Goal: Task Accomplishment & Management: Complete application form

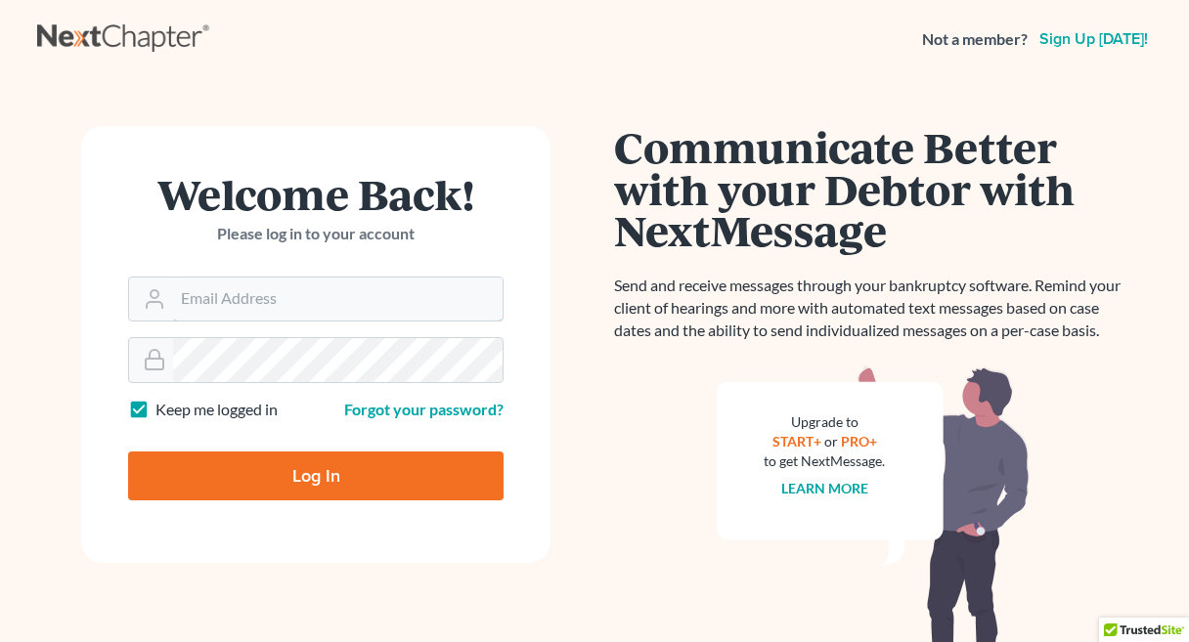
type input "[PERSON_NAME][EMAIL_ADDRESS][DOMAIN_NAME]"
click at [316, 474] on input "Log In" at bounding box center [315, 476] width 375 height 49
type input "Thinking..."
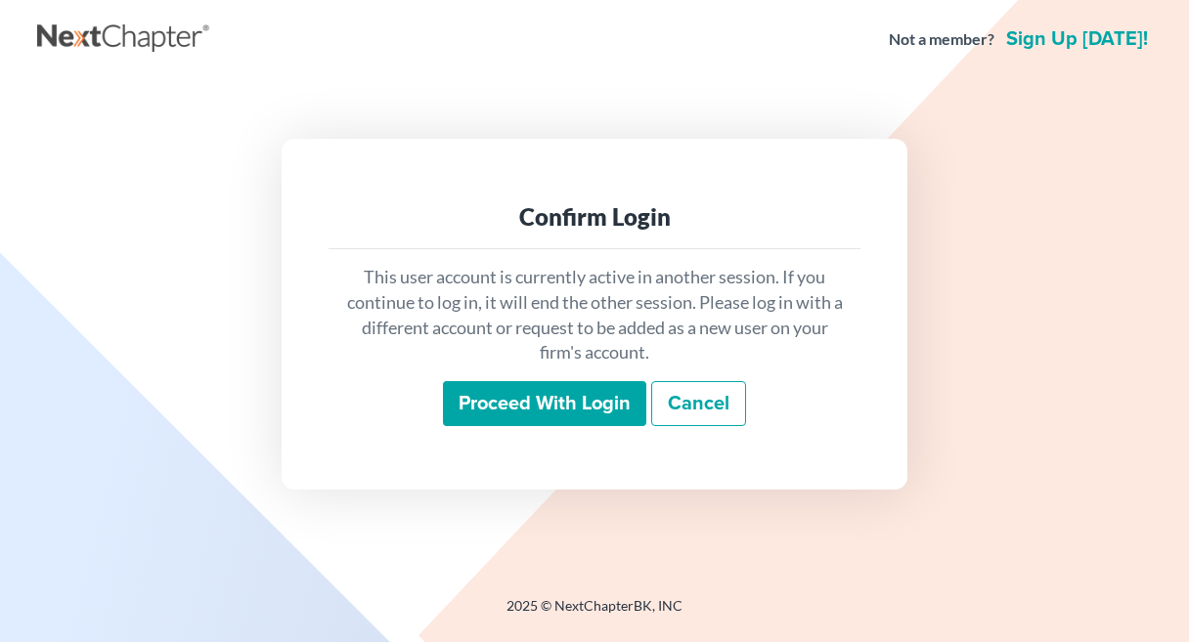
click at [504, 406] on input "Proceed with login" at bounding box center [544, 403] width 203 height 45
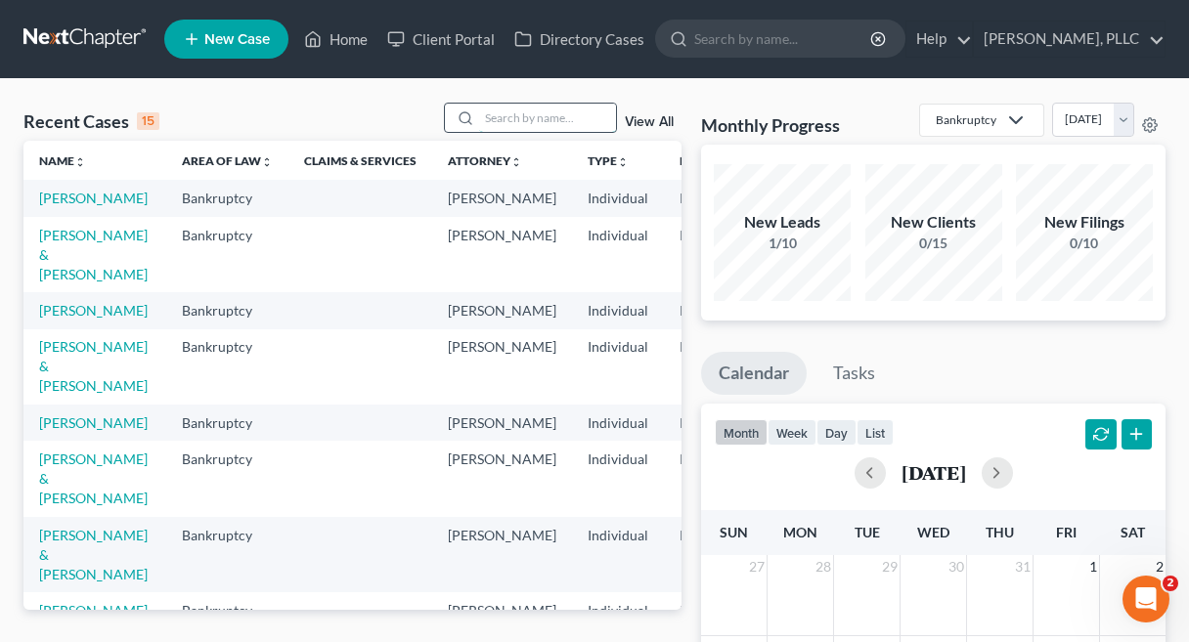
click at [531, 116] on input "search" at bounding box center [547, 118] width 137 height 28
type input "waddle"
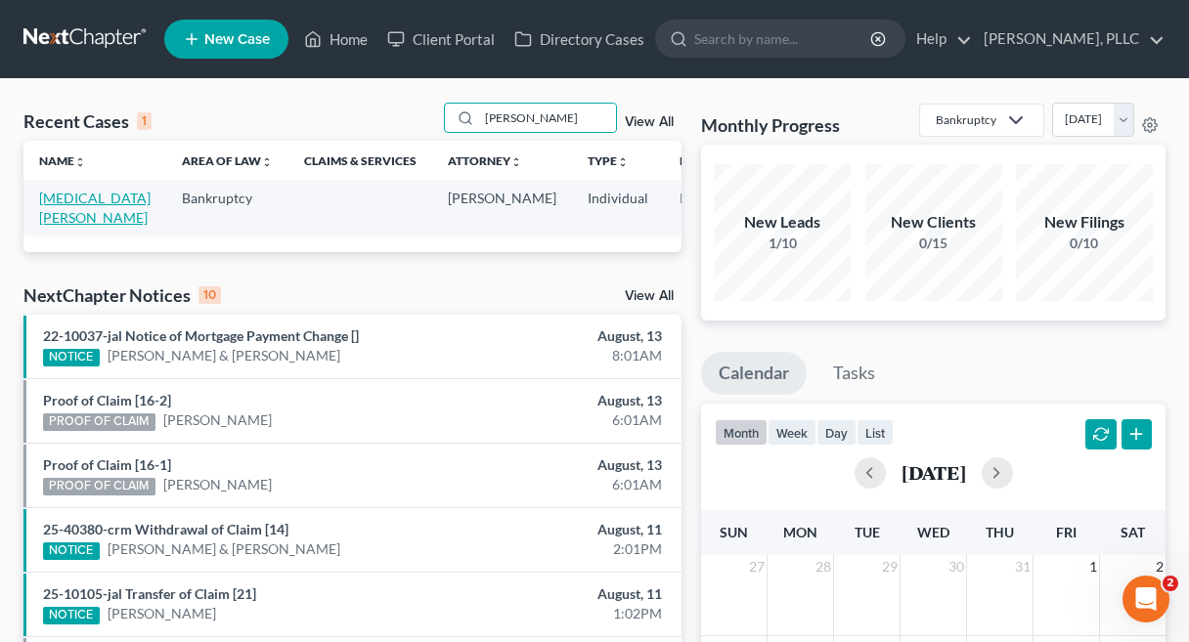
click at [67, 211] on link "[PERSON_NAME]" at bounding box center [94, 208] width 111 height 36
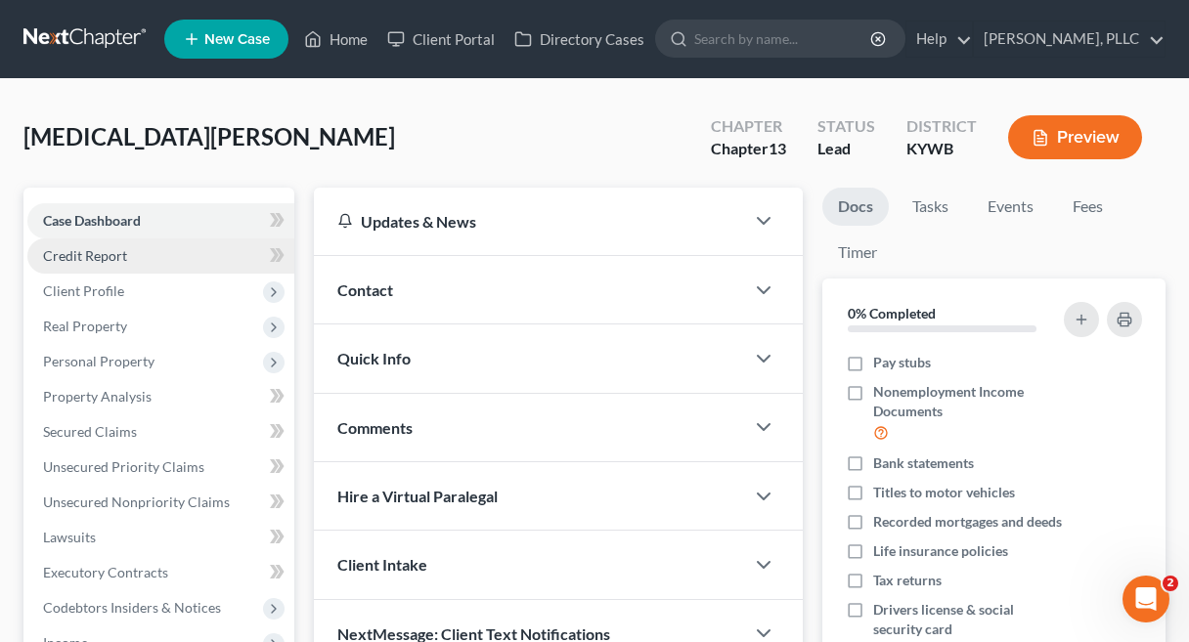
click at [95, 250] on span "Credit Report" at bounding box center [85, 255] width 84 height 17
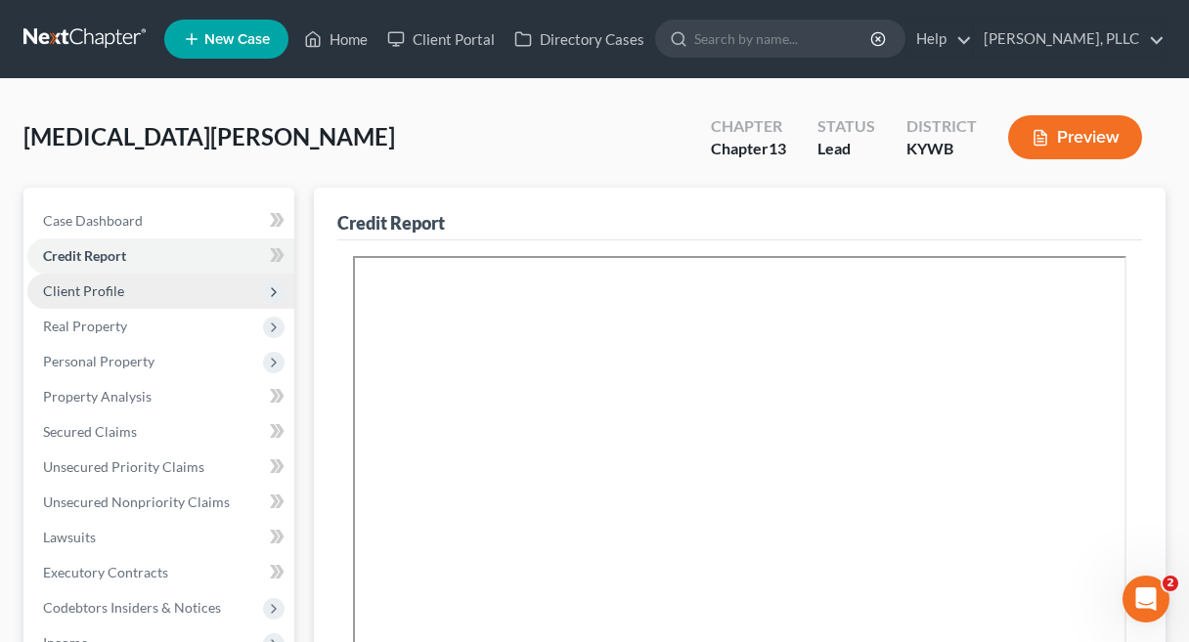
click at [91, 291] on span "Client Profile" at bounding box center [83, 291] width 81 height 17
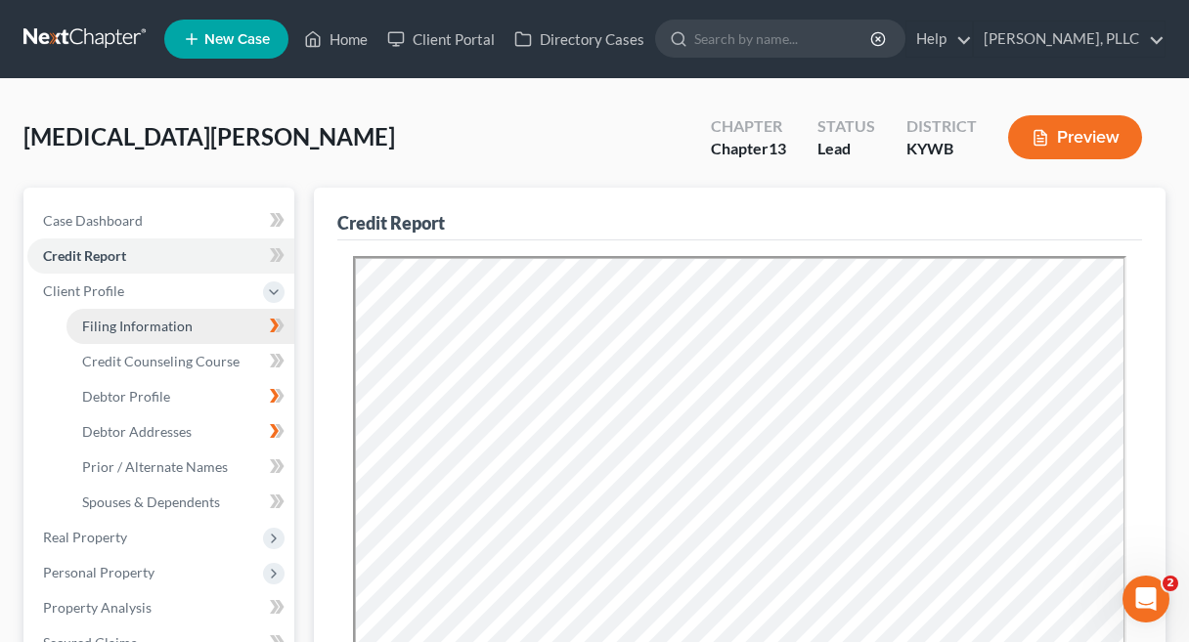
click at [102, 321] on span "Filing Information" at bounding box center [137, 326] width 110 height 17
select select "1"
select select "0"
select select "3"
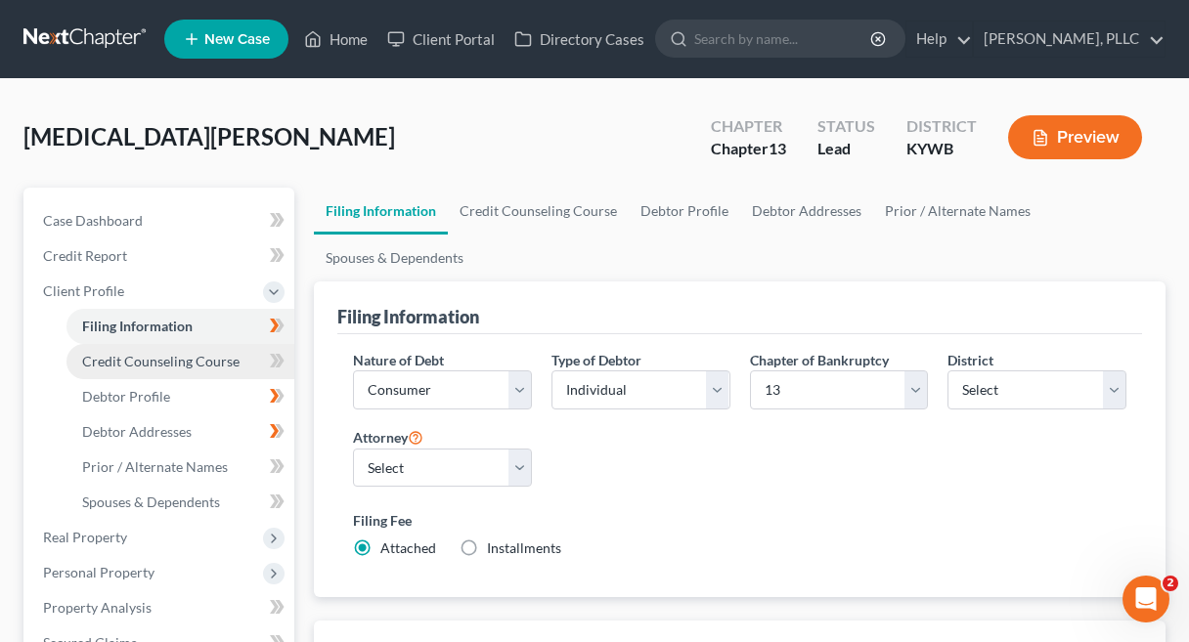
click at [123, 361] on span "Credit Counseling Course" at bounding box center [160, 361] width 157 height 17
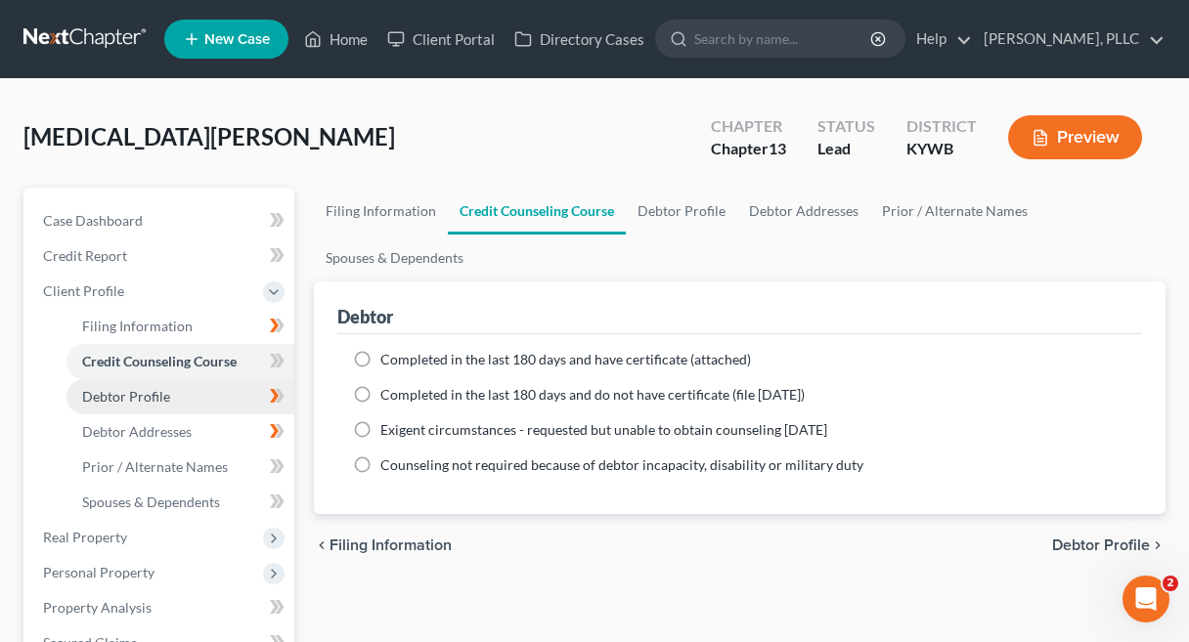
click at [186, 396] on link "Debtor Profile" at bounding box center [180, 396] width 228 height 35
select select "3"
select select "7"
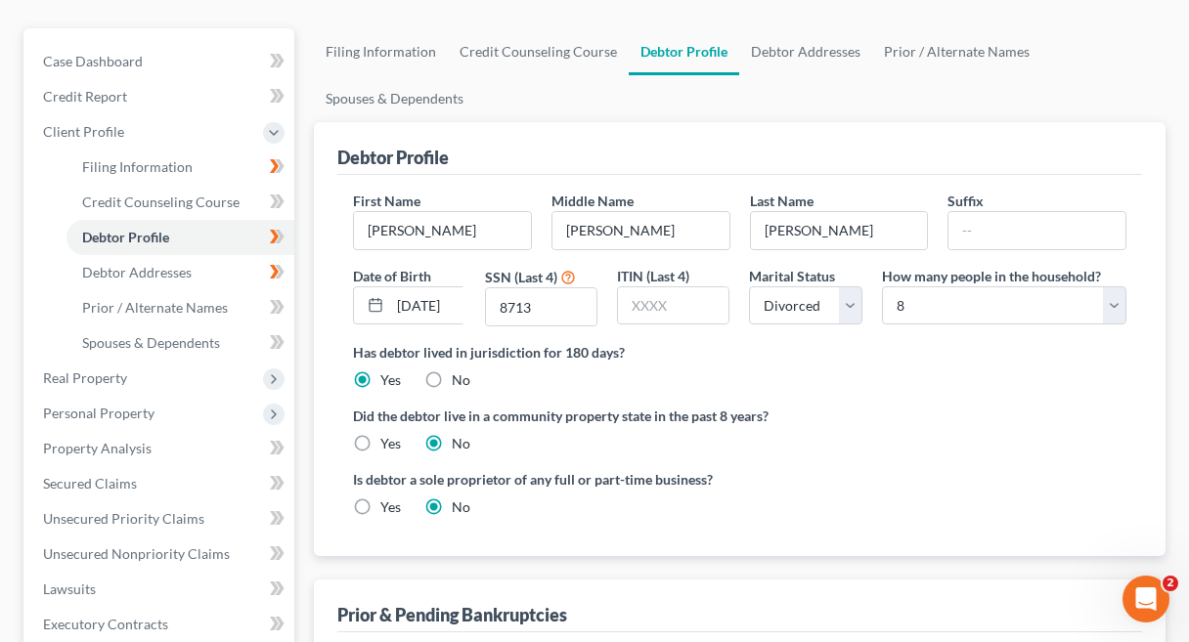
scroll to position [170, 0]
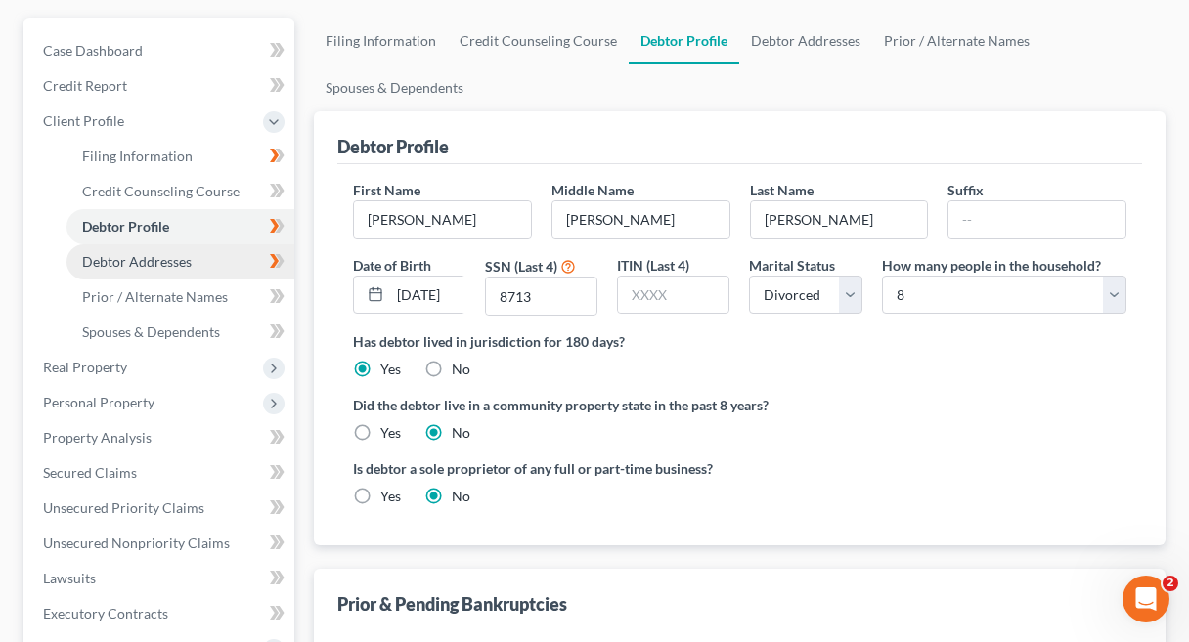
click at [174, 249] on link "Debtor Addresses" at bounding box center [180, 261] width 228 height 35
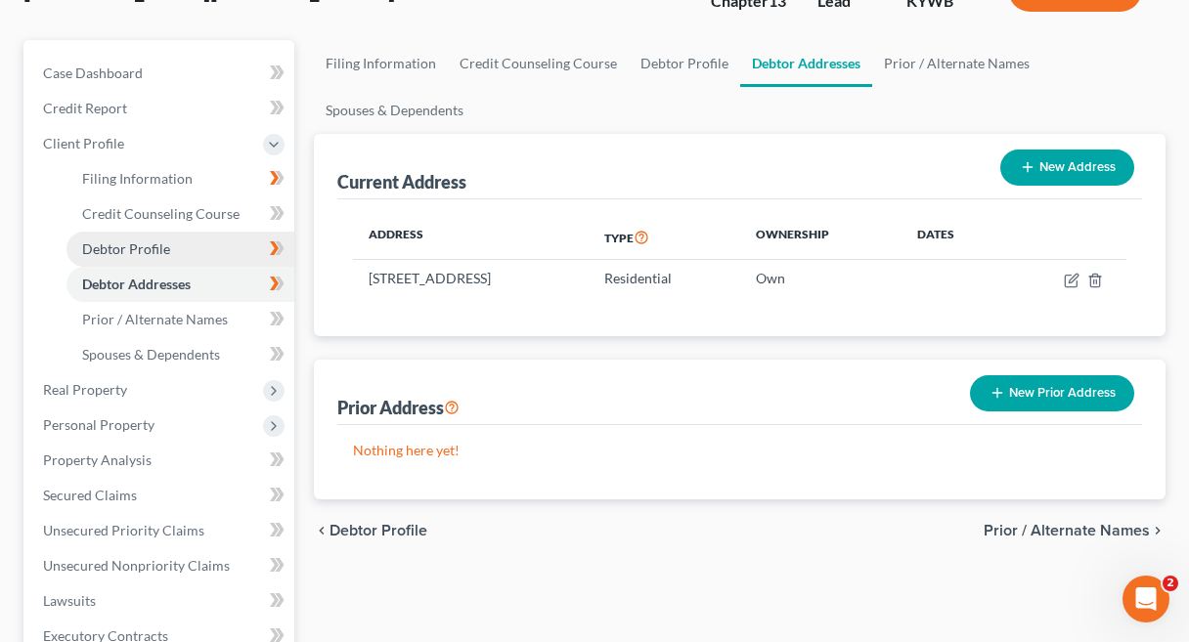
scroll to position [154, 0]
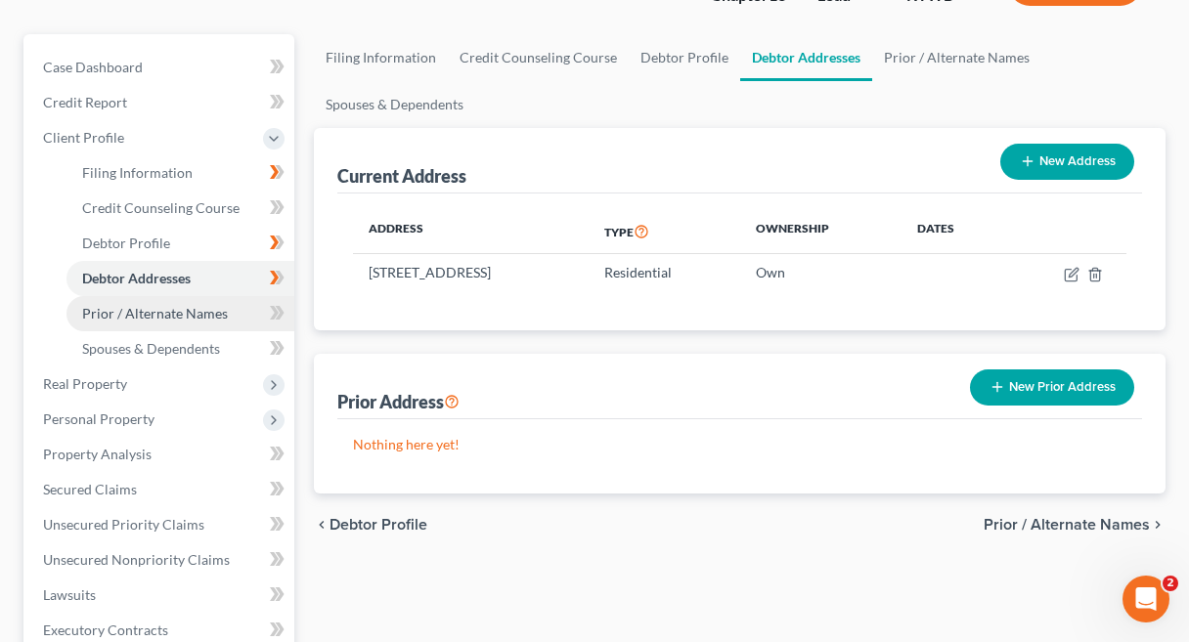
click at [197, 322] on link "Prior / Alternate Names" at bounding box center [180, 313] width 228 height 35
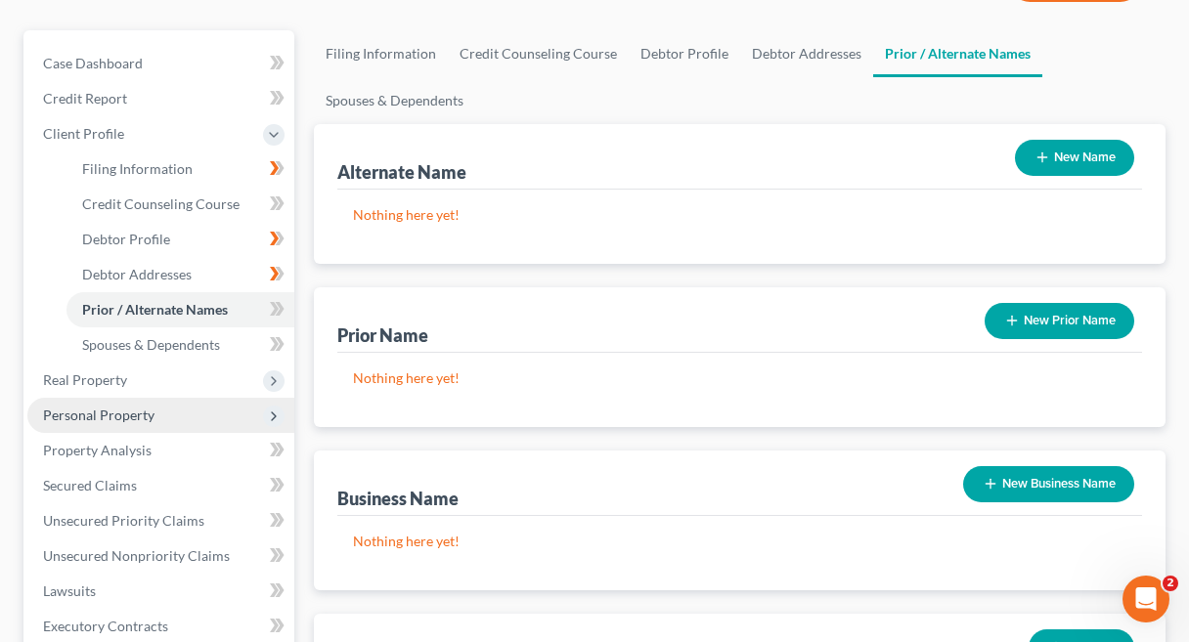
scroll to position [257, 0]
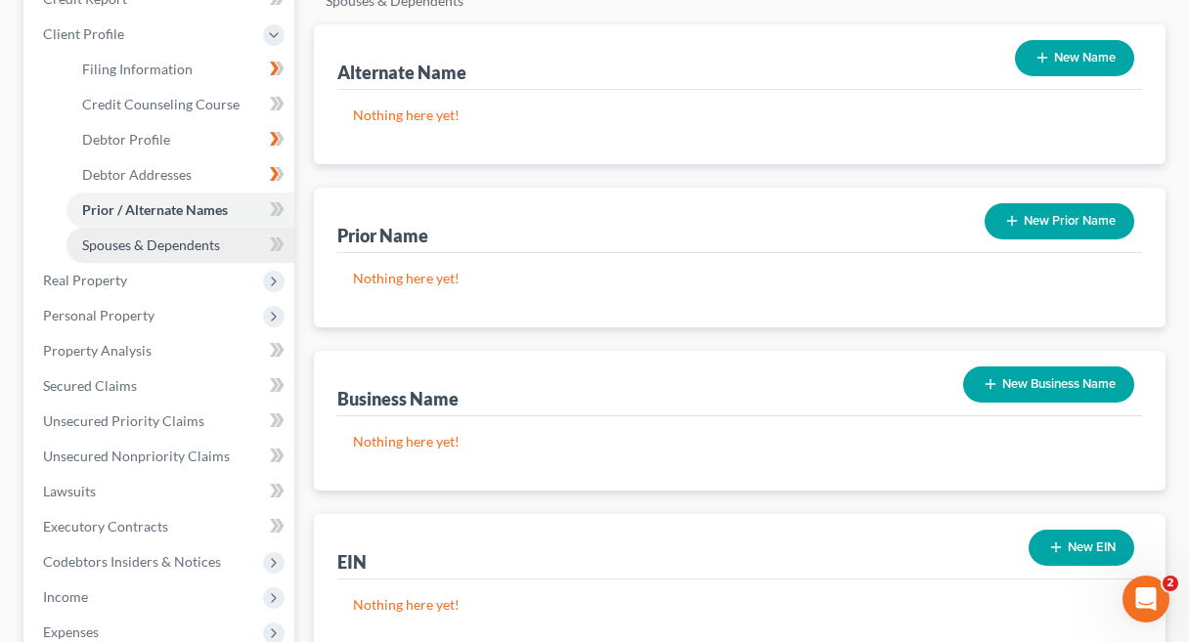
click at [208, 261] on link "Spouses & Dependents" at bounding box center [180, 245] width 228 height 35
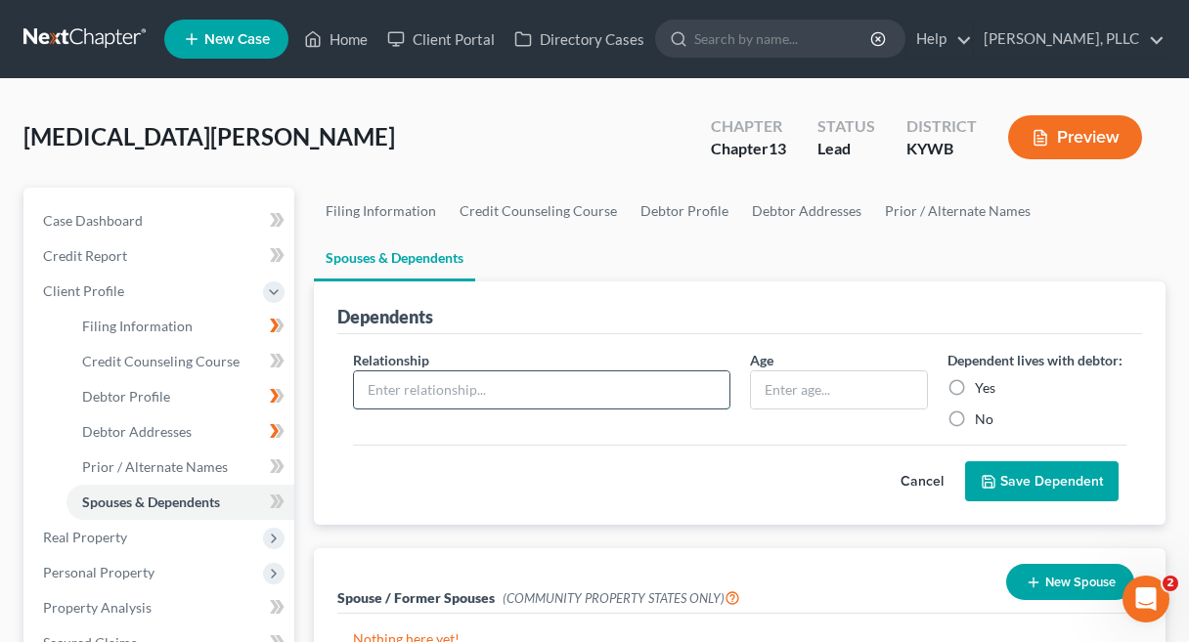
click at [500, 403] on input "text" at bounding box center [541, 390] width 375 height 37
type input "Daughter"
type input "14"
click at [975, 388] on label "Yes" at bounding box center [985, 388] width 21 height 20
click at [983, 388] on input "Yes" at bounding box center [989, 384] width 13 height 13
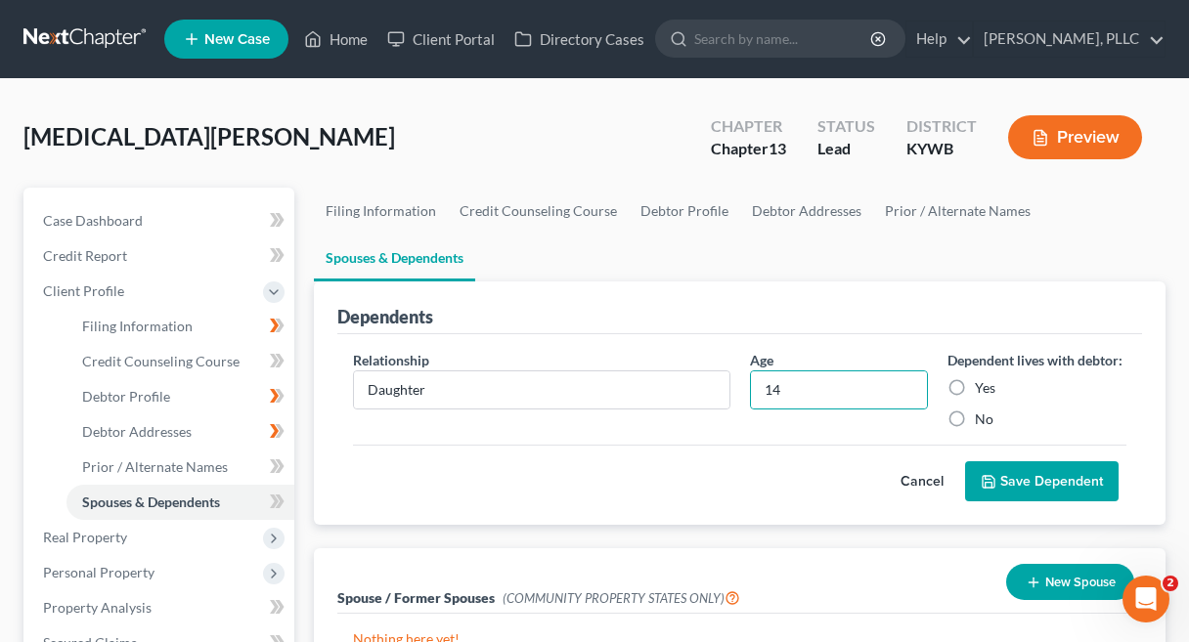
radio input "true"
click at [1025, 487] on button "Save Dependent" at bounding box center [1042, 482] width 154 height 41
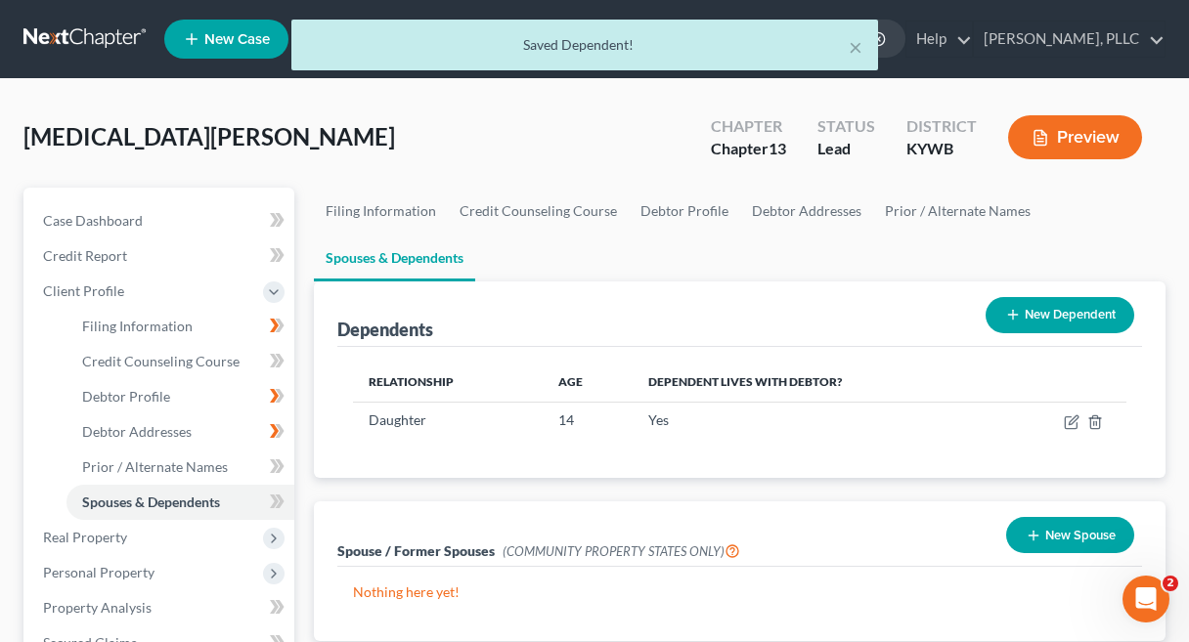
click at [1047, 322] on button "New Dependent" at bounding box center [1060, 315] width 149 height 36
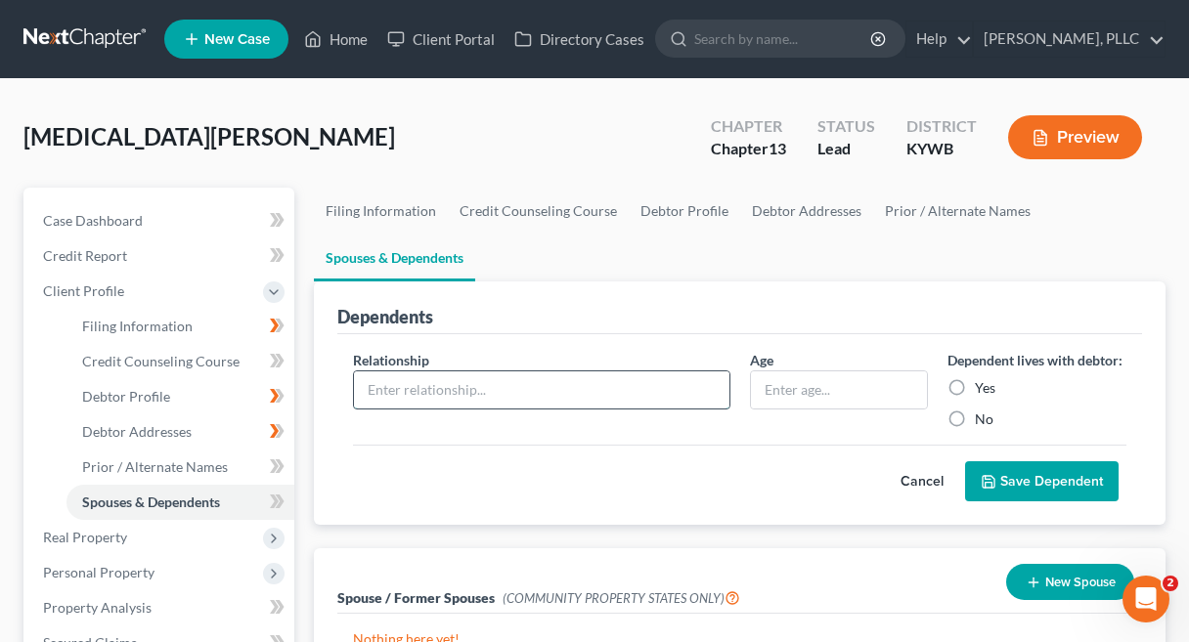
drag, startPoint x: 426, startPoint y: 393, endPoint x: 424, endPoint y: 378, distance: 14.8
click at [426, 393] on input "text" at bounding box center [541, 390] width 375 height 37
type input "Daughter"
type input "2"
type input "12"
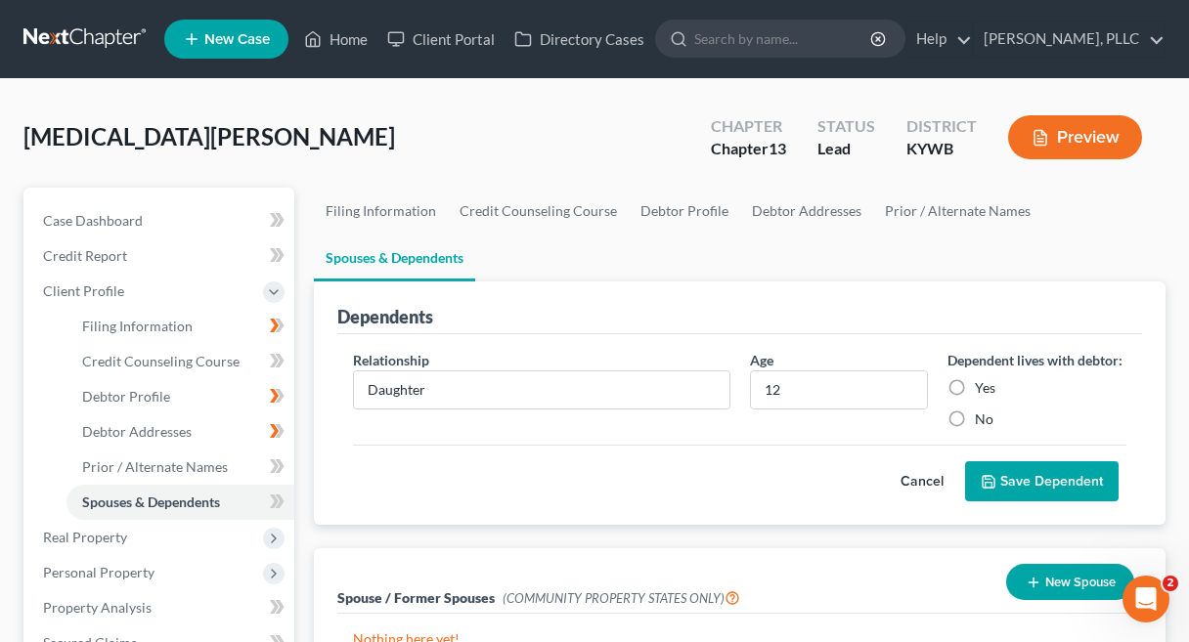
click at [975, 389] on label "Yes" at bounding box center [985, 388] width 21 height 20
click at [983, 389] on input "Yes" at bounding box center [989, 384] width 13 height 13
radio input "true"
click at [1036, 469] on button "Save Dependent" at bounding box center [1042, 482] width 154 height 41
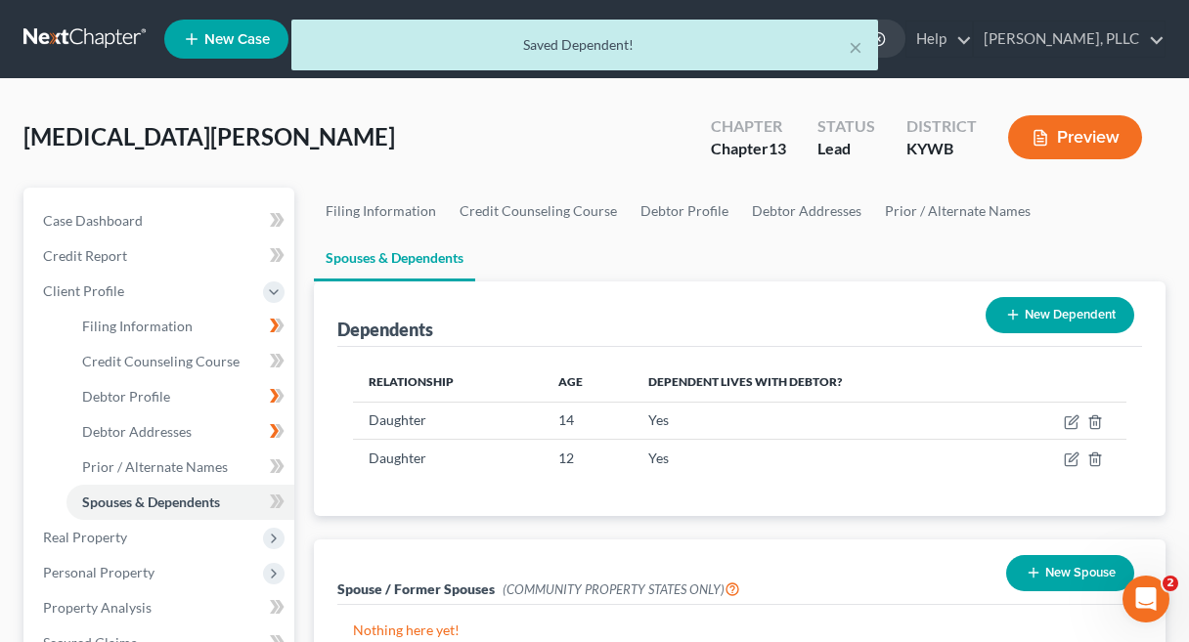
click at [1024, 325] on button "New Dependent" at bounding box center [1060, 315] width 149 height 36
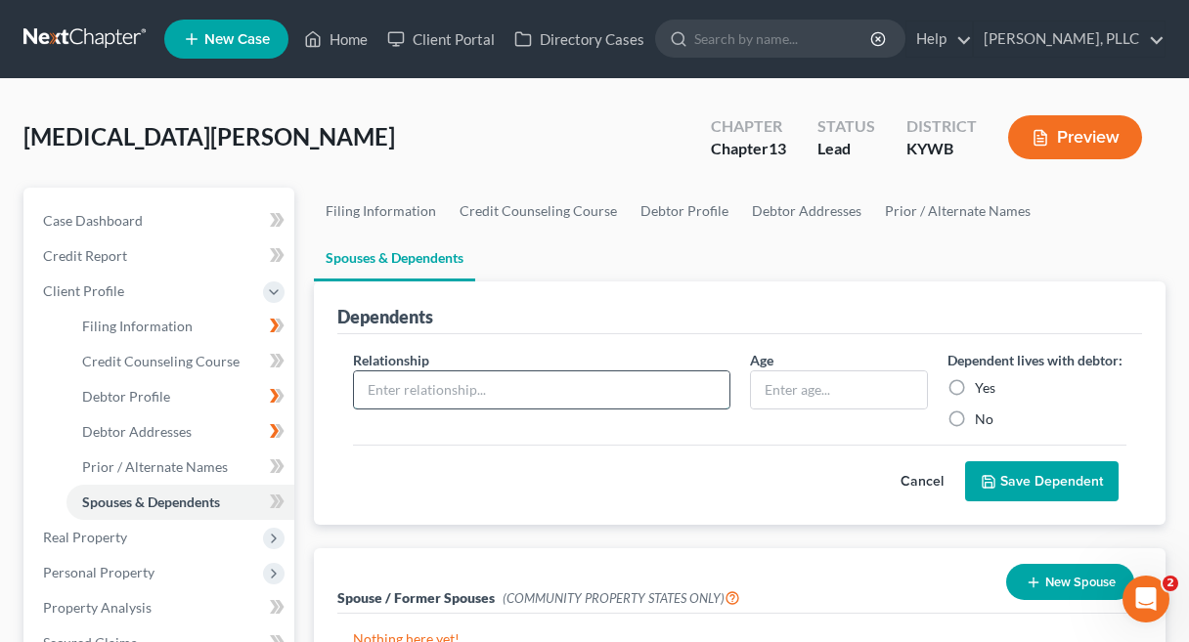
click at [398, 393] on input "text" at bounding box center [541, 390] width 375 height 37
type input "d"
type input "Daughter"
type input "10"
click at [975, 385] on label "Yes" at bounding box center [985, 388] width 21 height 20
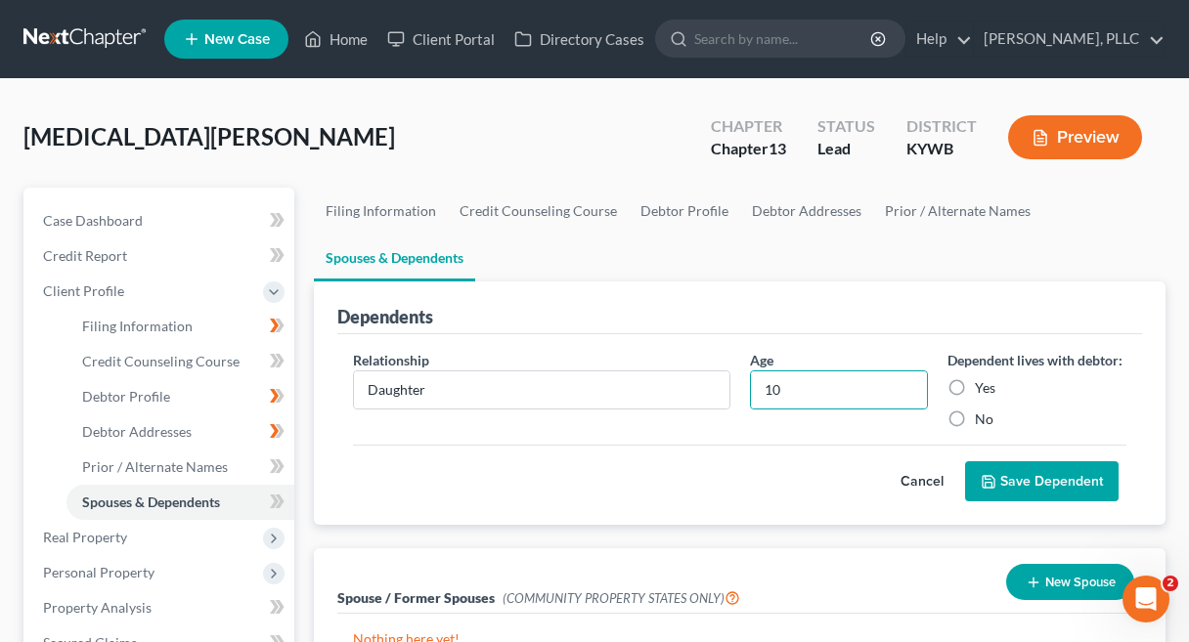
click at [983, 385] on input "Yes" at bounding box center [989, 384] width 13 height 13
radio input "true"
click at [1037, 487] on button "Save Dependent" at bounding box center [1042, 482] width 154 height 41
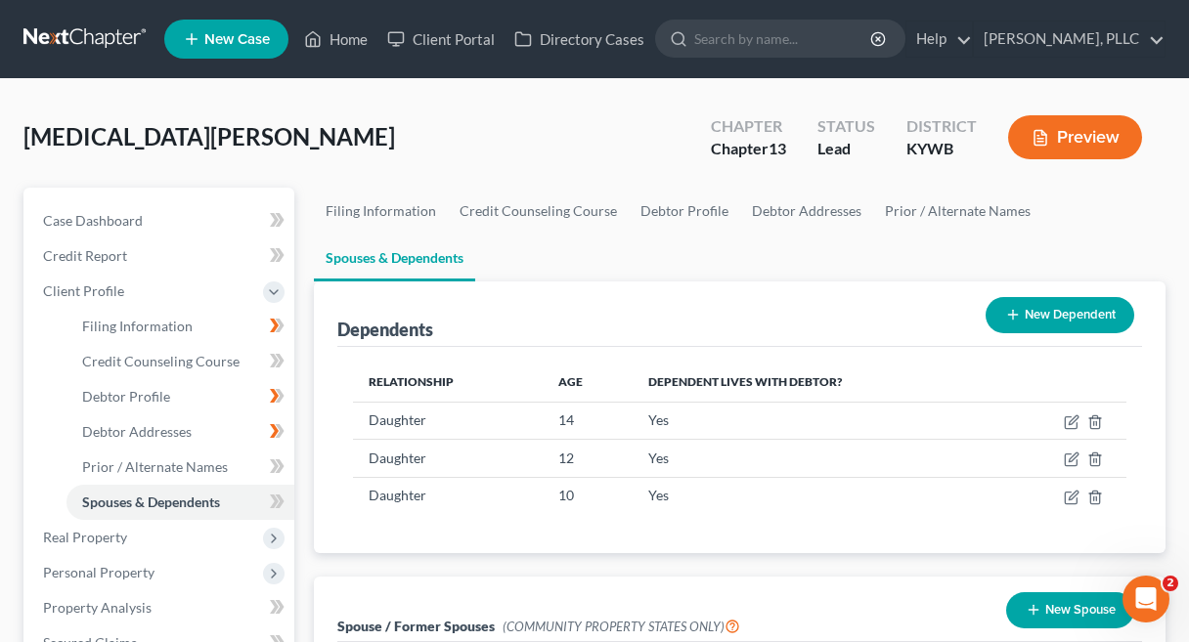
click at [1075, 326] on button "New Dependent" at bounding box center [1060, 315] width 149 height 36
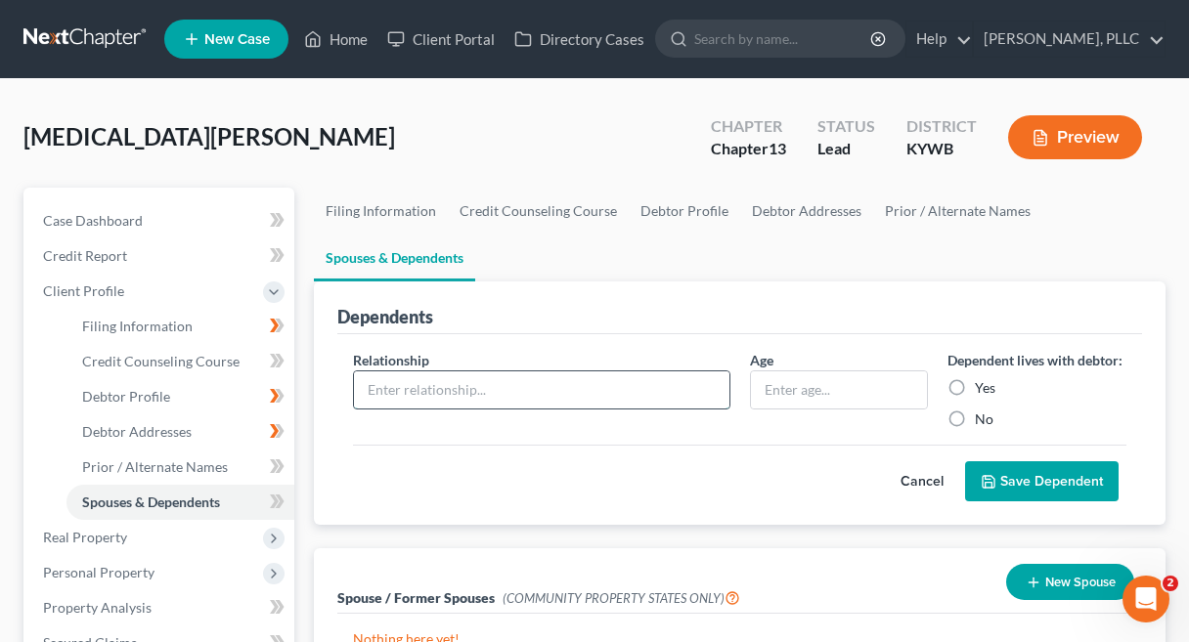
click at [610, 400] on input "text" at bounding box center [541, 390] width 375 height 37
type input "Daughter"
type input "1"
type input "2"
click at [975, 390] on label "Yes" at bounding box center [985, 388] width 21 height 20
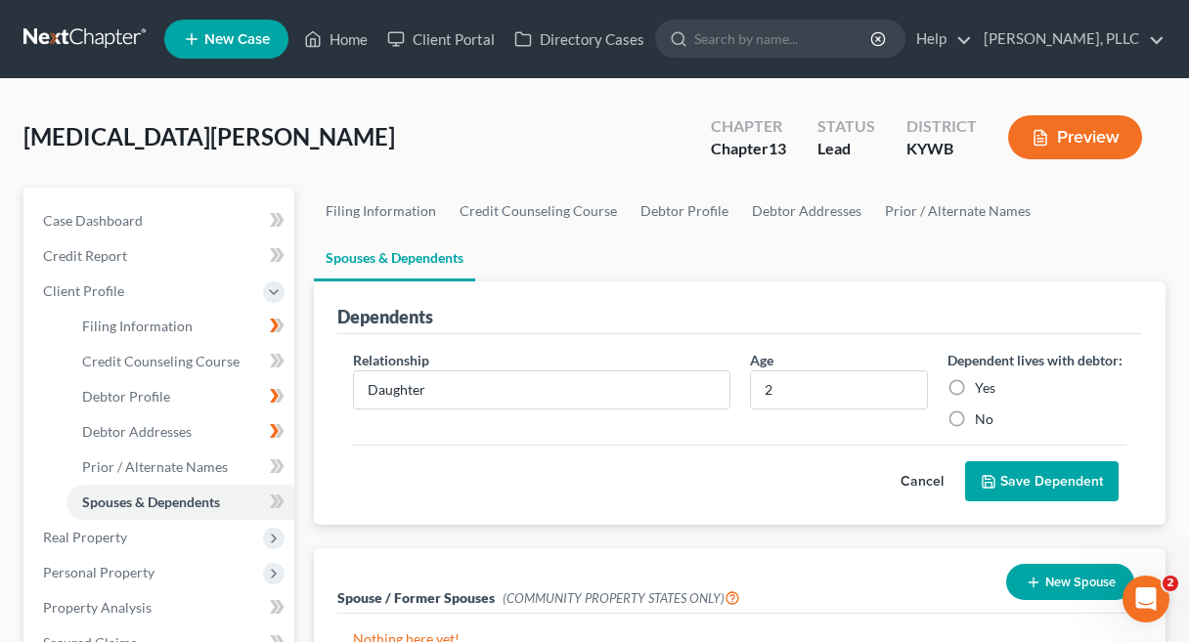
click at [983, 390] on input "Yes" at bounding box center [989, 384] width 13 height 13
radio input "true"
click at [1021, 468] on button "Save Dependent" at bounding box center [1042, 482] width 154 height 41
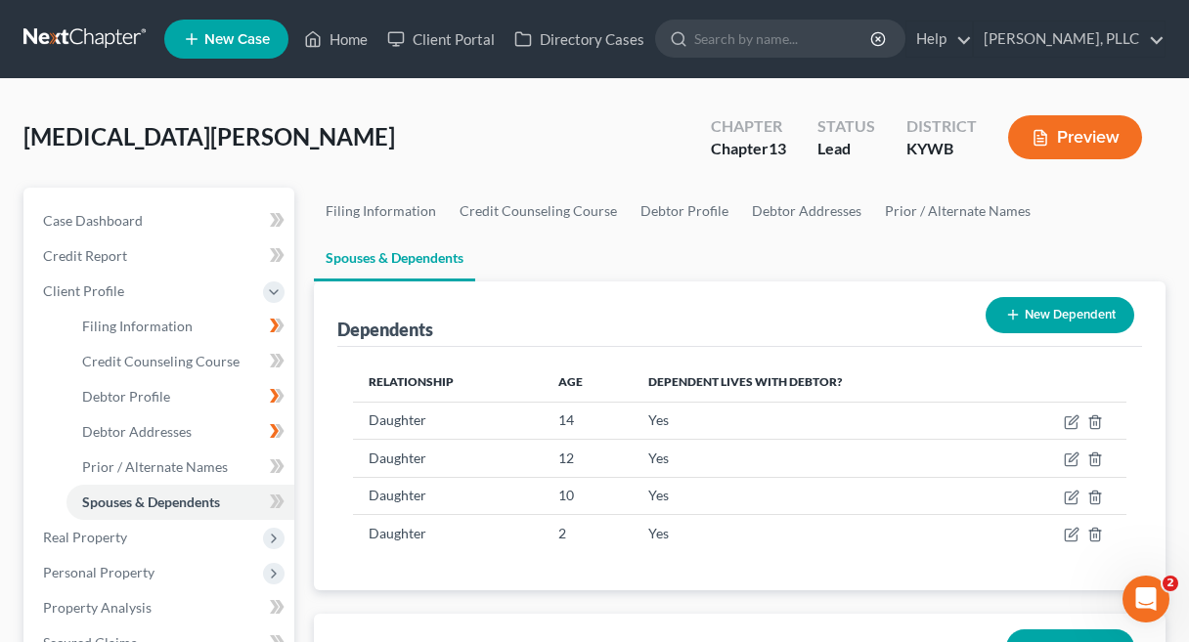
click at [1080, 310] on button "New Dependent" at bounding box center [1060, 315] width 149 height 36
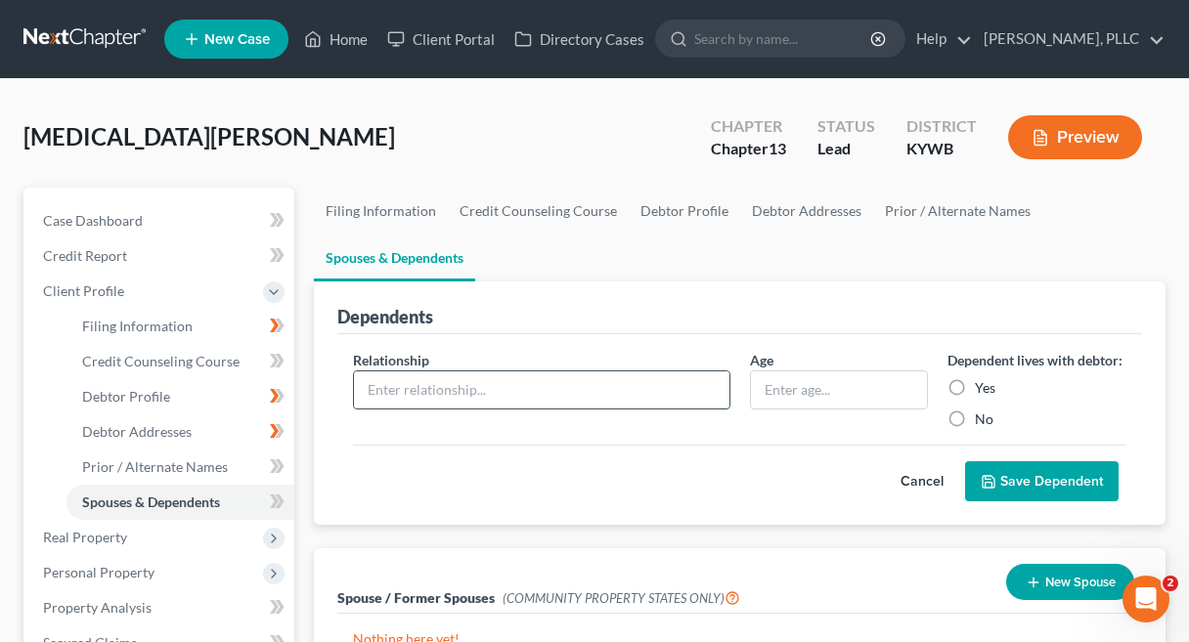
click at [588, 388] on input "text" at bounding box center [541, 390] width 375 height 37
type input "S"
type input "Son"
type input "3"
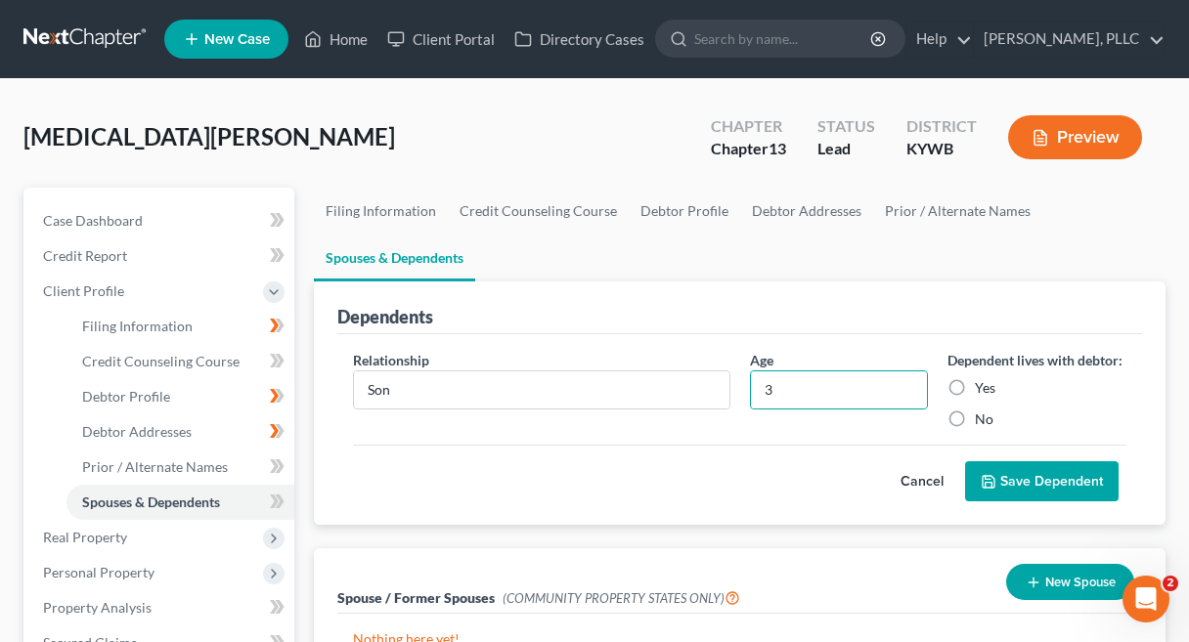
click at [975, 386] on label "Yes" at bounding box center [985, 388] width 21 height 20
click at [983, 386] on input "Yes" at bounding box center [989, 384] width 13 height 13
radio input "true"
click at [1028, 479] on button "Save Dependent" at bounding box center [1042, 482] width 154 height 41
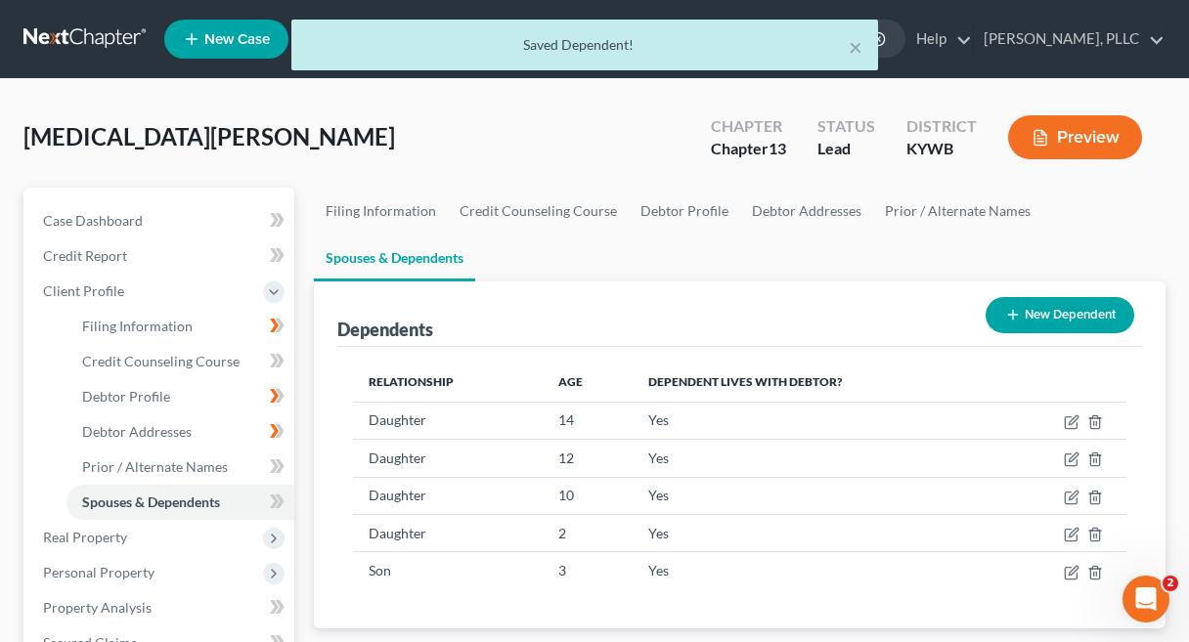
click at [1016, 302] on button "New Dependent" at bounding box center [1060, 315] width 149 height 36
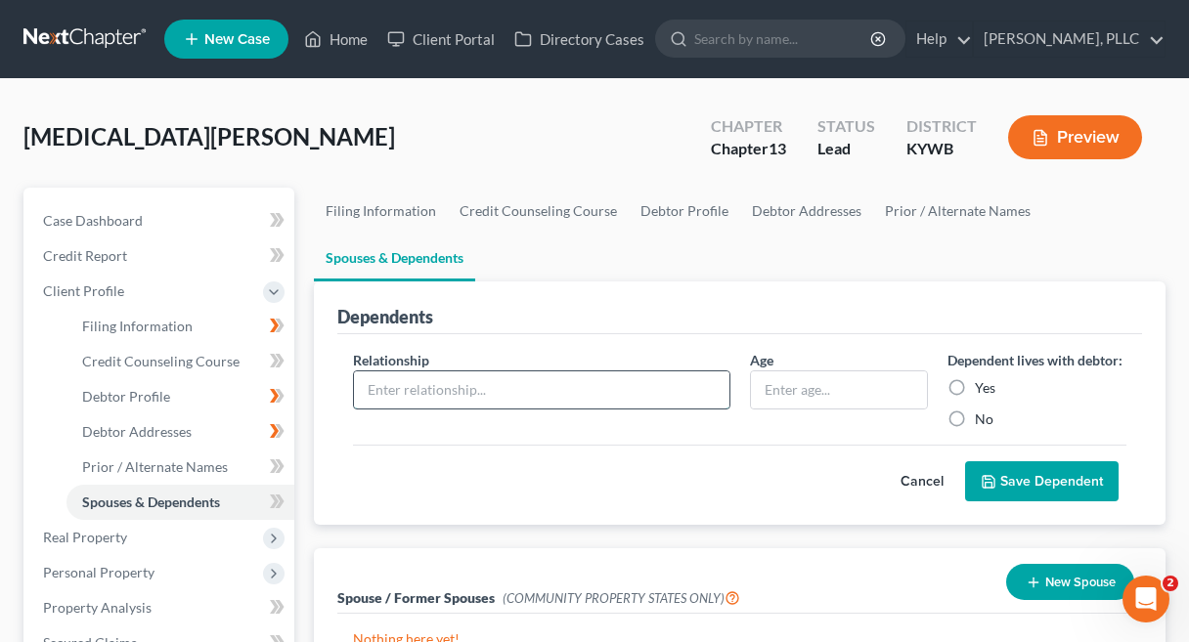
click at [563, 386] on input "text" at bounding box center [541, 390] width 375 height 37
type input "Son"
type input "8"
click at [975, 385] on label "Yes" at bounding box center [985, 388] width 21 height 20
click at [983, 385] on input "Yes" at bounding box center [989, 384] width 13 height 13
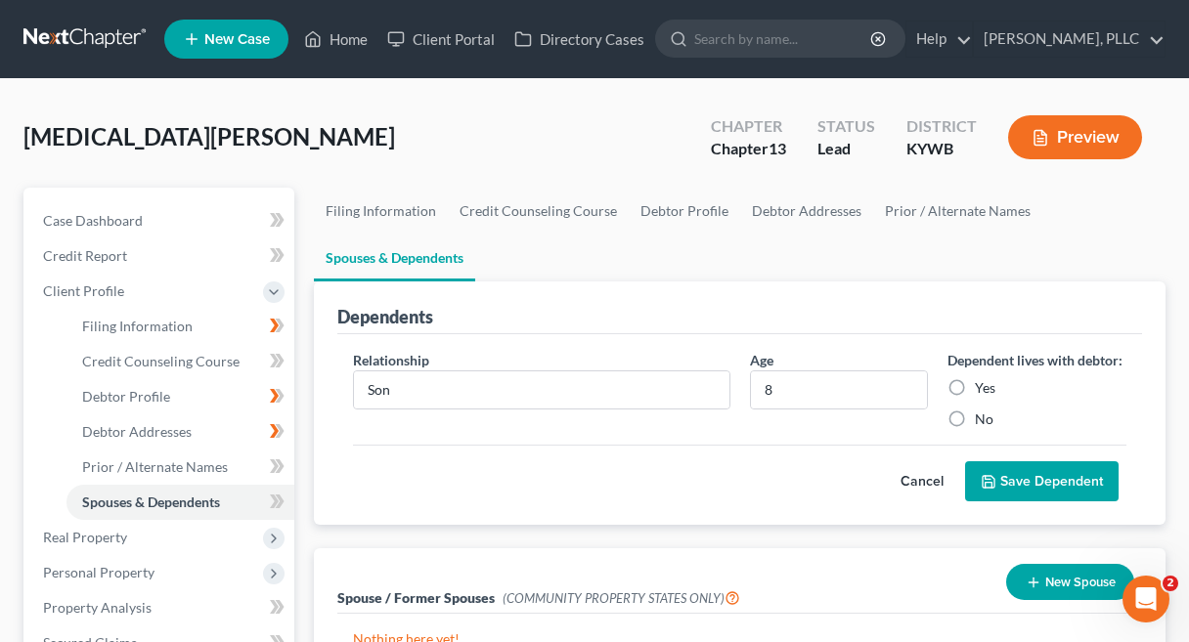
radio input "true"
click at [1015, 476] on button "Save Dependent" at bounding box center [1042, 482] width 154 height 41
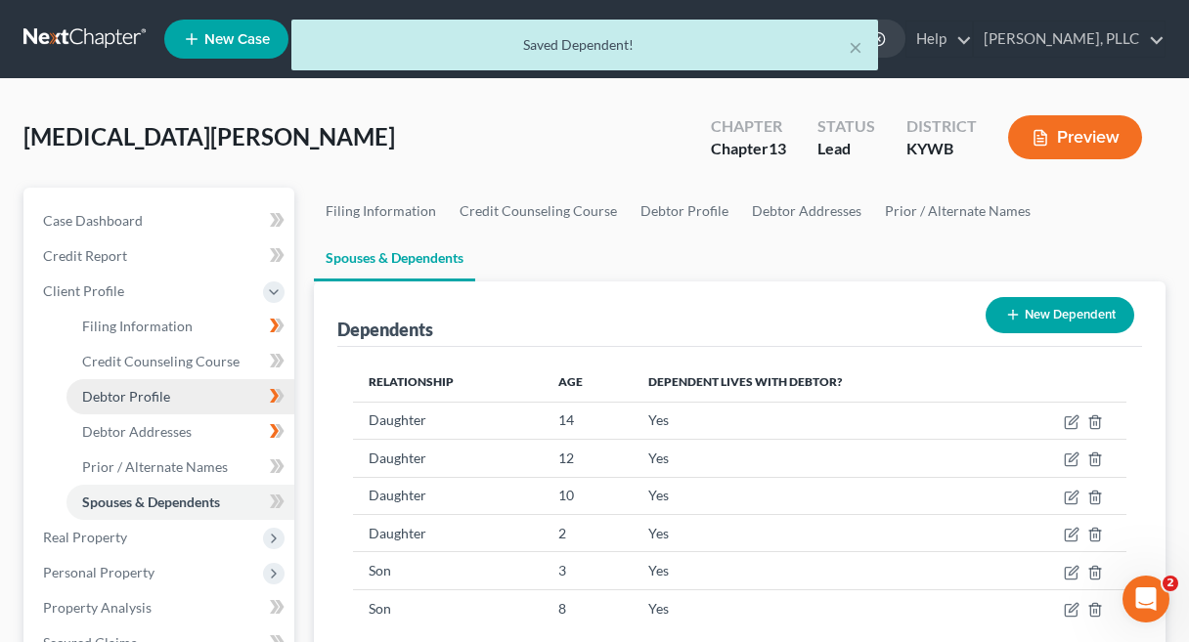
click at [154, 384] on link "Debtor Profile" at bounding box center [180, 396] width 228 height 35
select select "3"
select select "7"
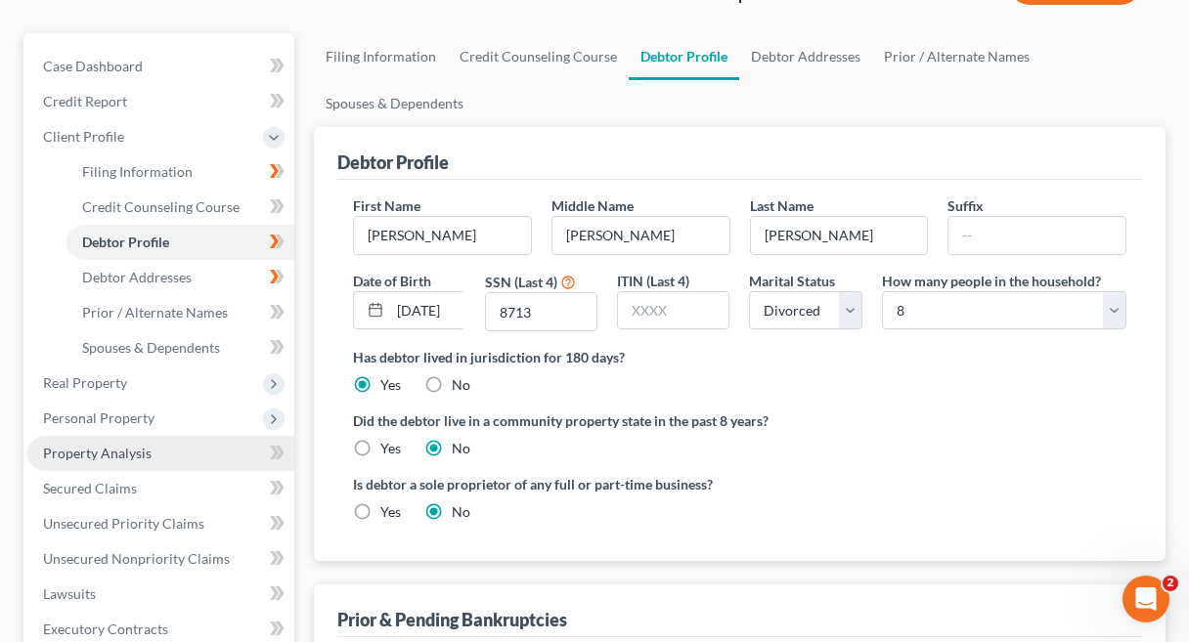
scroll to position [159, 0]
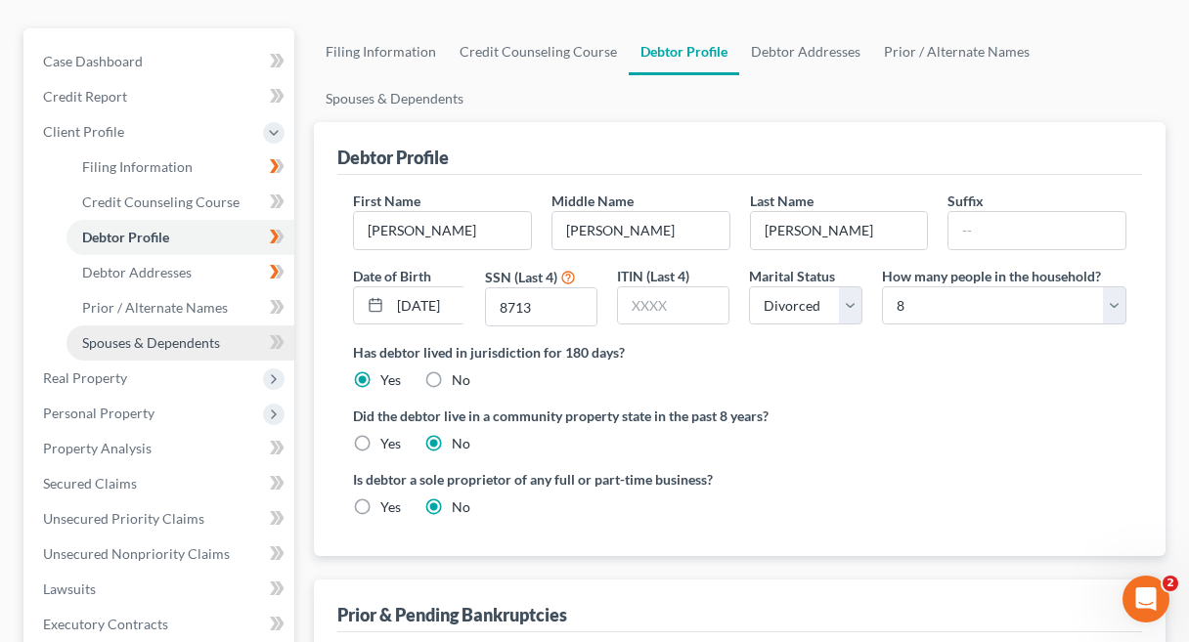
click at [159, 351] on link "Spouses & Dependents" at bounding box center [180, 343] width 228 height 35
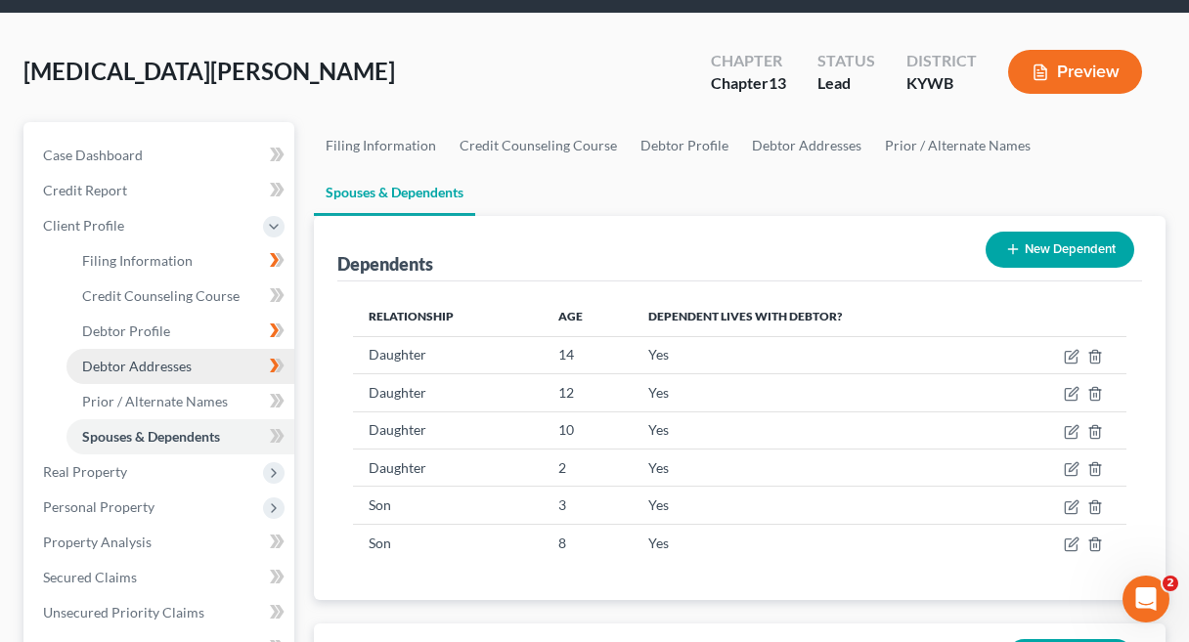
scroll to position [103, 0]
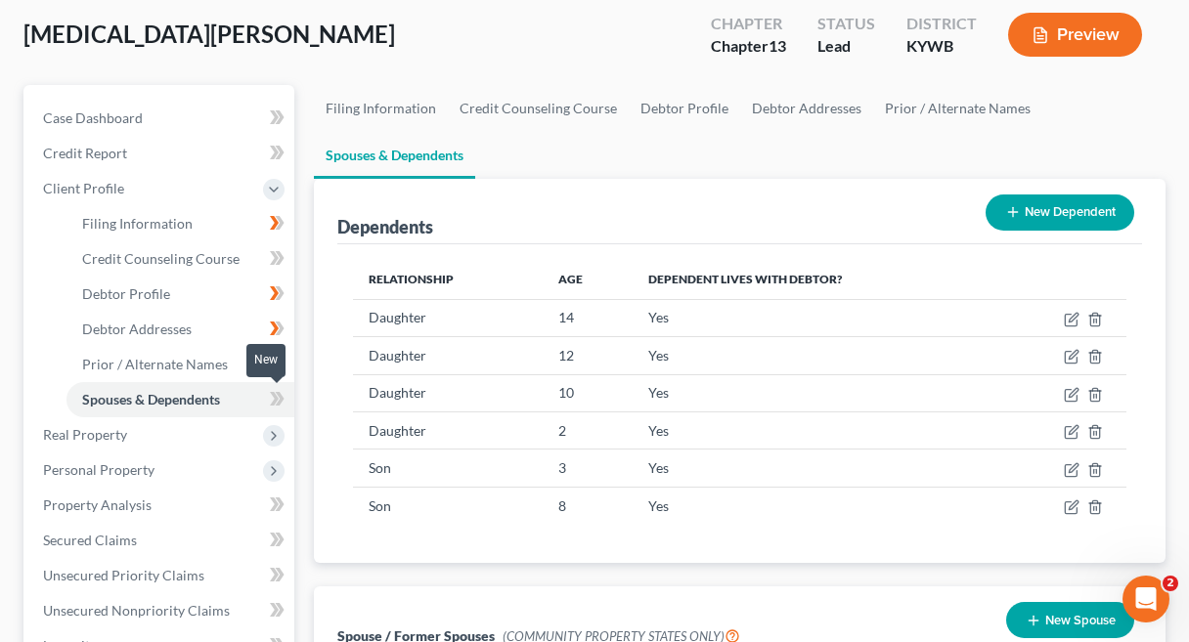
click at [272, 396] on icon at bounding box center [277, 399] width 15 height 24
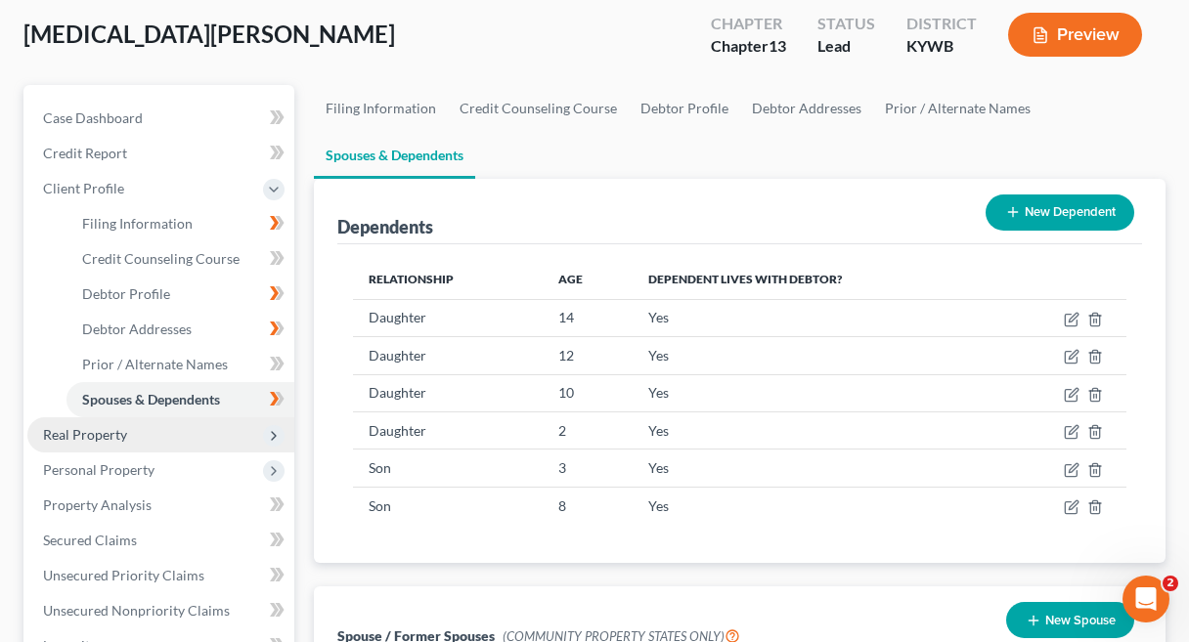
click at [198, 436] on span "Real Property" at bounding box center [160, 435] width 267 height 35
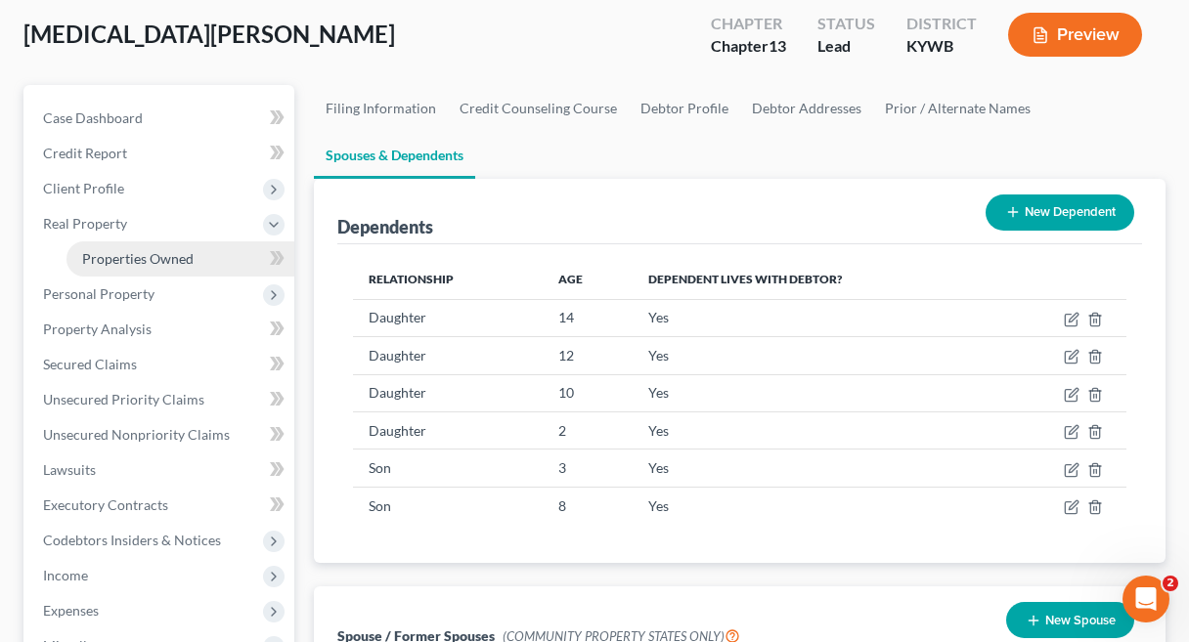
click at [186, 252] on span "Properties Owned" at bounding box center [137, 258] width 111 height 17
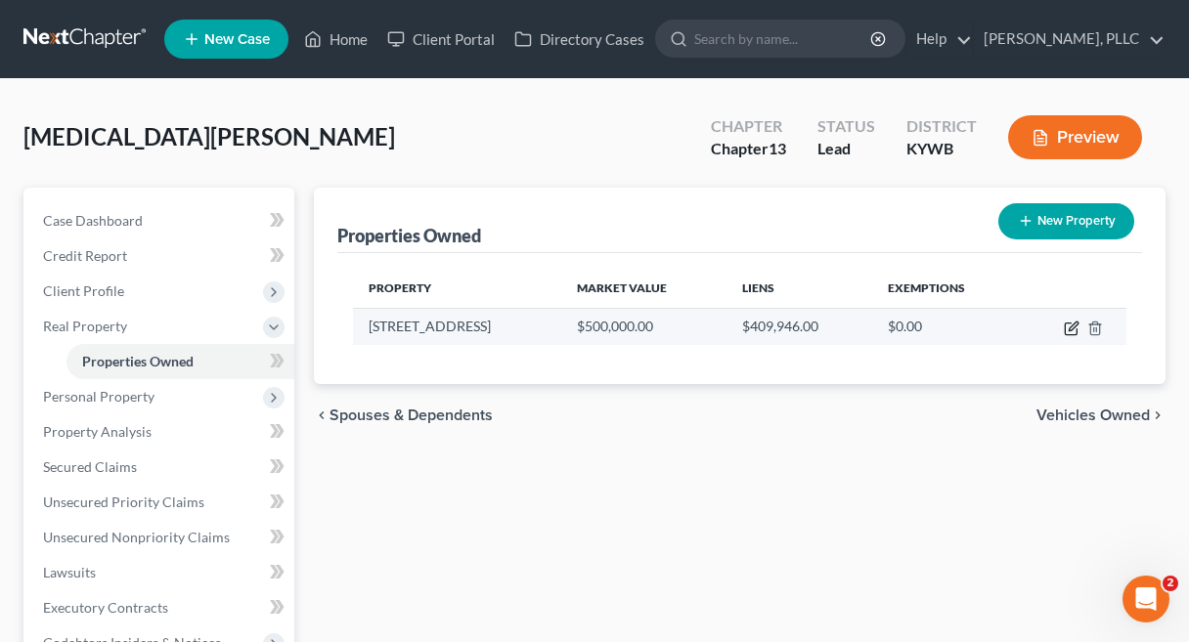
click at [1073, 330] on icon "button" at bounding box center [1072, 329] width 16 height 16
select select "18"
select select "0"
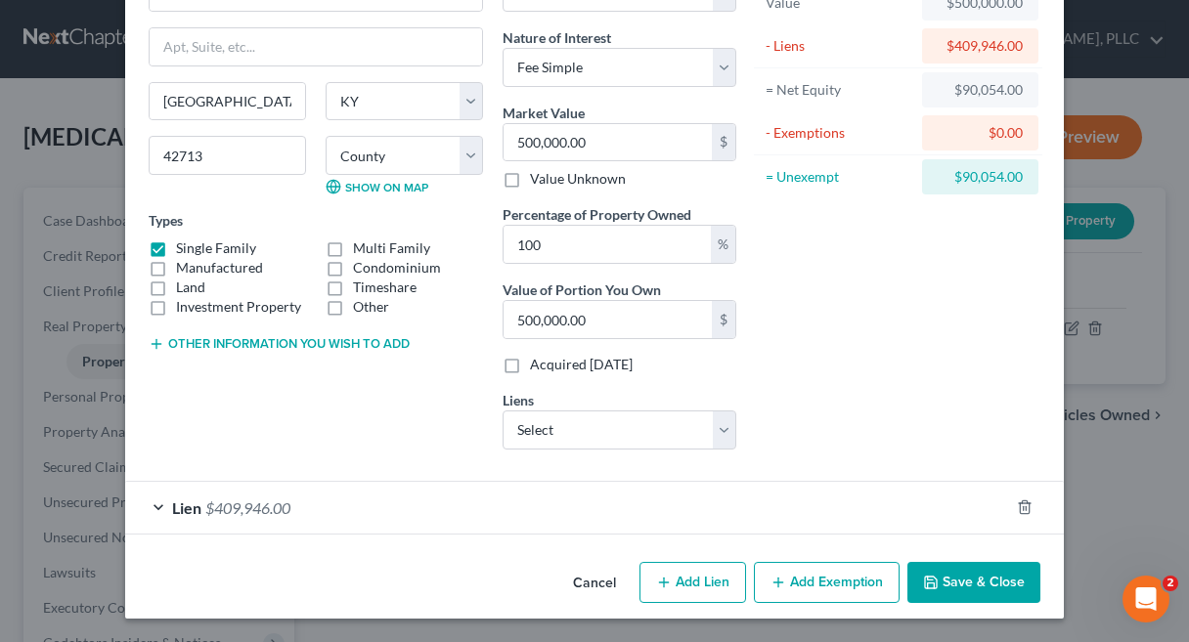
scroll to position [137, 0]
click at [821, 581] on button "Add Exemption" at bounding box center [827, 583] width 146 height 41
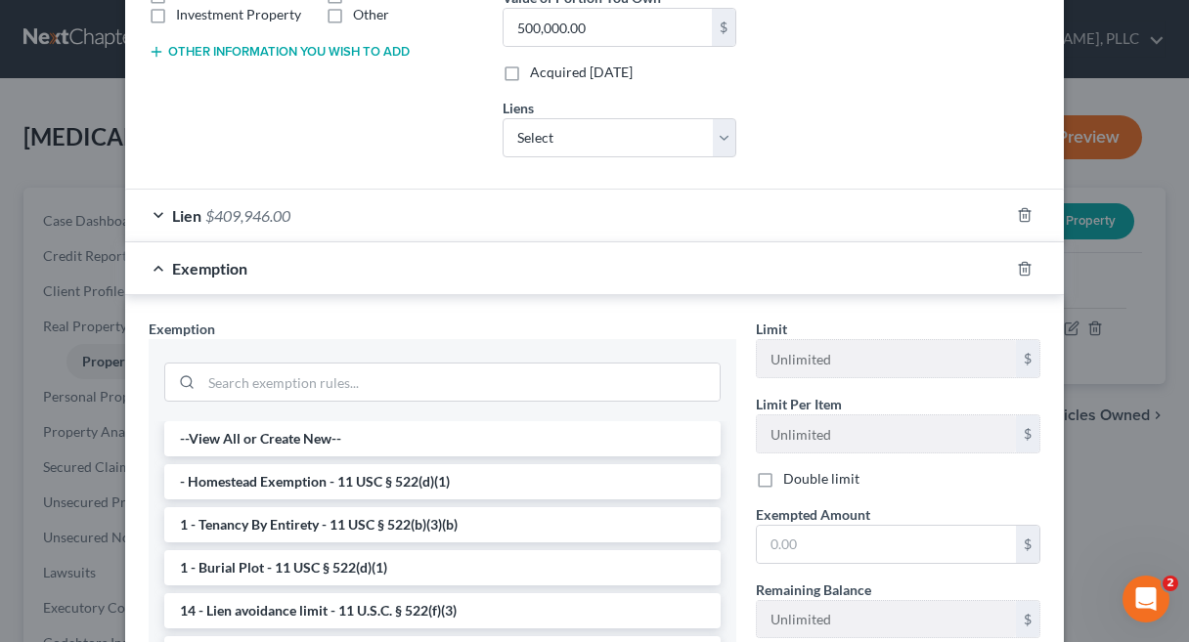
scroll to position [450, 0]
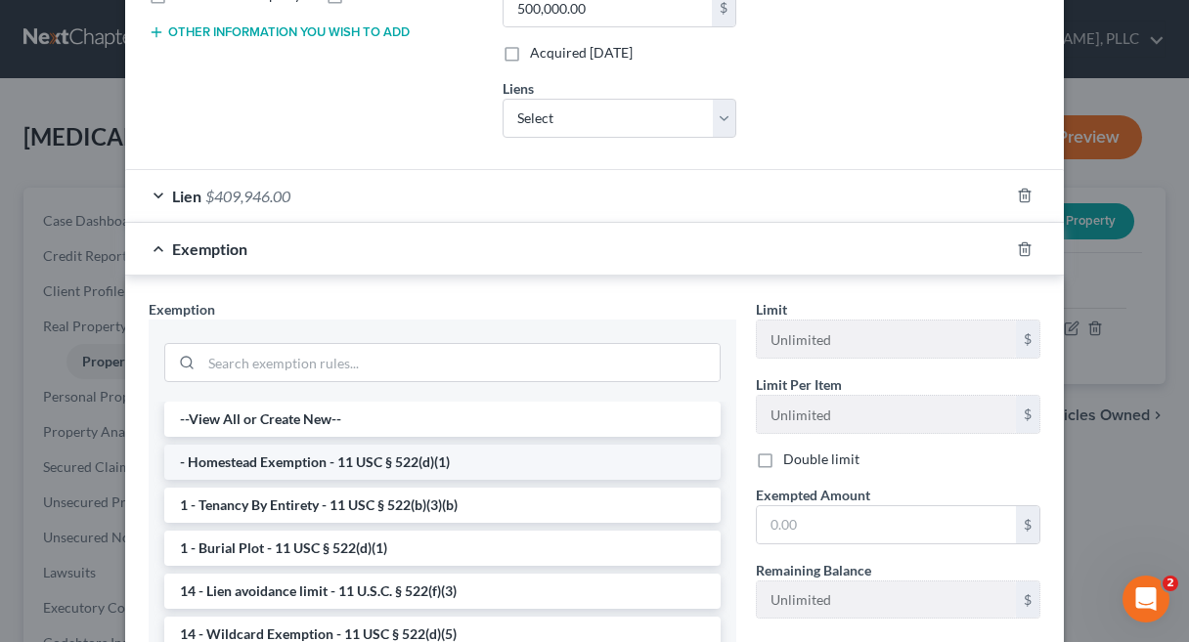
click at [458, 460] on li "- Homestead Exemption - 11 USC § 522(d)(1)" at bounding box center [442, 462] width 556 height 35
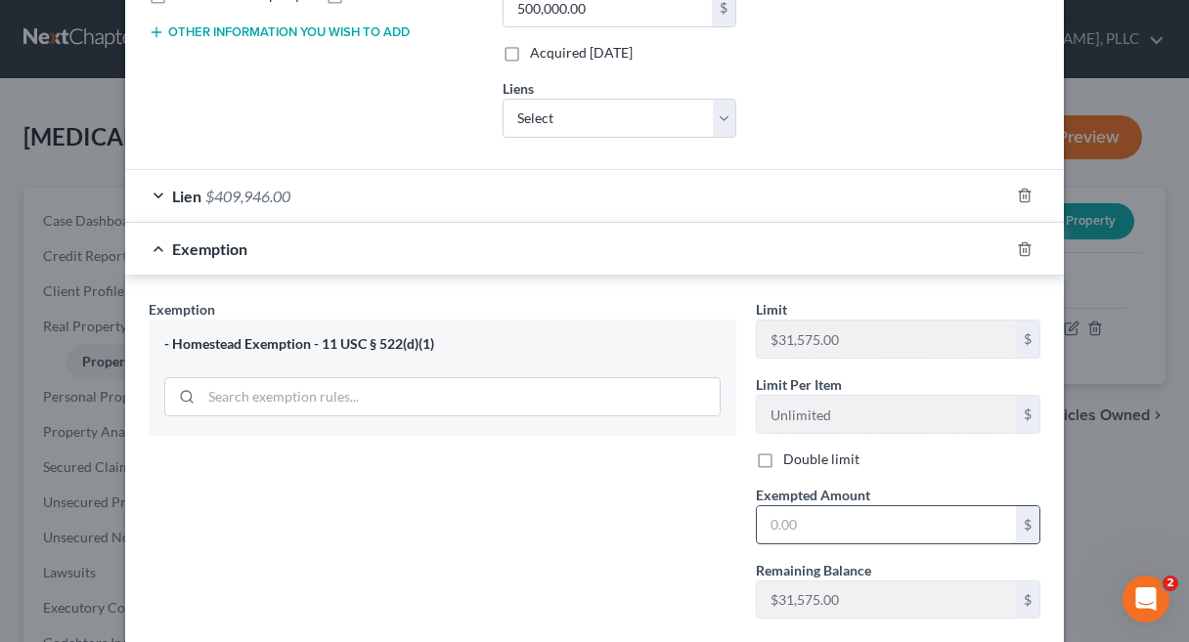
click at [811, 532] on input "text" at bounding box center [886, 524] width 259 height 37
type input "31,575"
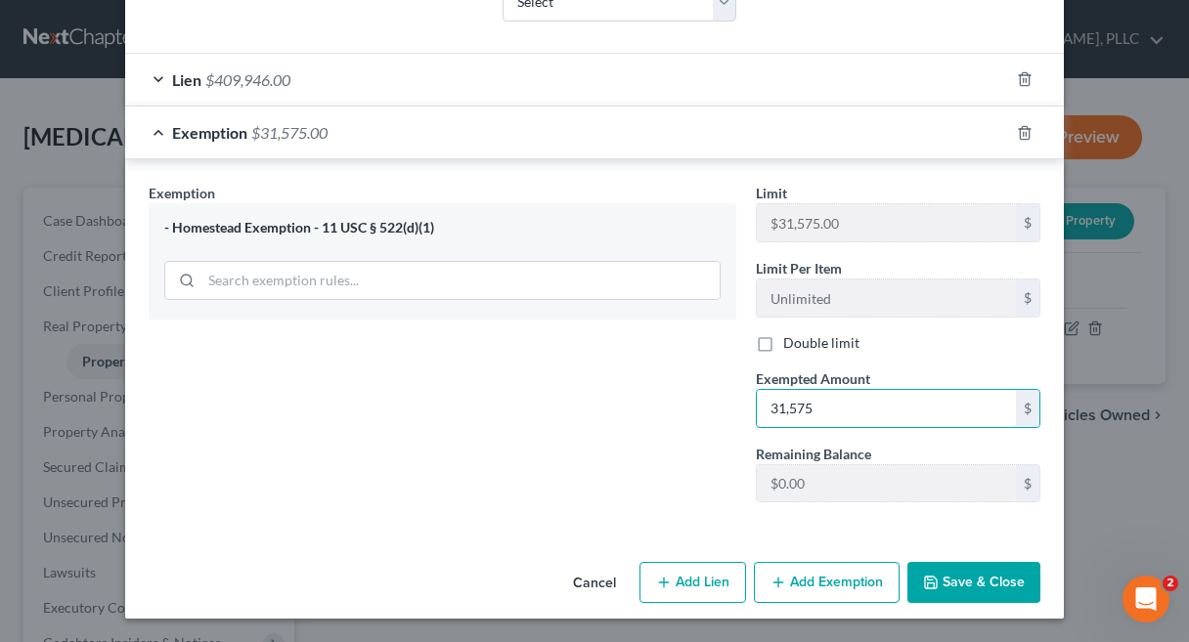
scroll to position [565, 0]
click at [1006, 579] on button "Save & Close" at bounding box center [973, 583] width 133 height 41
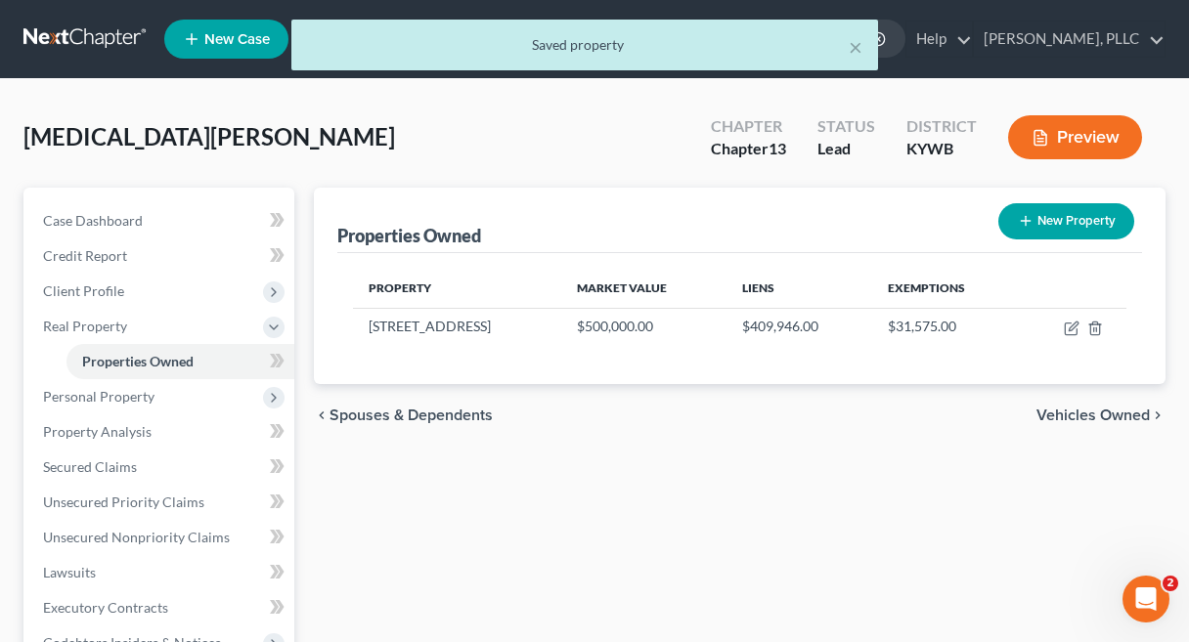
click at [241, 148] on div "Waddle, Andrew Upgraded Chapter Chapter 13 Status Lead District KYWB Preview" at bounding box center [594, 145] width 1142 height 85
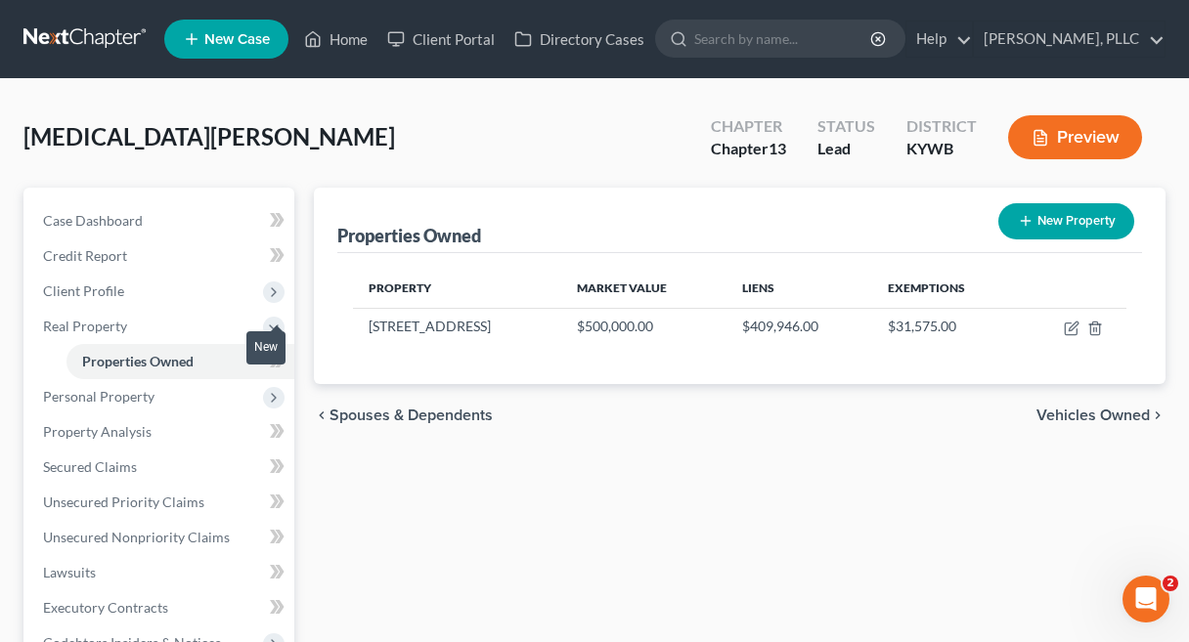
click at [292, 368] on span at bounding box center [277, 363] width 34 height 29
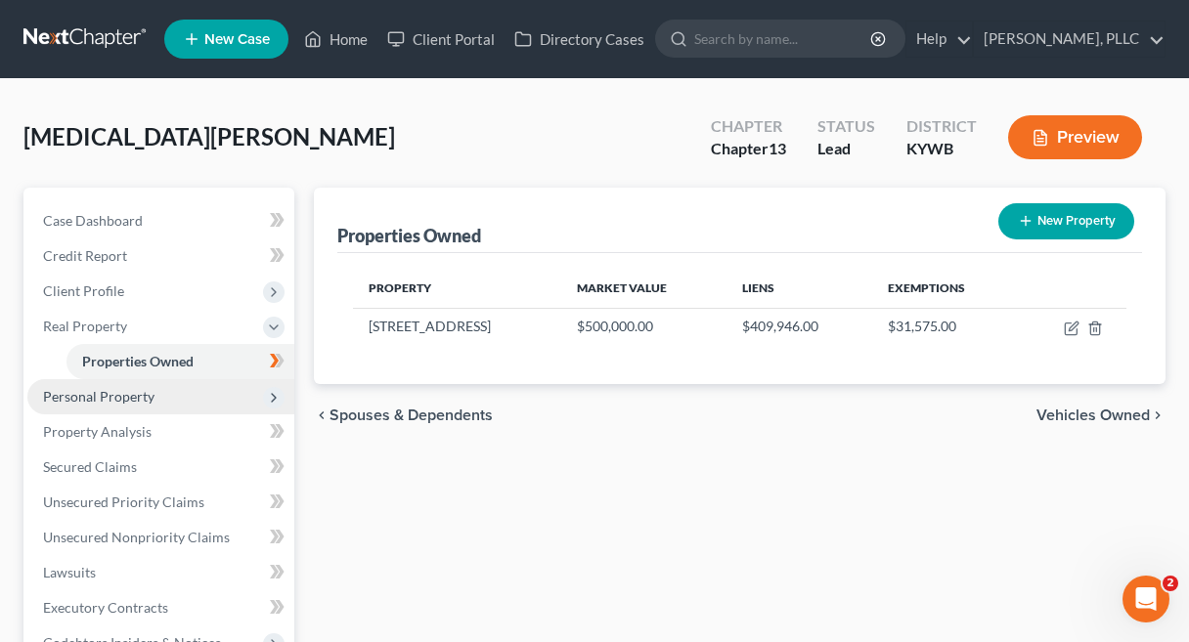
click at [238, 390] on span "Personal Property" at bounding box center [160, 396] width 267 height 35
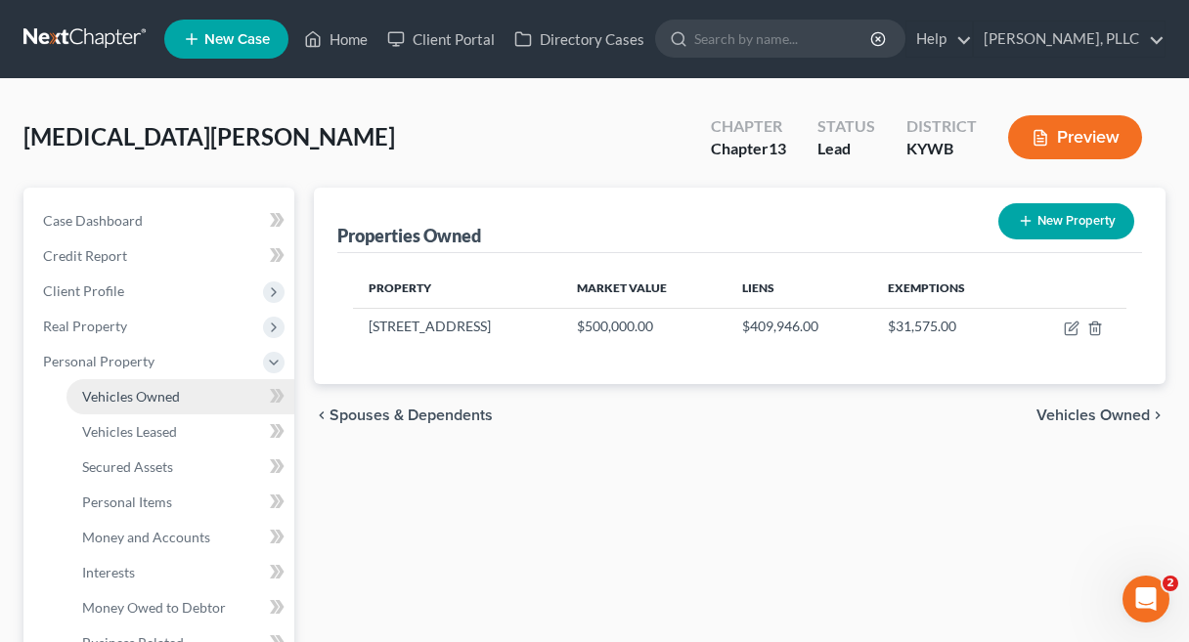
click at [226, 396] on link "Vehicles Owned" at bounding box center [180, 396] width 228 height 35
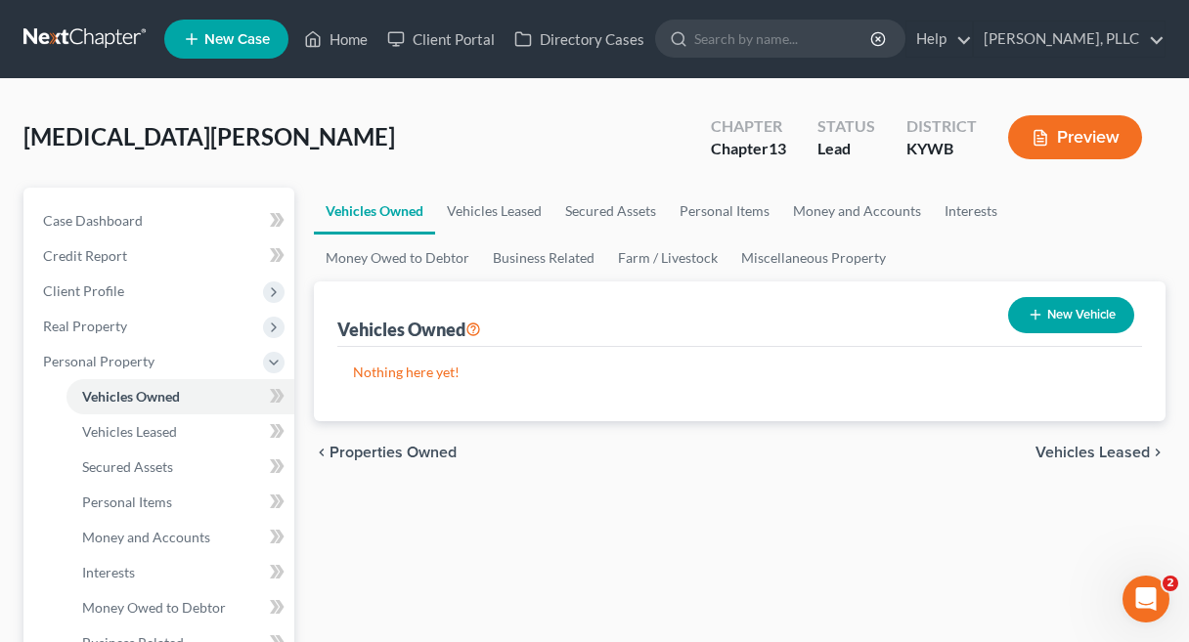
click at [1047, 325] on button "New Vehicle" at bounding box center [1071, 315] width 126 height 36
select select "0"
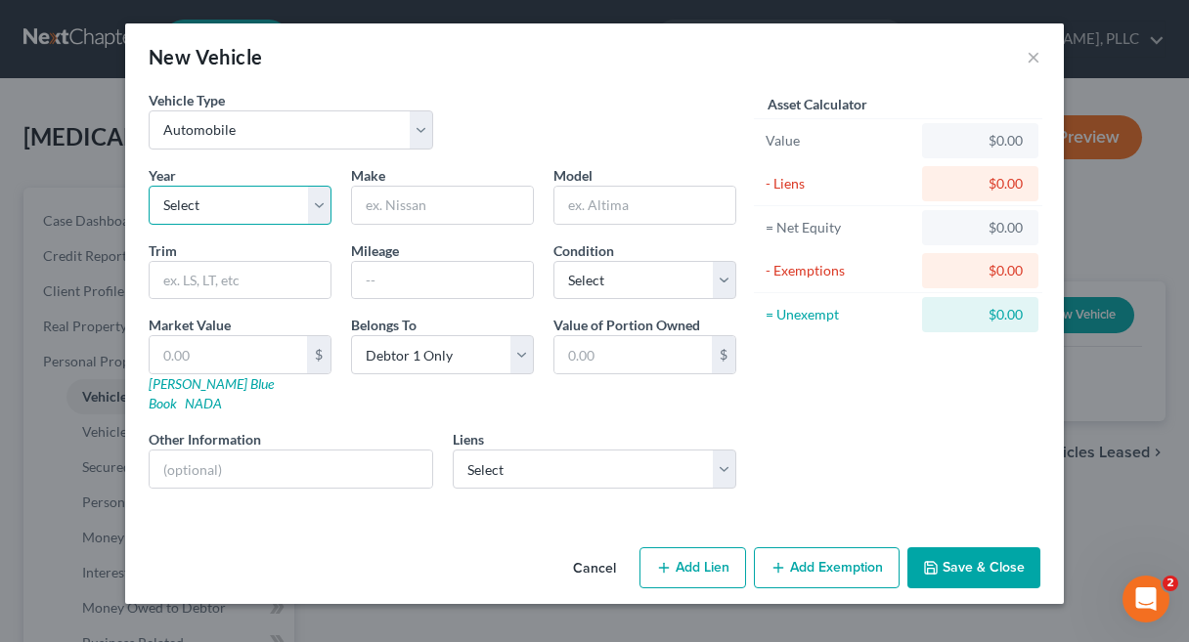
select select "11"
click at [417, 213] on input "text" at bounding box center [442, 205] width 181 height 37
type input "Ram"
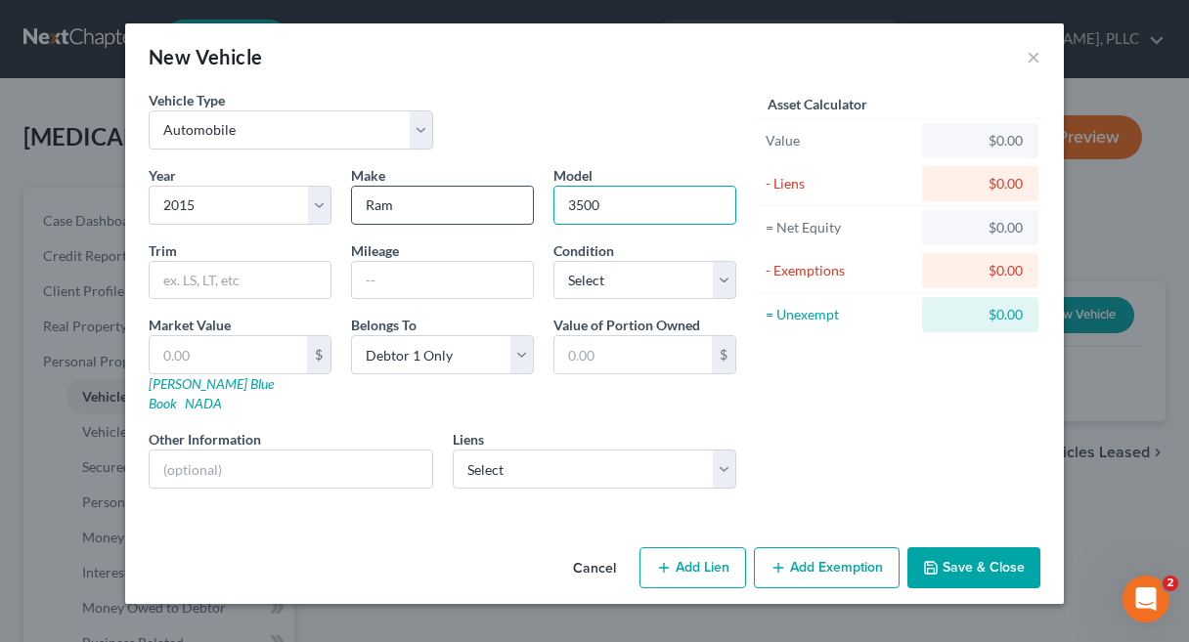
type input "3500"
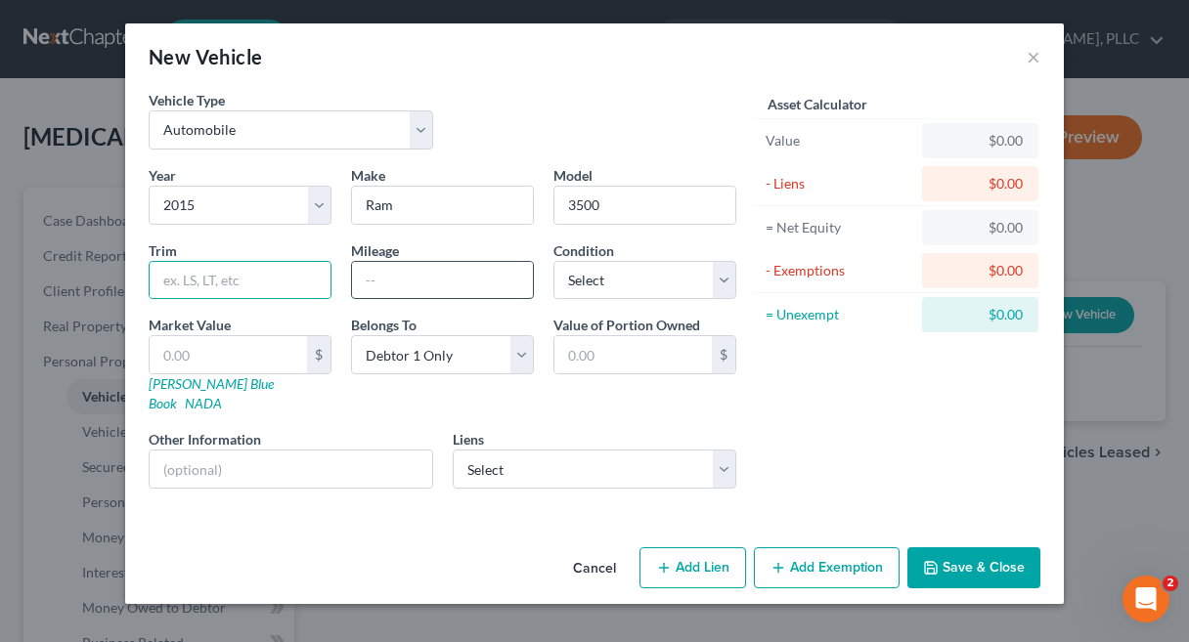
click at [376, 282] on input "text" at bounding box center [442, 280] width 181 height 37
type input "151300"
select select "2"
click at [222, 395] on link "NADA" at bounding box center [203, 403] width 37 height 17
click at [246, 363] on input "text" at bounding box center [228, 354] width 157 height 37
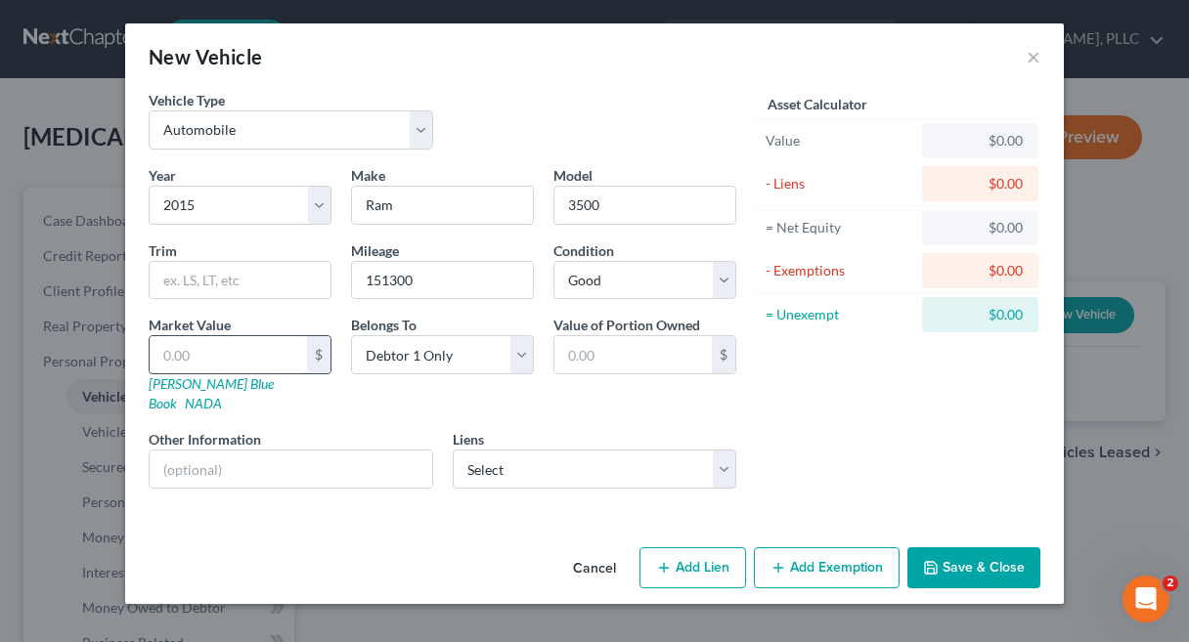
type input "2"
type input "2.00"
type input "21"
type input "21.00"
type input "212"
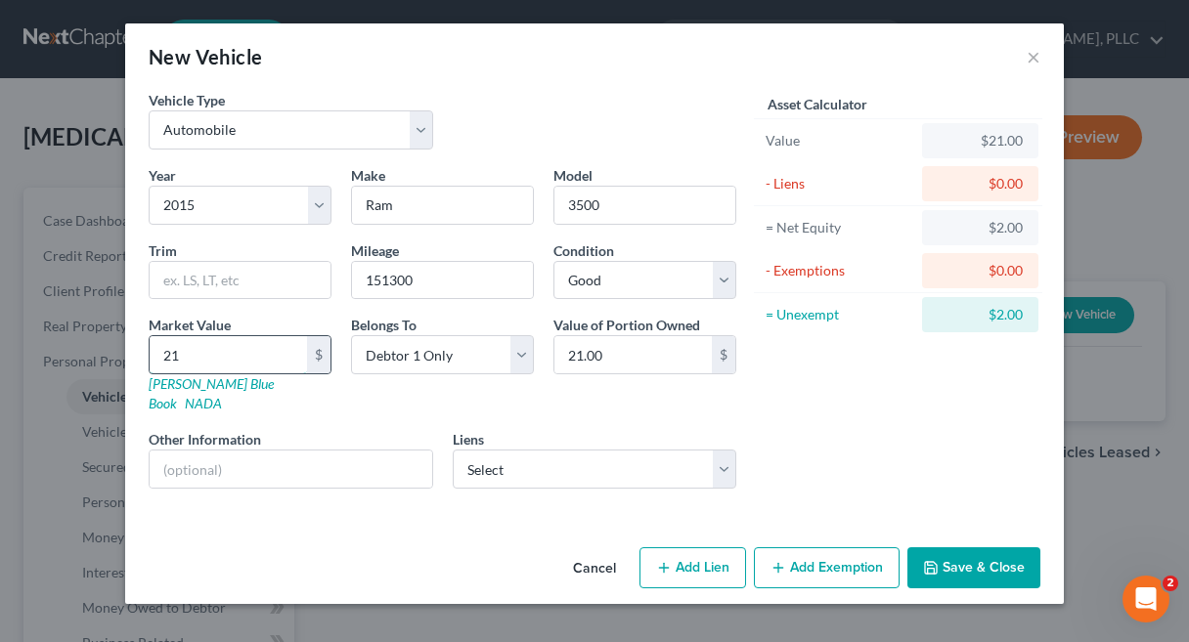
type input "212.00"
type input "2127"
type input "2,127.00"
type input "2,1275"
type input "21,275.00"
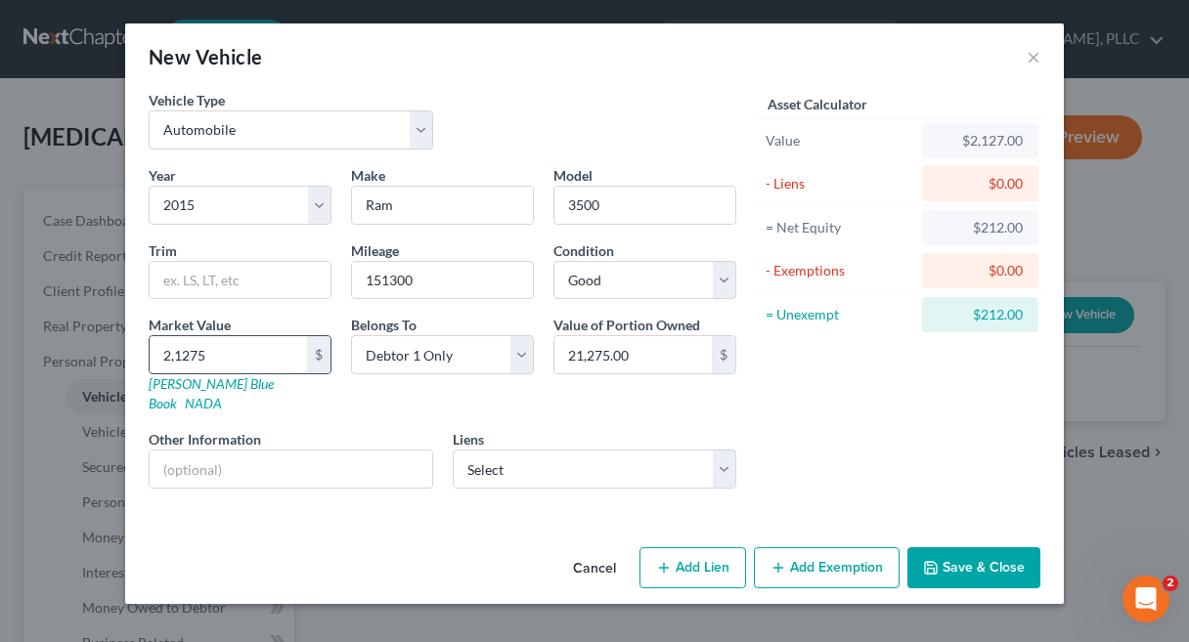
type input "21,275"
select select "18"
select select "0"
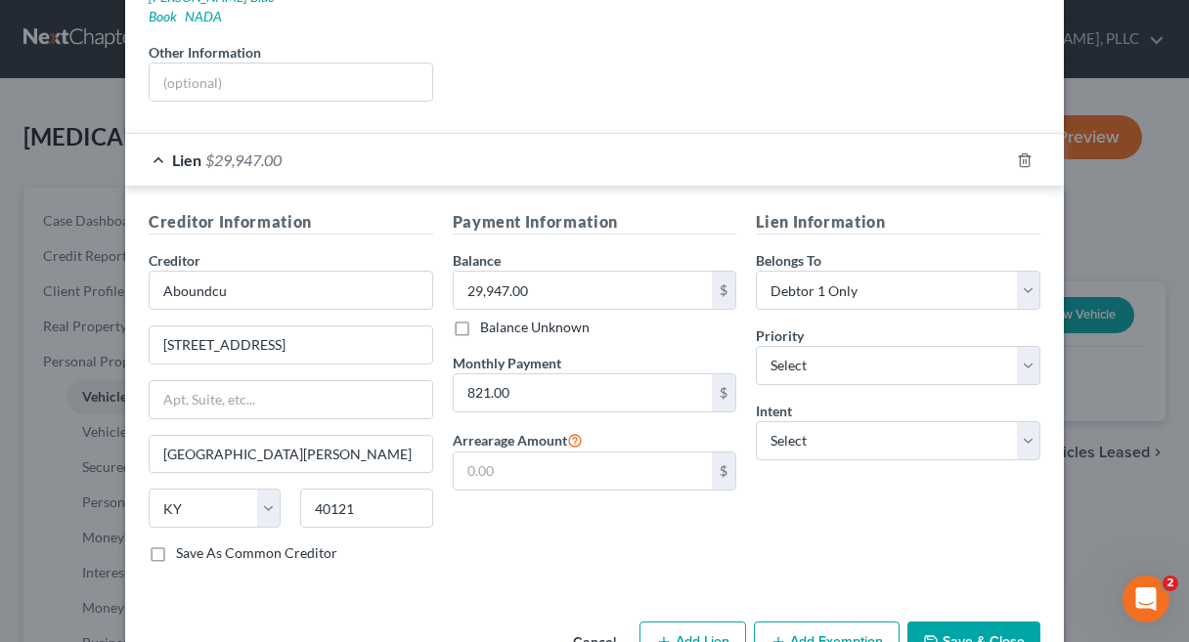
scroll to position [388, 0]
click at [305, 279] on input "Aboundcu" at bounding box center [291, 289] width 285 height 39
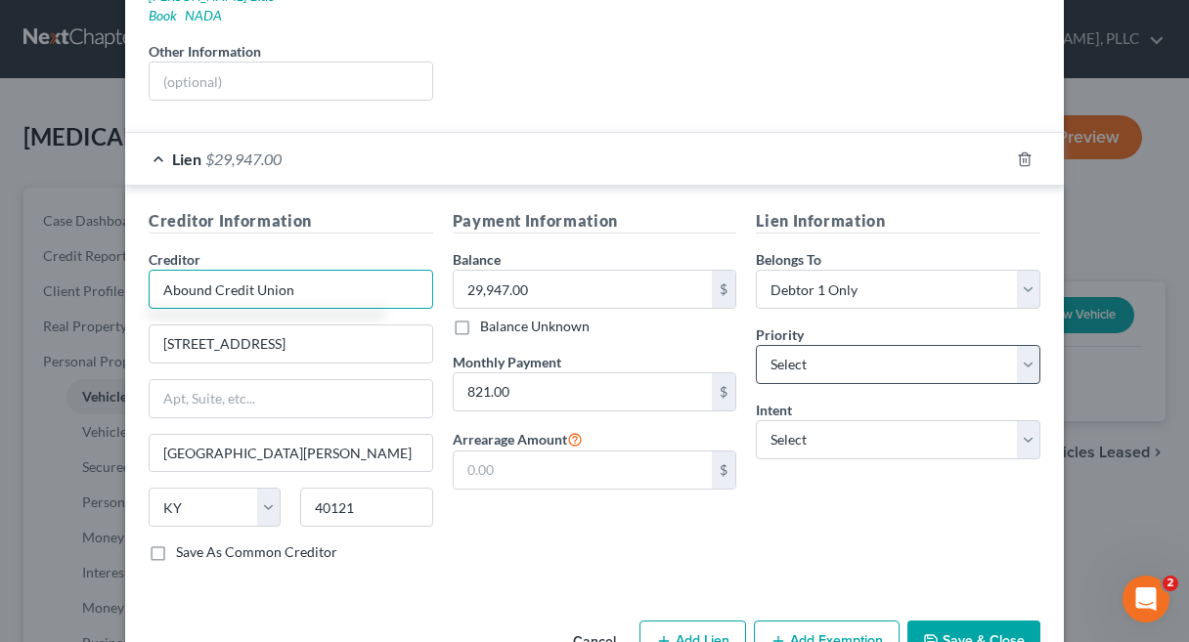
type input "Abound Credit Union"
select select "0"
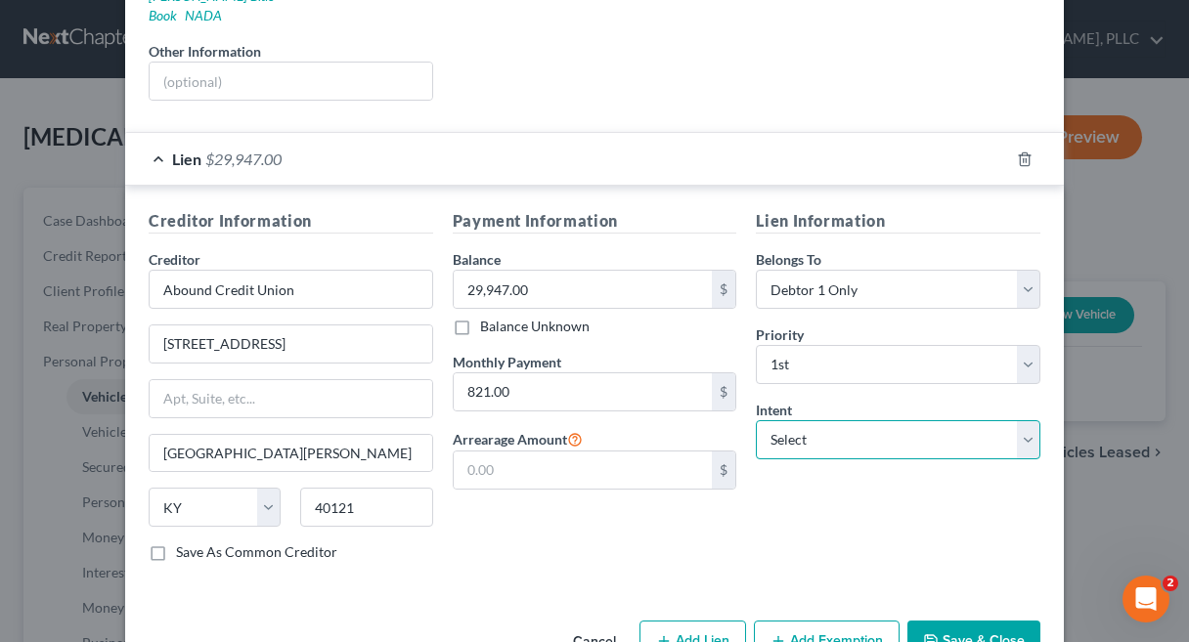
select select "4"
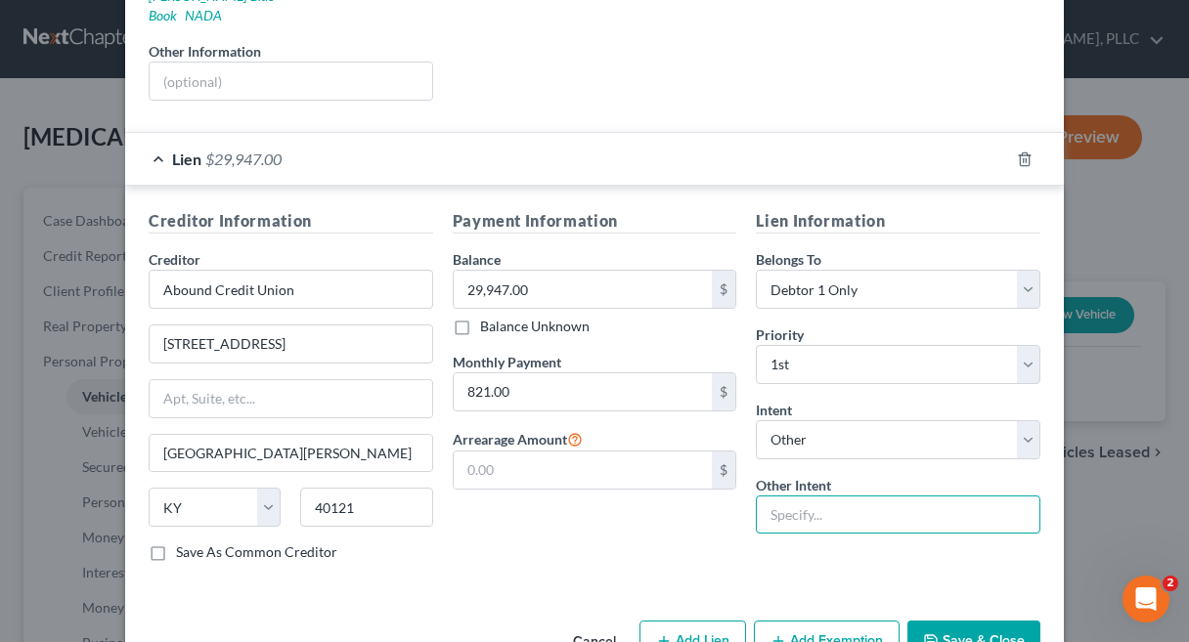
click at [816, 496] on input "text" at bounding box center [898, 515] width 285 height 39
type input "Pay through Plan"
click at [999, 621] on button "Save & Close" at bounding box center [973, 641] width 133 height 41
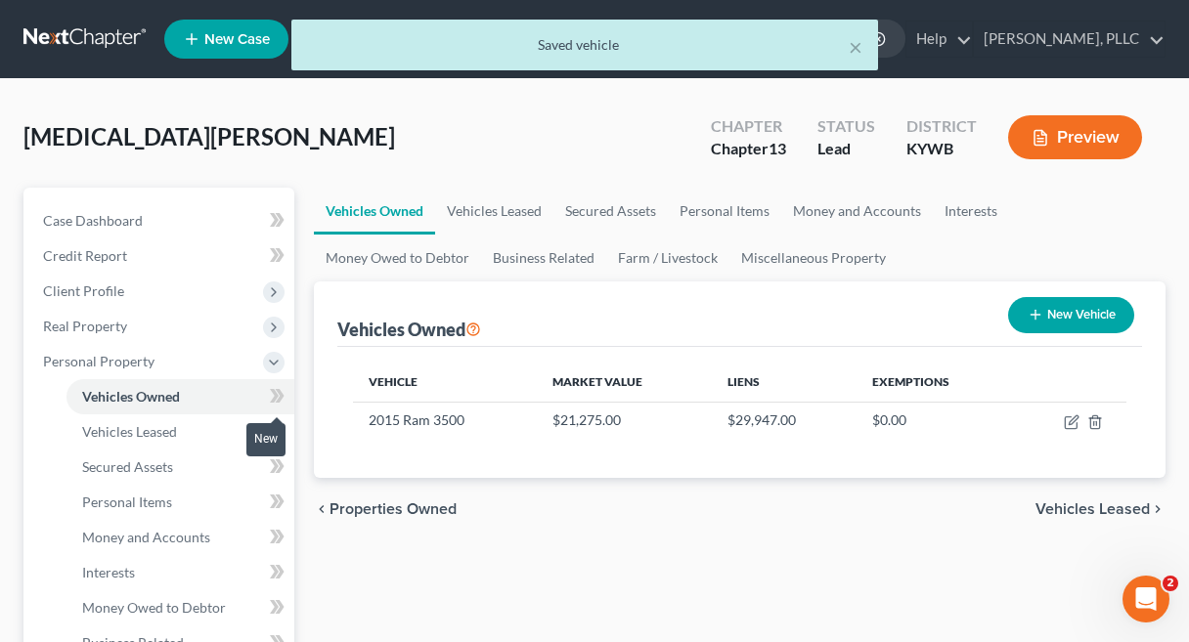
click at [283, 393] on icon at bounding box center [277, 396] width 15 height 24
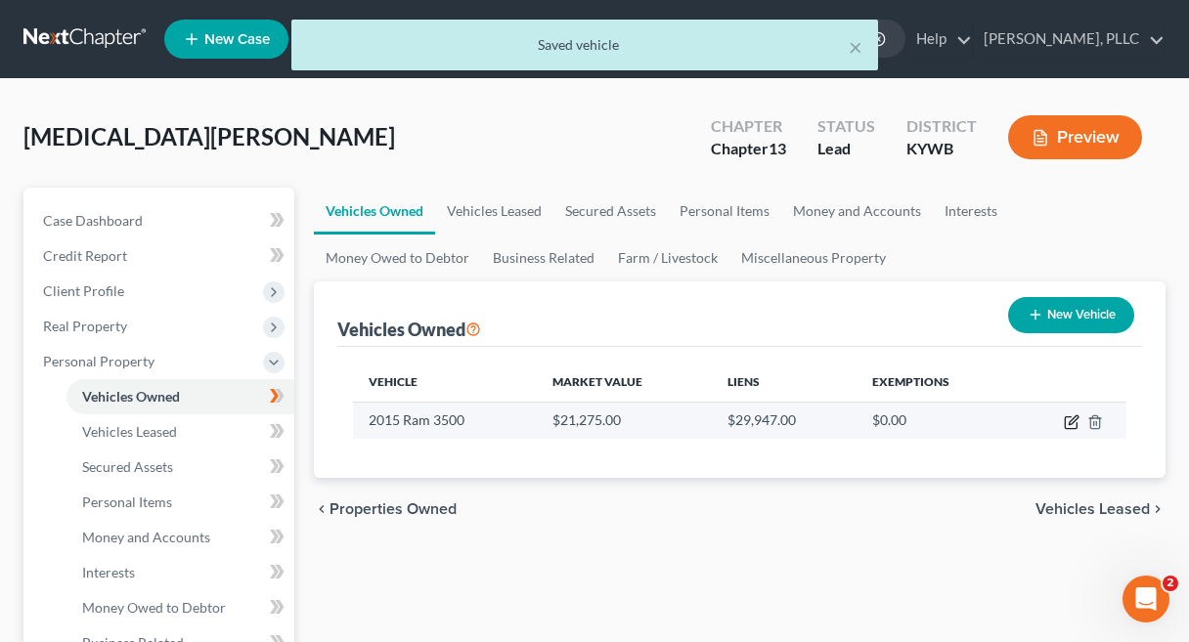
click at [1074, 429] on icon "button" at bounding box center [1071, 424] width 12 height 12
select select "0"
select select "11"
select select "2"
select select "0"
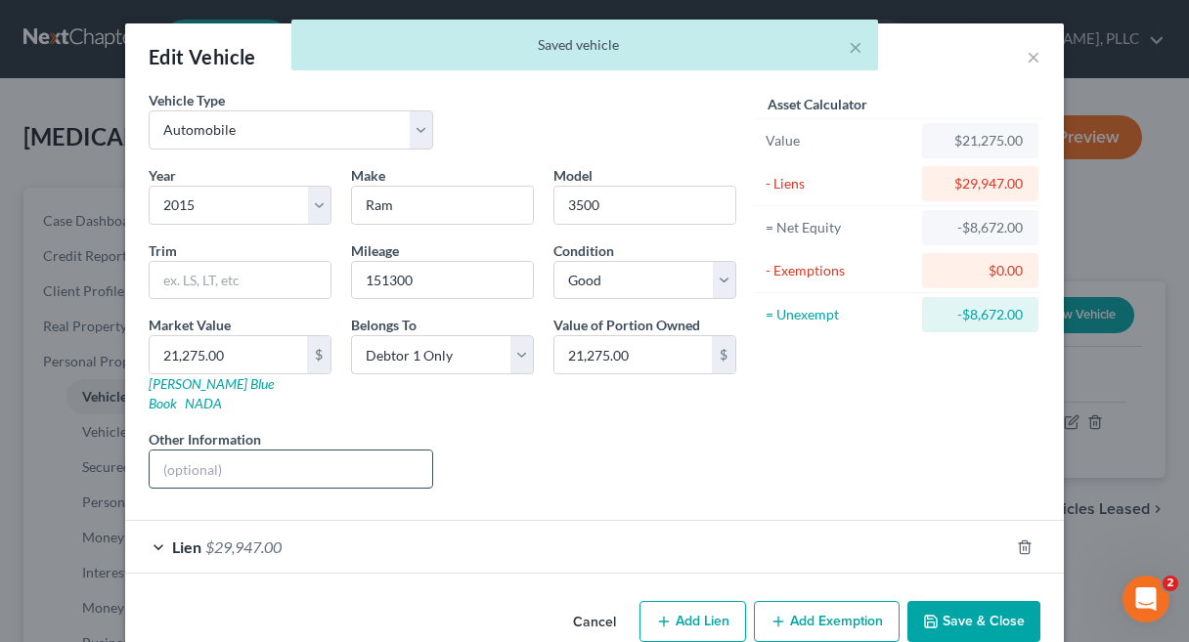
click at [353, 451] on input "text" at bounding box center [291, 469] width 283 height 37
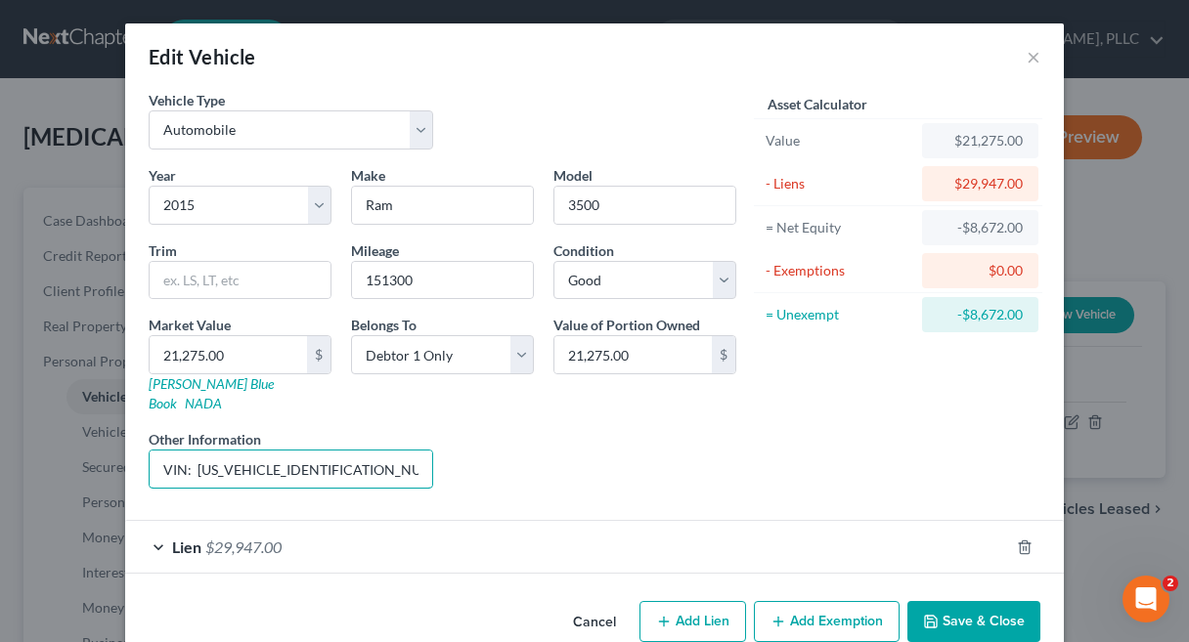
type input "VIN: 3C63RRGL6FG625246"
click at [968, 601] on button "Save & Close" at bounding box center [973, 621] width 133 height 41
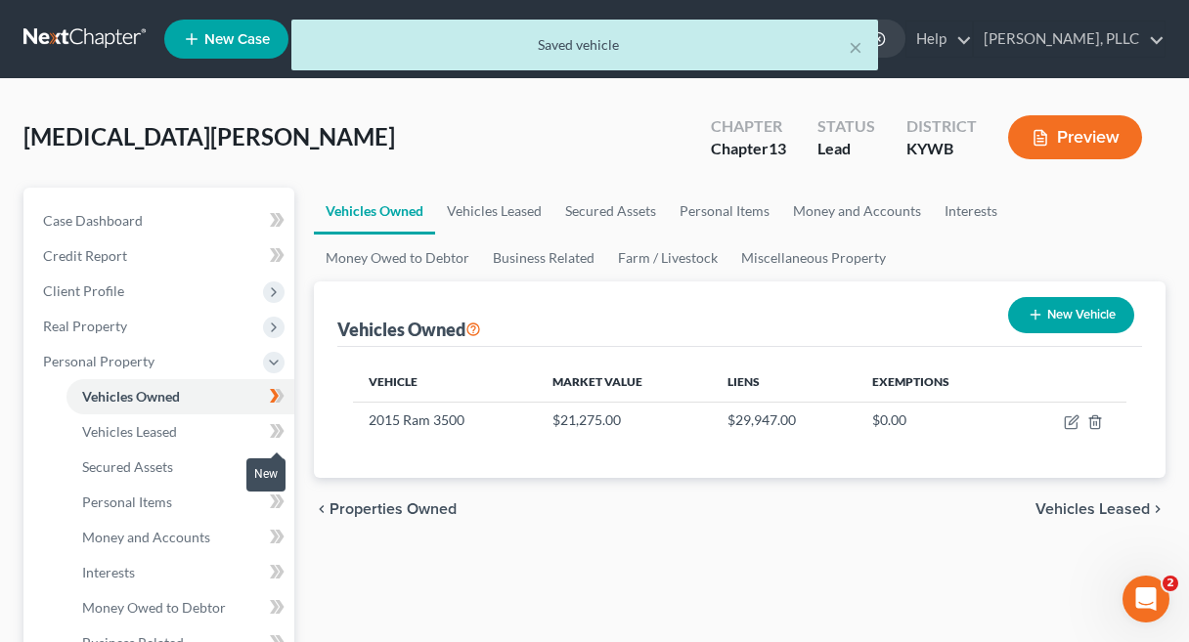
click at [286, 430] on span at bounding box center [277, 433] width 34 height 29
click at [168, 475] on link "Secured Assets" at bounding box center [180, 467] width 228 height 35
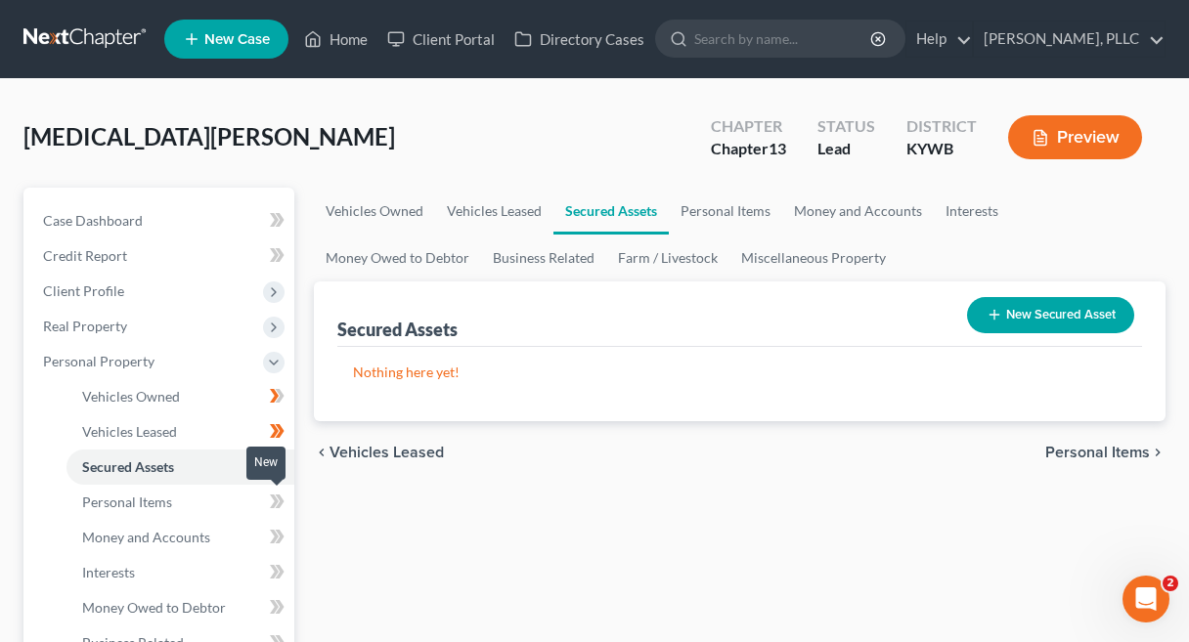
click at [281, 497] on icon at bounding box center [280, 502] width 9 height 14
click at [279, 467] on icon at bounding box center [277, 467] width 15 height 24
click at [157, 500] on span "Personal Items" at bounding box center [127, 502] width 90 height 17
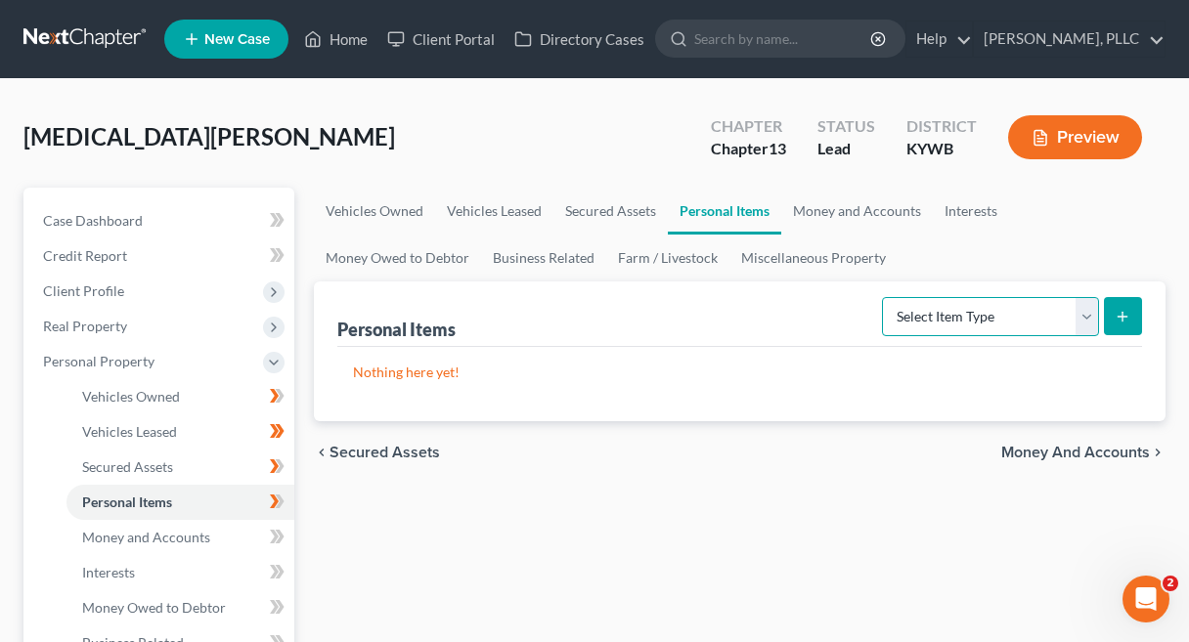
select select "clothing"
click at [1133, 304] on button "submit" at bounding box center [1123, 316] width 38 height 38
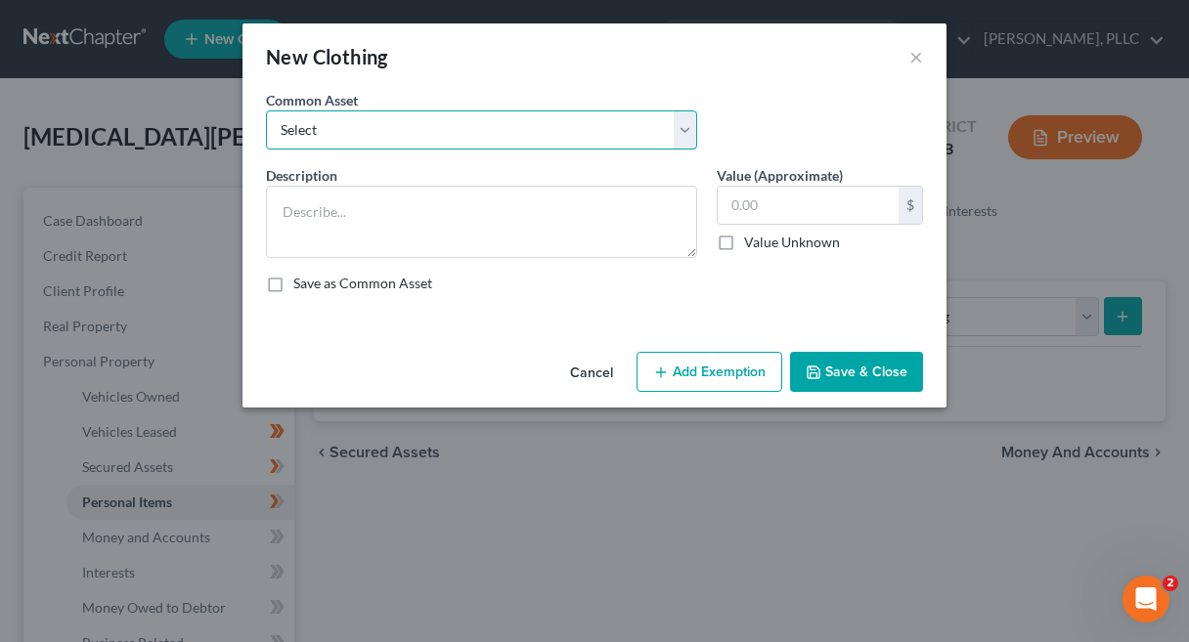
select select "2"
type textarea "Miscellaneous men's, women's & children's clothing, shoes & accessories."
type input "2,000.00"
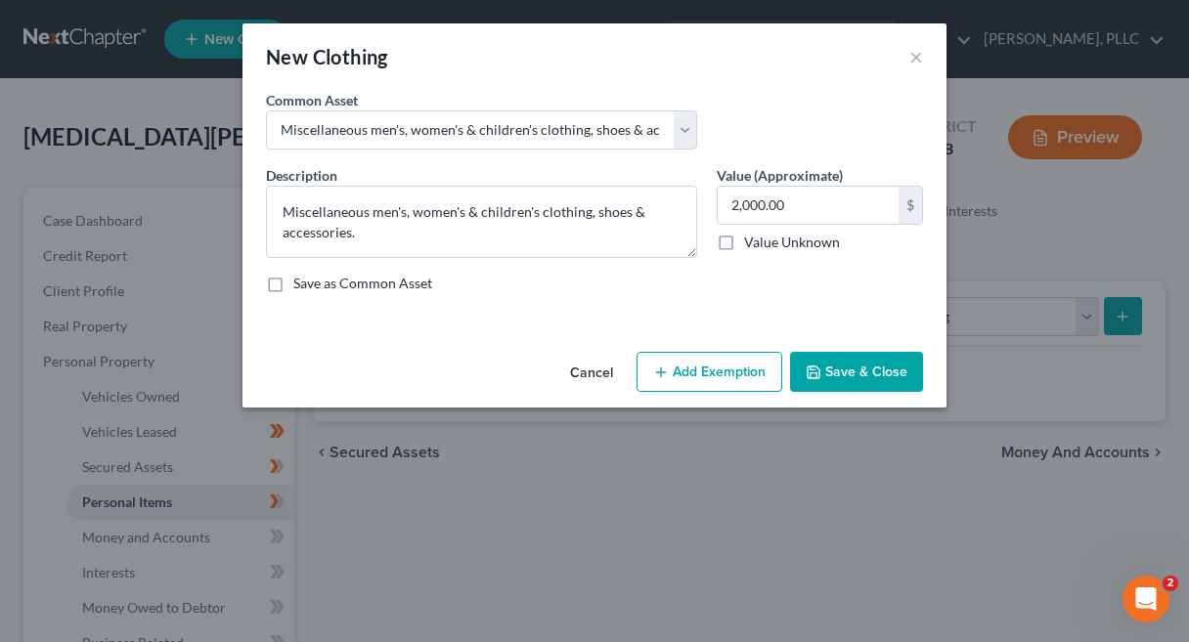
click at [701, 371] on button "Add Exemption" at bounding box center [710, 372] width 146 height 41
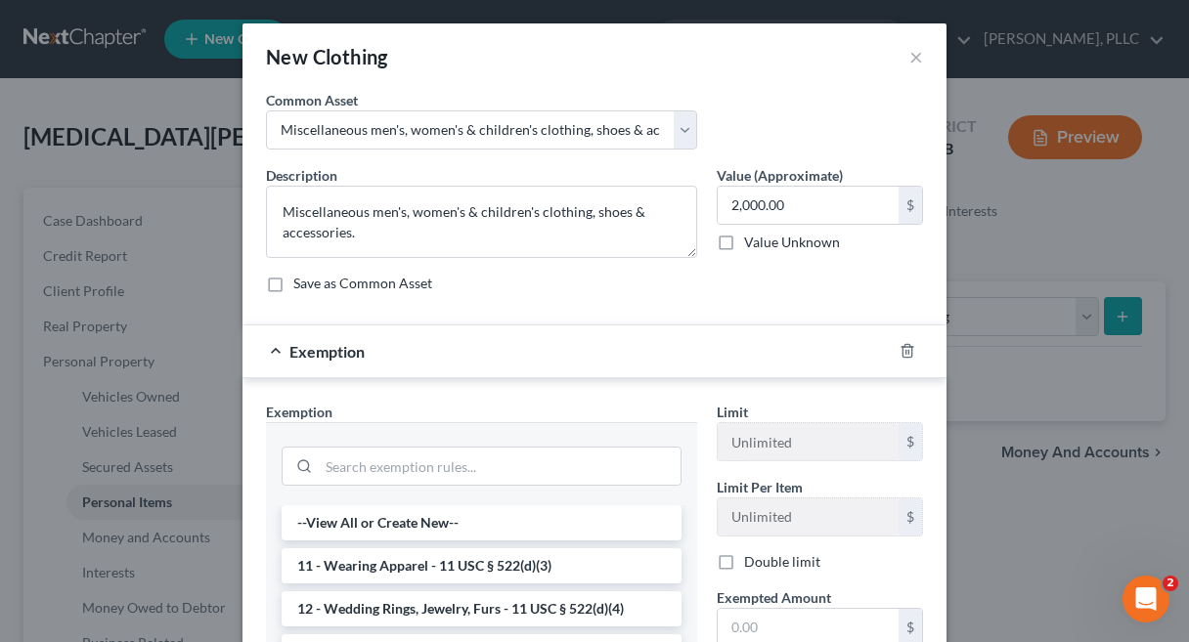
click at [473, 574] on li "11 - Wearing Apparel - 11 USC § 522(d)(3)" at bounding box center [482, 566] width 400 height 35
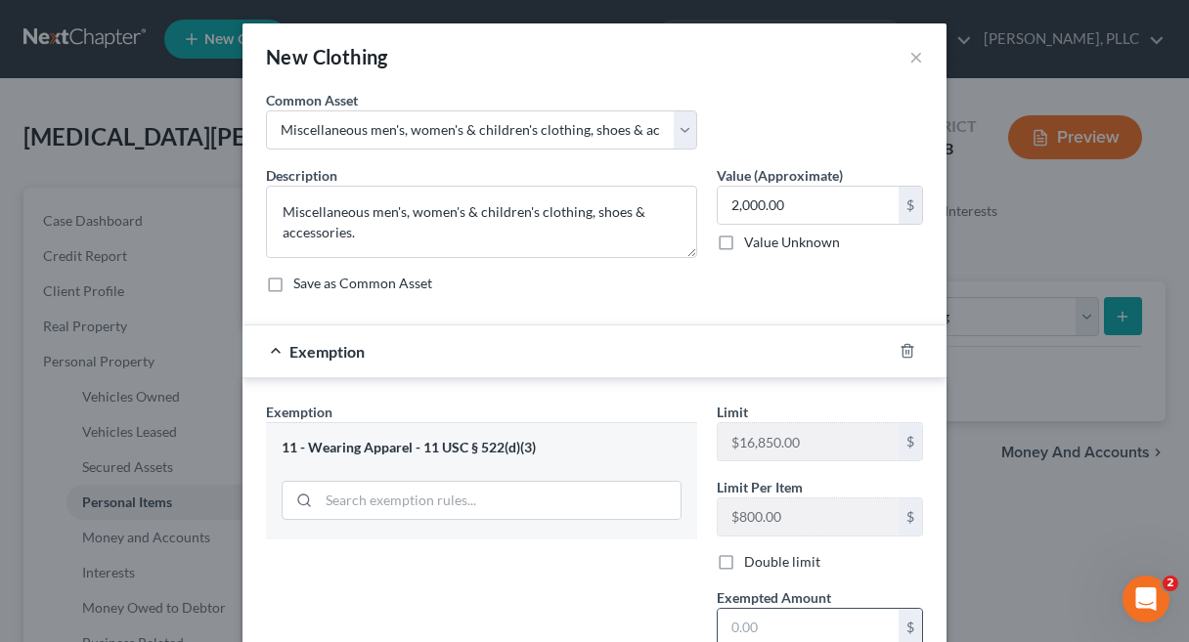
click at [765, 610] on input "text" at bounding box center [808, 627] width 181 height 37
type input "2,000"
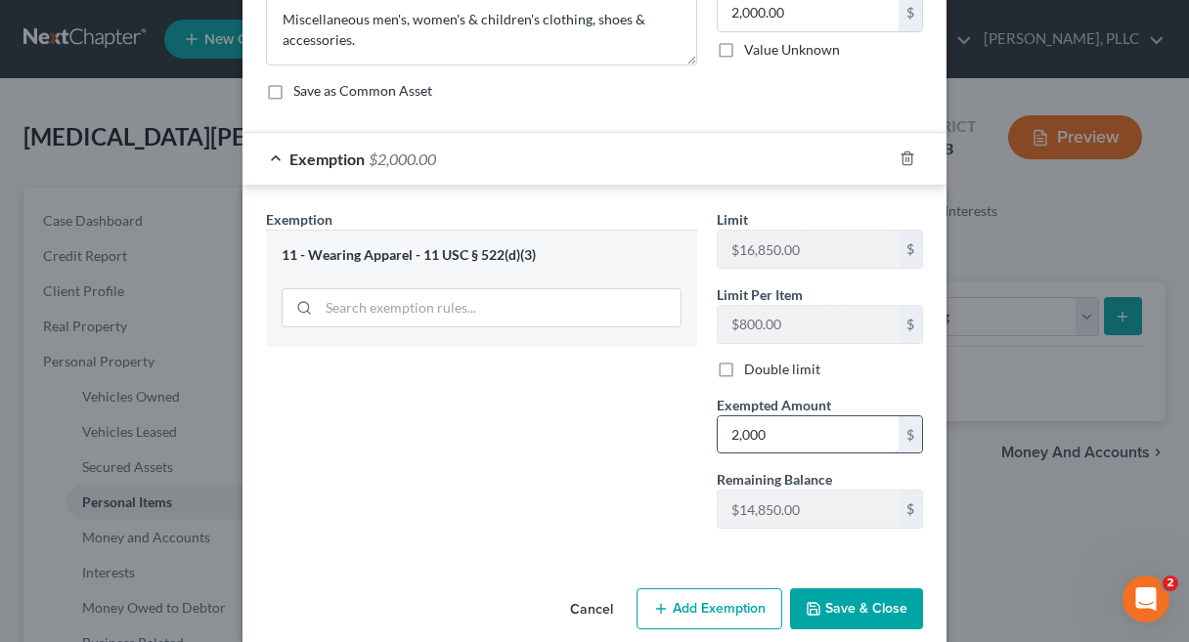
scroll to position [197, 0]
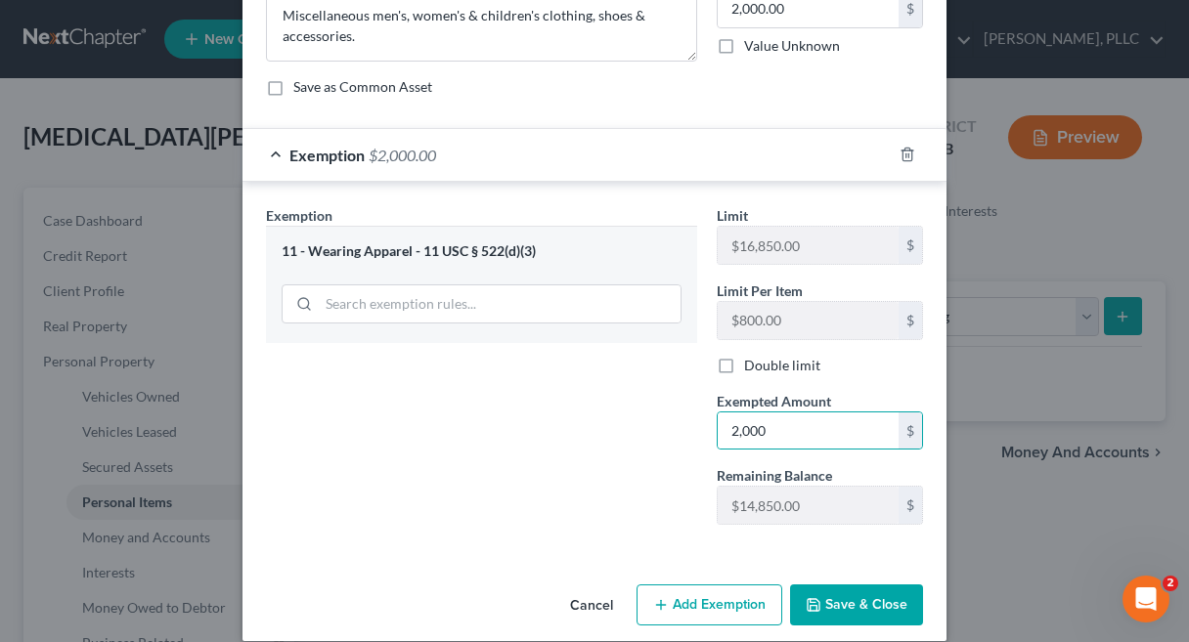
click at [857, 608] on button "Save & Close" at bounding box center [856, 605] width 133 height 41
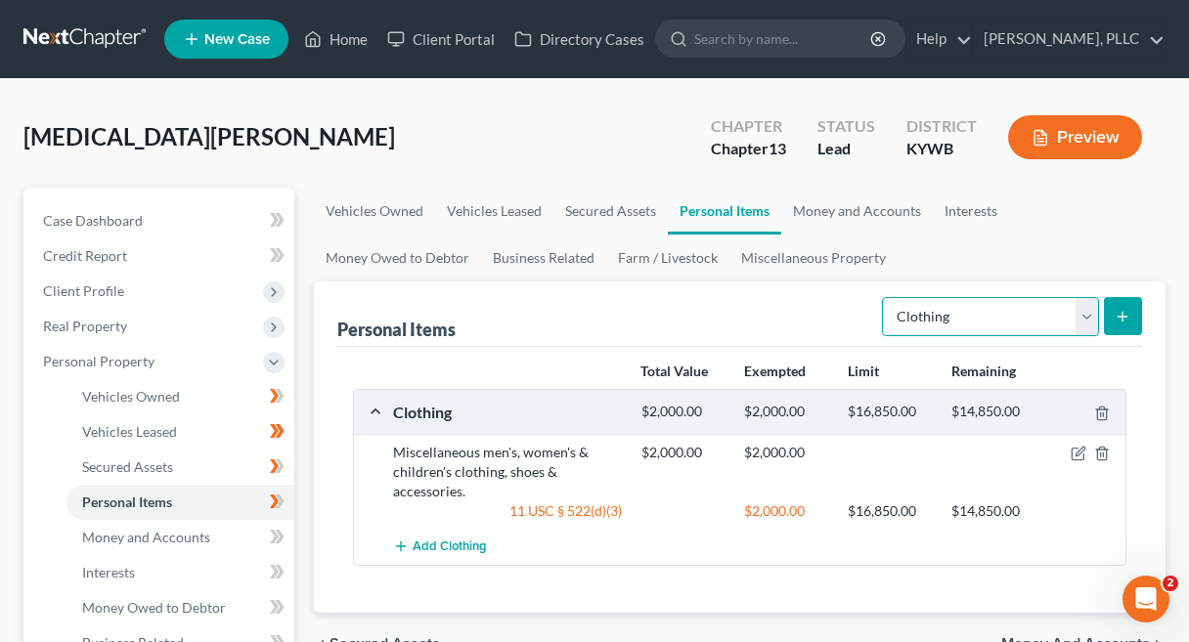
select select "electronics"
click at [1118, 310] on icon "submit" at bounding box center [1123, 317] width 16 height 16
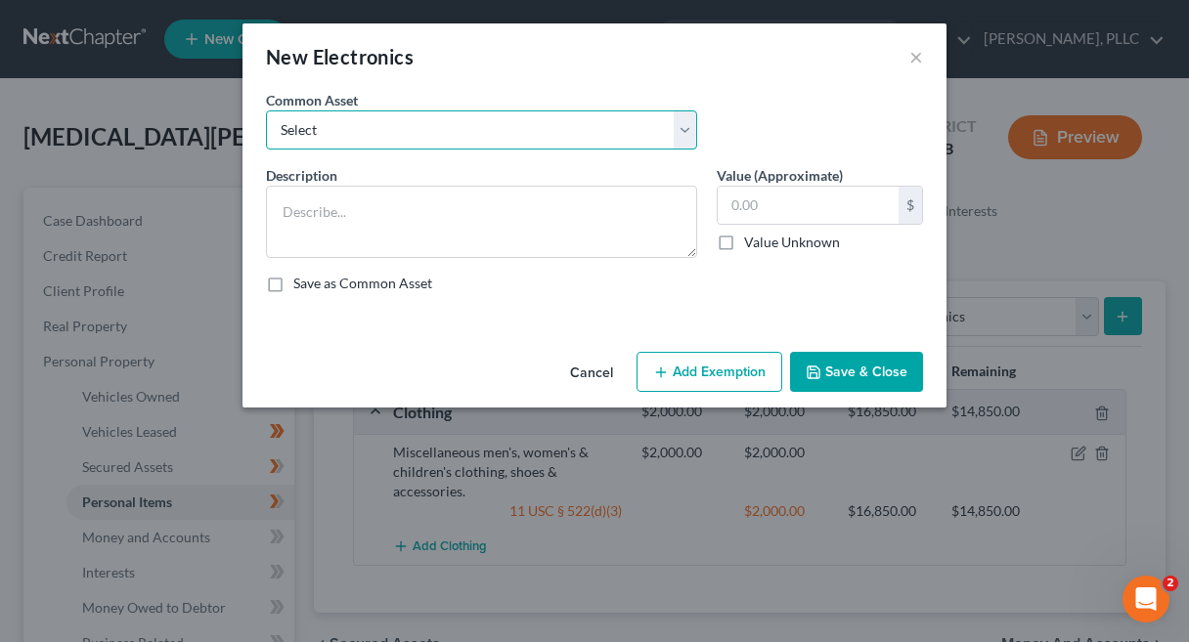
select select "0"
type textarea "TV, computer, smart phone."
type input "1,000.00"
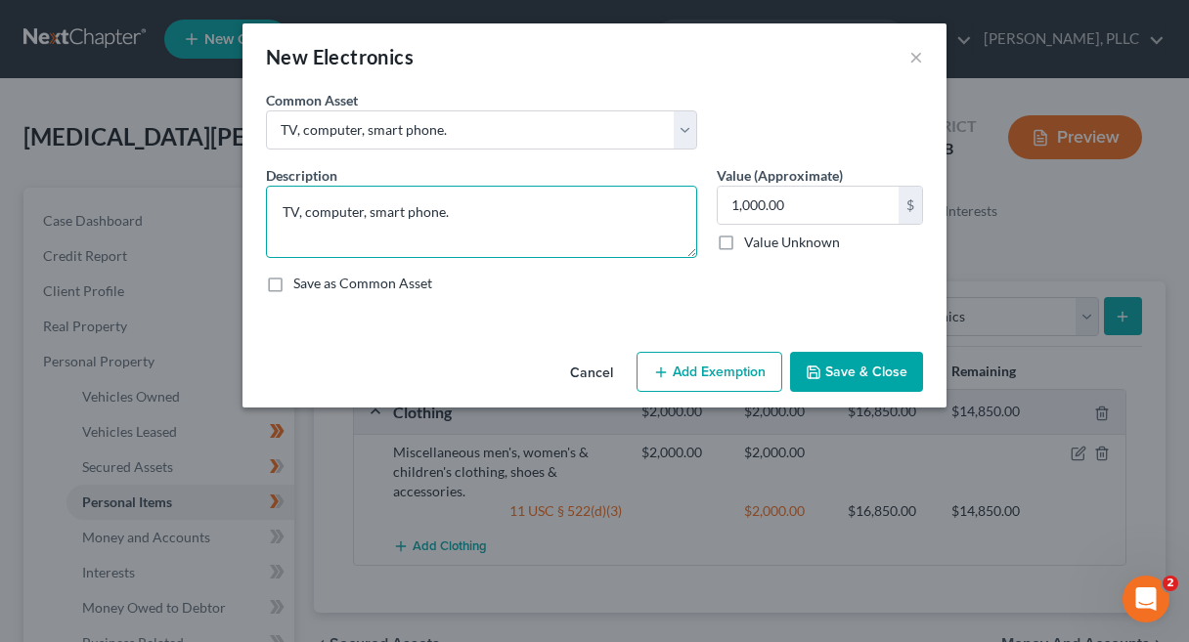
click at [359, 213] on textarea "TV, computer, smart phone." at bounding box center [481, 222] width 431 height 72
type textarea "TV, tablet, smart phone."
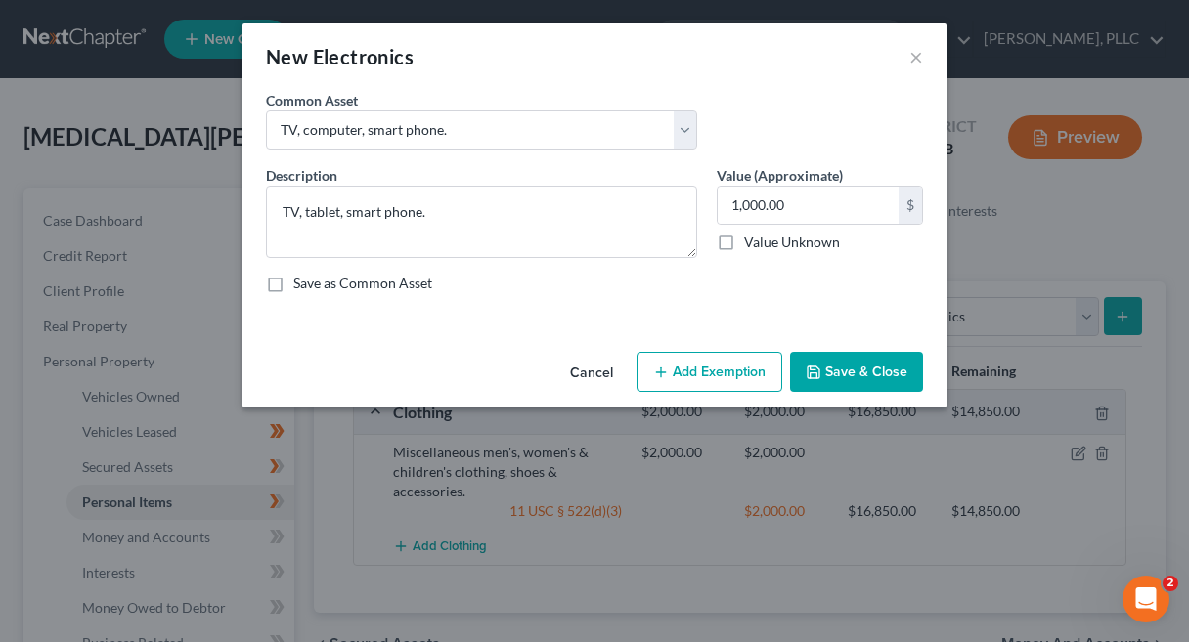
click at [730, 356] on button "Add Exemption" at bounding box center [710, 372] width 146 height 41
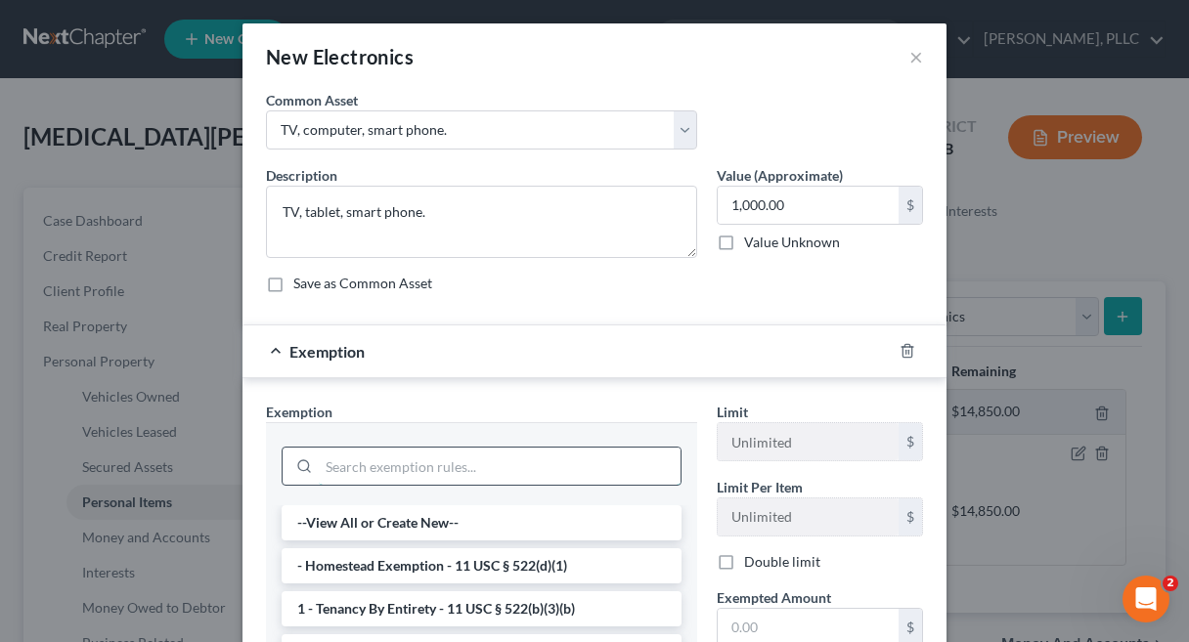
click at [503, 478] on input "search" at bounding box center [500, 466] width 362 height 37
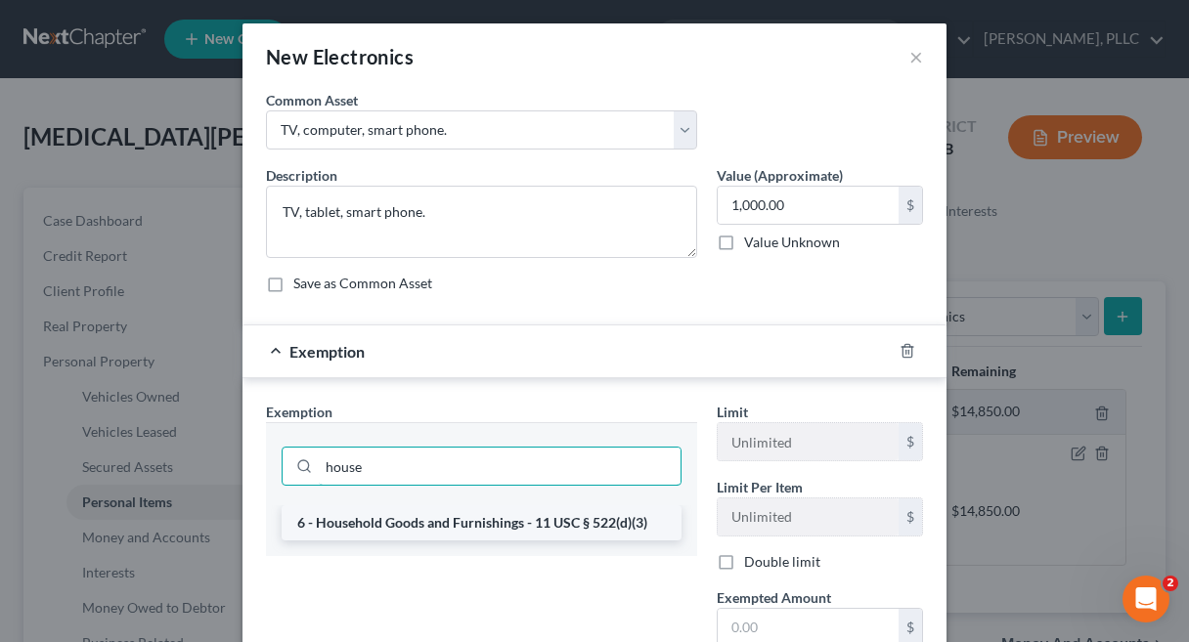
type input "house"
click at [502, 524] on li "6 - Household Goods and Furnishings - 11 USC § 522(d)(3)" at bounding box center [482, 523] width 400 height 35
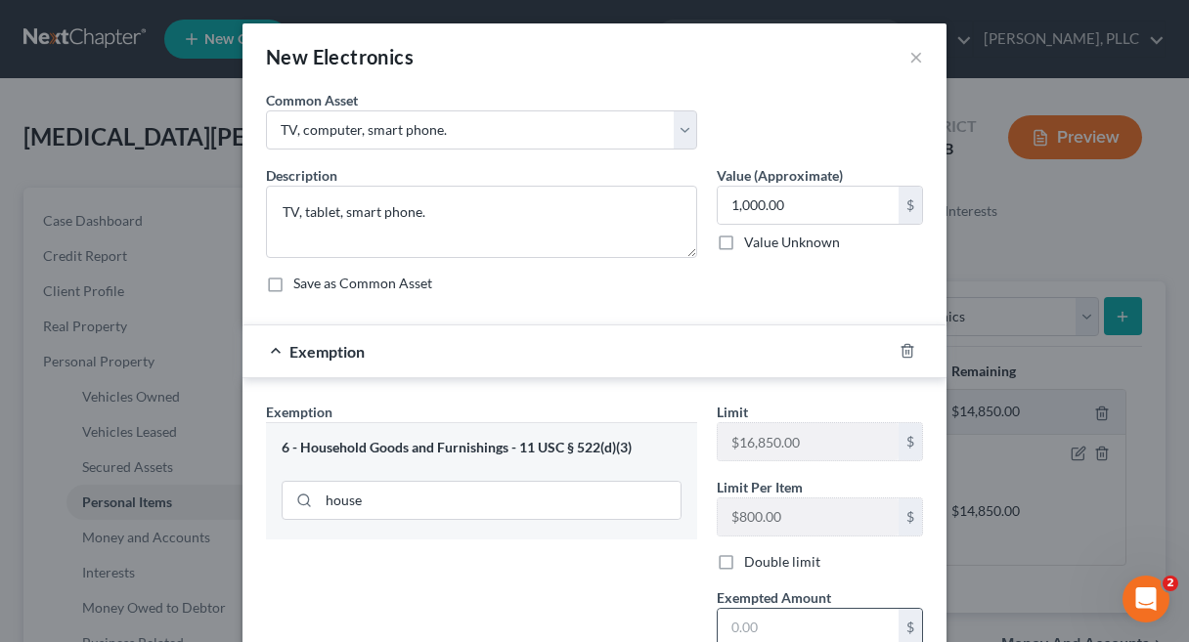
click at [794, 630] on input "text" at bounding box center [808, 627] width 181 height 37
type input "1,000"
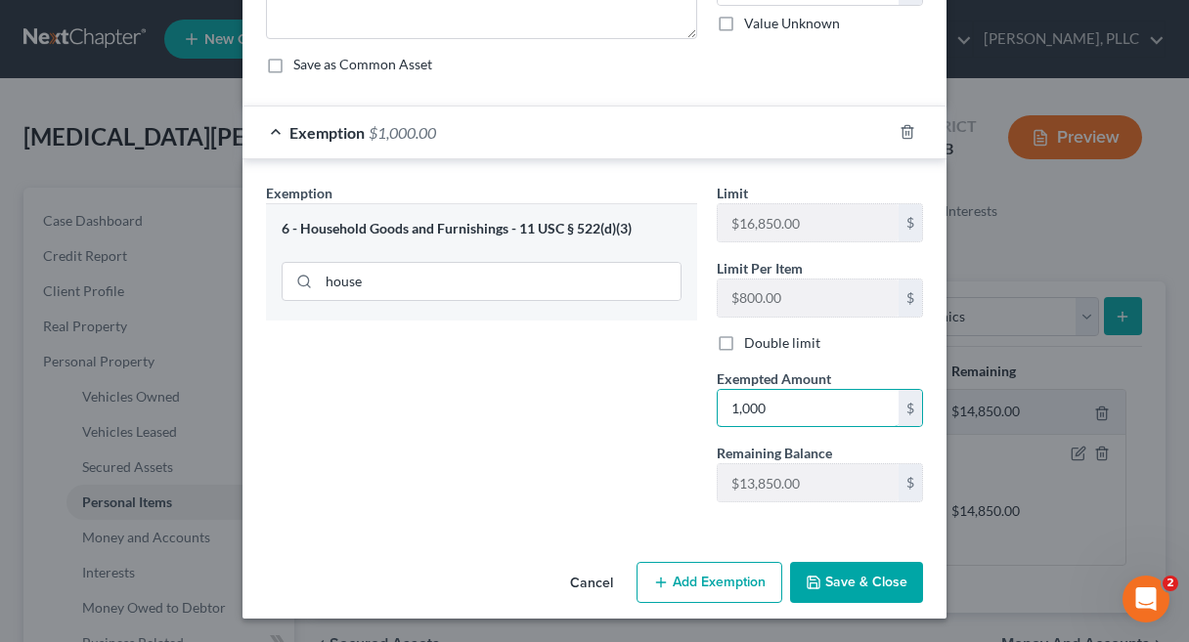
scroll to position [219, 0]
click at [864, 590] on button "Save & Close" at bounding box center [856, 582] width 133 height 41
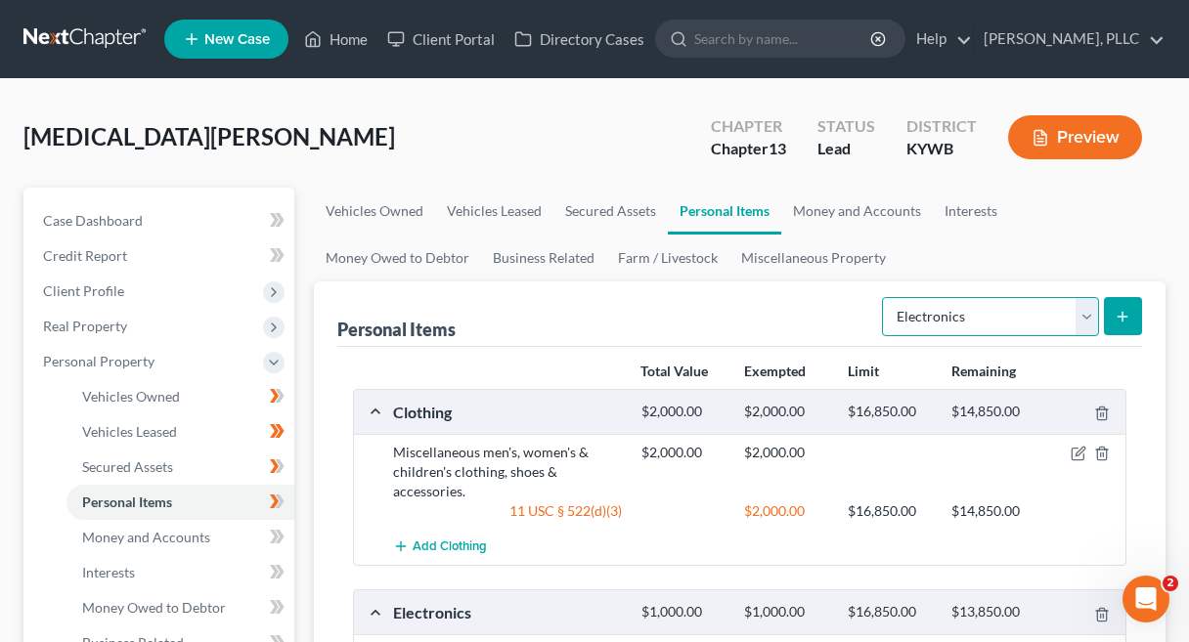
select select "household_goods"
click at [1121, 314] on icon "submit" at bounding box center [1123, 317] width 16 height 16
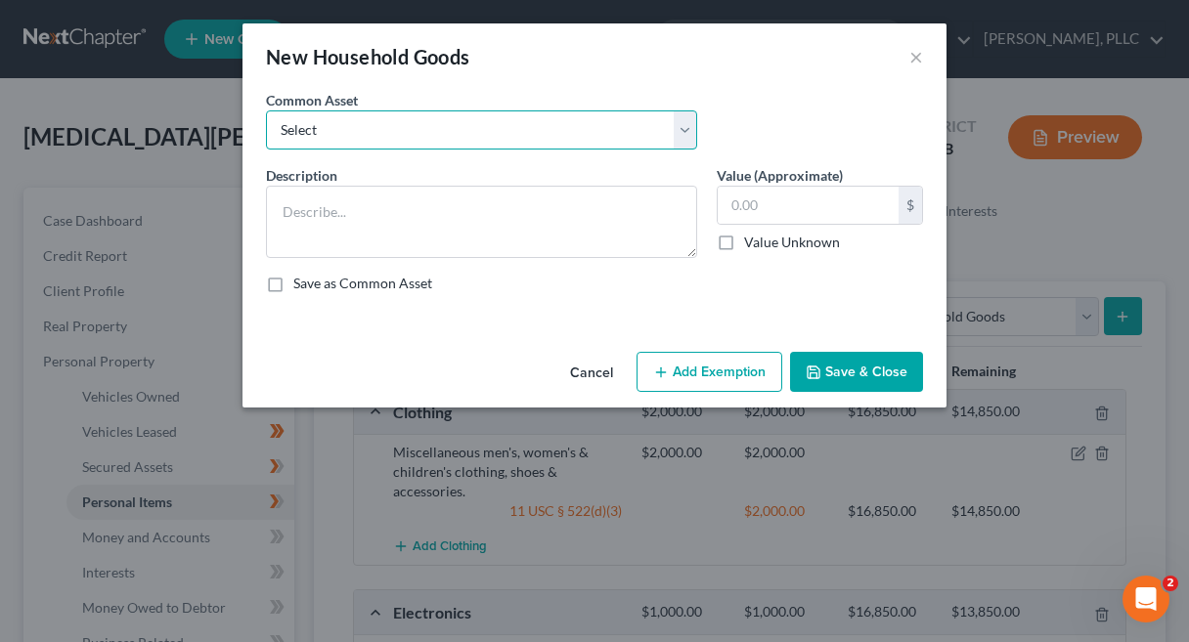
select select "0"
type textarea "Refrigerator, stove, microwave, dining table & chairs, sofa, chair, coffee tabl…"
type input "3,000.00"
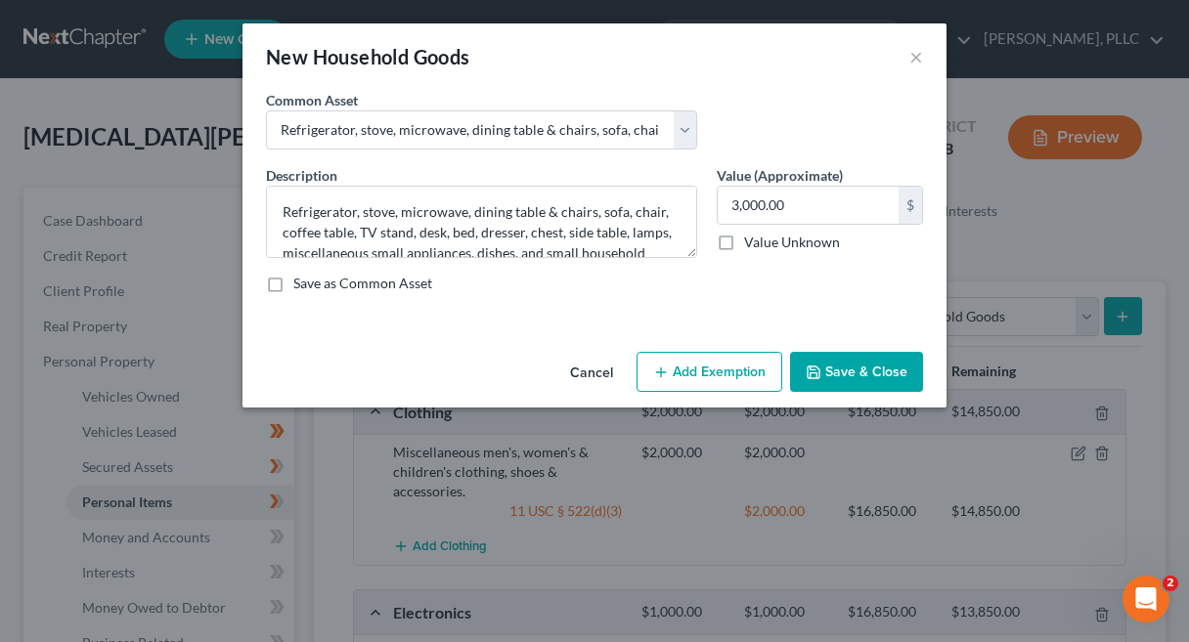
click at [707, 376] on button "Add Exemption" at bounding box center [710, 372] width 146 height 41
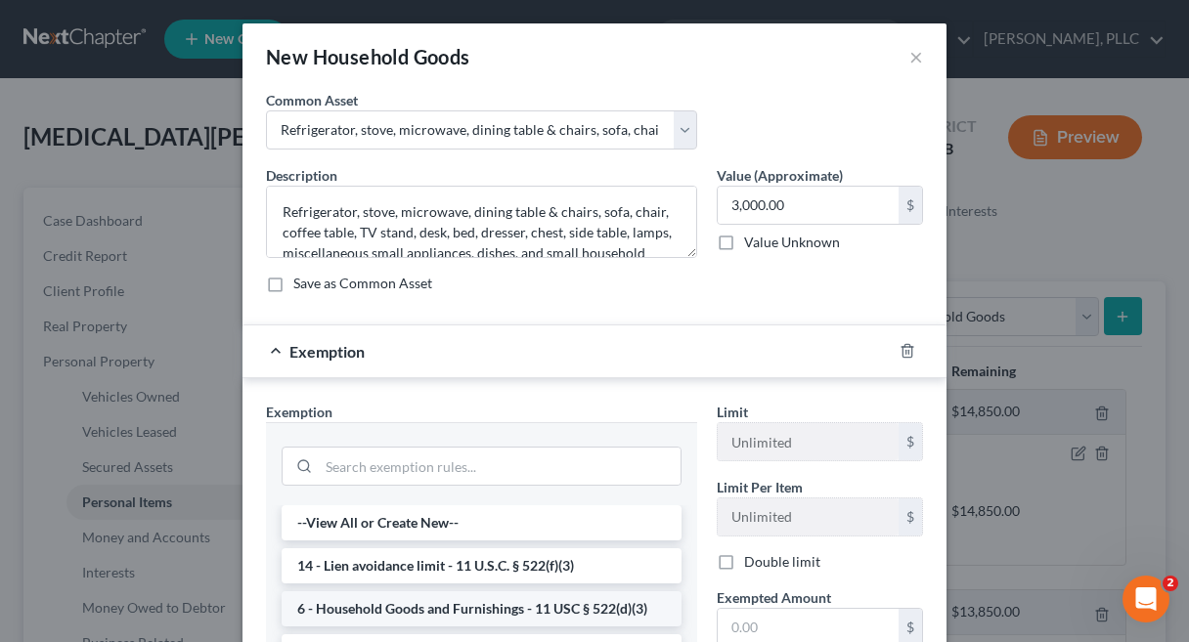
click at [429, 610] on li "6 - Household Goods and Furnishings - 11 USC § 522(d)(3)" at bounding box center [482, 609] width 400 height 35
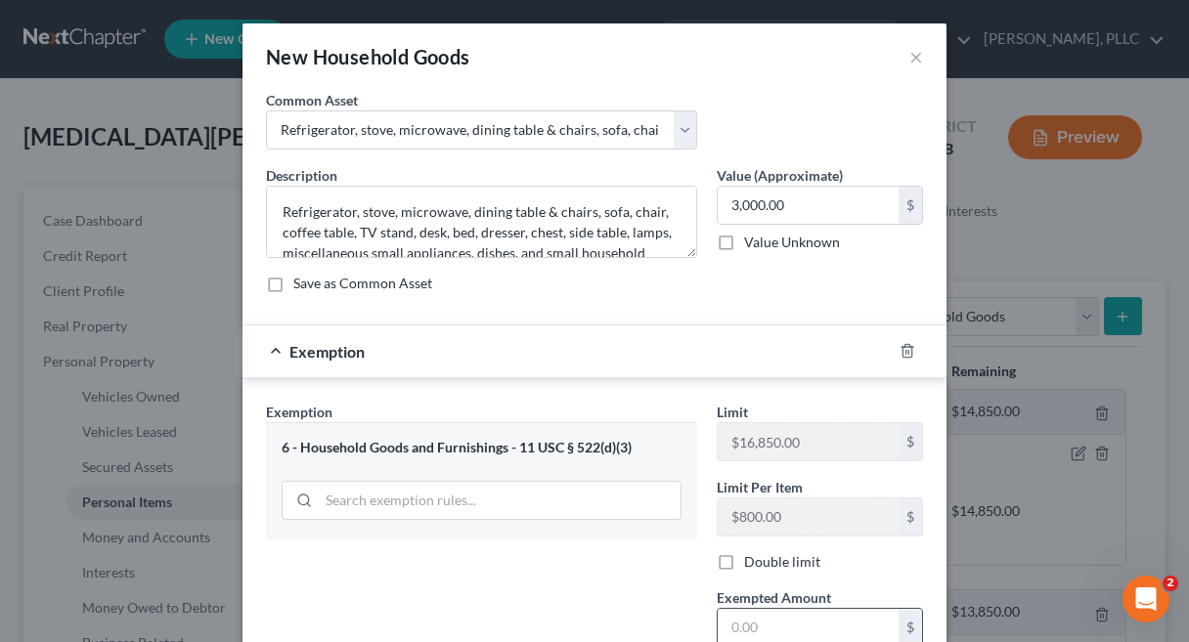
click at [830, 621] on input "text" at bounding box center [808, 627] width 181 height 37
type input "3,000"
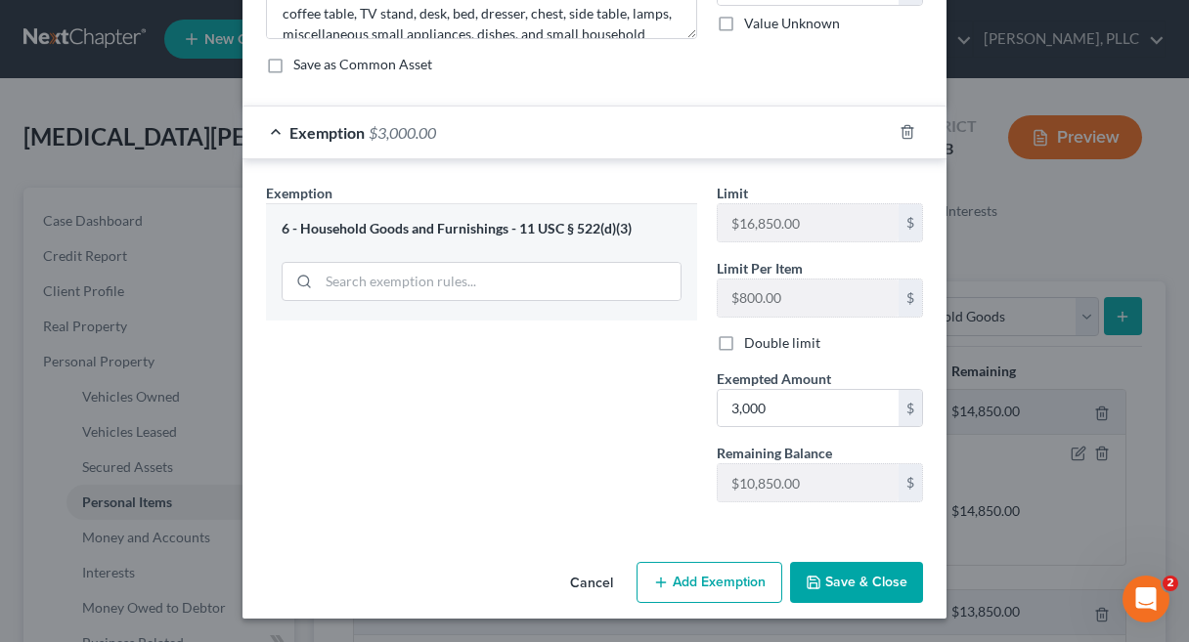
click at [854, 599] on button "Save & Close" at bounding box center [856, 582] width 133 height 41
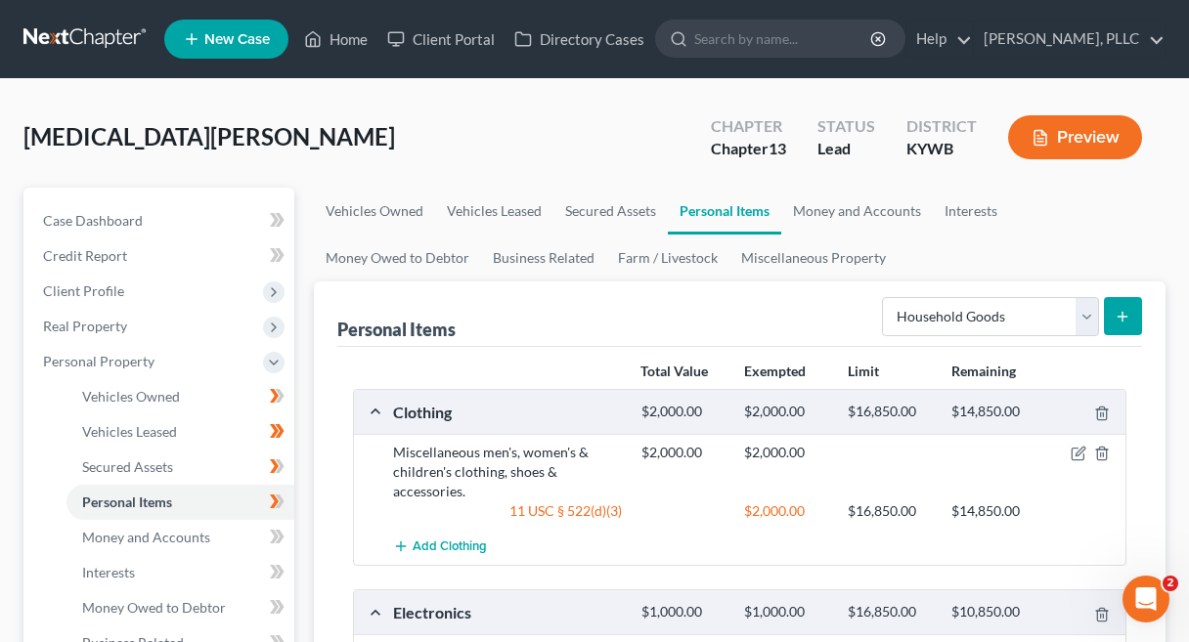
scroll to position [0, 0]
select select "jewelry"
click at [1136, 313] on button "submit" at bounding box center [1123, 316] width 38 height 38
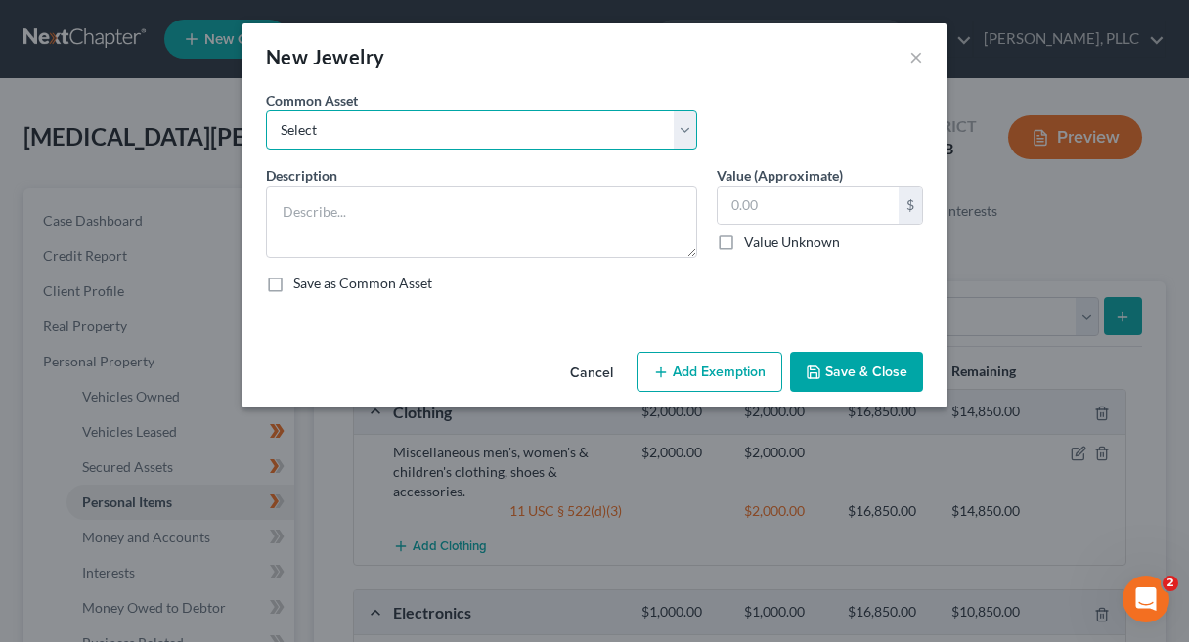
select select "1"
type textarea "Wedding rings & miscellaneous costume jewelry."
type input "1,000.00"
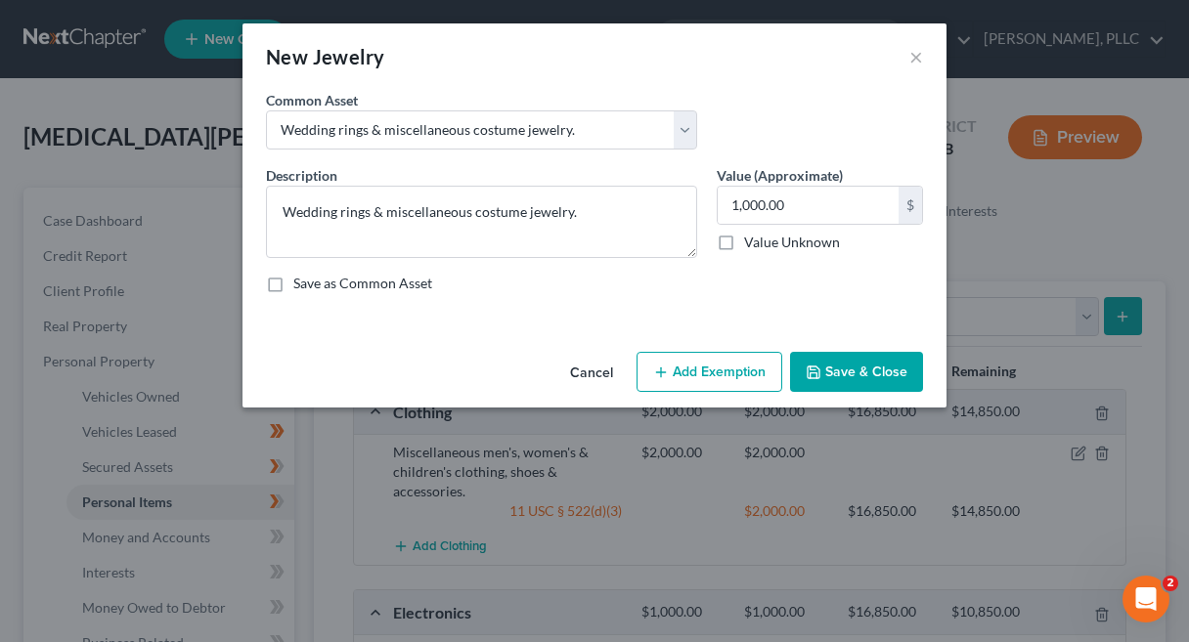
click at [744, 374] on button "Add Exemption" at bounding box center [710, 372] width 146 height 41
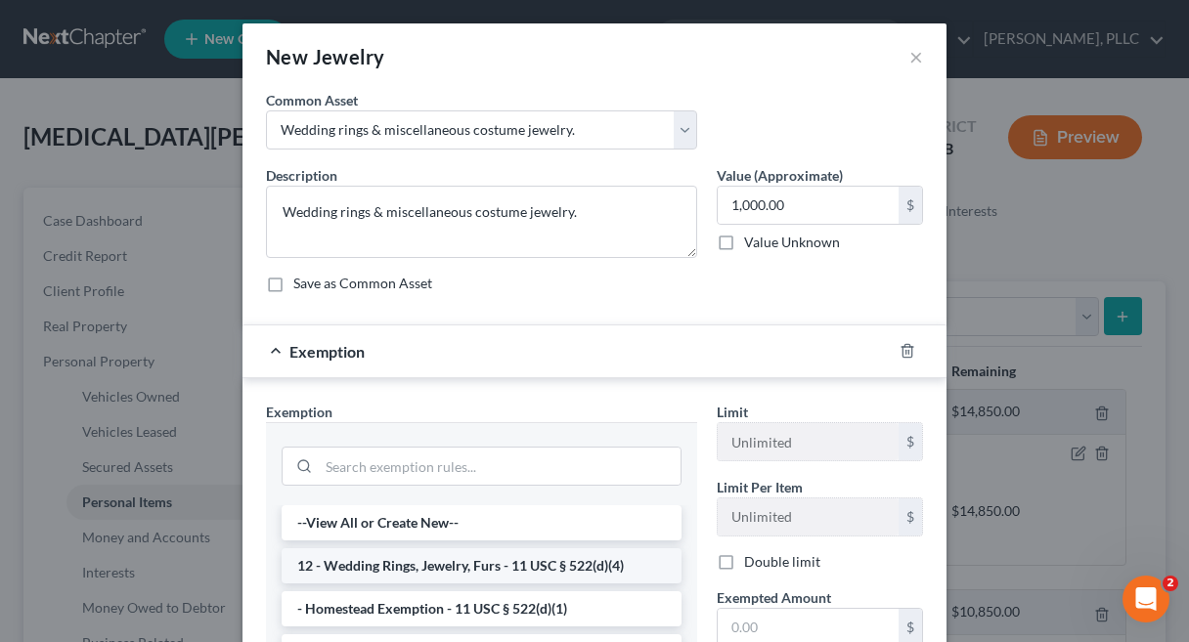
click at [601, 559] on li "12 - Wedding Rings, Jewelry, Furs - 11 USC § 522(d)(4)" at bounding box center [482, 566] width 400 height 35
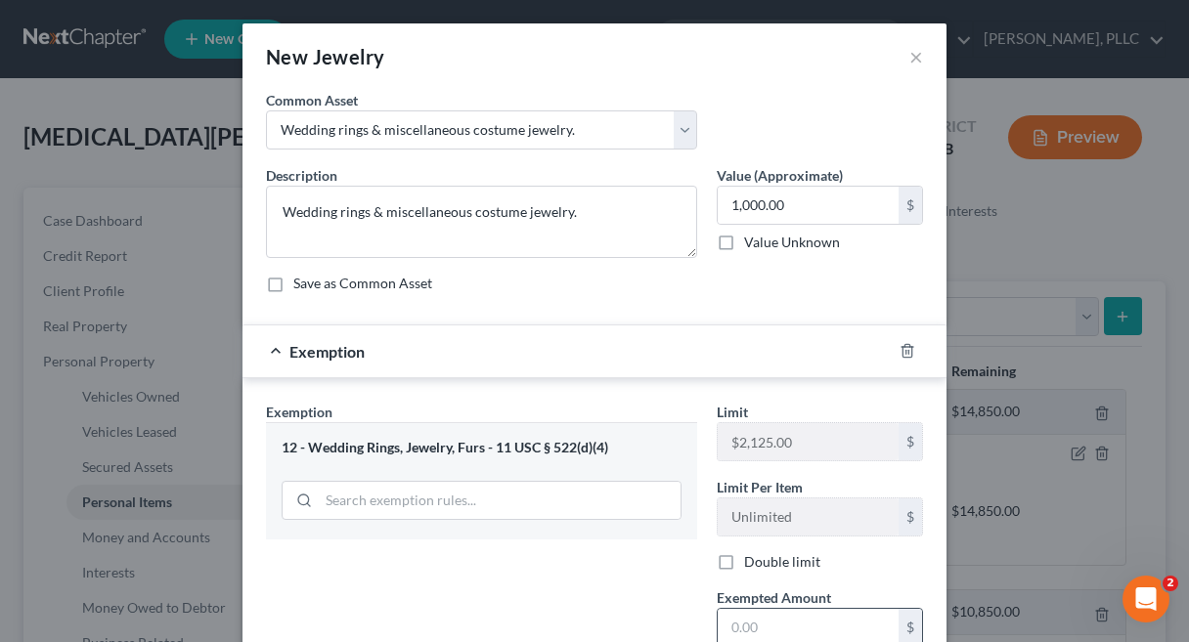
click at [735, 617] on input "text" at bounding box center [808, 627] width 181 height 37
type input "1,000"
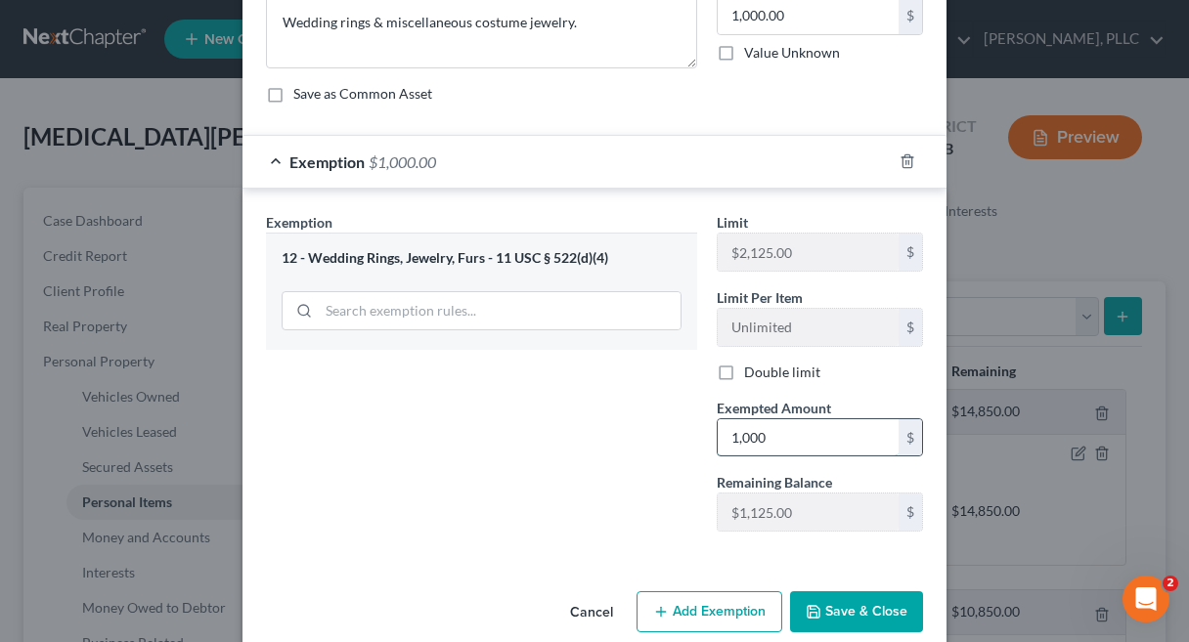
scroll to position [214, 0]
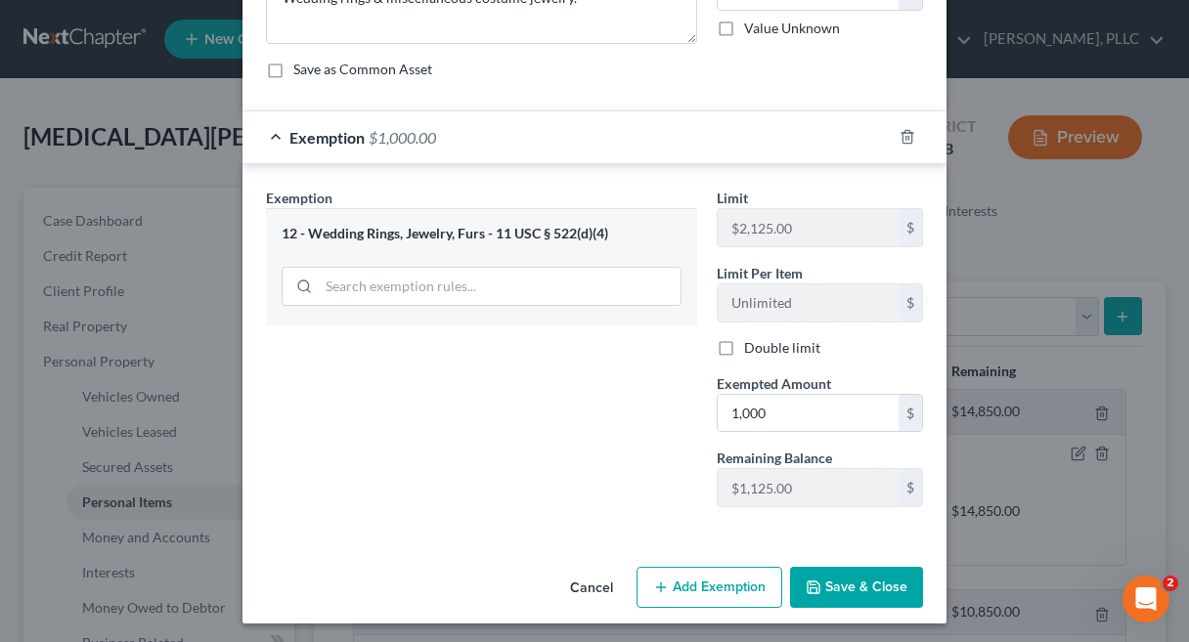
click at [874, 589] on button "Save & Close" at bounding box center [856, 587] width 133 height 41
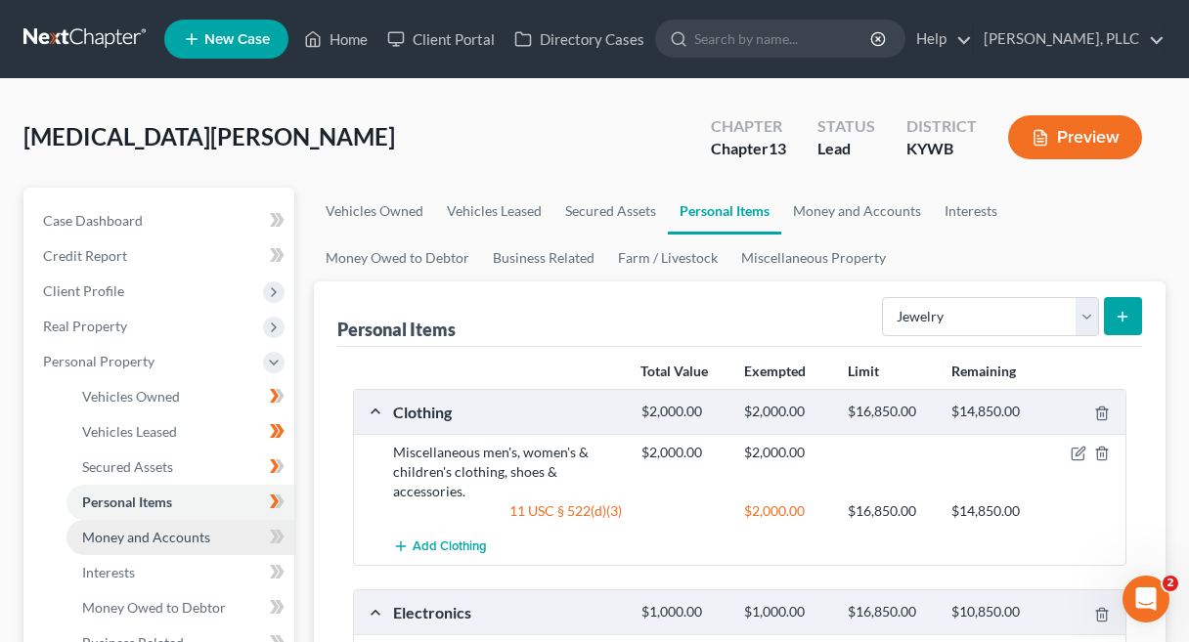
click at [234, 536] on link "Money and Accounts" at bounding box center [180, 537] width 228 height 35
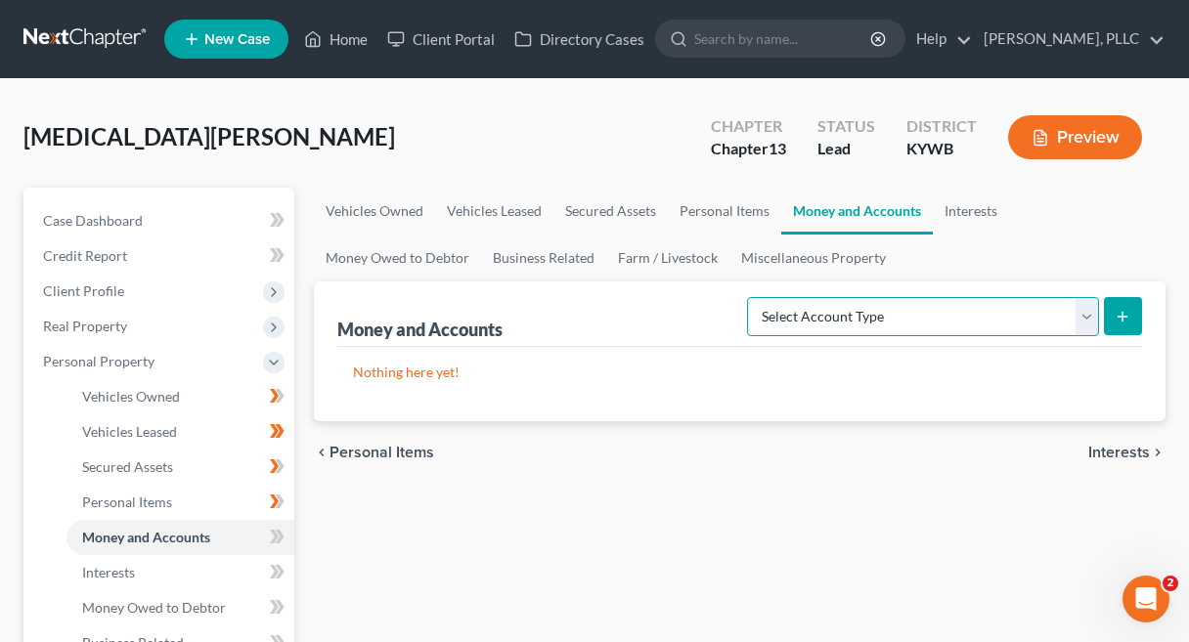
select select "checking"
click at [1120, 324] on icon "submit" at bounding box center [1123, 317] width 16 height 16
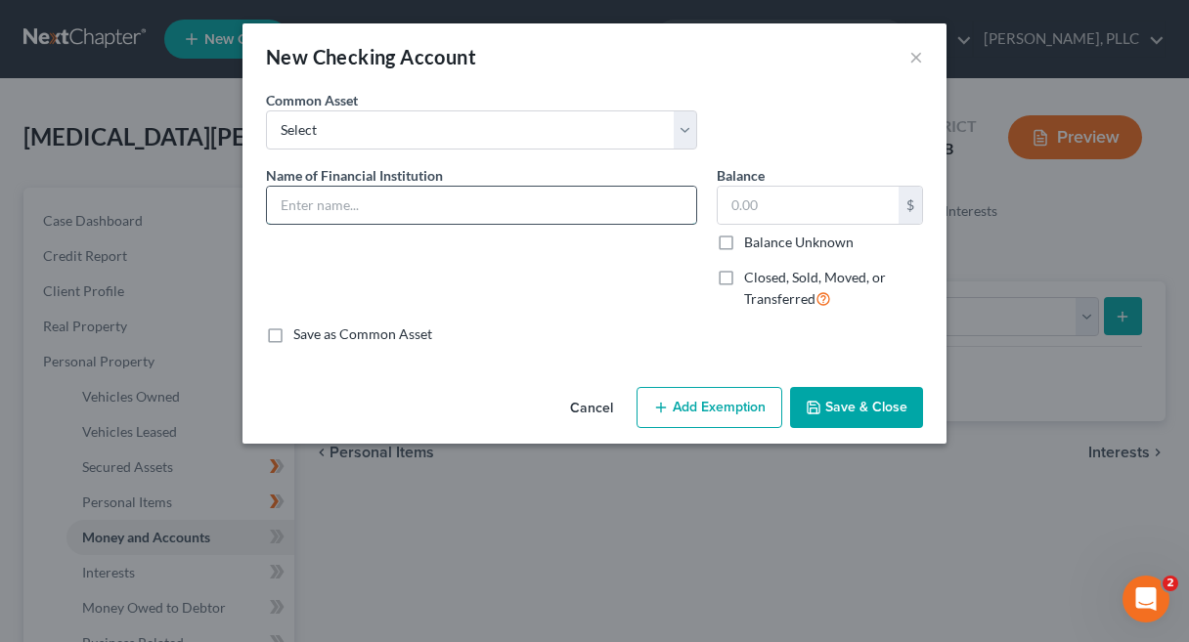
click at [614, 202] on input "text" at bounding box center [481, 205] width 429 height 37
type input "Cecilian Bank Act No. 4721"
click at [701, 402] on button "Add Exemption" at bounding box center [710, 407] width 146 height 41
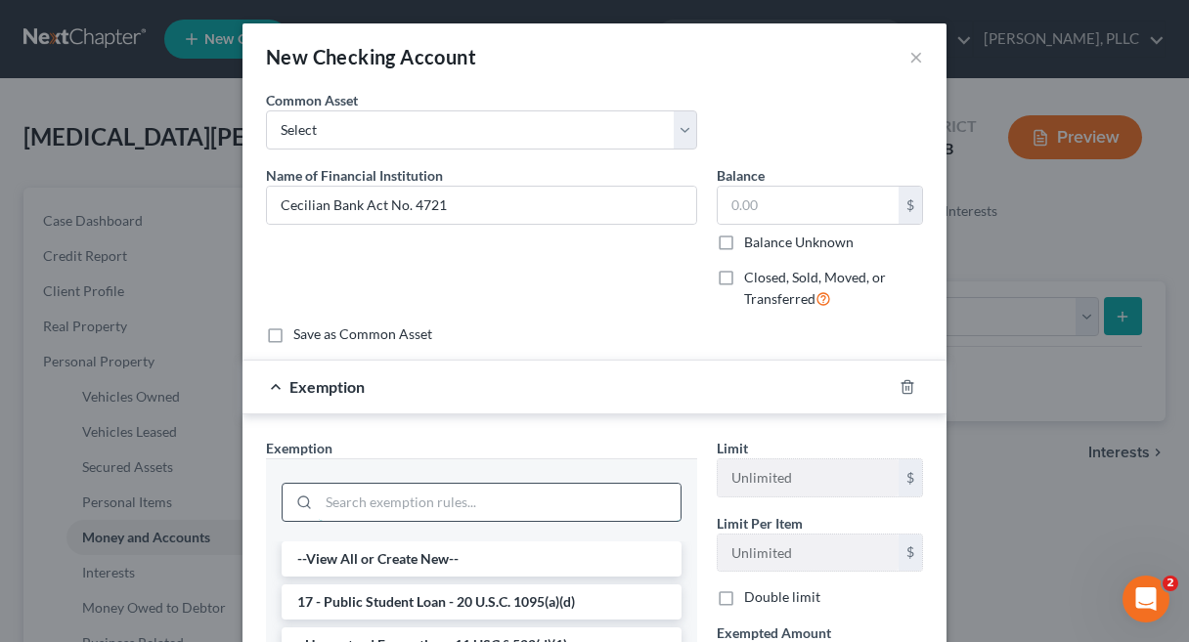
click at [605, 499] on input "search" at bounding box center [500, 502] width 362 height 37
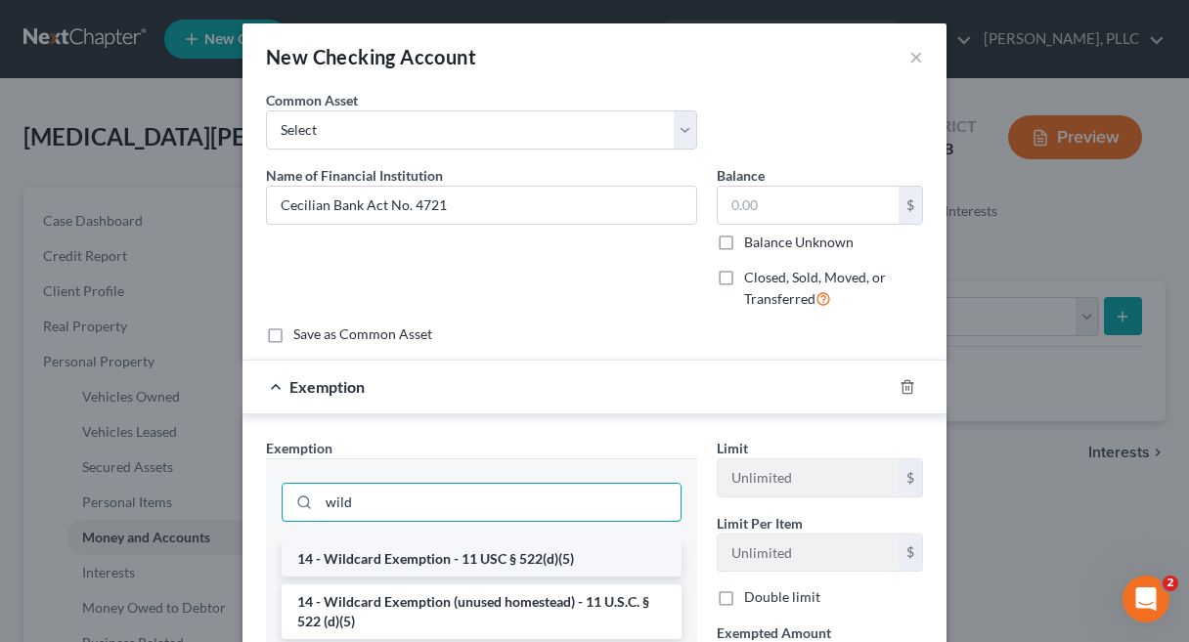
type input "wild"
click at [556, 549] on li "14 - Wildcard Exemption - 11 USC § 522(d)(5)" at bounding box center [482, 559] width 400 height 35
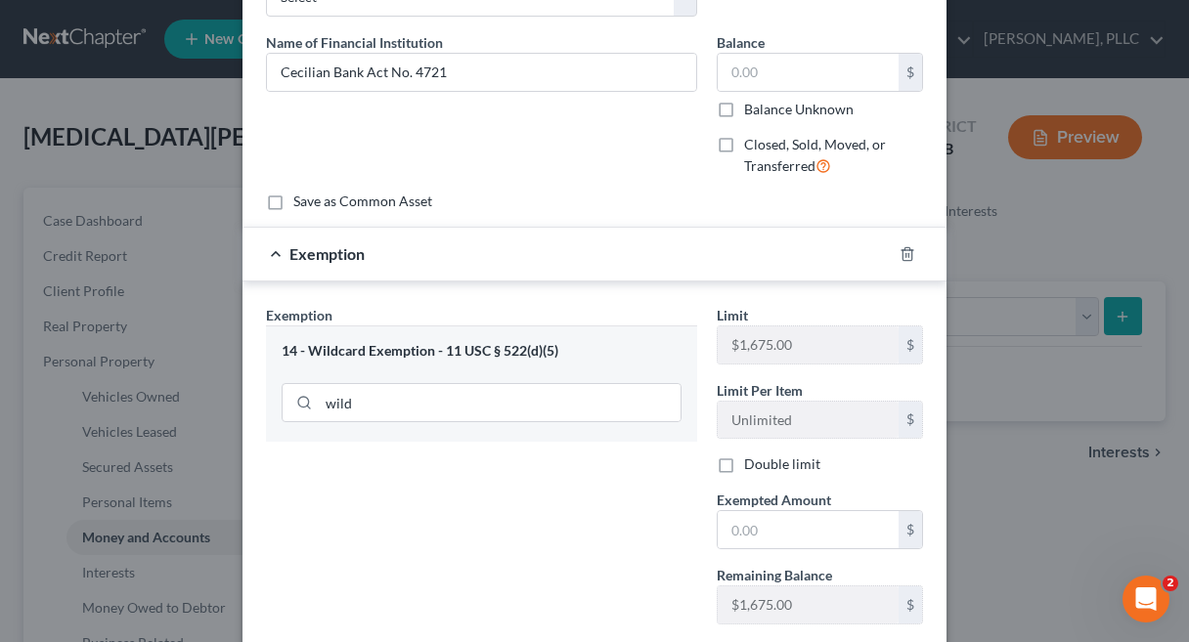
scroll to position [135, 0]
click at [766, 543] on input "text" at bounding box center [808, 527] width 181 height 37
type input "1,000"
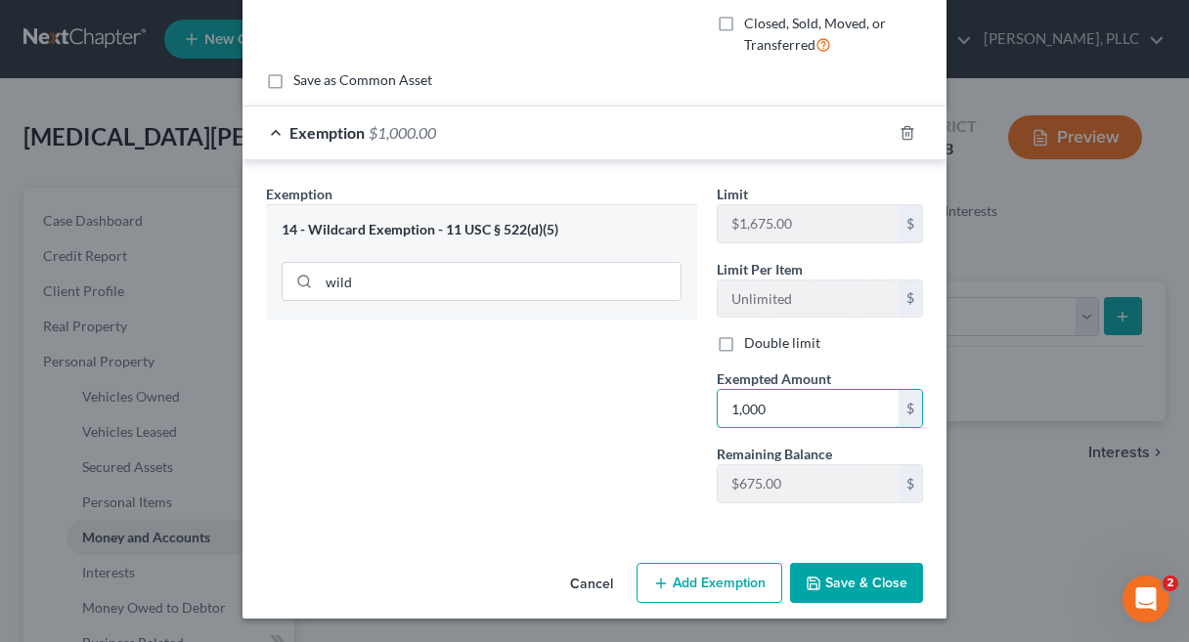
scroll to position [253, 0]
click at [889, 565] on button "Save & Close" at bounding box center [856, 584] width 133 height 41
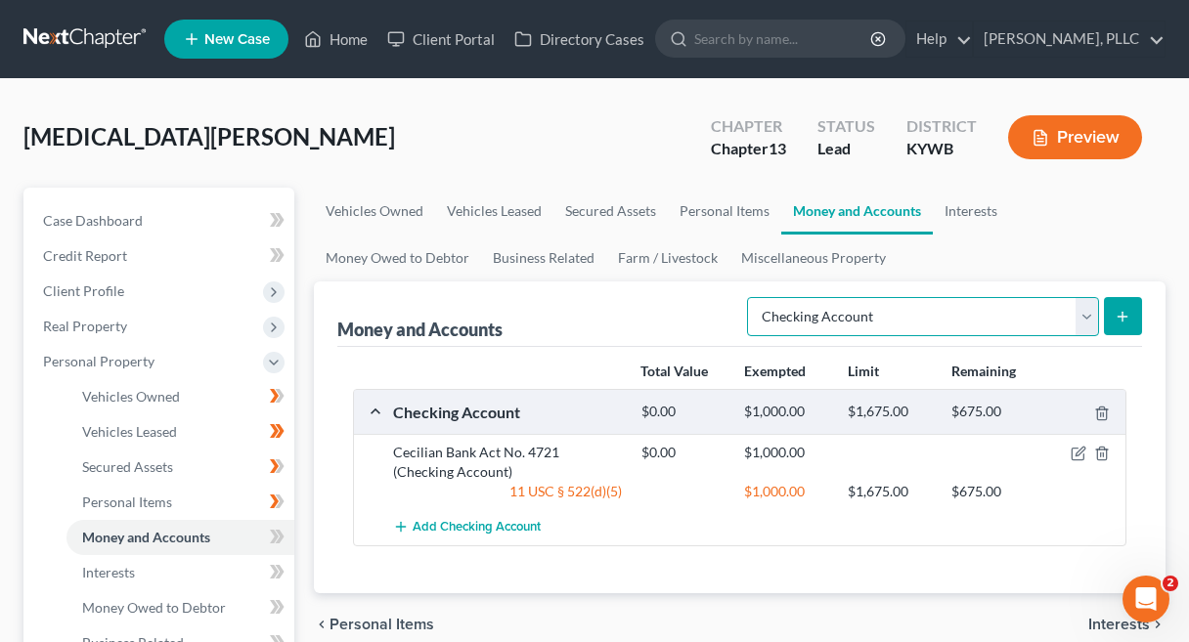
select select "cash_on_hand"
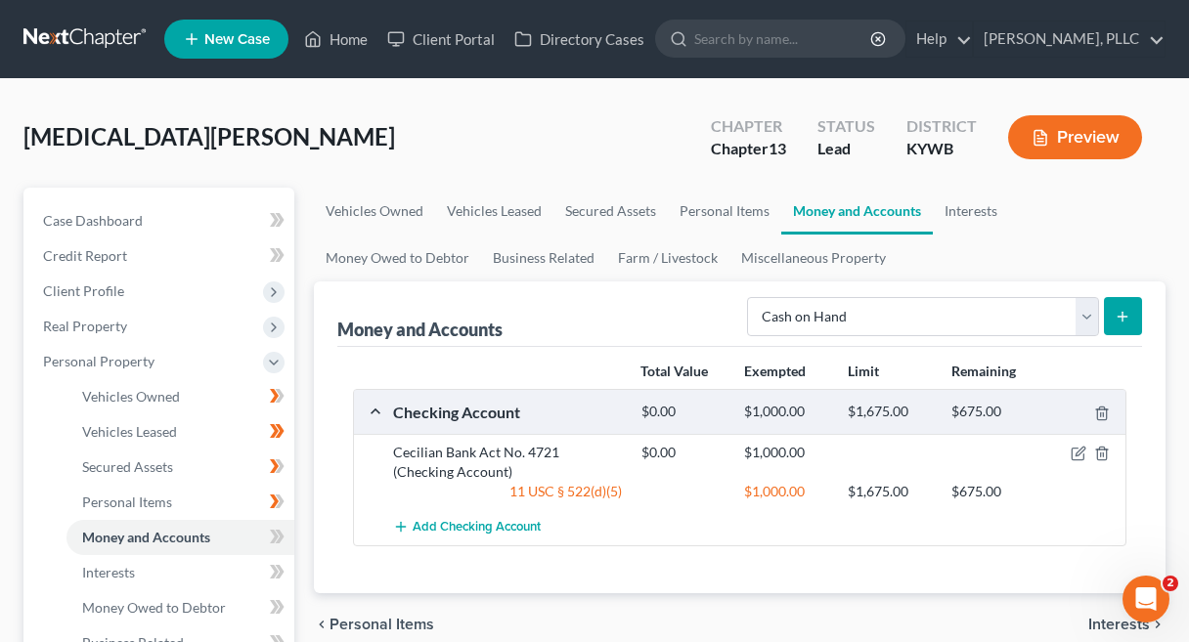
click at [1132, 304] on button "submit" at bounding box center [1123, 316] width 38 height 38
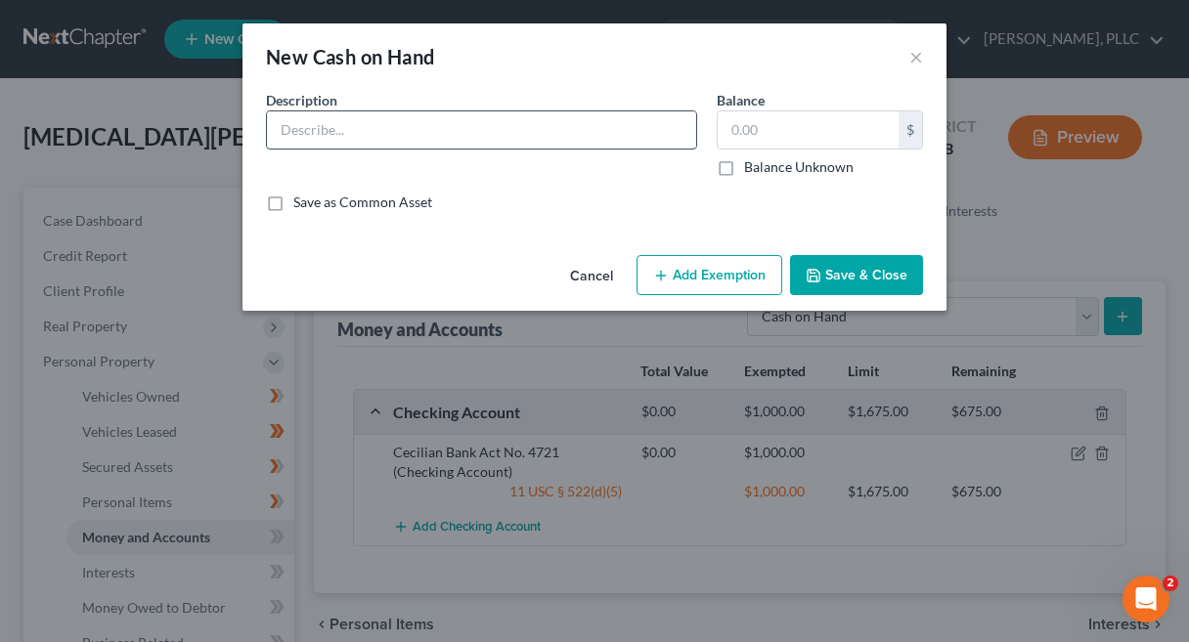
click at [544, 145] on input "text" at bounding box center [481, 129] width 429 height 37
type input "Cash"
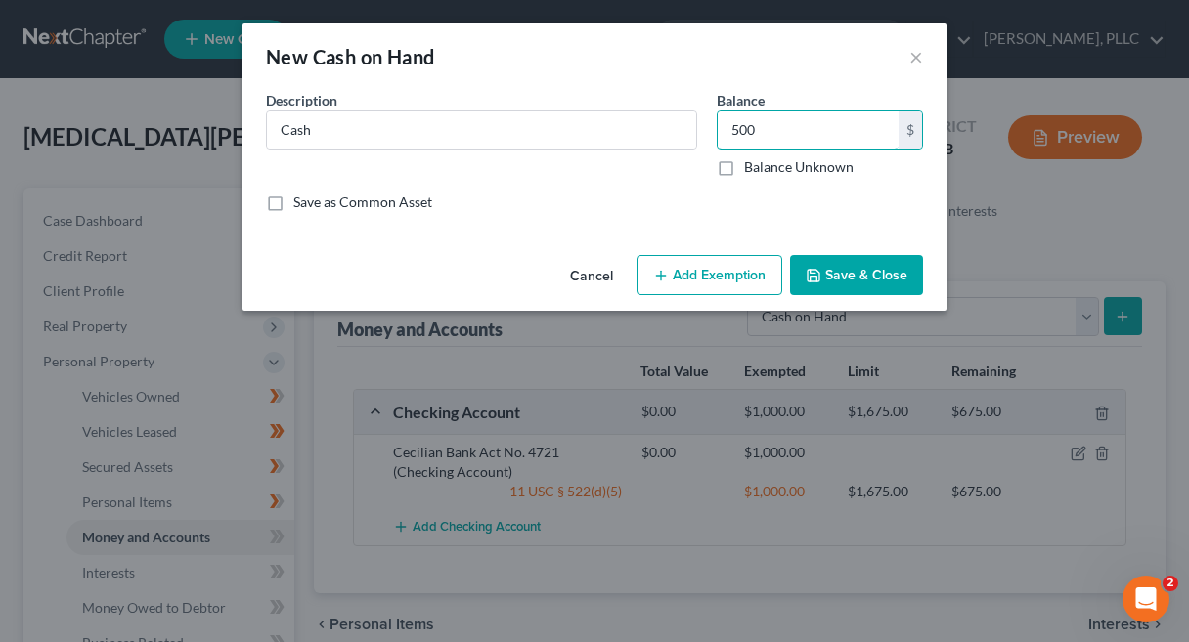
type input "500"
click at [690, 281] on button "Add Exemption" at bounding box center [710, 275] width 146 height 41
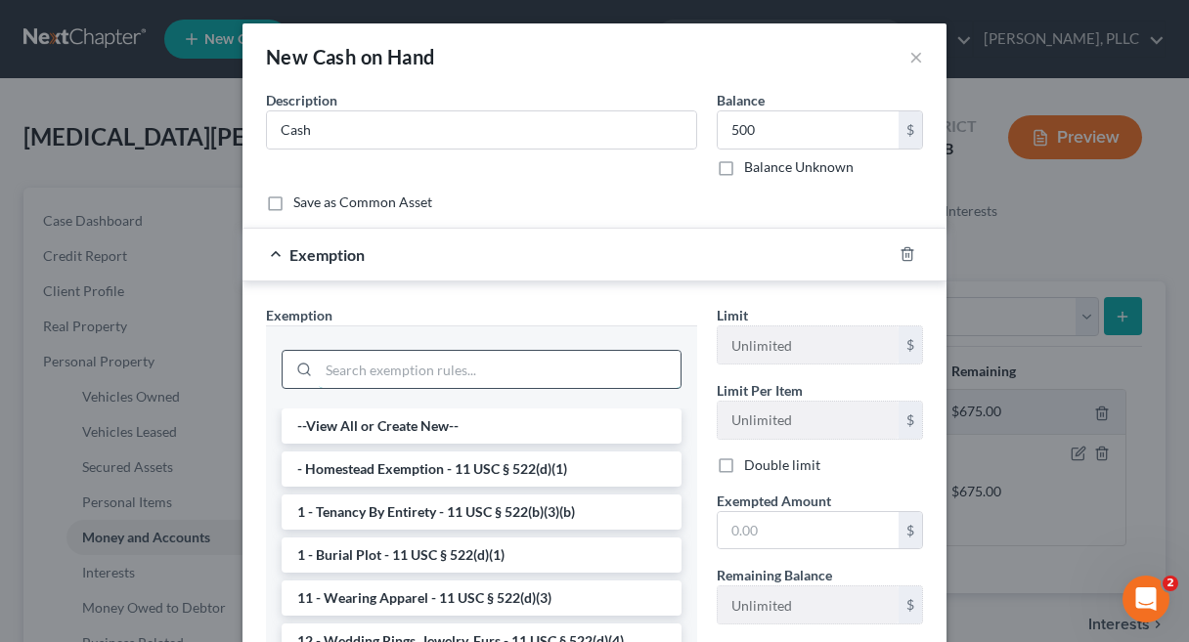
click at [572, 358] on input "search" at bounding box center [500, 369] width 362 height 37
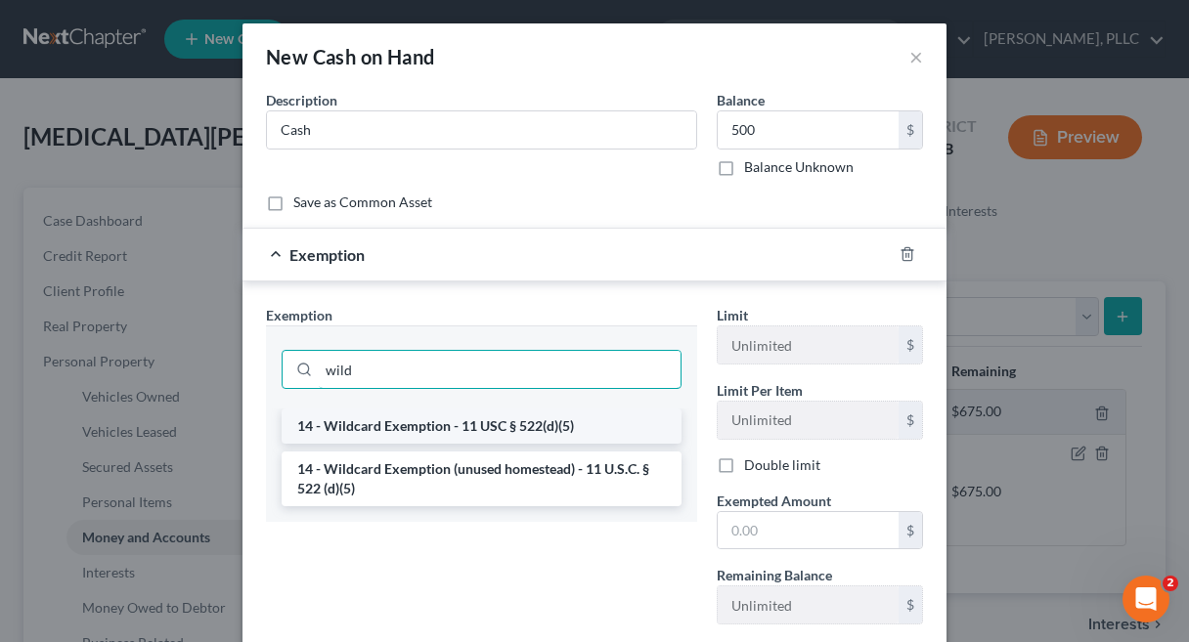
type input "wild"
click at [537, 420] on li "14 - Wildcard Exemption - 11 USC § 522(d)(5)" at bounding box center [482, 426] width 400 height 35
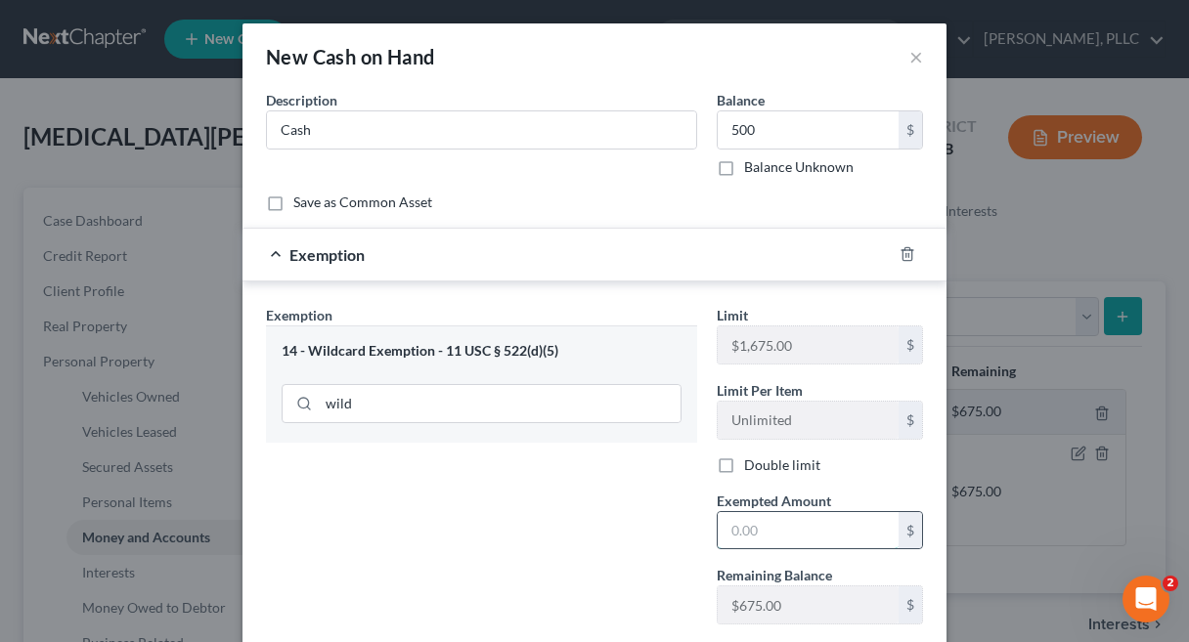
click at [757, 537] on input "text" at bounding box center [808, 530] width 181 height 37
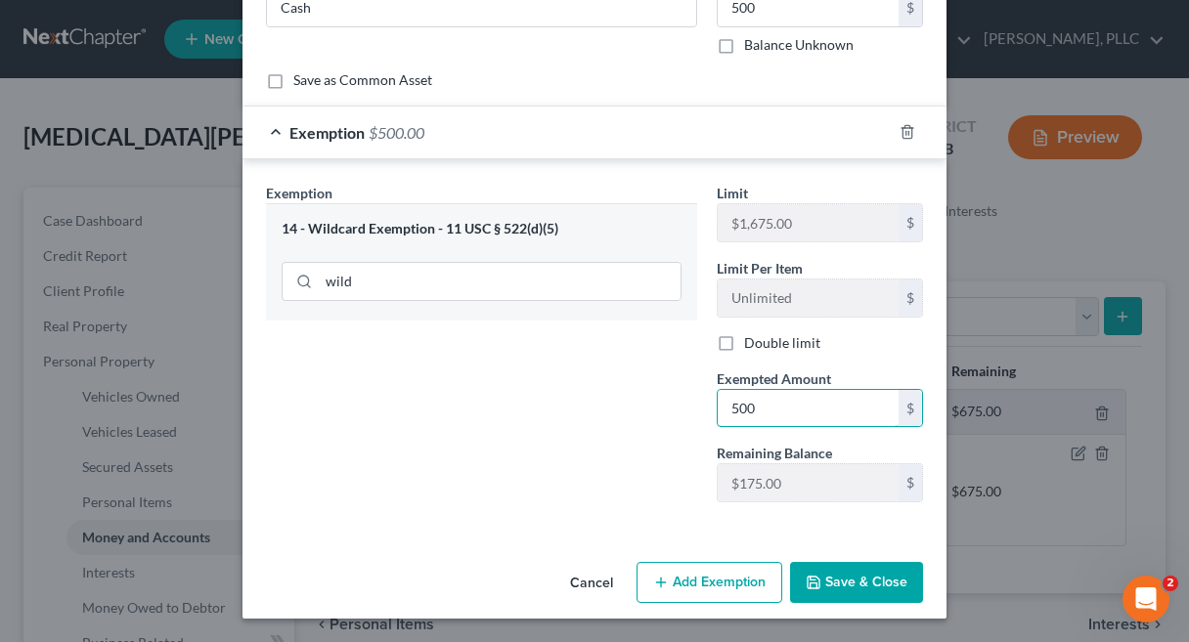
scroll to position [122, 0]
type input "500"
click at [872, 584] on button "Save & Close" at bounding box center [856, 582] width 133 height 41
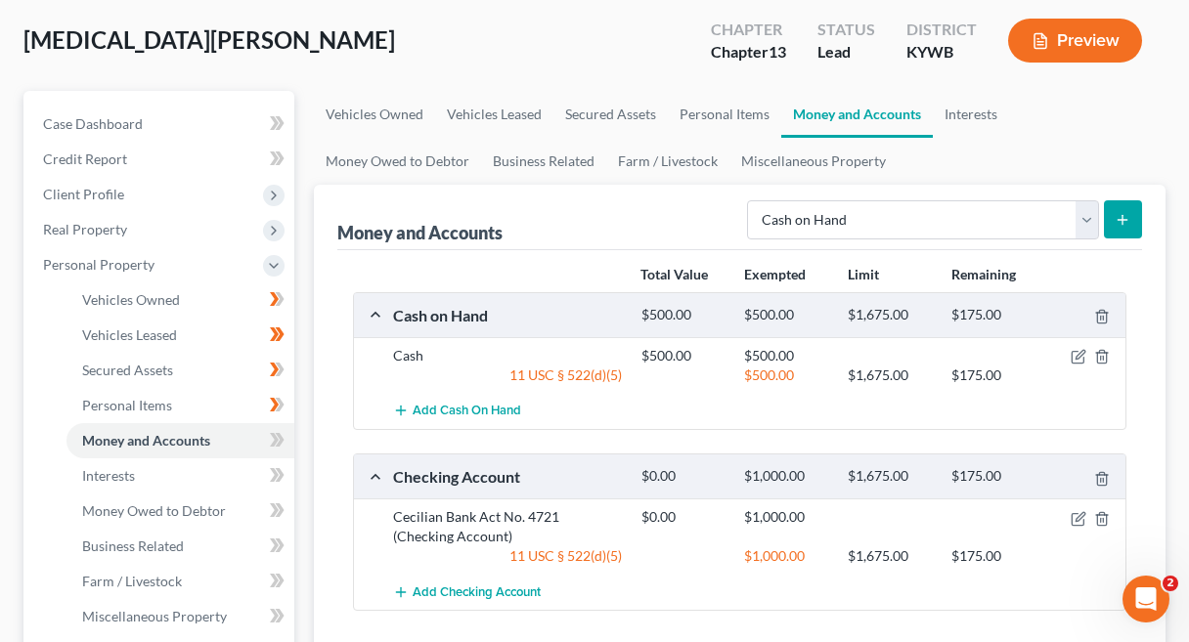
scroll to position [148, 0]
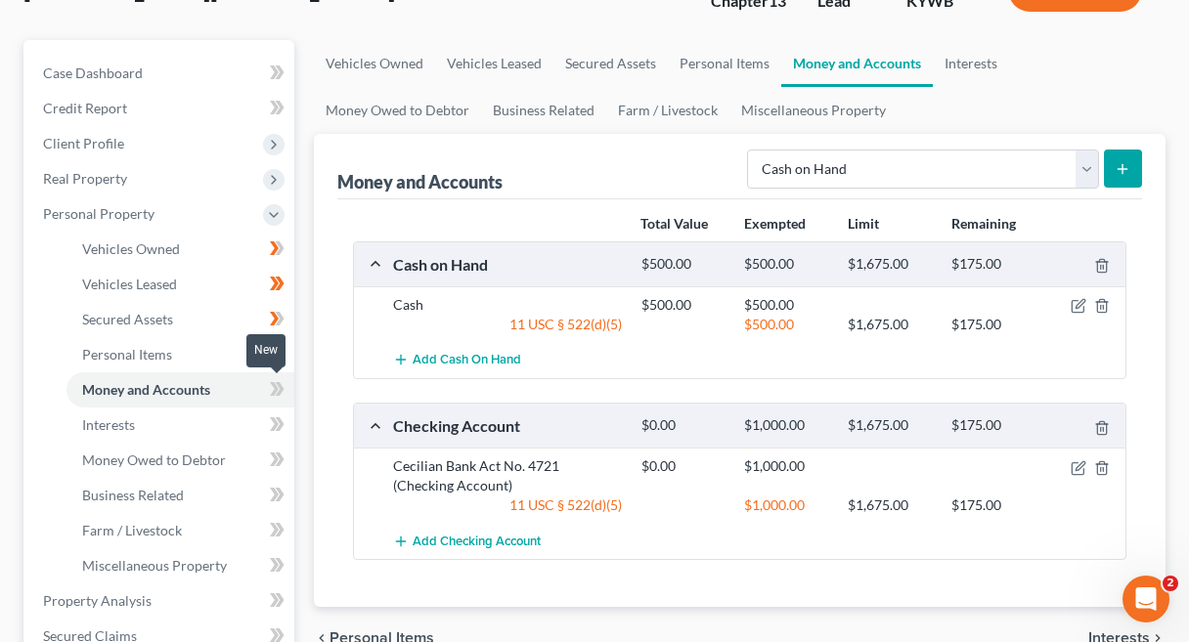
click at [283, 389] on icon at bounding box center [280, 389] width 9 height 14
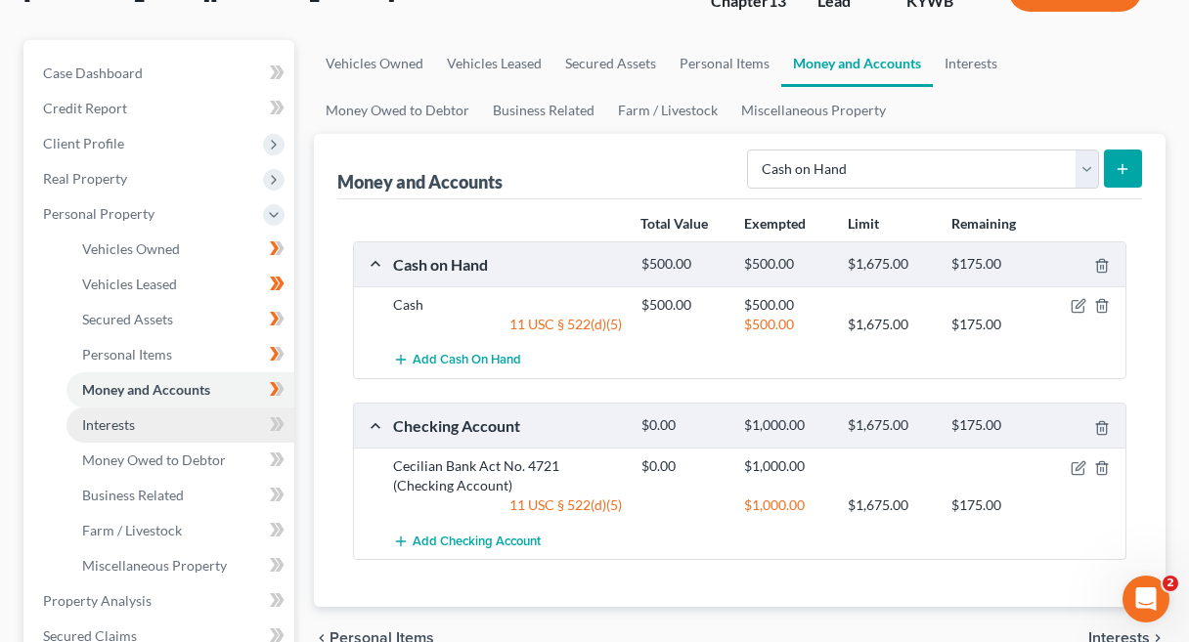
click at [216, 426] on link "Interests" at bounding box center [180, 425] width 228 height 35
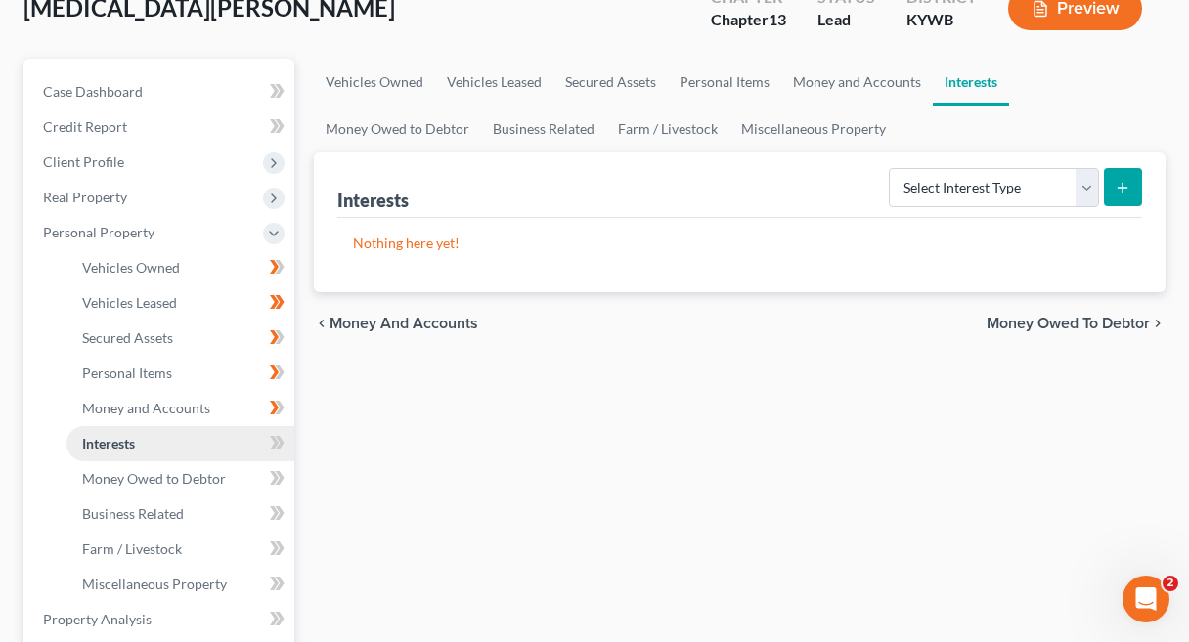
scroll to position [130, 0]
click at [278, 441] on icon at bounding box center [274, 442] width 9 height 14
click at [284, 469] on icon at bounding box center [277, 477] width 15 height 24
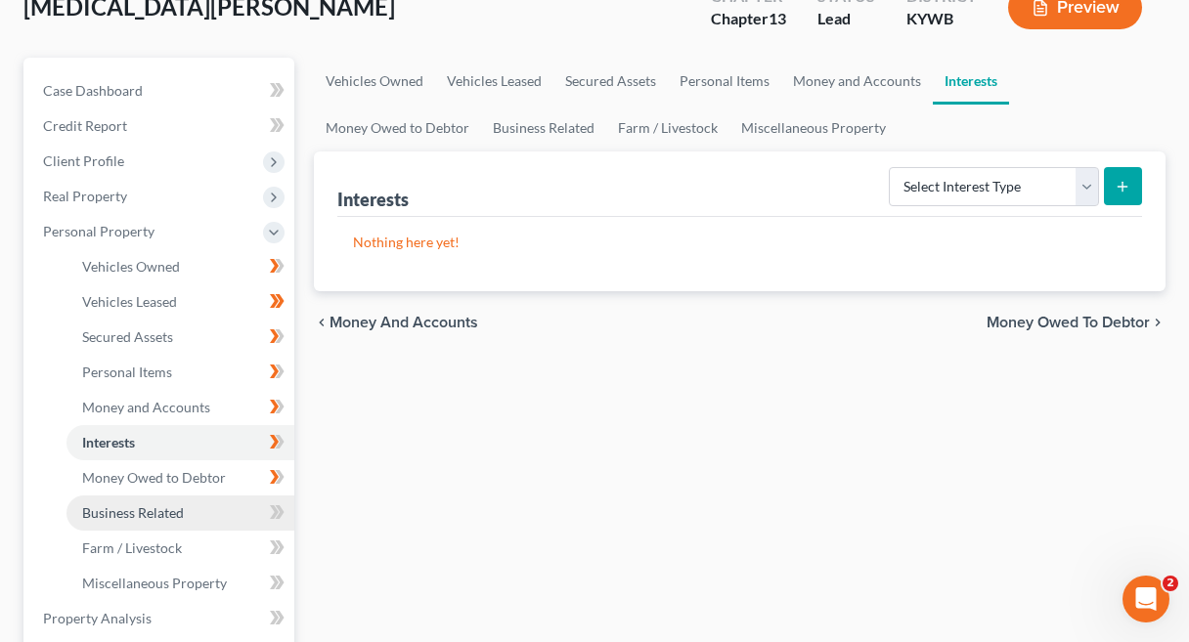
click at [196, 511] on link "Business Related" at bounding box center [180, 513] width 228 height 35
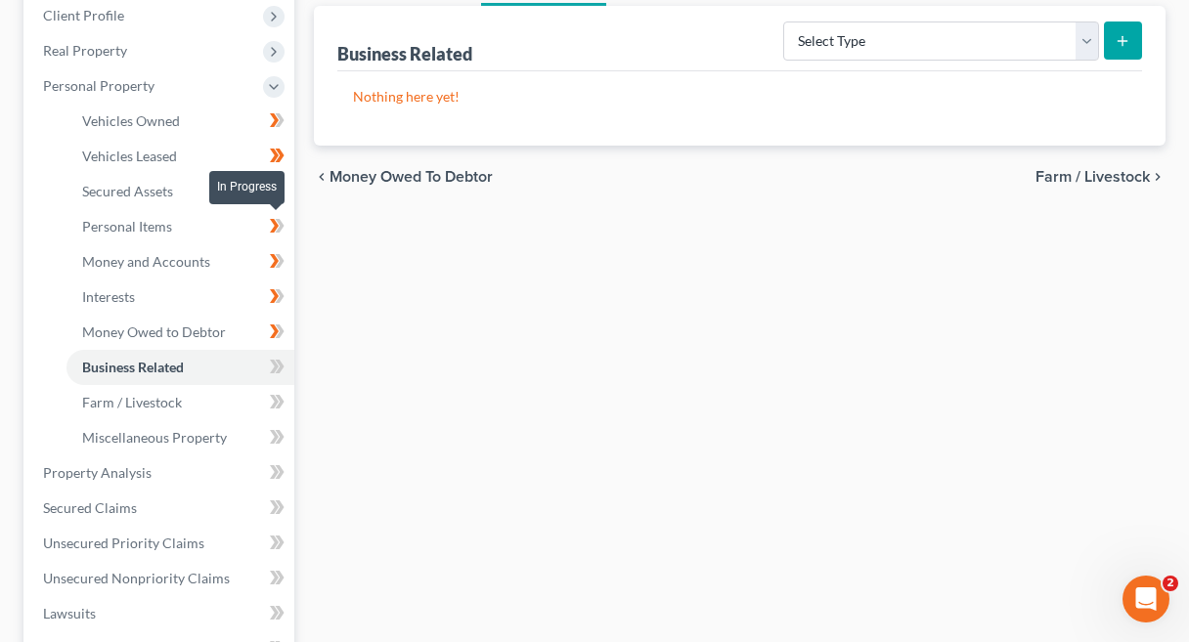
scroll to position [281, 0]
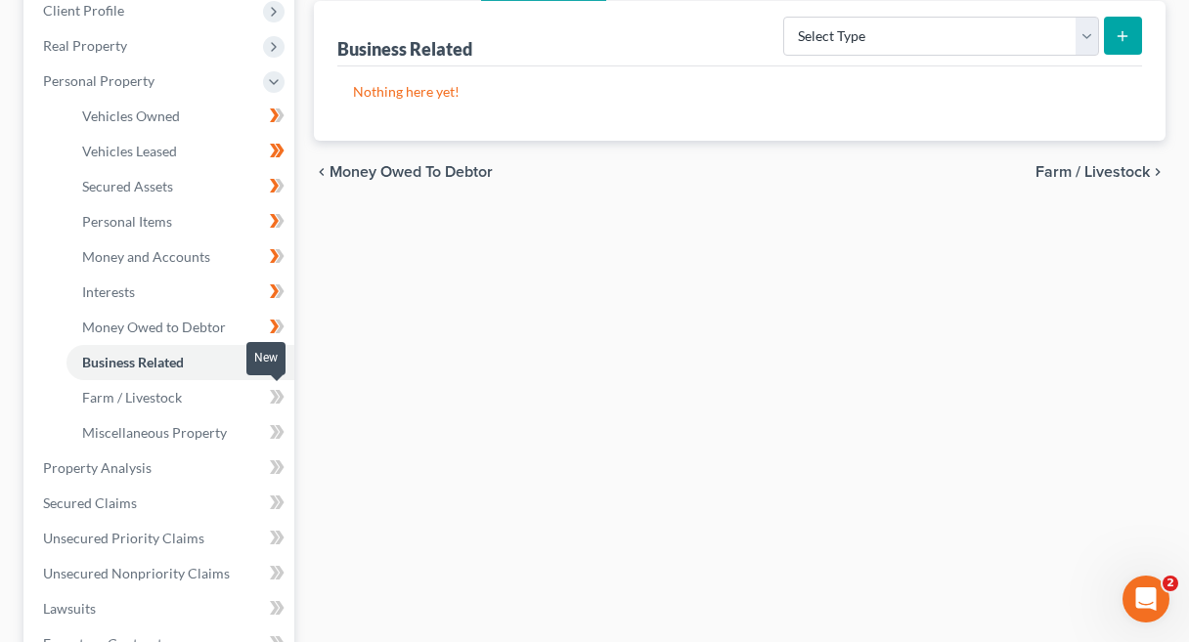
click at [279, 397] on icon at bounding box center [277, 397] width 15 height 24
click at [215, 428] on span "Miscellaneous Property" at bounding box center [154, 432] width 145 height 17
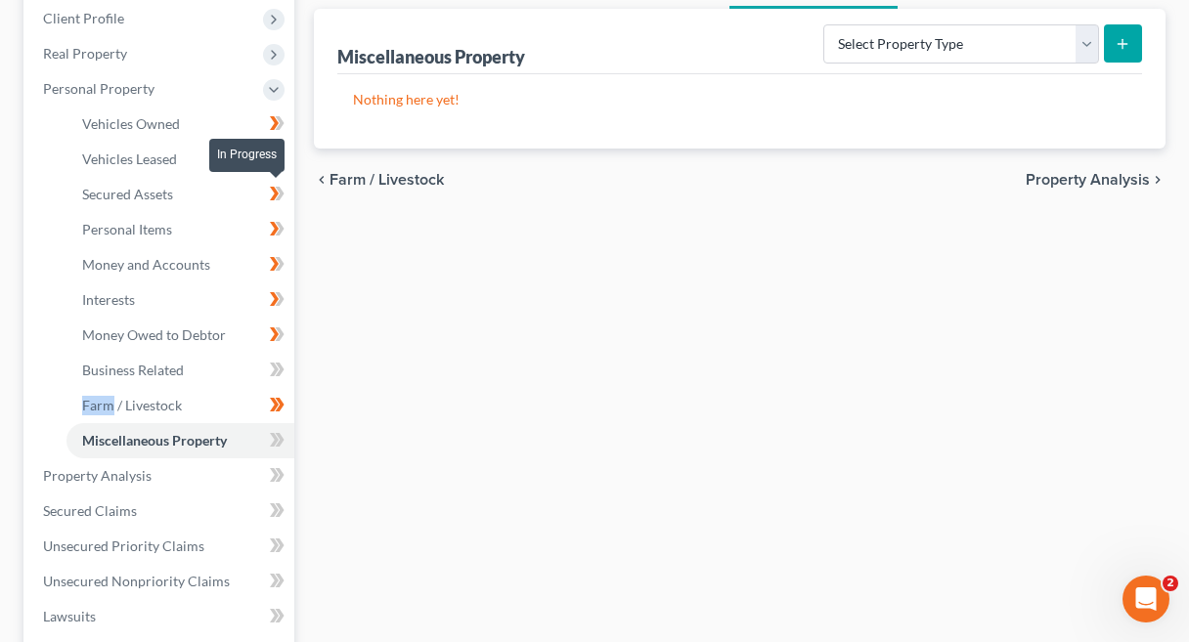
scroll to position [277, 0]
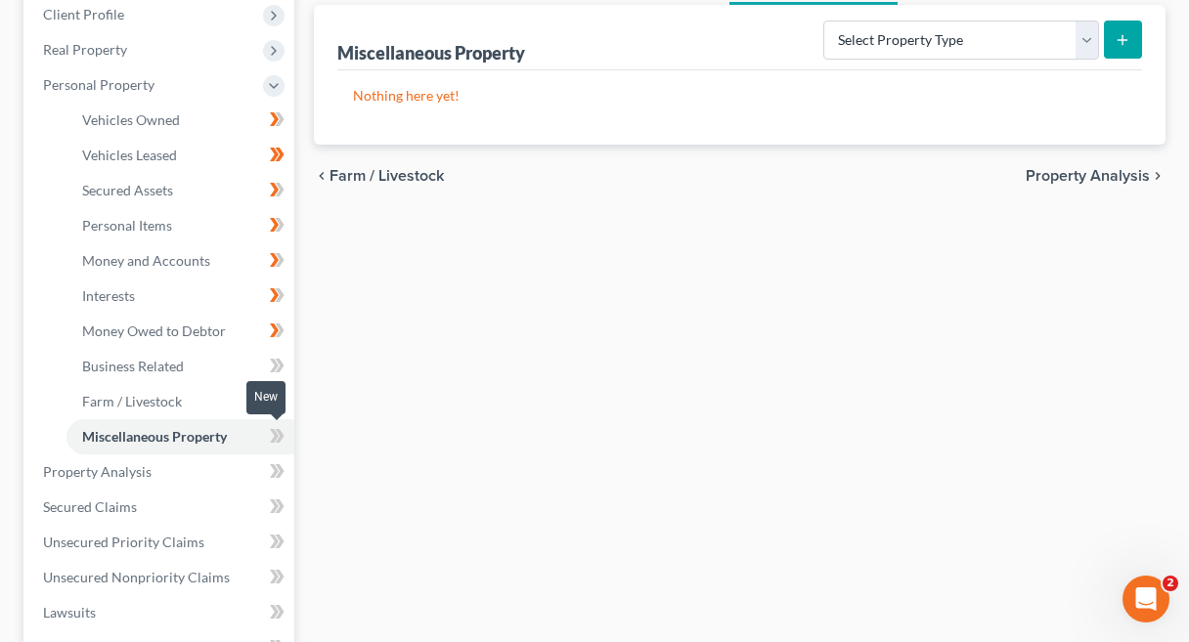
click at [283, 431] on icon at bounding box center [277, 436] width 15 height 24
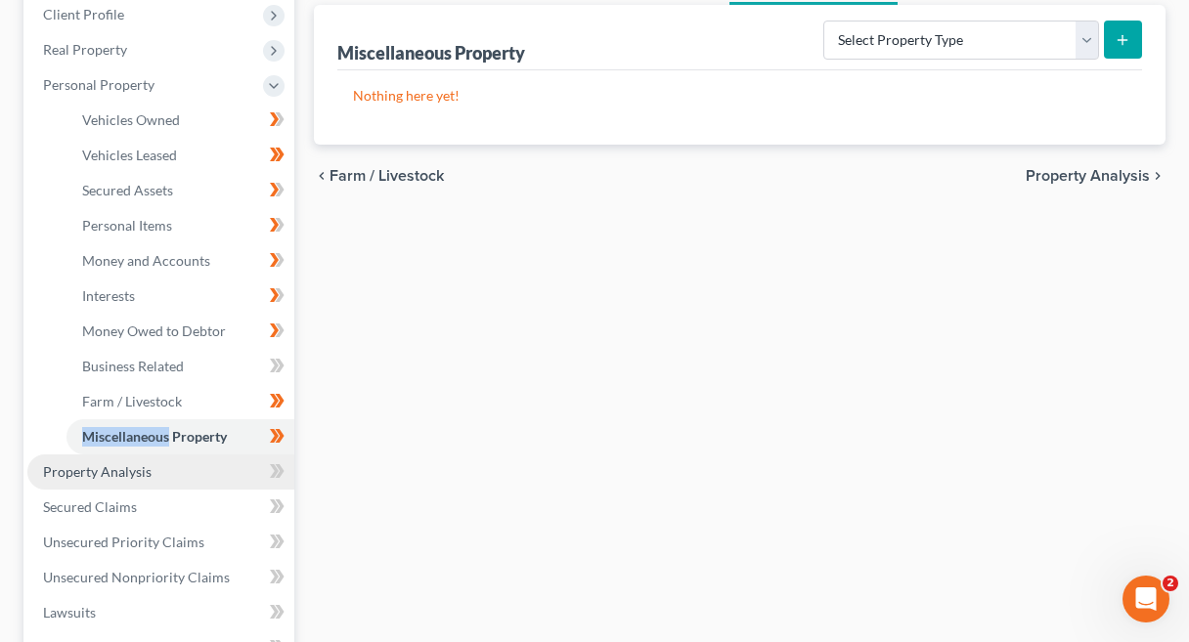
click at [202, 469] on link "Property Analysis" at bounding box center [160, 472] width 267 height 35
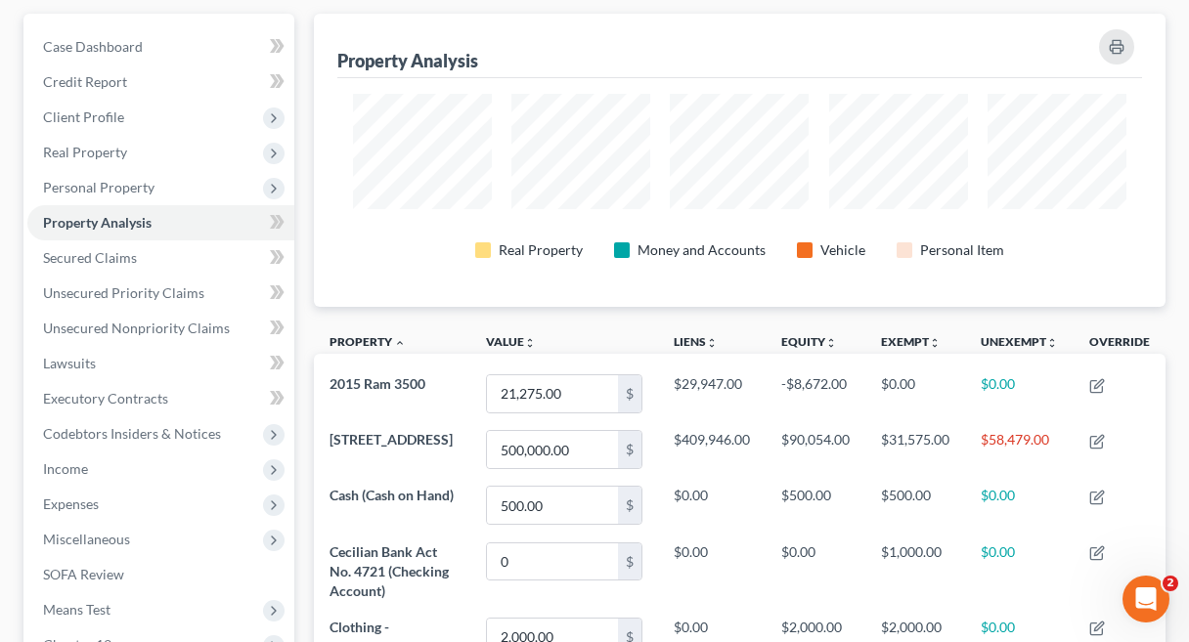
scroll to position [164, 0]
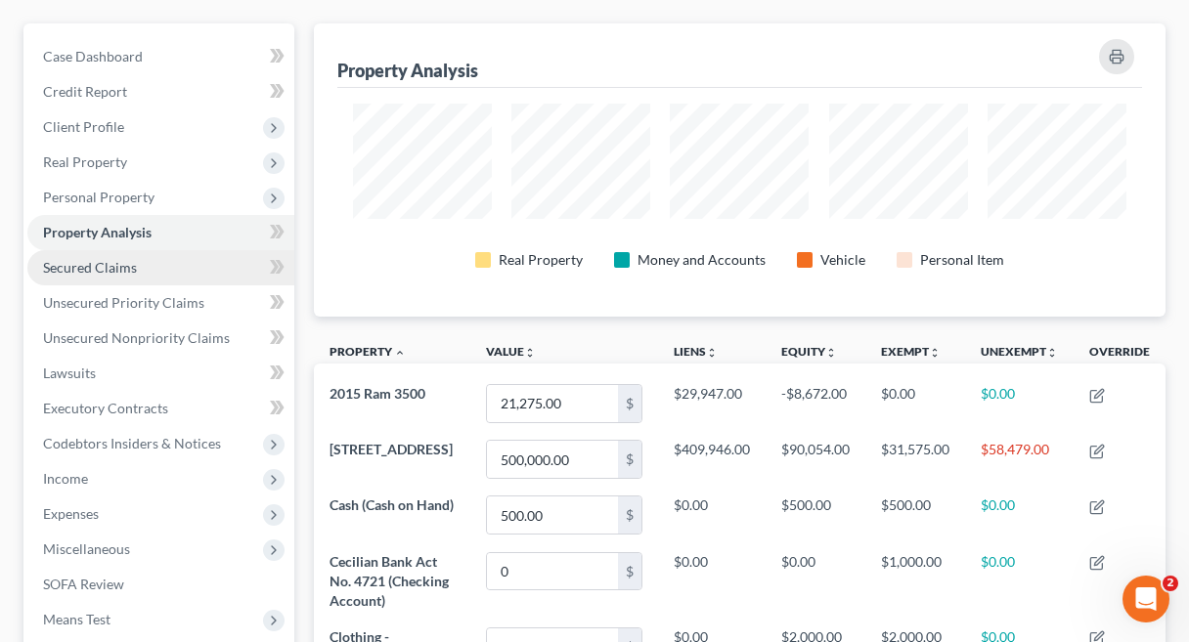
click at [229, 269] on link "Secured Claims" at bounding box center [160, 267] width 267 height 35
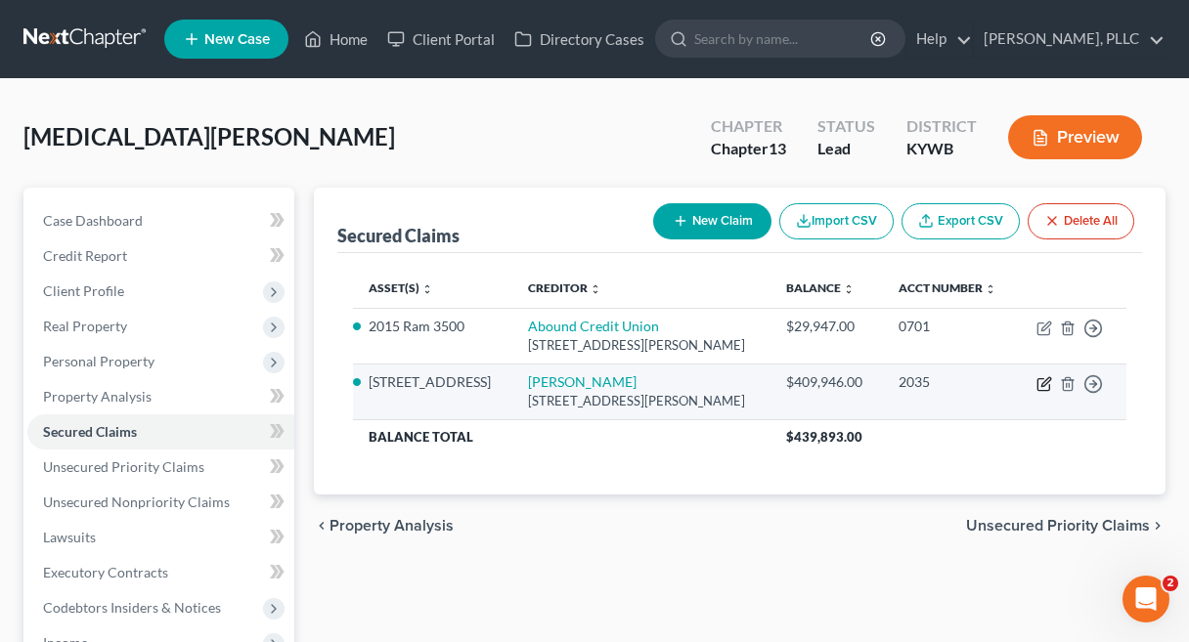
click at [1045, 386] on icon "button" at bounding box center [1044, 384] width 16 height 16
select select "18"
select select "4"
select select "0"
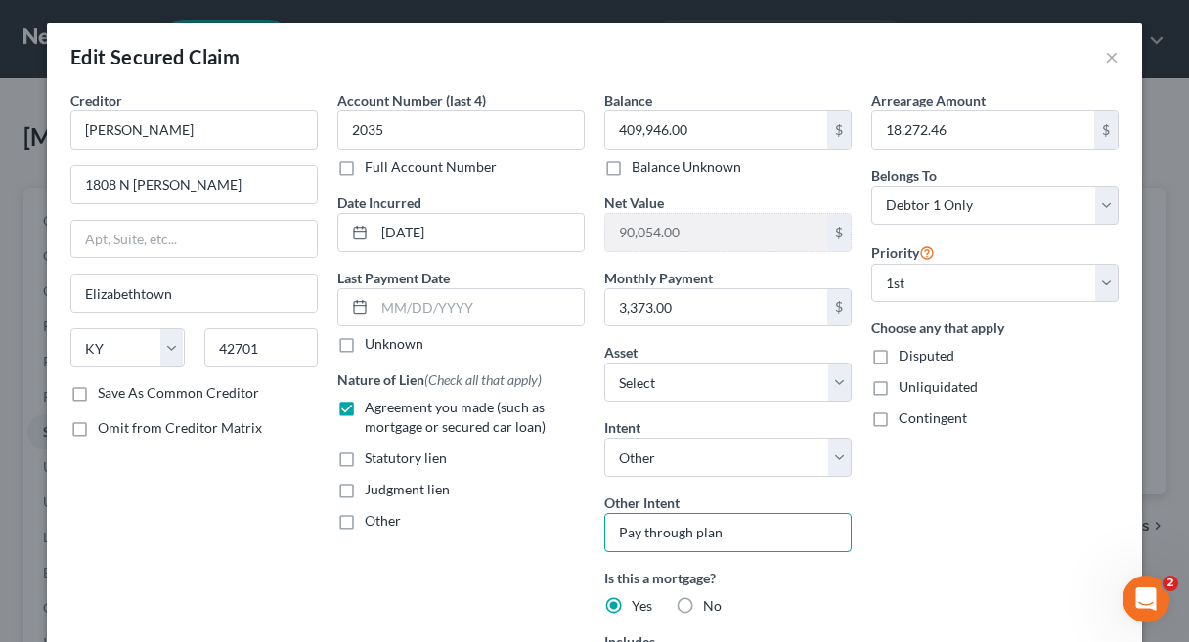
click at [771, 532] on input "Pay through plan" at bounding box center [727, 532] width 247 height 39
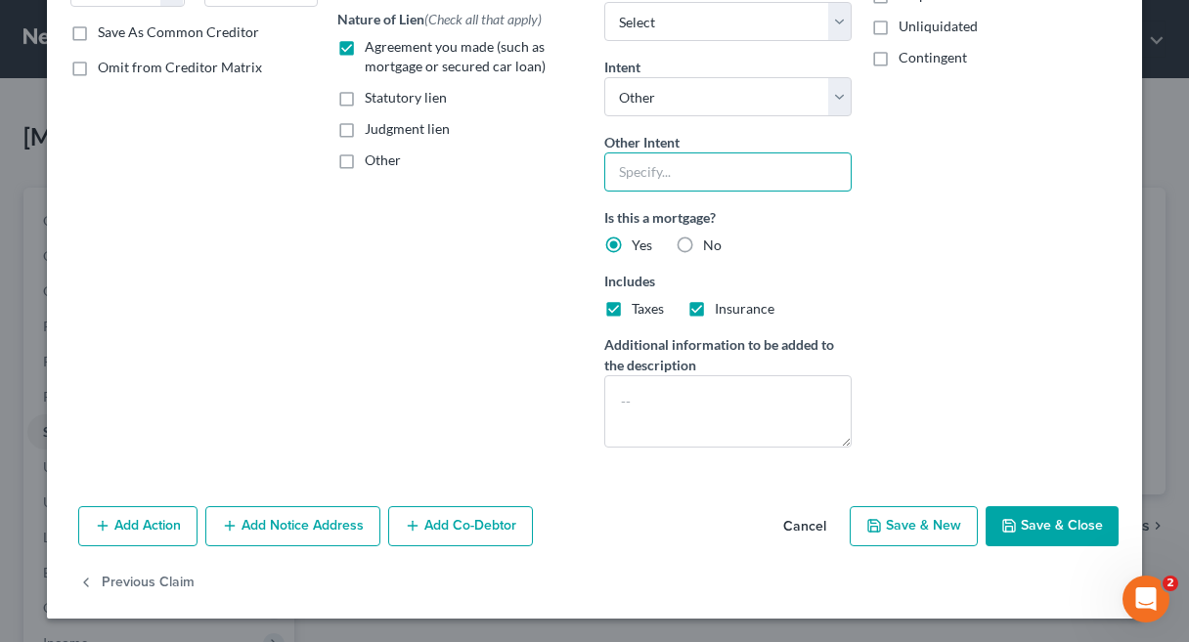
scroll to position [361, 0]
click at [1070, 528] on button "Save & Close" at bounding box center [1052, 526] width 133 height 41
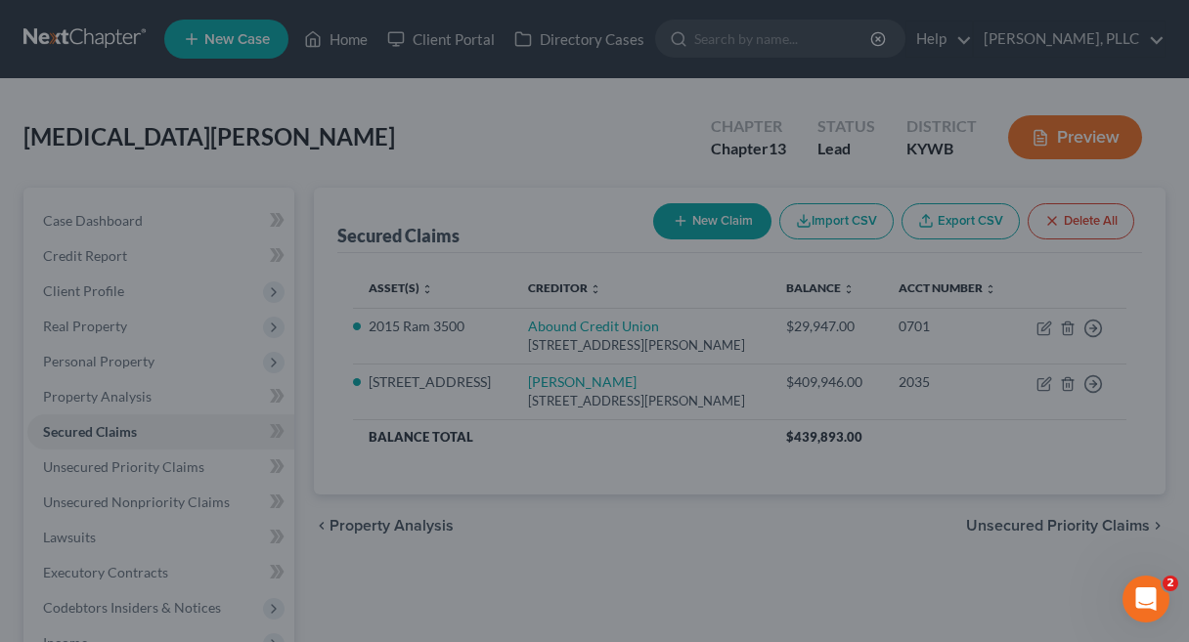
select select "2"
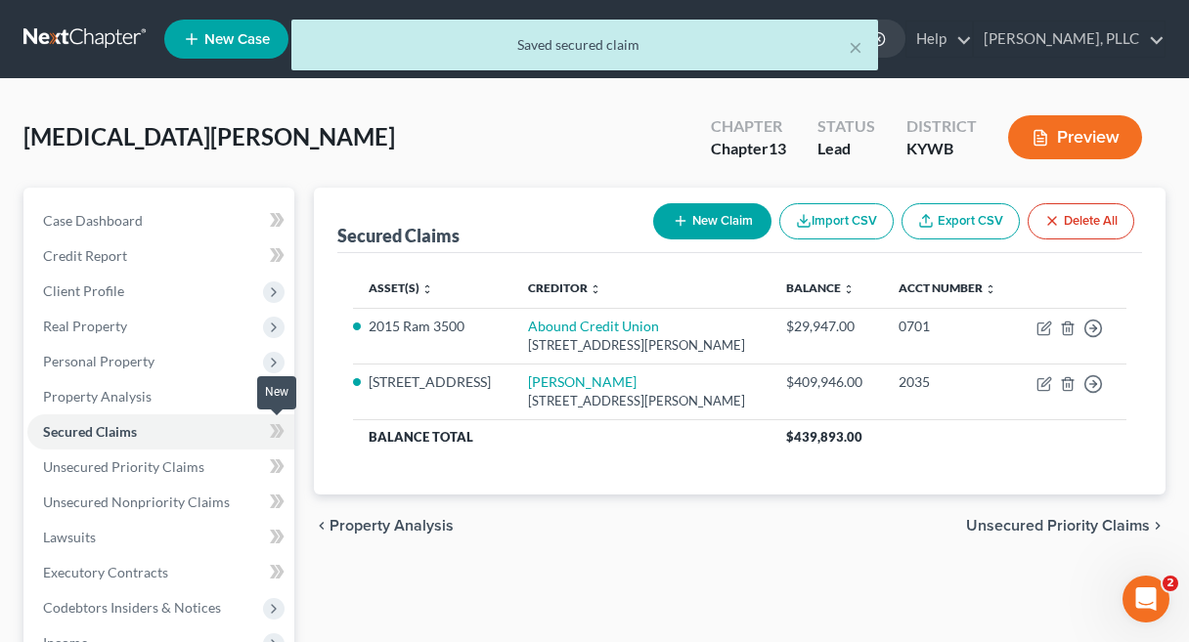
click at [281, 431] on icon at bounding box center [280, 431] width 9 height 14
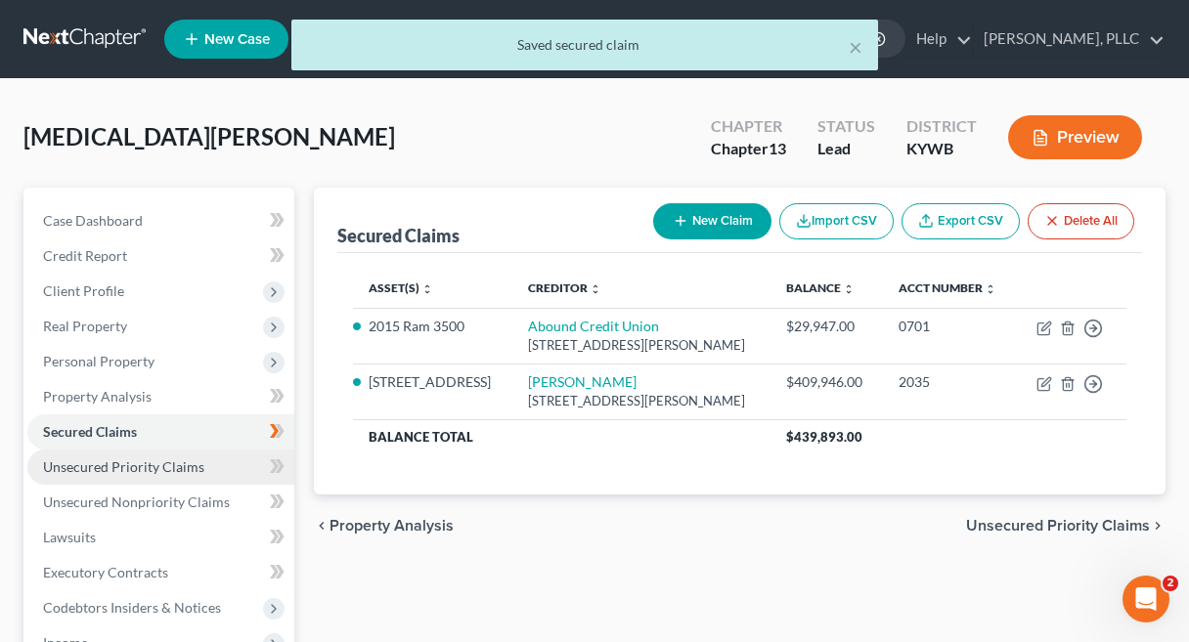
click at [216, 470] on link "Unsecured Priority Claims" at bounding box center [160, 467] width 267 height 35
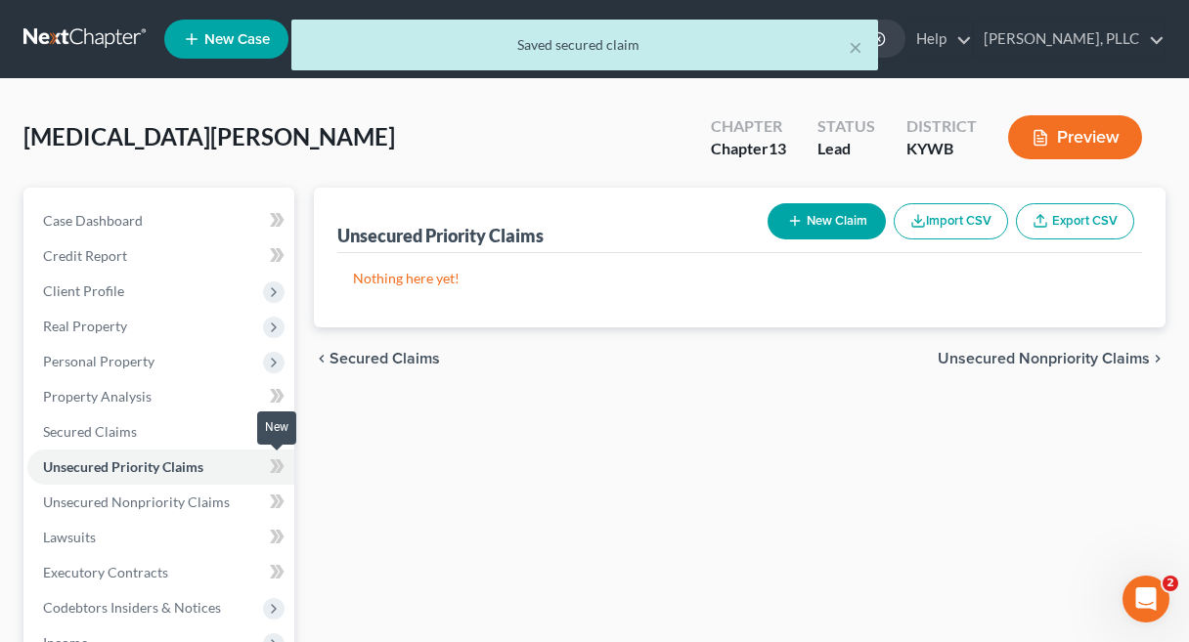
click at [275, 470] on icon at bounding box center [274, 467] width 9 height 14
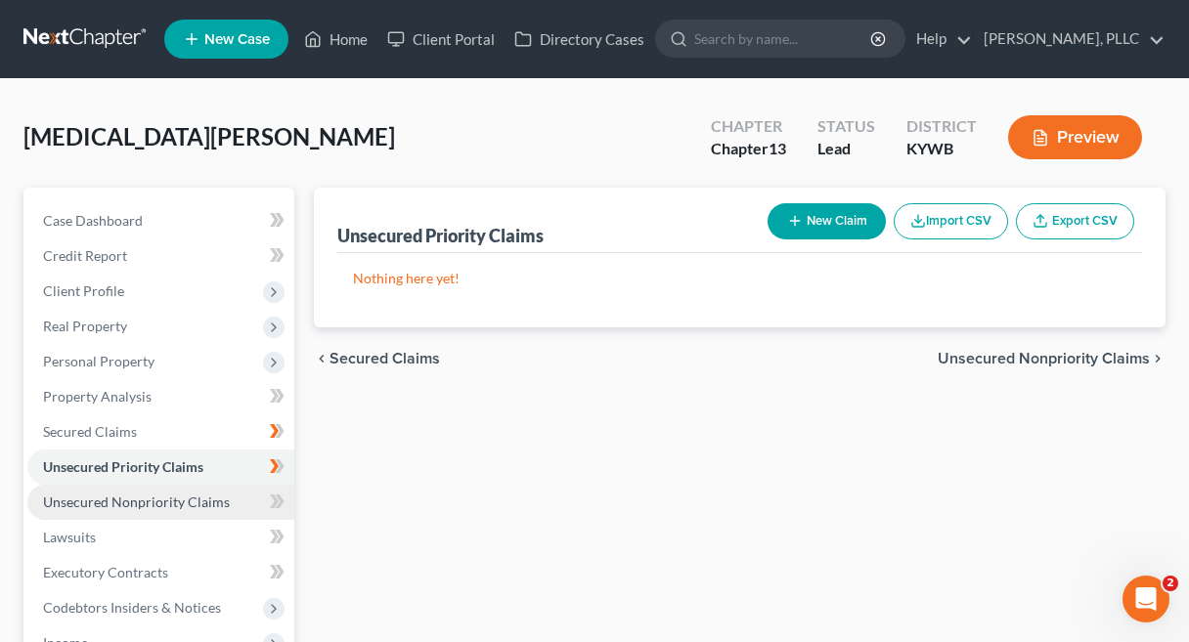
click at [217, 497] on span "Unsecured Nonpriority Claims" at bounding box center [136, 502] width 187 height 17
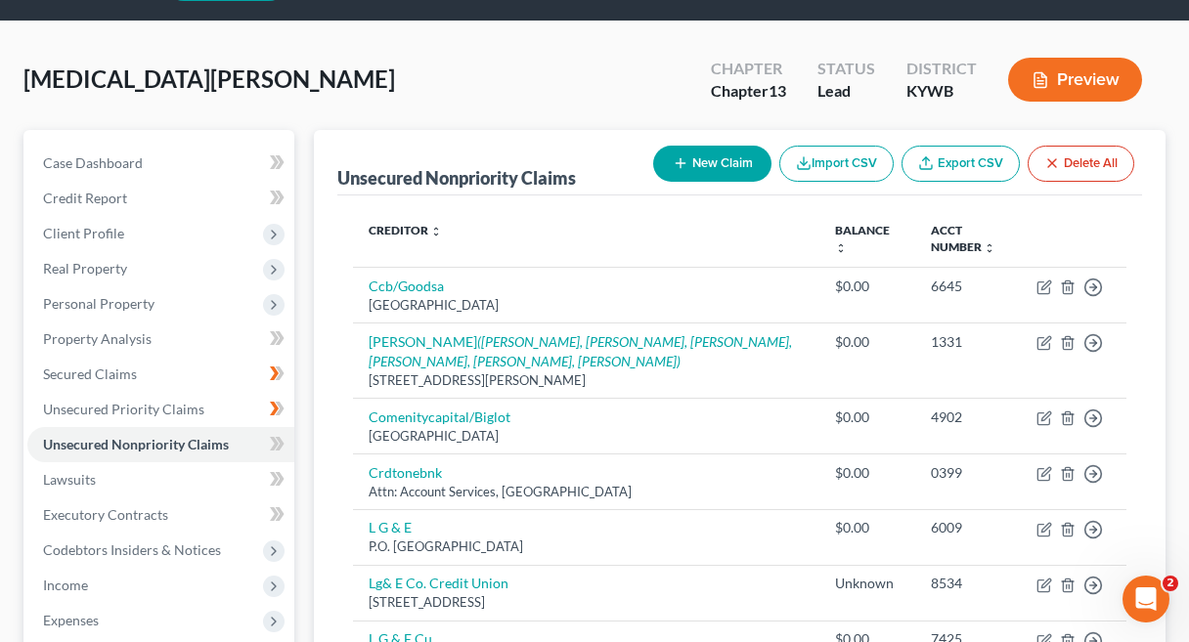
scroll to position [46, 0]
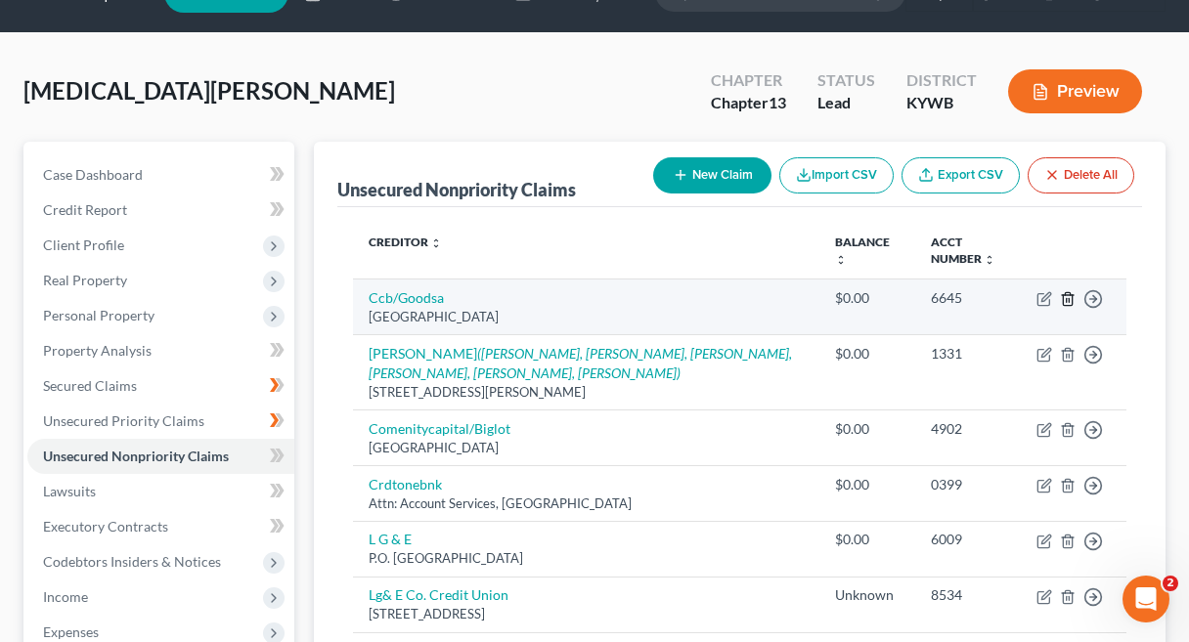
click at [1074, 297] on icon "button" at bounding box center [1068, 299] width 16 height 16
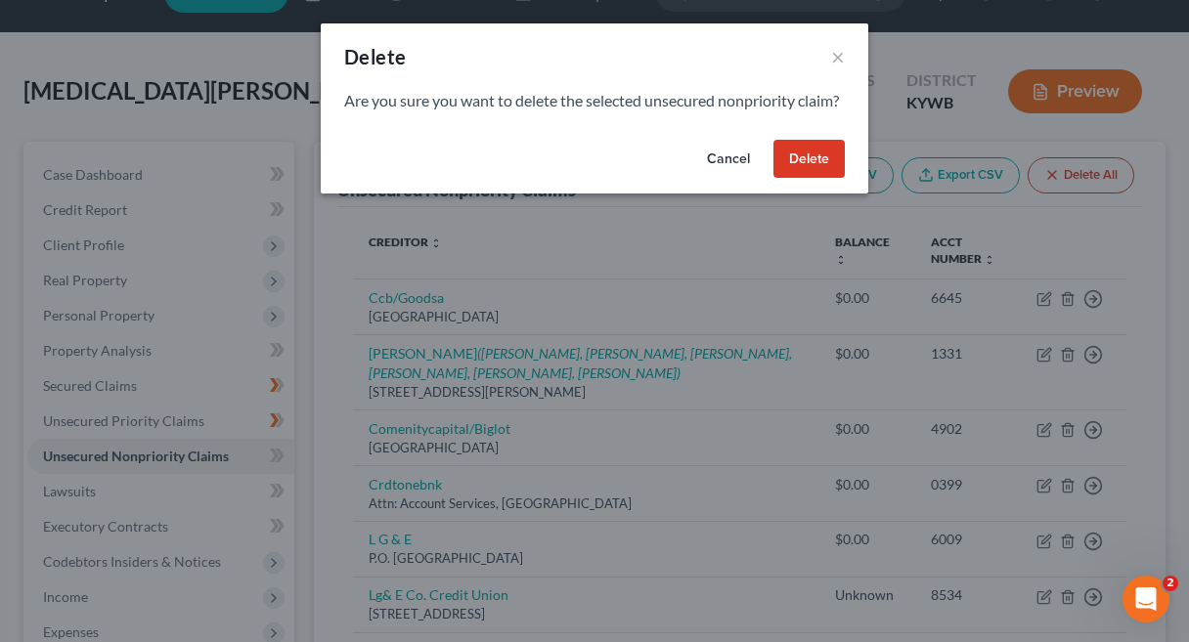
click at [813, 174] on button "Delete" at bounding box center [808, 159] width 71 height 39
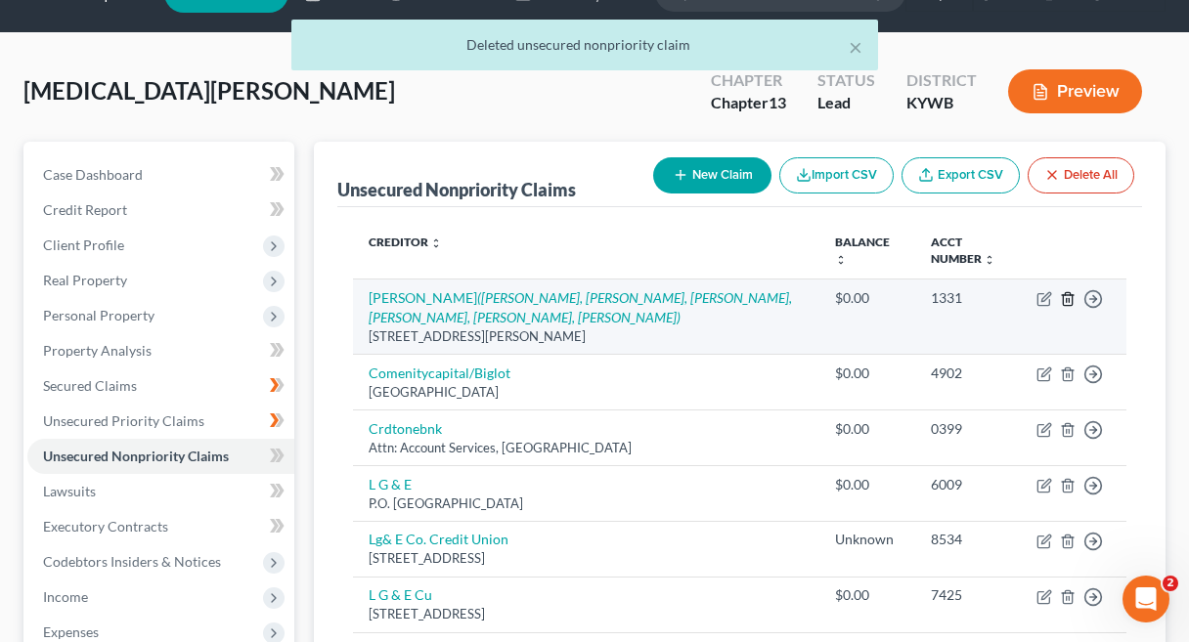
click at [1070, 291] on icon "button" at bounding box center [1068, 299] width 16 height 16
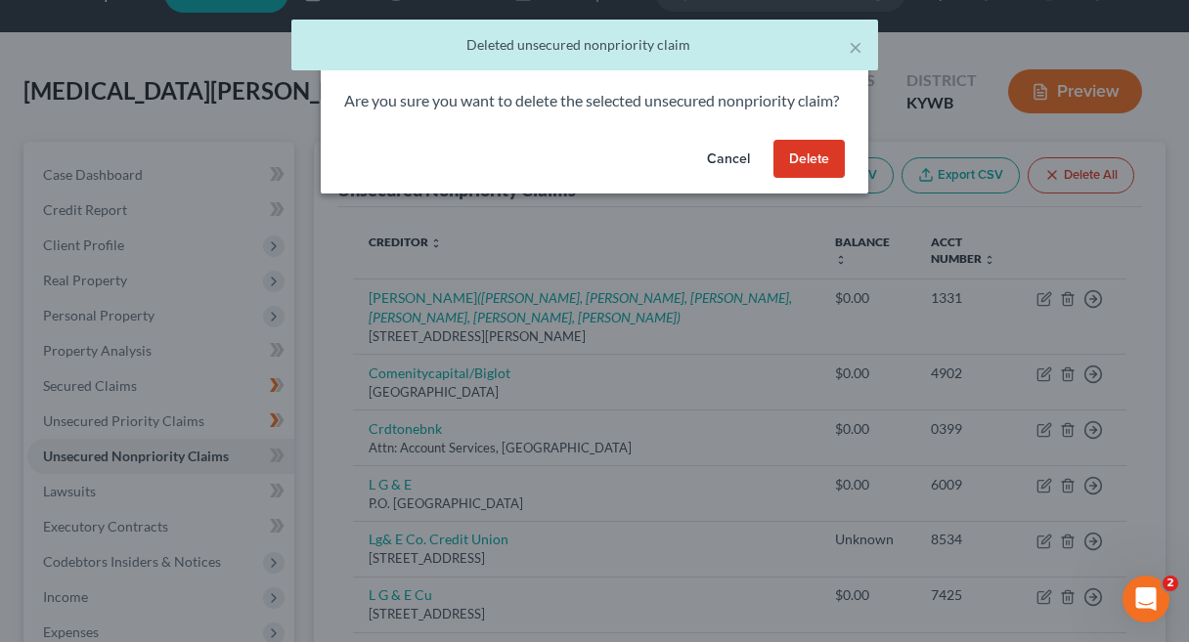
click at [816, 172] on button "Delete" at bounding box center [808, 159] width 71 height 39
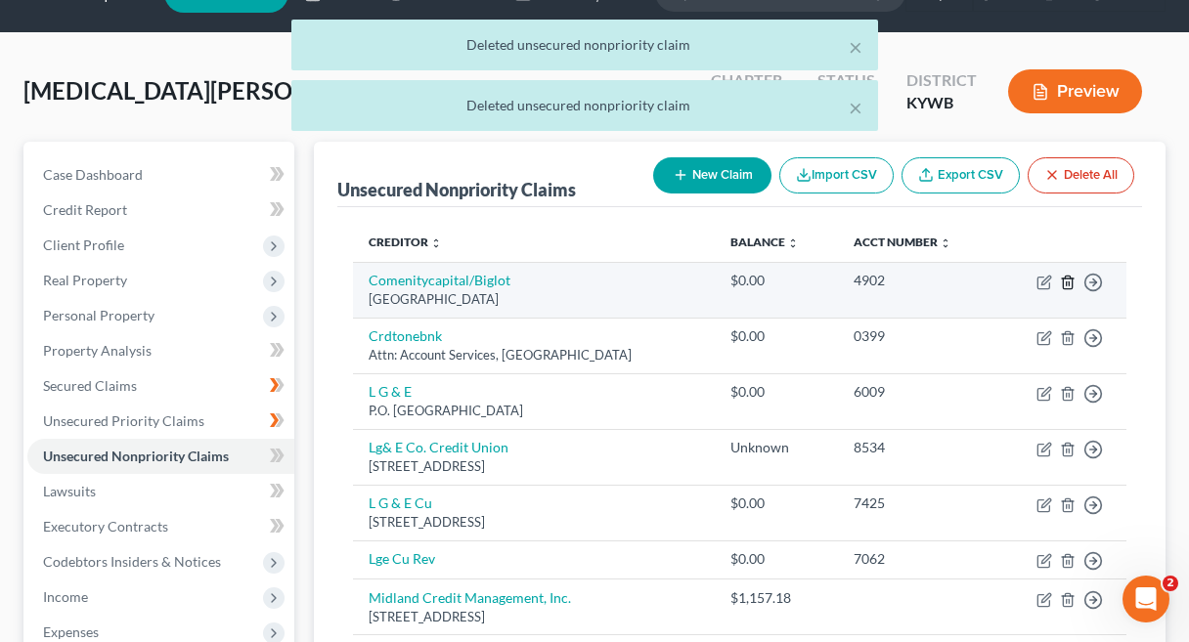
click at [1067, 281] on icon "button" at bounding box center [1068, 283] width 16 height 16
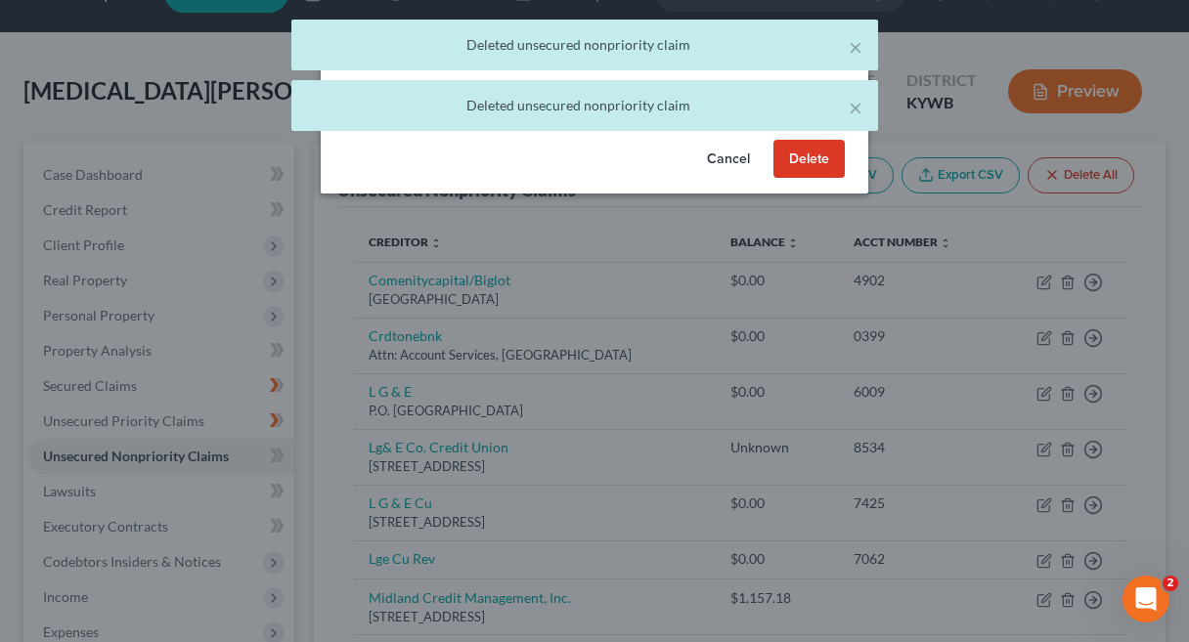
click at [805, 179] on button "Delete" at bounding box center [808, 159] width 71 height 39
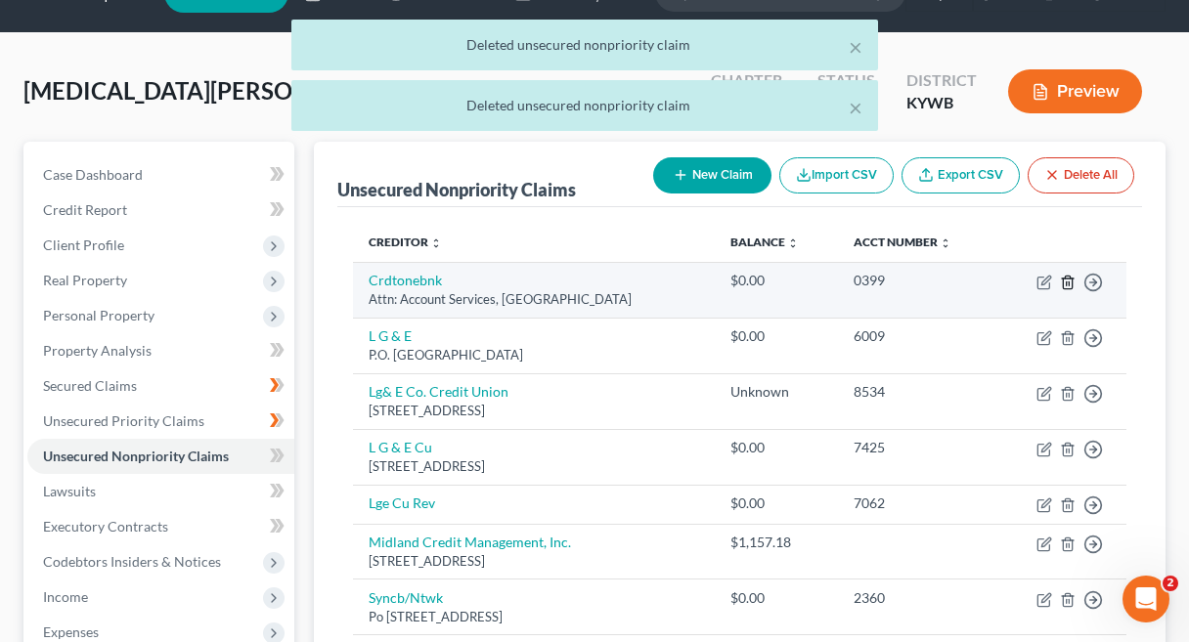
click at [1070, 276] on icon "button" at bounding box center [1067, 282] width 9 height 13
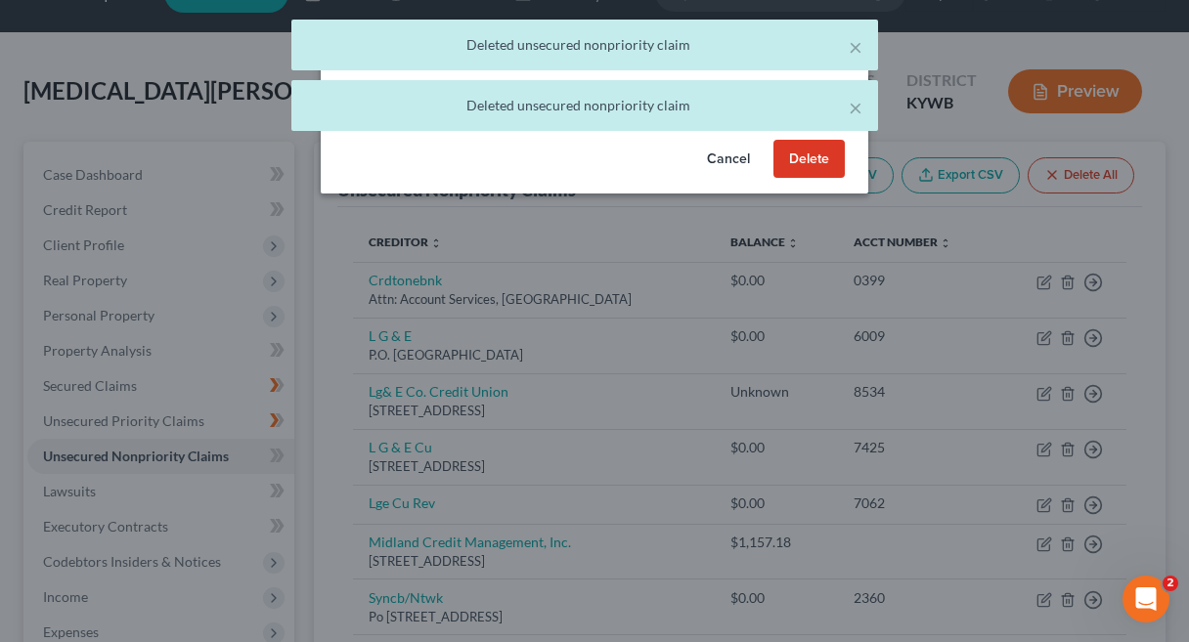
click at [802, 177] on button "Delete" at bounding box center [808, 159] width 71 height 39
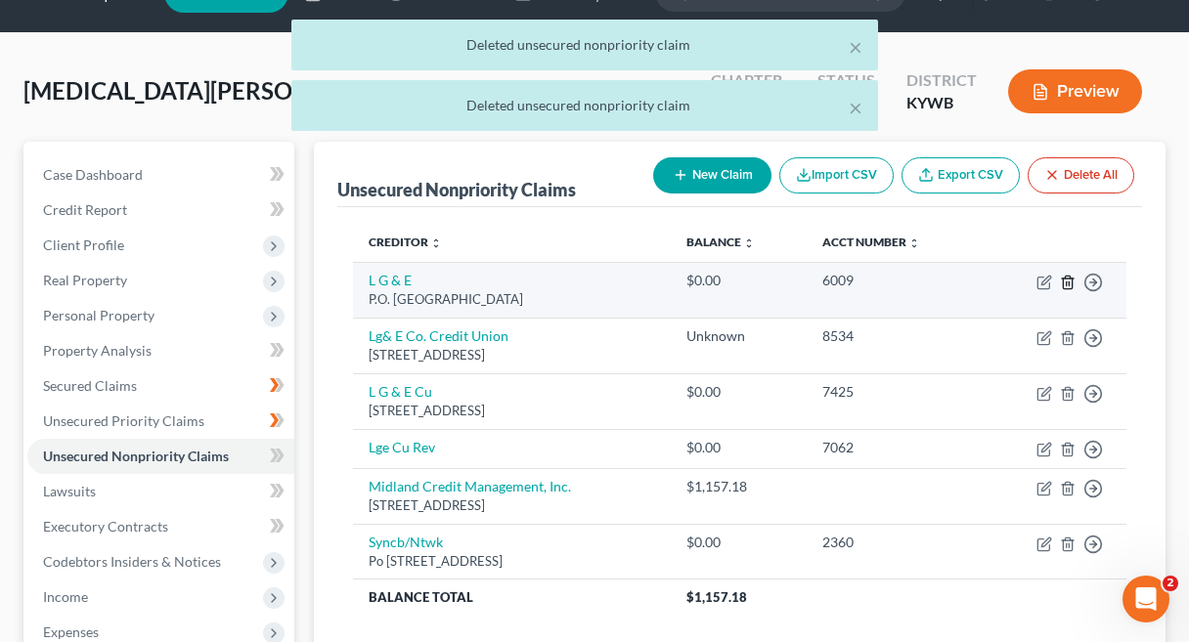
click at [1066, 288] on icon "button" at bounding box center [1067, 282] width 9 height 13
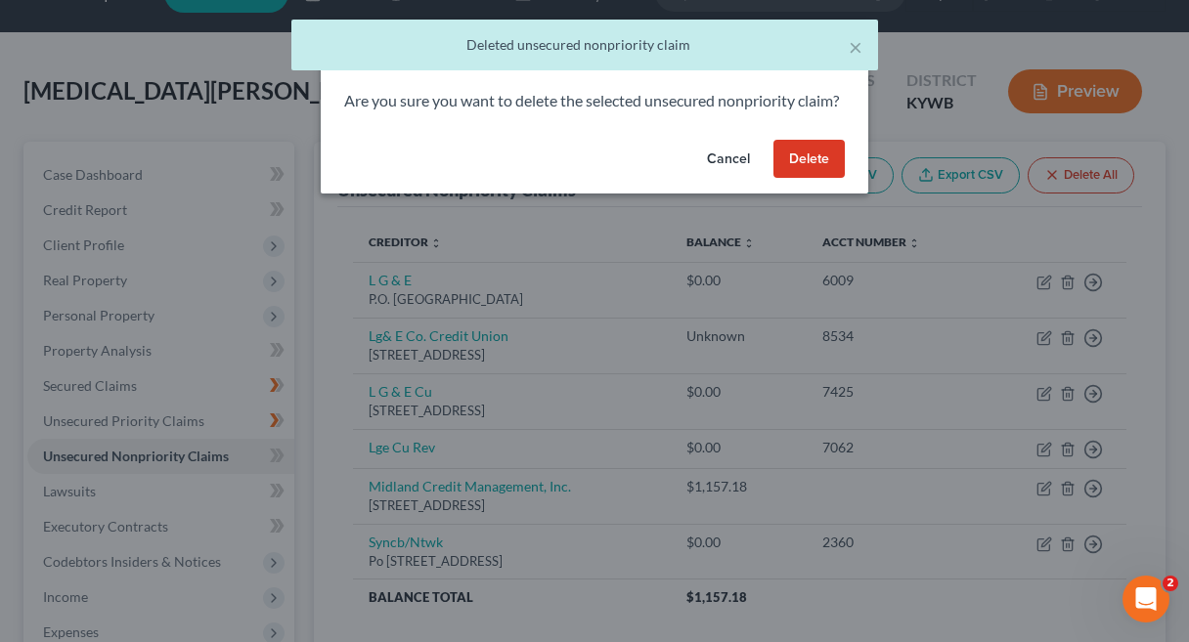
click at [807, 179] on button "Delete" at bounding box center [808, 159] width 71 height 39
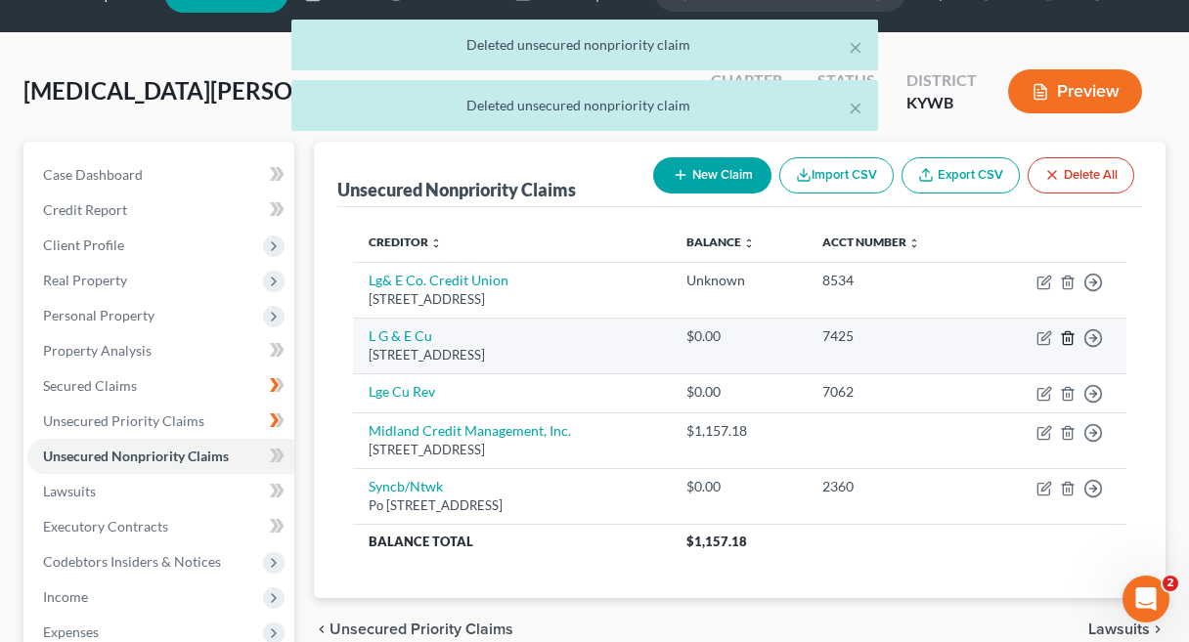
click at [1071, 341] on icon "button" at bounding box center [1068, 338] width 16 height 16
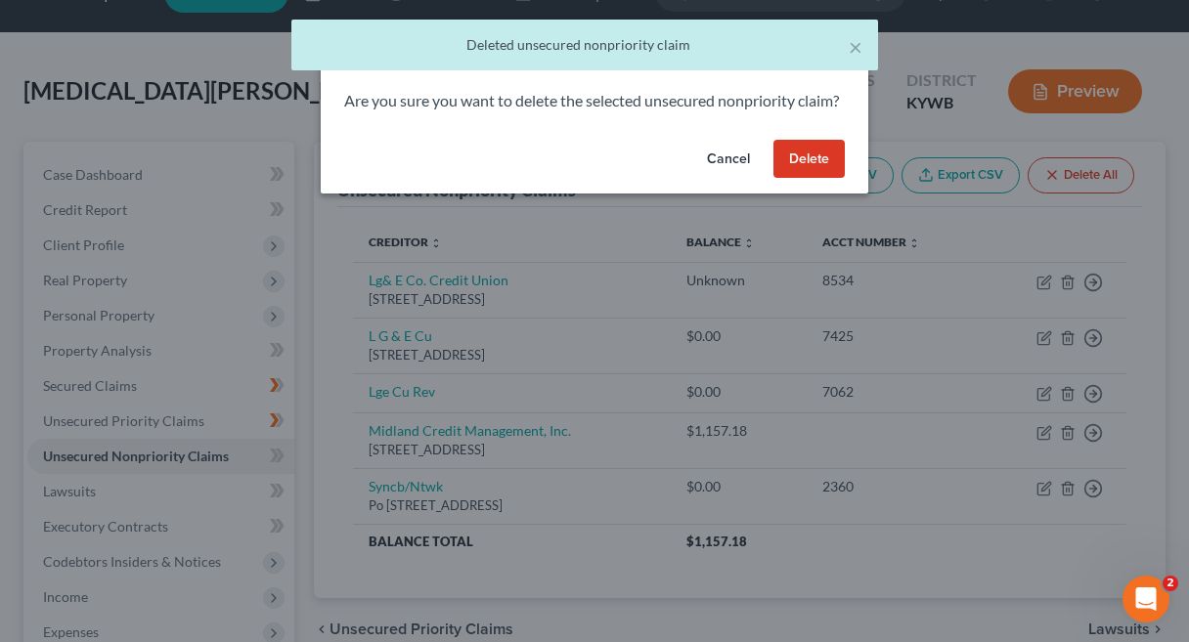
click at [800, 179] on button "Delete" at bounding box center [808, 159] width 71 height 39
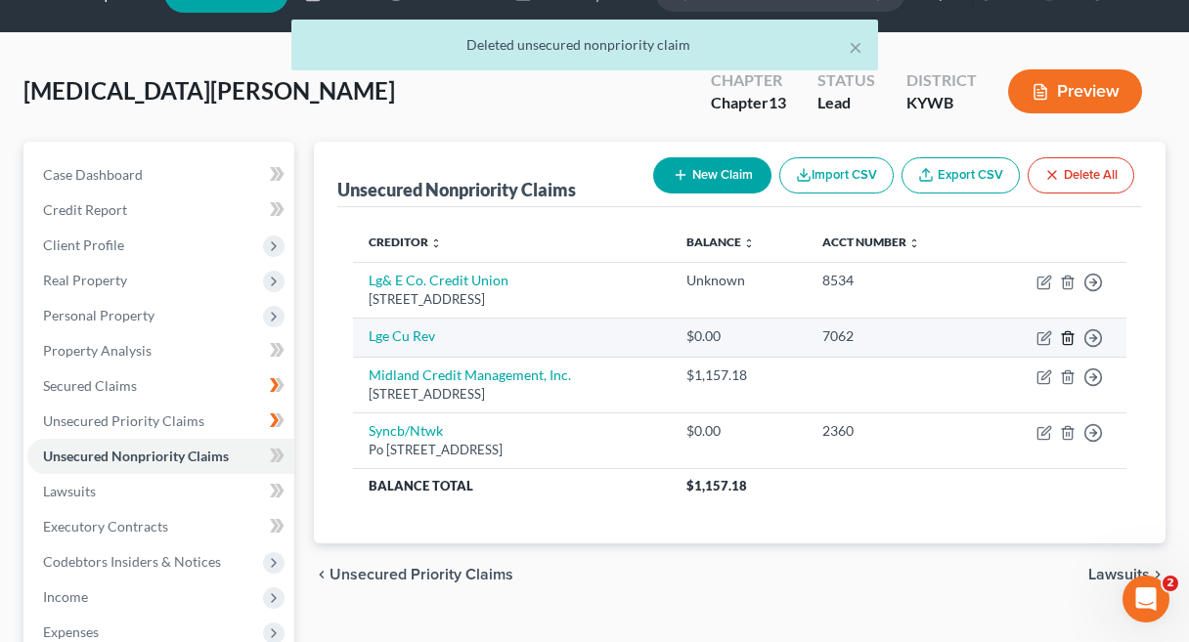
click at [1070, 341] on icon "button" at bounding box center [1068, 338] width 16 height 16
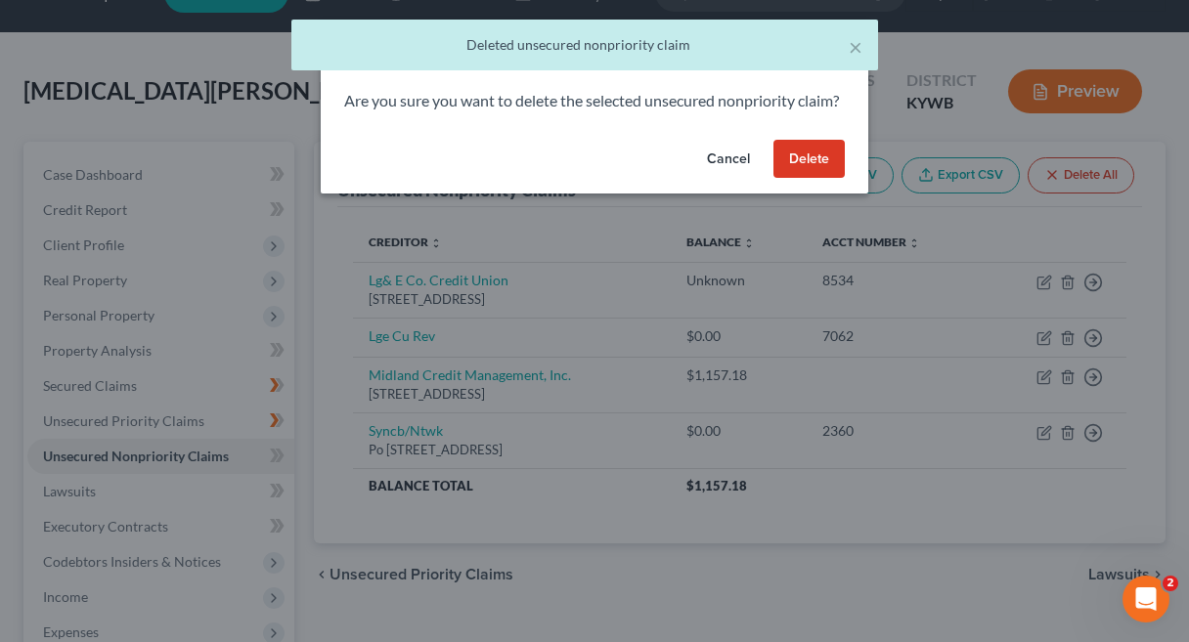
click at [802, 179] on button "Delete" at bounding box center [808, 159] width 71 height 39
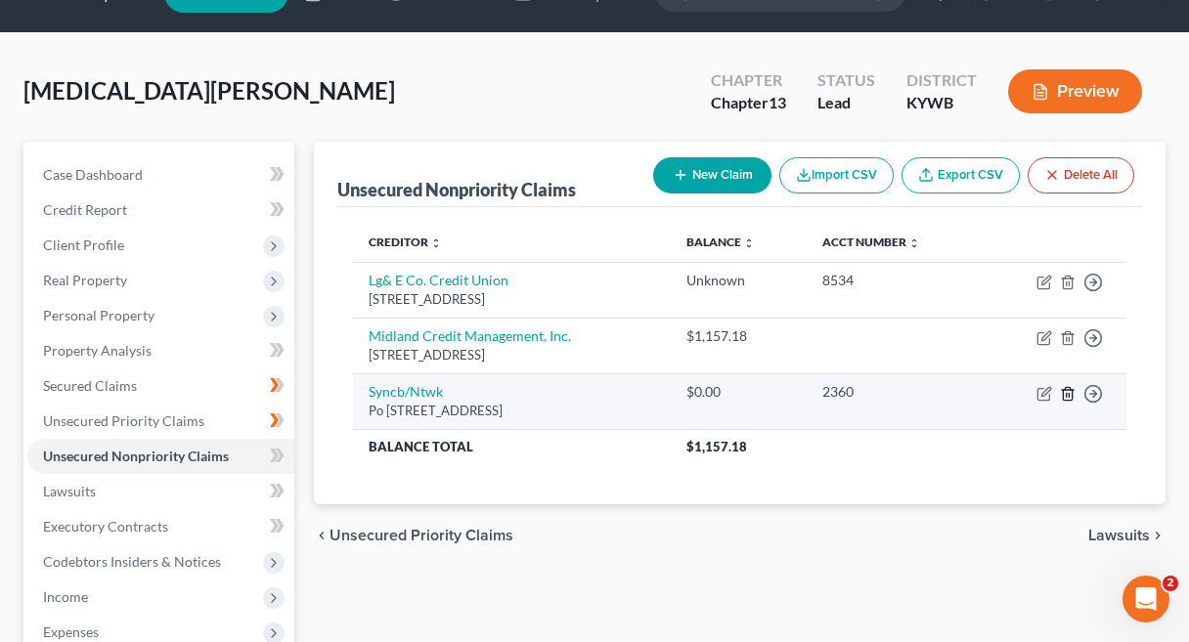
click at [1072, 398] on icon "button" at bounding box center [1068, 394] width 16 height 16
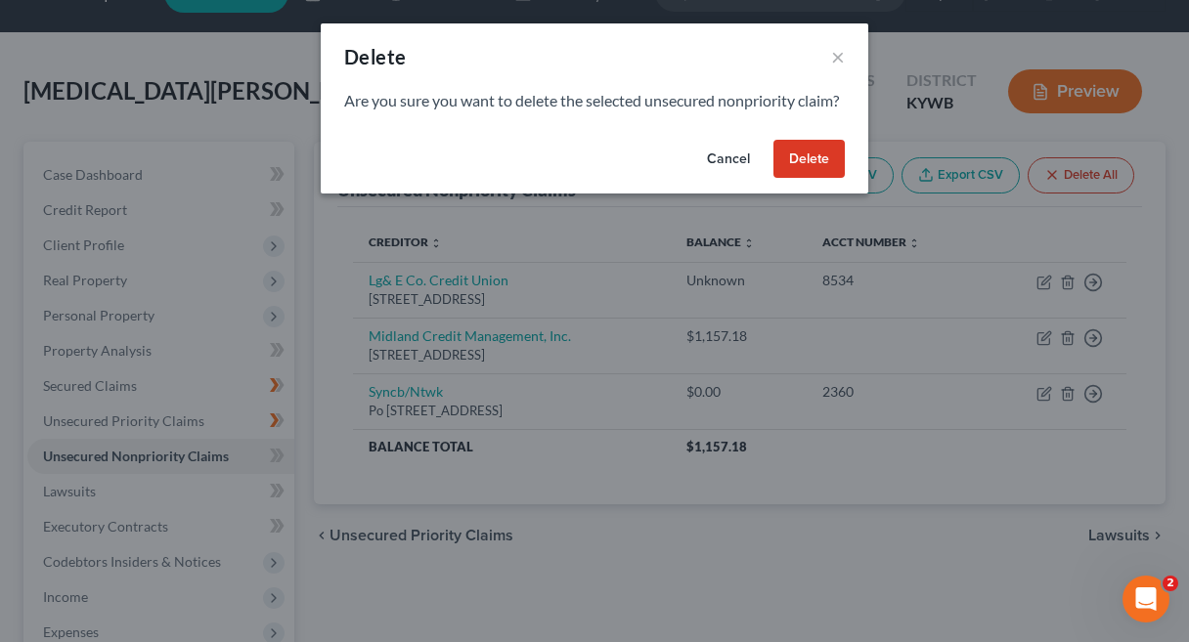
click at [801, 179] on button "Delete" at bounding box center [808, 159] width 71 height 39
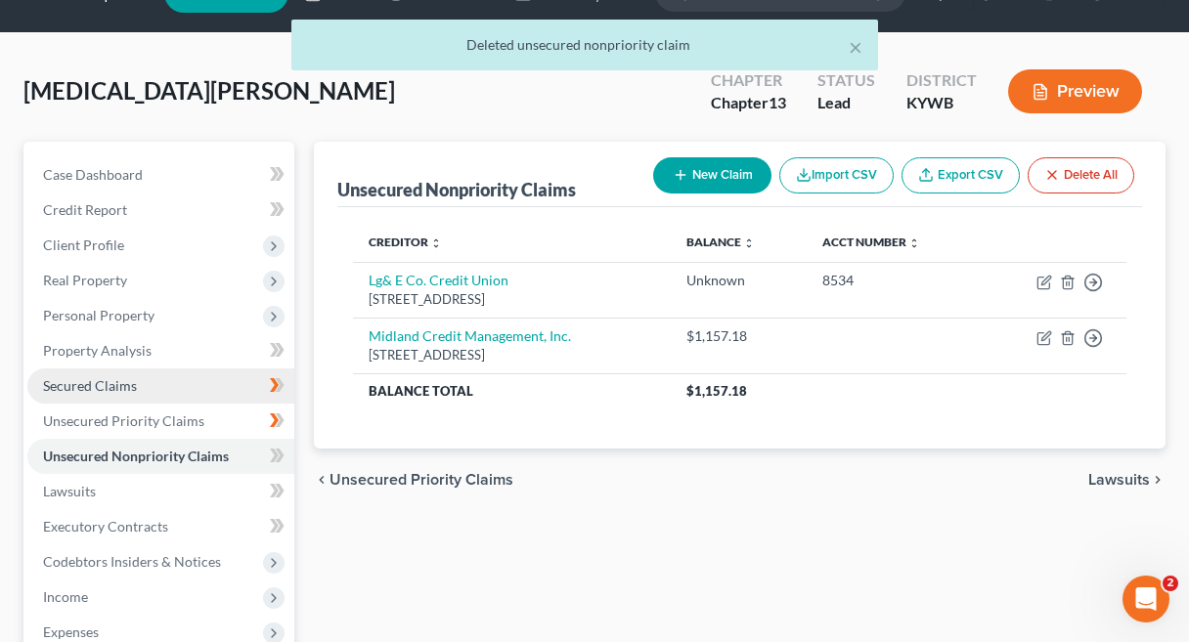
click at [129, 388] on span "Secured Claims" at bounding box center [90, 385] width 94 height 17
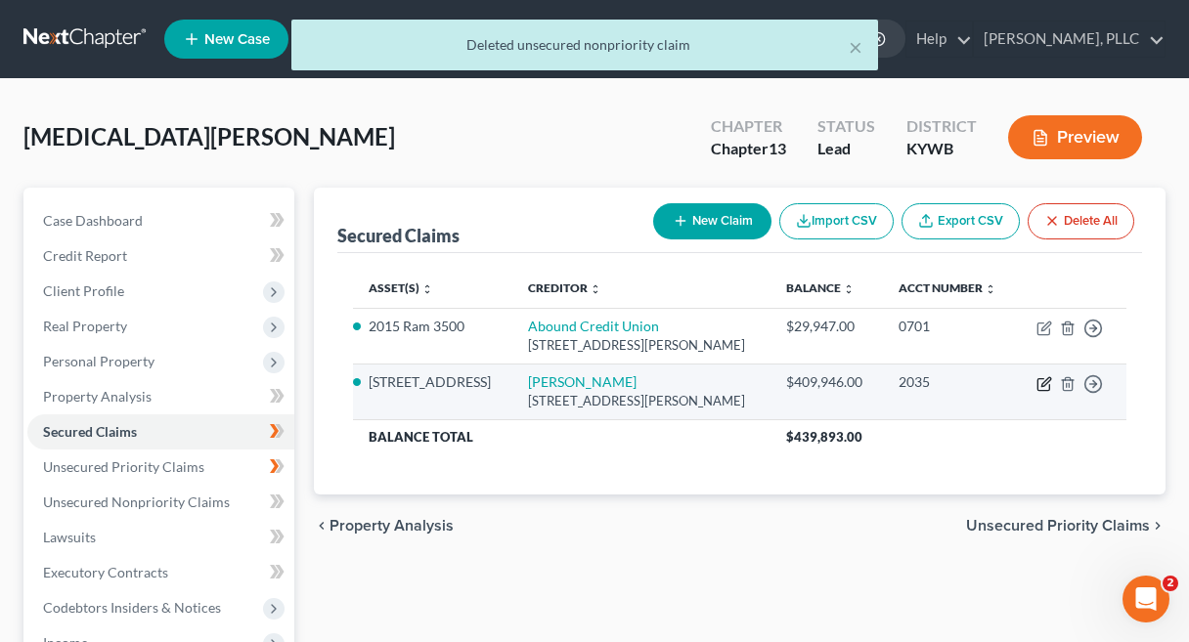
click at [1049, 380] on icon "button" at bounding box center [1045, 381] width 9 height 9
select select "18"
select select "2"
select select "4"
select select "0"
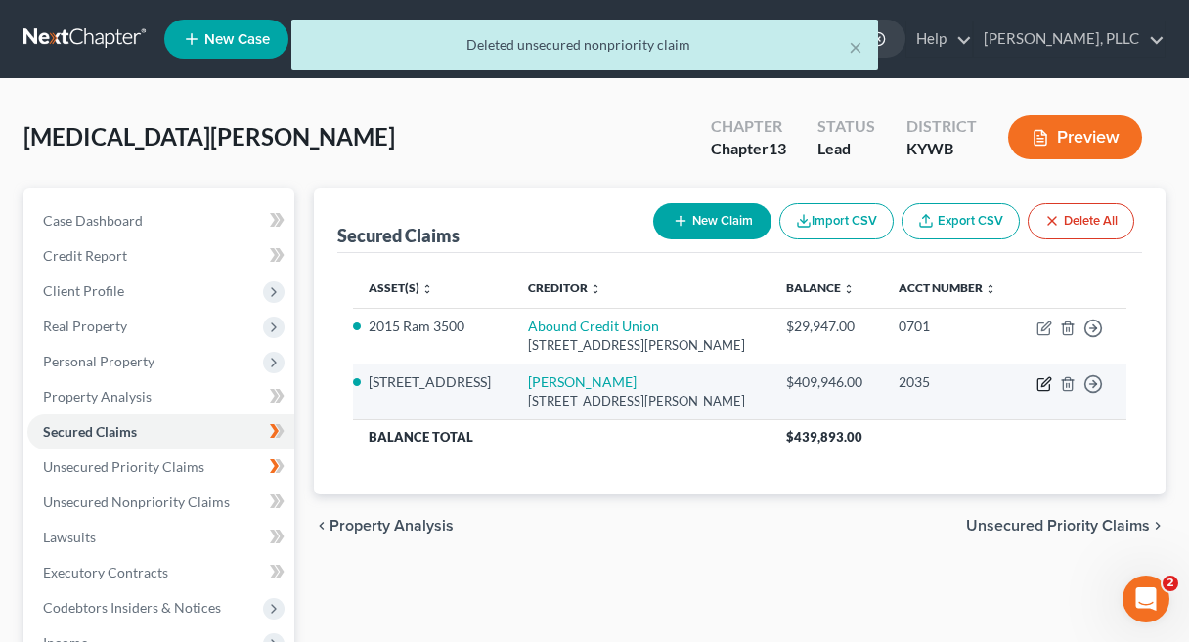
select select "0"
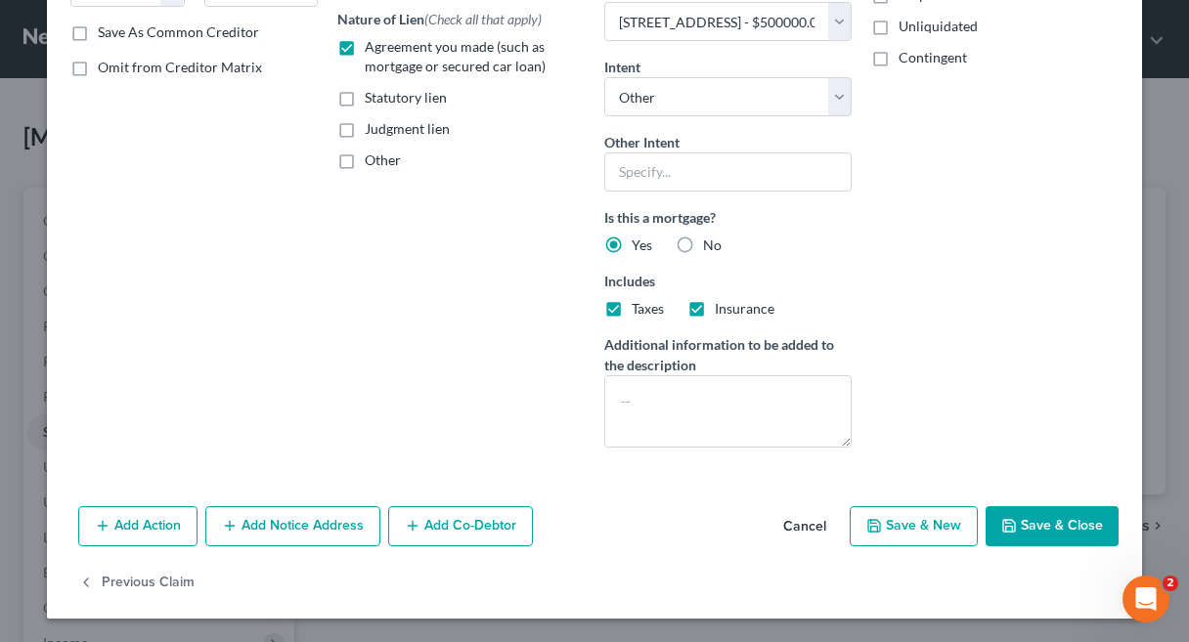
scroll to position [361, 0]
click at [1035, 533] on button "Save & Close" at bounding box center [1052, 526] width 133 height 41
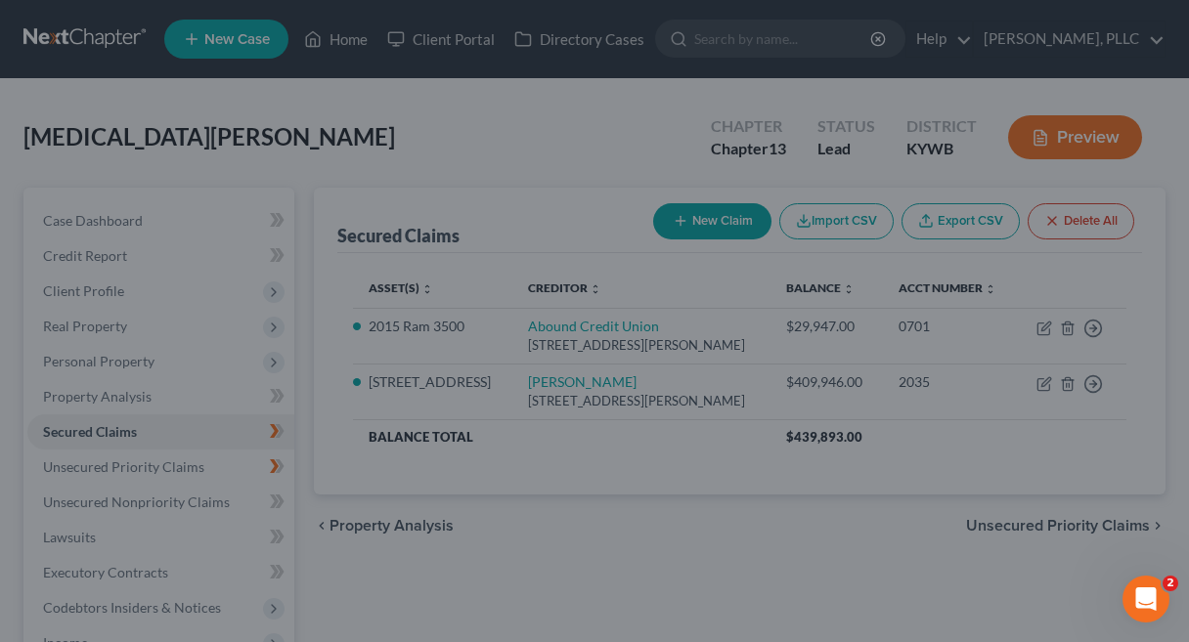
select select "2"
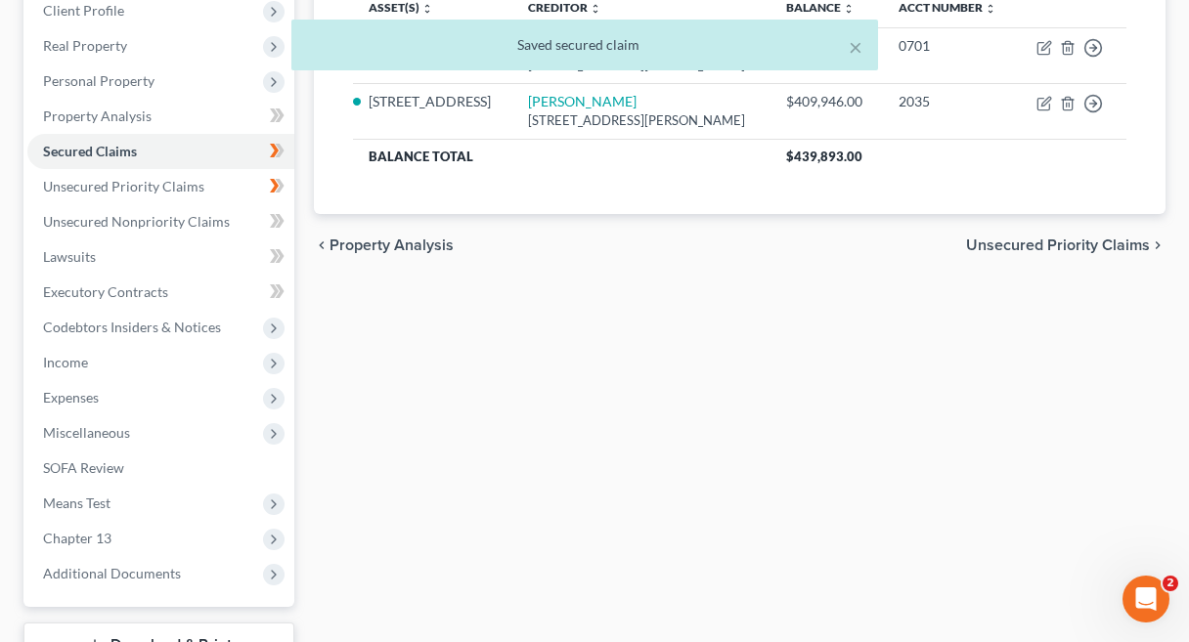
scroll to position [297, 0]
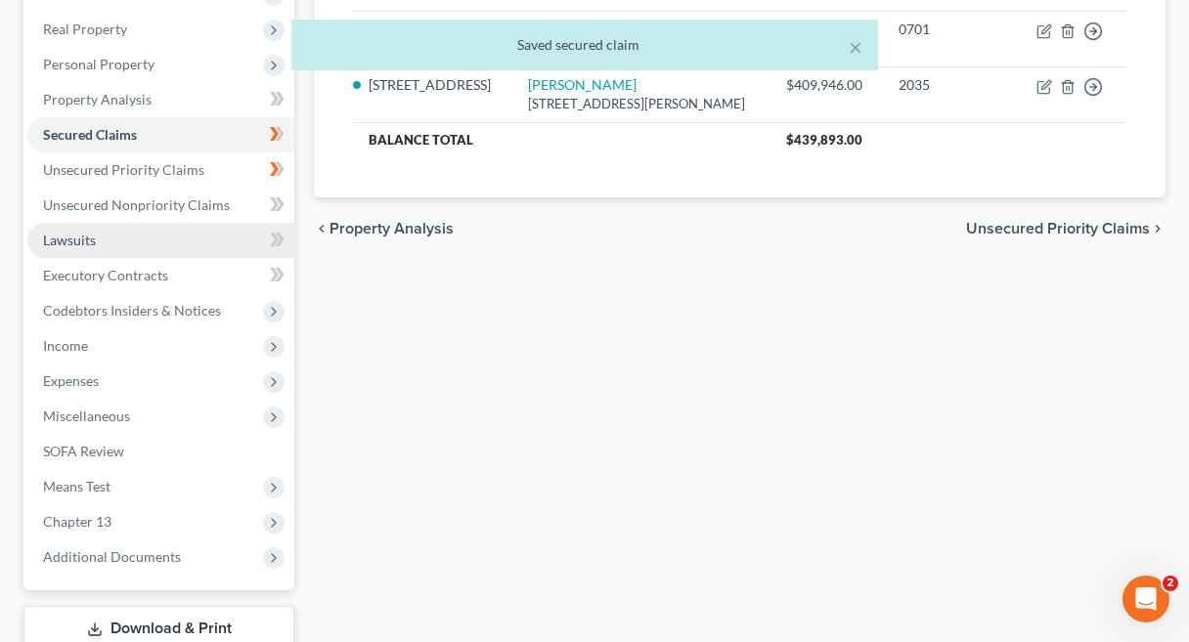
click at [169, 248] on link "Lawsuits" at bounding box center [160, 240] width 267 height 35
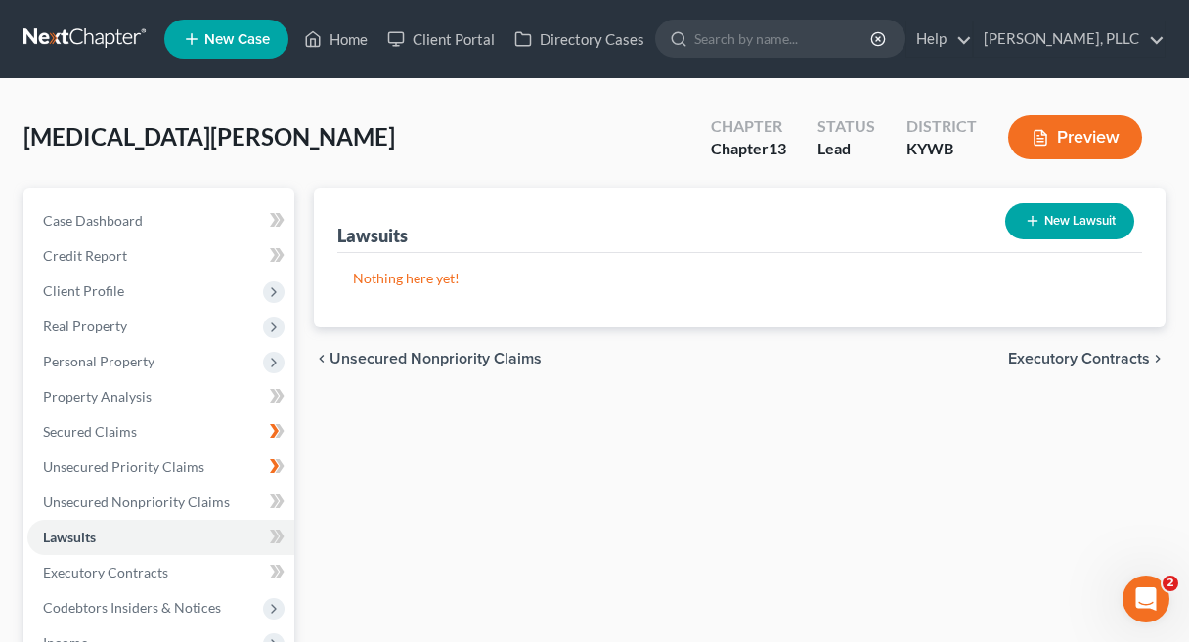
click at [1092, 223] on button "New Lawsuit" at bounding box center [1069, 221] width 129 height 36
select select "0"
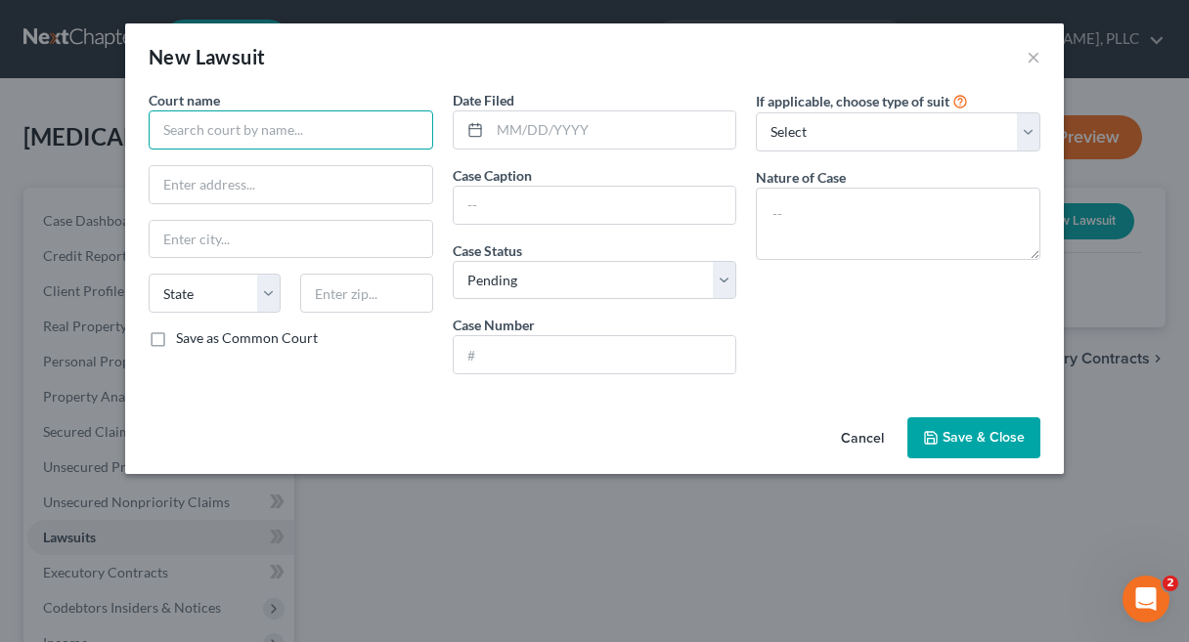
click at [290, 143] on input "text" at bounding box center [291, 129] width 285 height 39
type input "Hart Circuit Court"
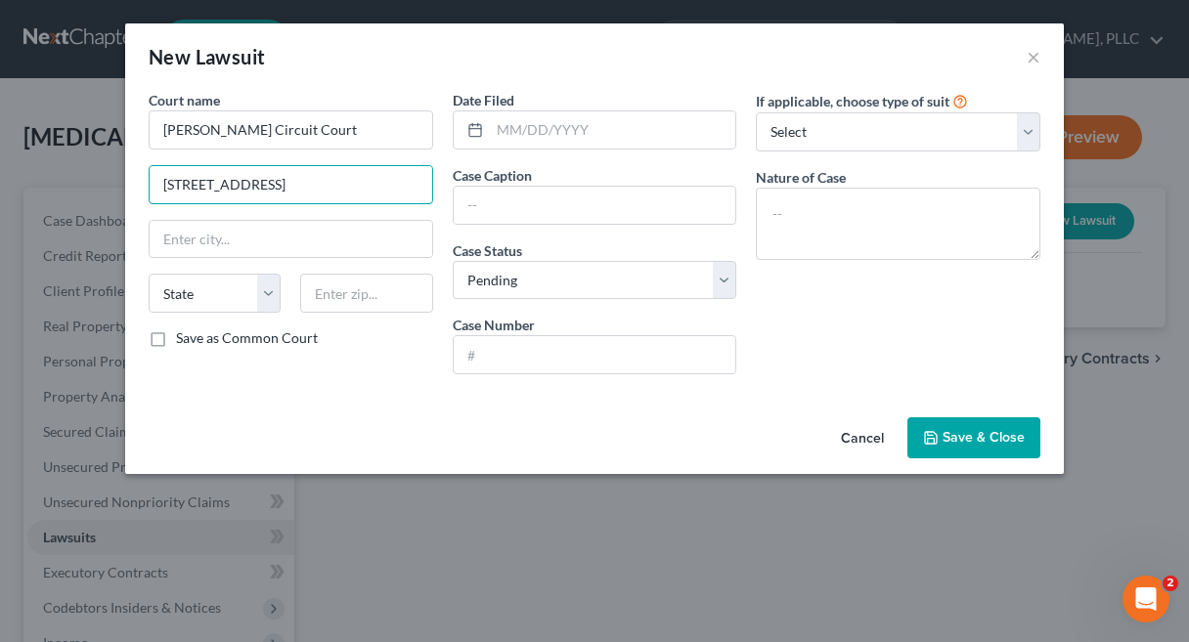
type input "117 E. South Street"
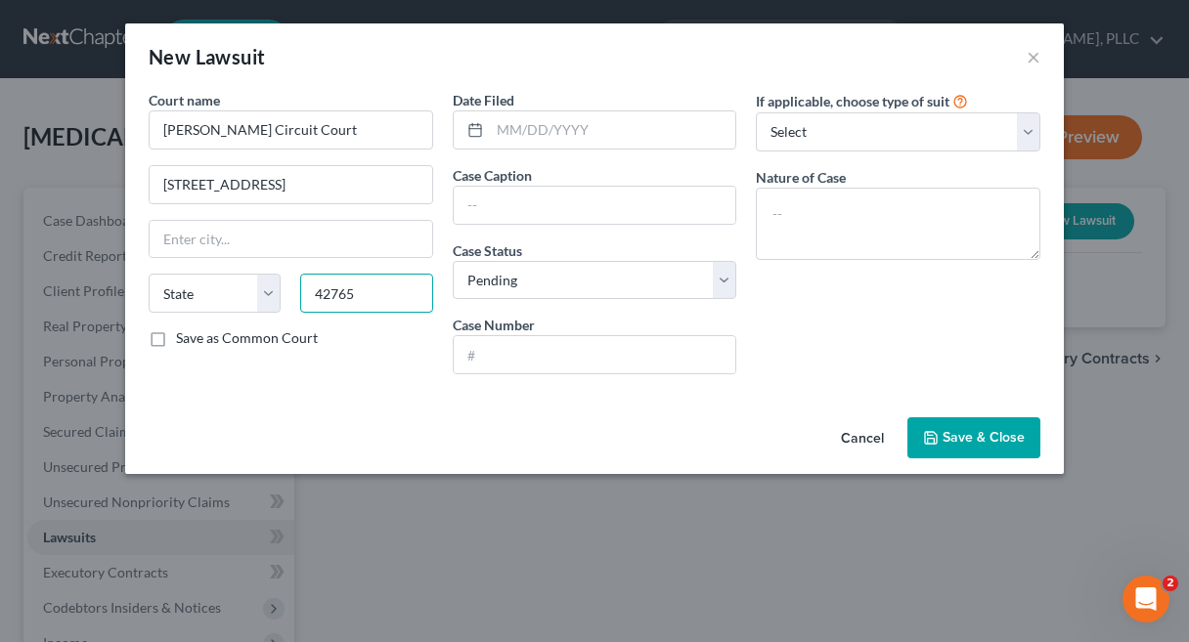
type input "42765"
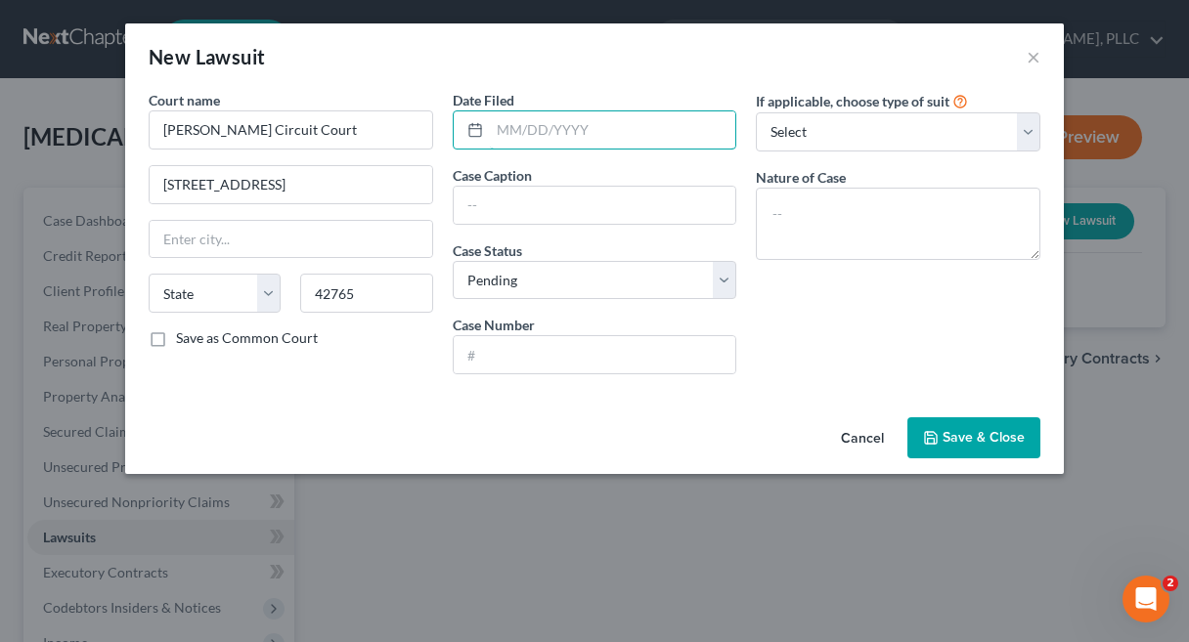
type input "Munfordville"
select select "18"
type input "06/03/2025"
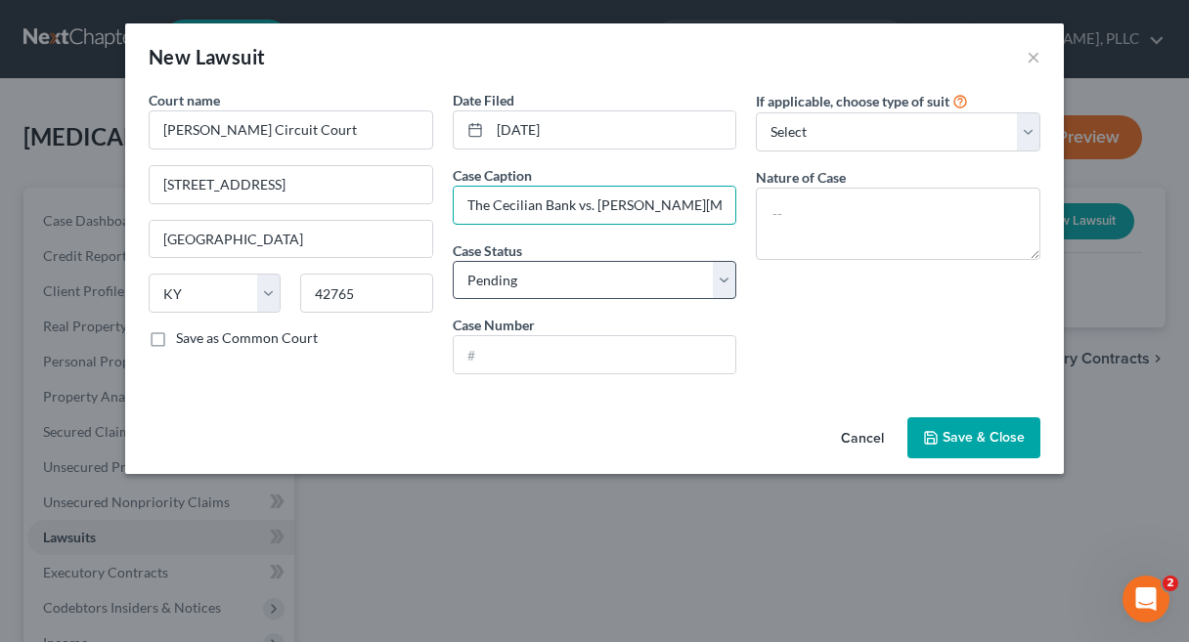
type input "The Cecilian Bank vs. Andrew James Waddle"
select select "2"
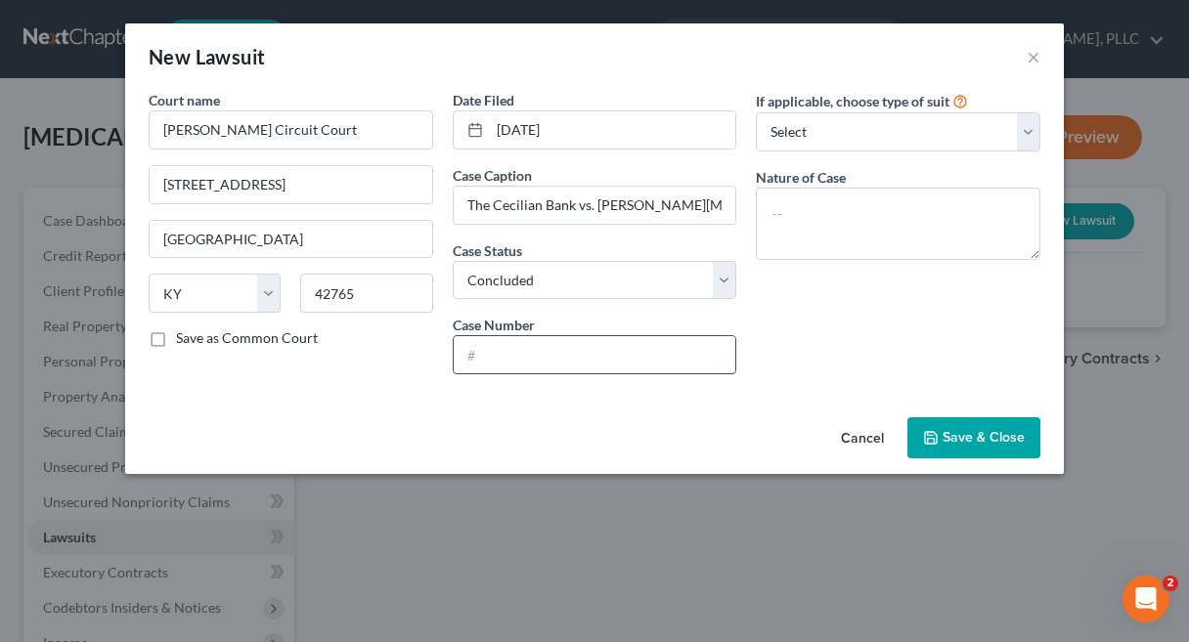
click at [527, 363] on input "text" at bounding box center [595, 354] width 283 height 37
type input "25-CI-00100"
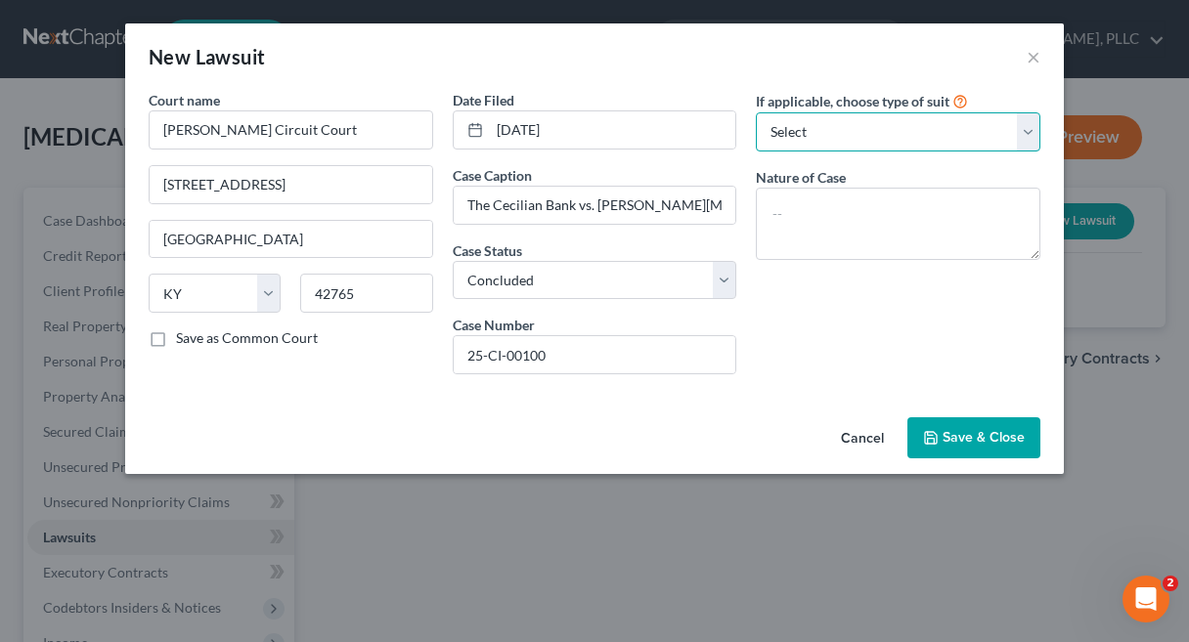
select select "2"
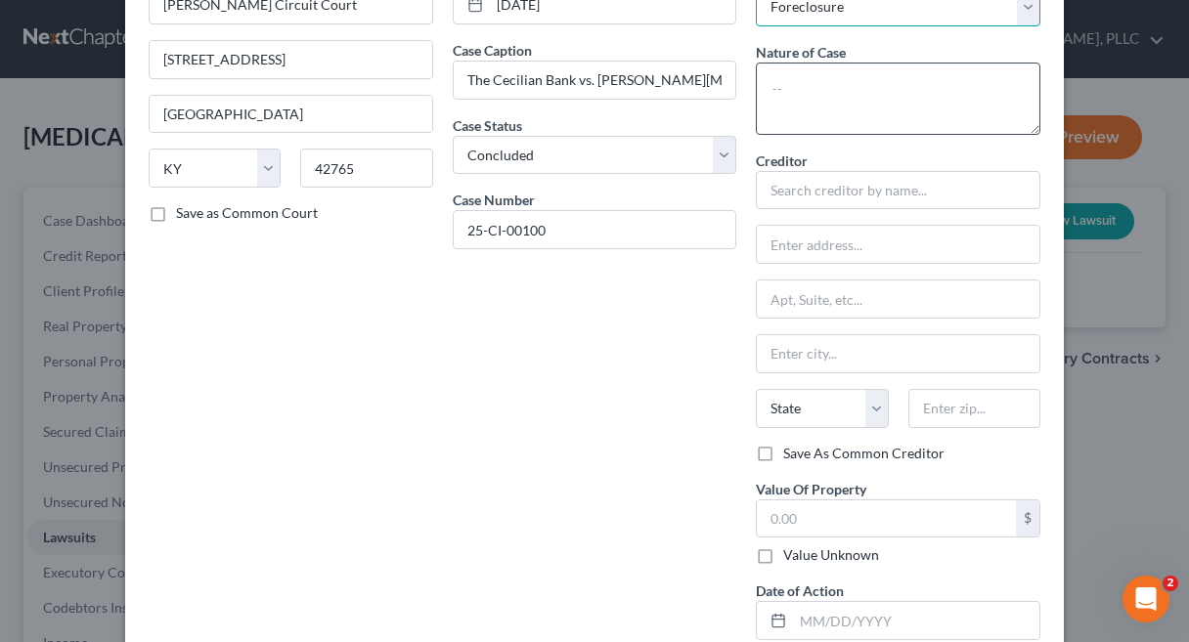
scroll to position [141, 0]
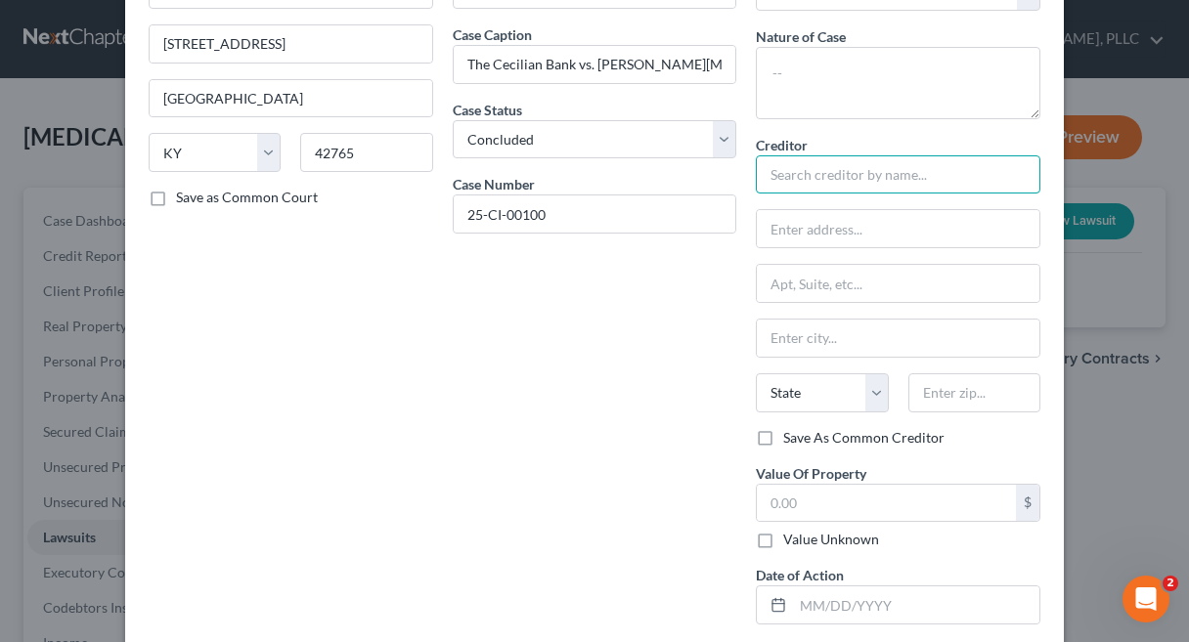
click at [913, 185] on input "text" at bounding box center [898, 174] width 285 height 39
type input "The Cecilian Bank"
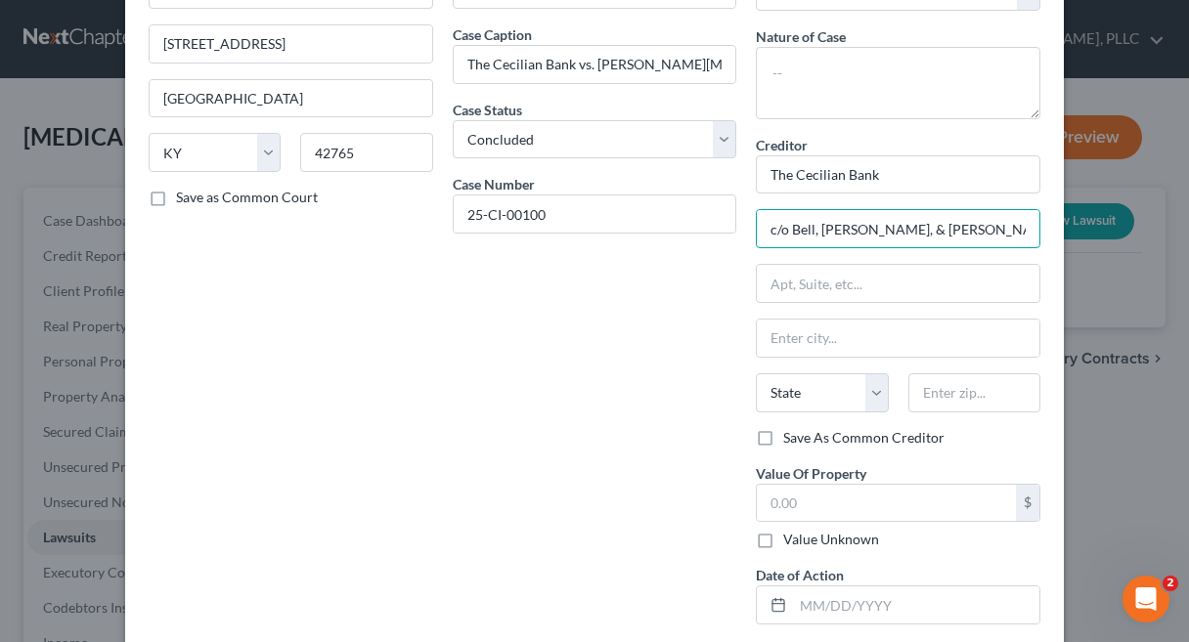
type input "c/o Bell, Hess, & Van Zant PLC"
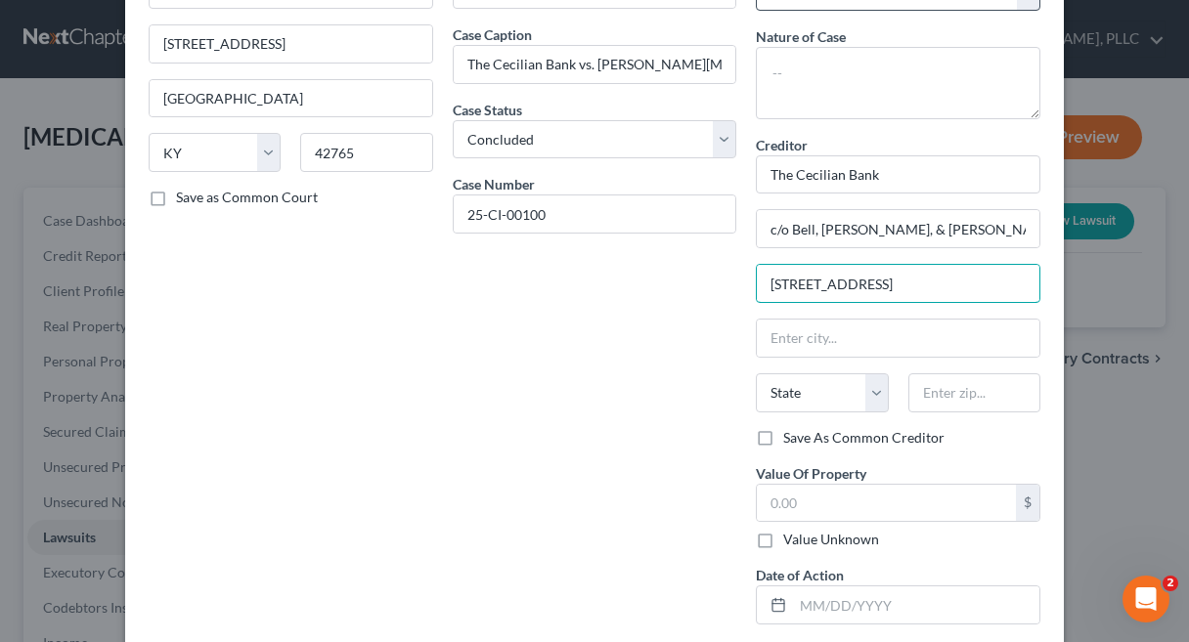
type input "2819 Ring Road"
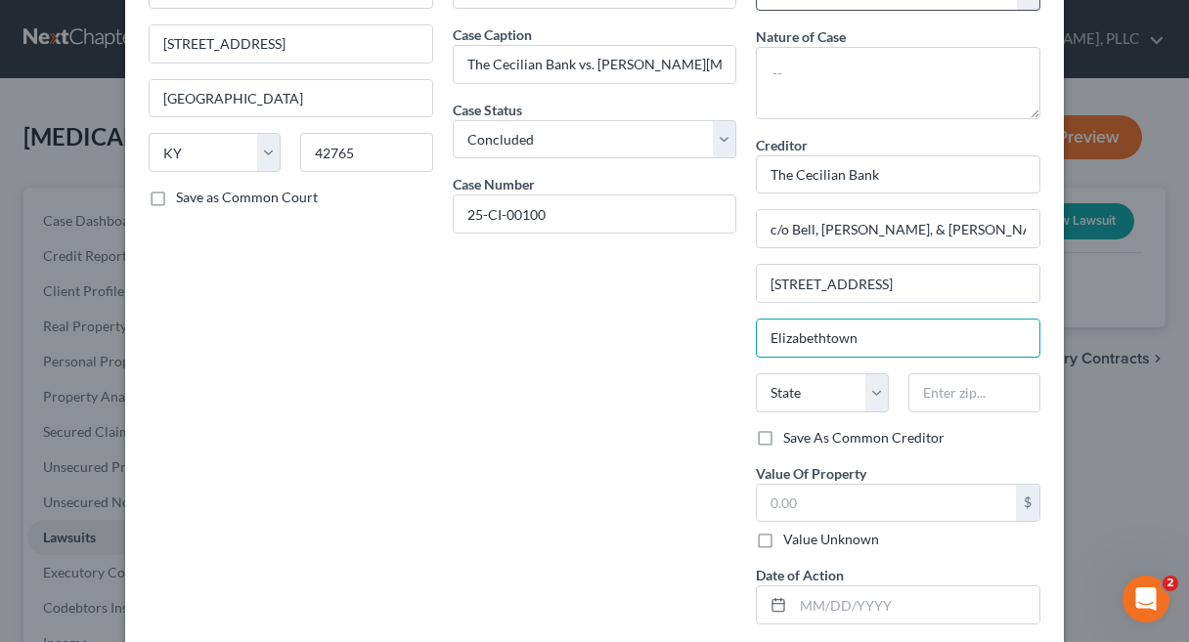
type input "Elizabethtown"
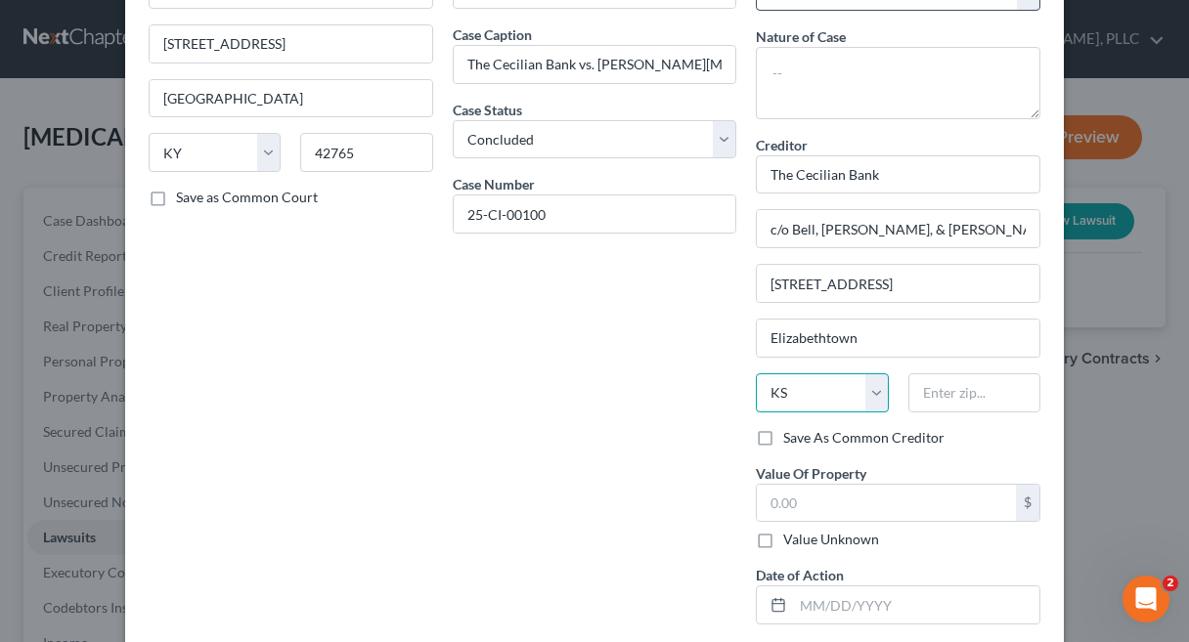
select select "18"
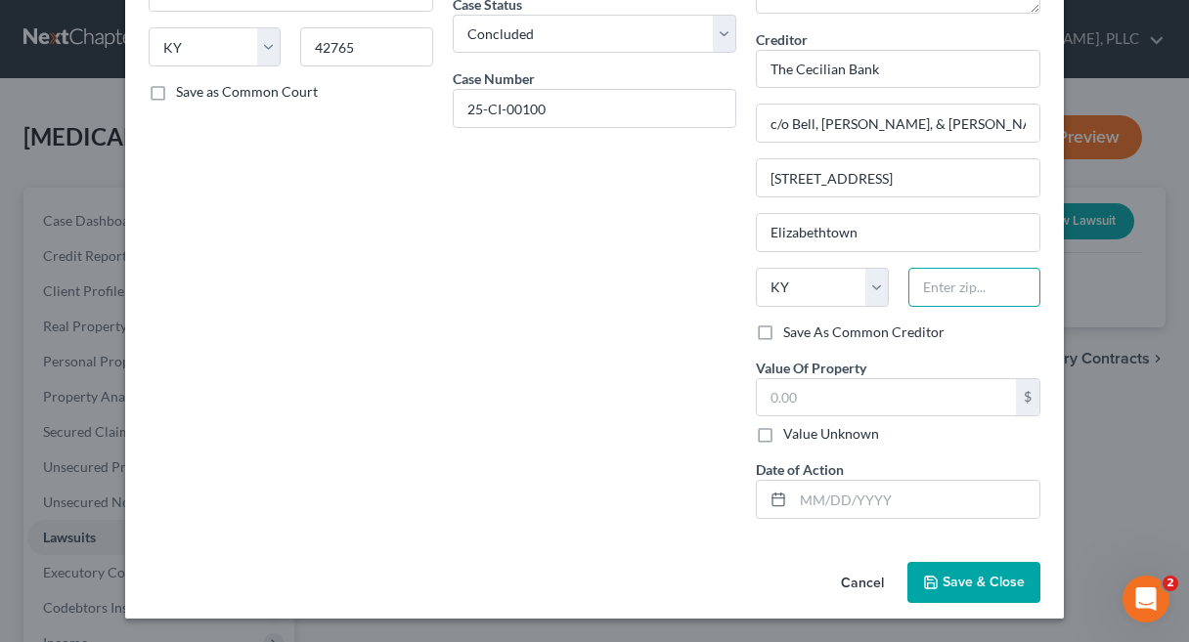
scroll to position [245, 0]
click at [834, 493] on input "text" at bounding box center [916, 500] width 246 height 37
click at [954, 307] on div "State AL AK AR AZ CA CO CT DE DC FL GA GU HI ID IL IN IA KS KY LA ME MD MA MI M…" at bounding box center [898, 296] width 304 height 55
click at [941, 296] on input "text" at bounding box center [974, 288] width 132 height 39
type input "42701"
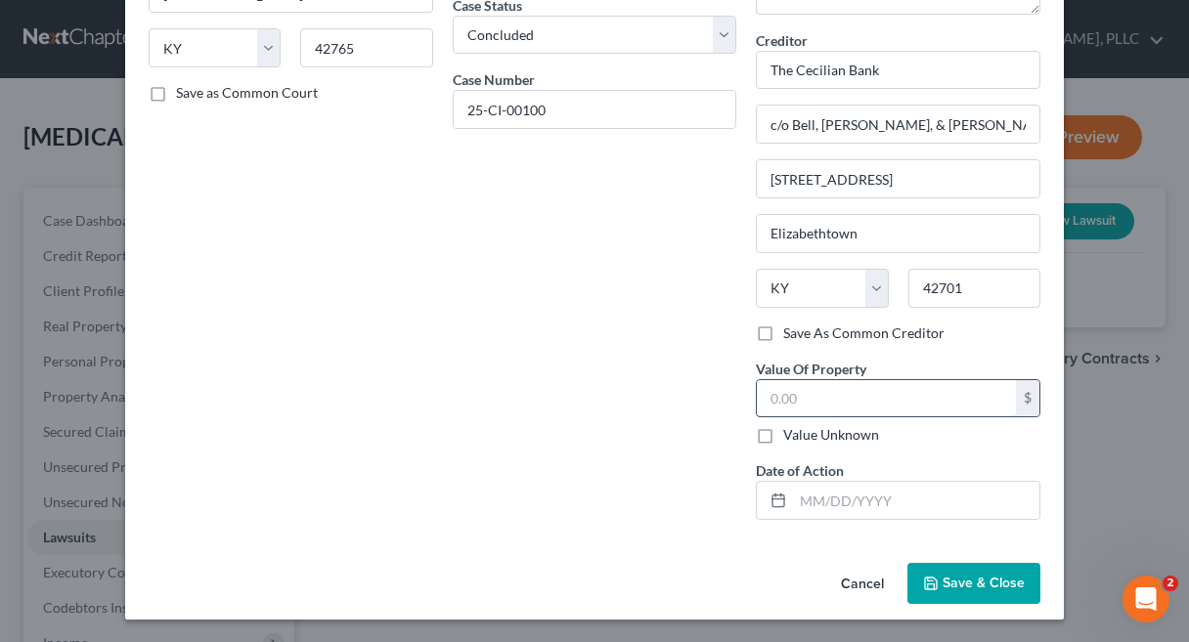
click at [812, 384] on input "text" at bounding box center [886, 398] width 259 height 37
type input "500,000"
click at [958, 591] on span "Save & Close" at bounding box center [984, 583] width 82 height 17
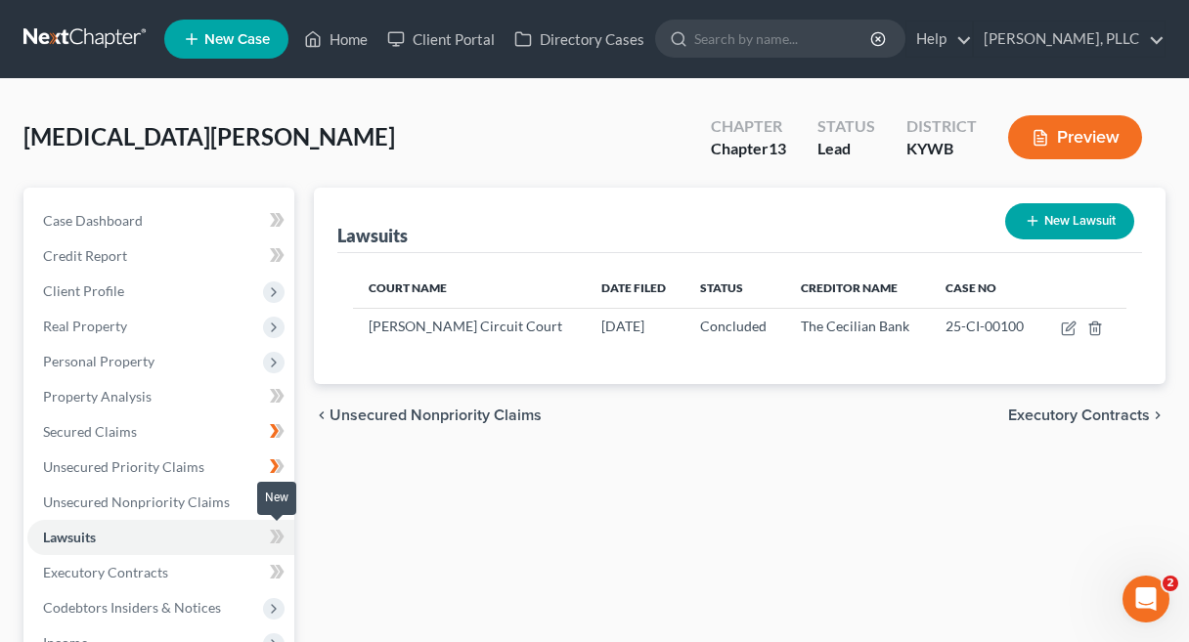
click at [278, 537] on icon at bounding box center [274, 537] width 9 height 14
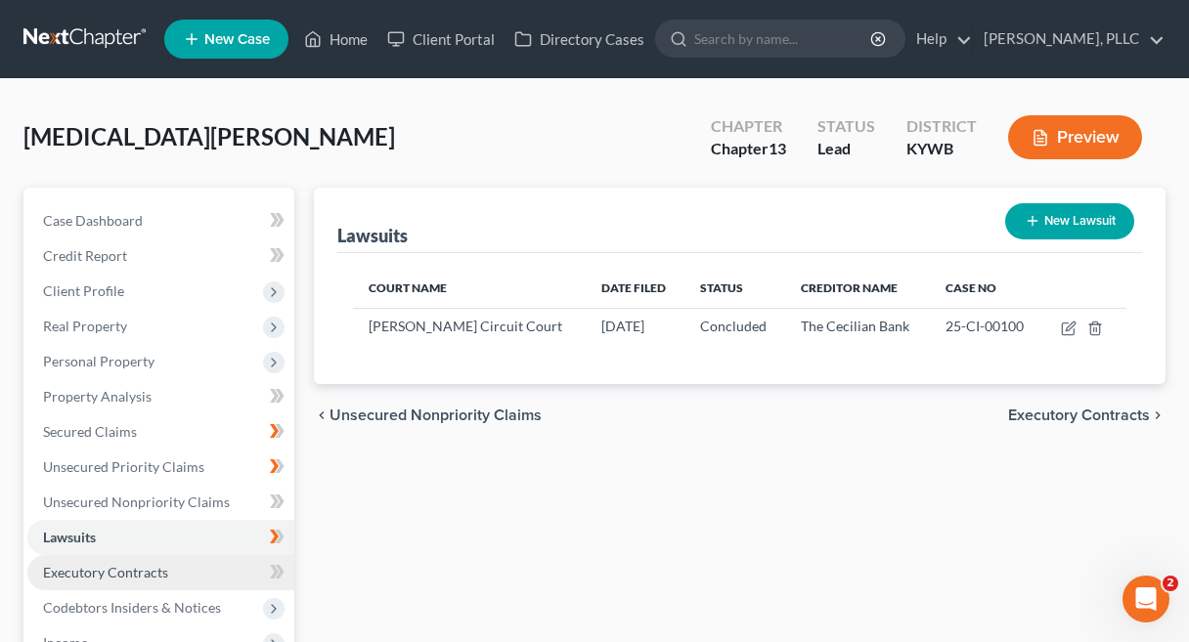
click at [180, 577] on link "Executory Contracts" at bounding box center [160, 572] width 267 height 35
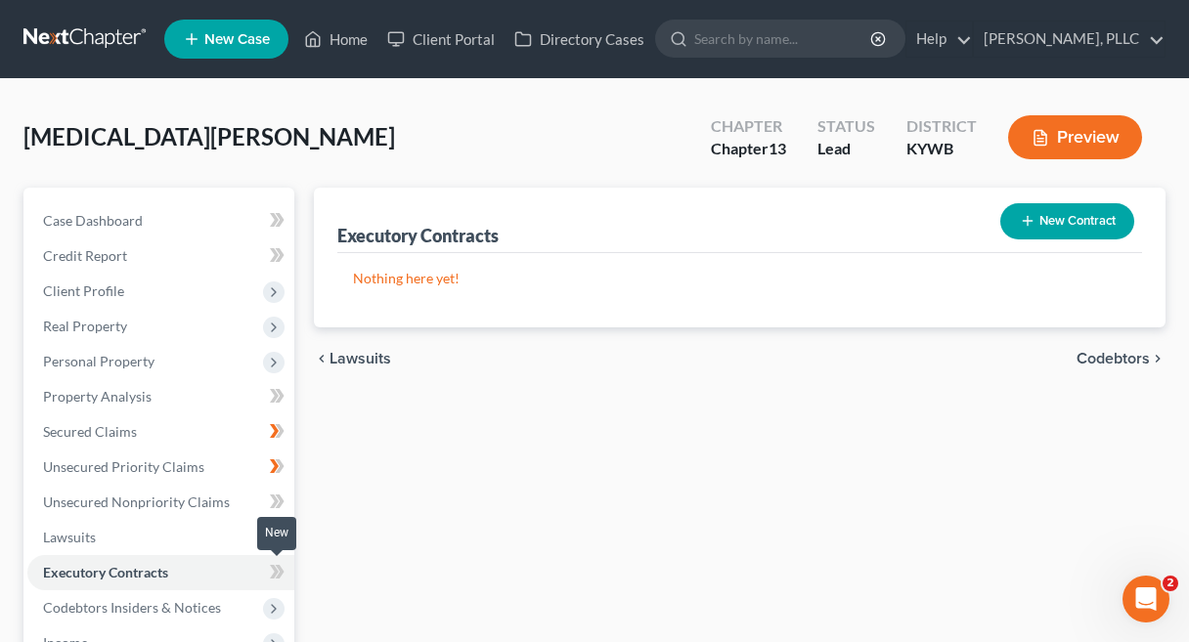
click at [279, 569] on icon at bounding box center [280, 572] width 9 height 14
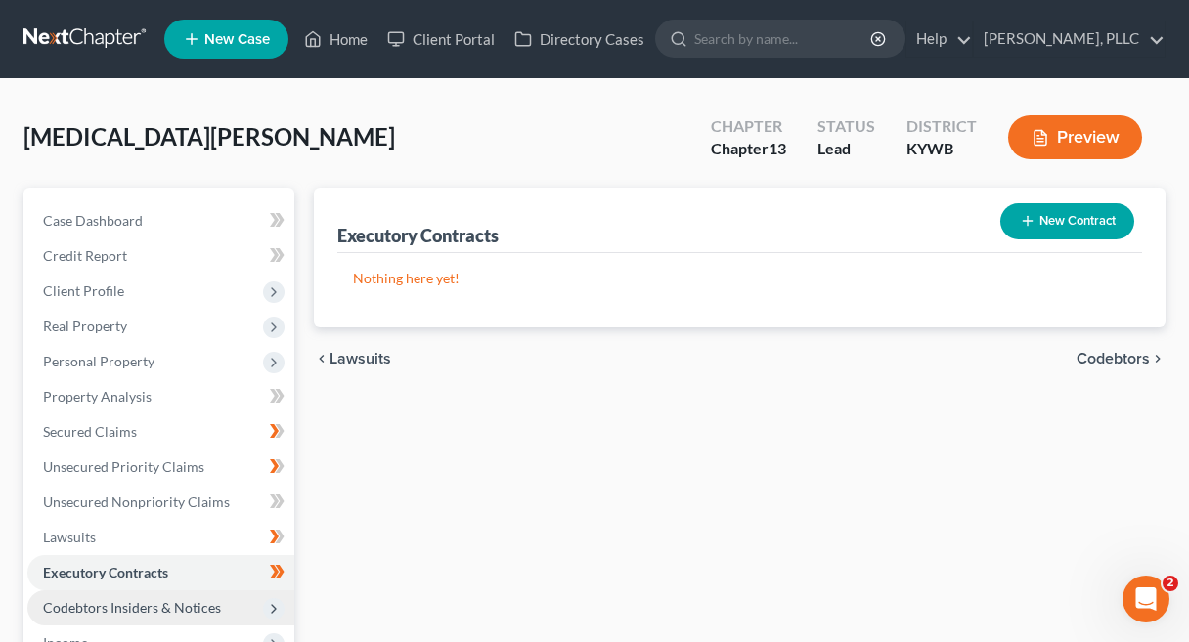
click at [188, 608] on span "Codebtors Insiders & Notices" at bounding box center [132, 607] width 178 height 17
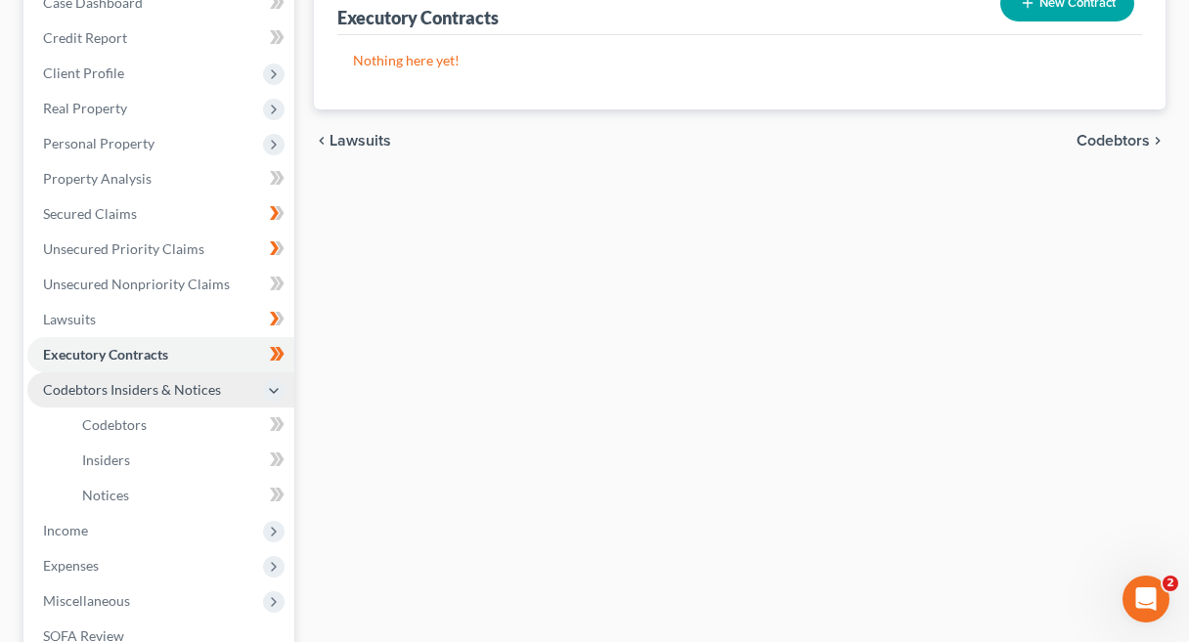
scroll to position [219, 0]
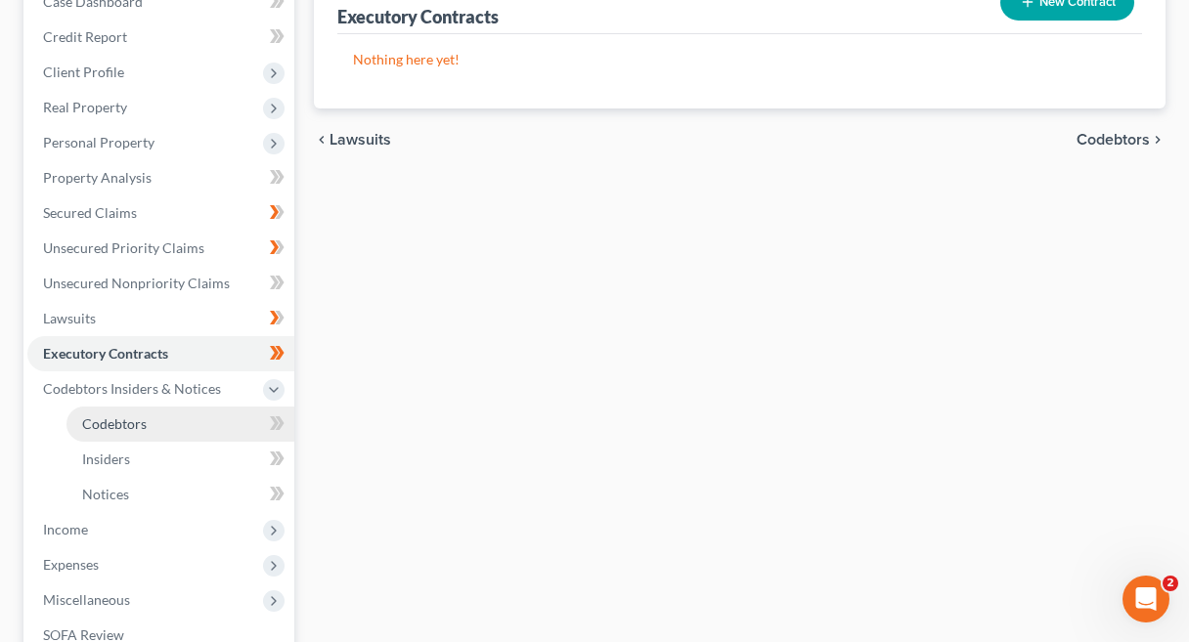
click at [211, 430] on link "Codebtors" at bounding box center [180, 424] width 228 height 35
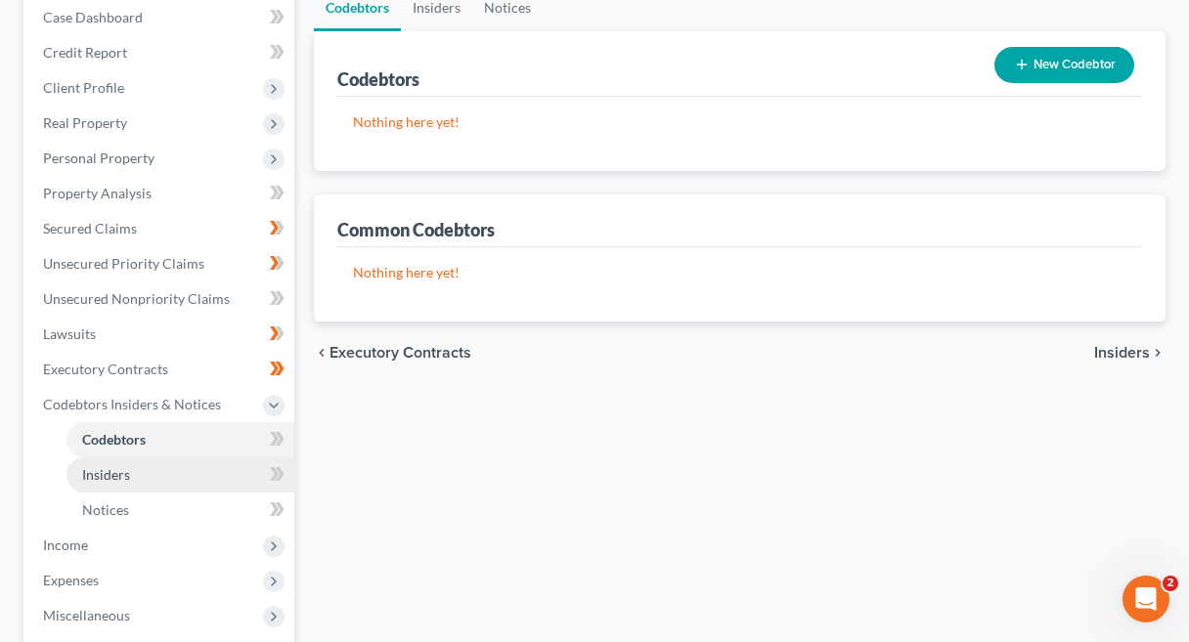
click at [199, 477] on link "Insiders" at bounding box center [180, 475] width 228 height 35
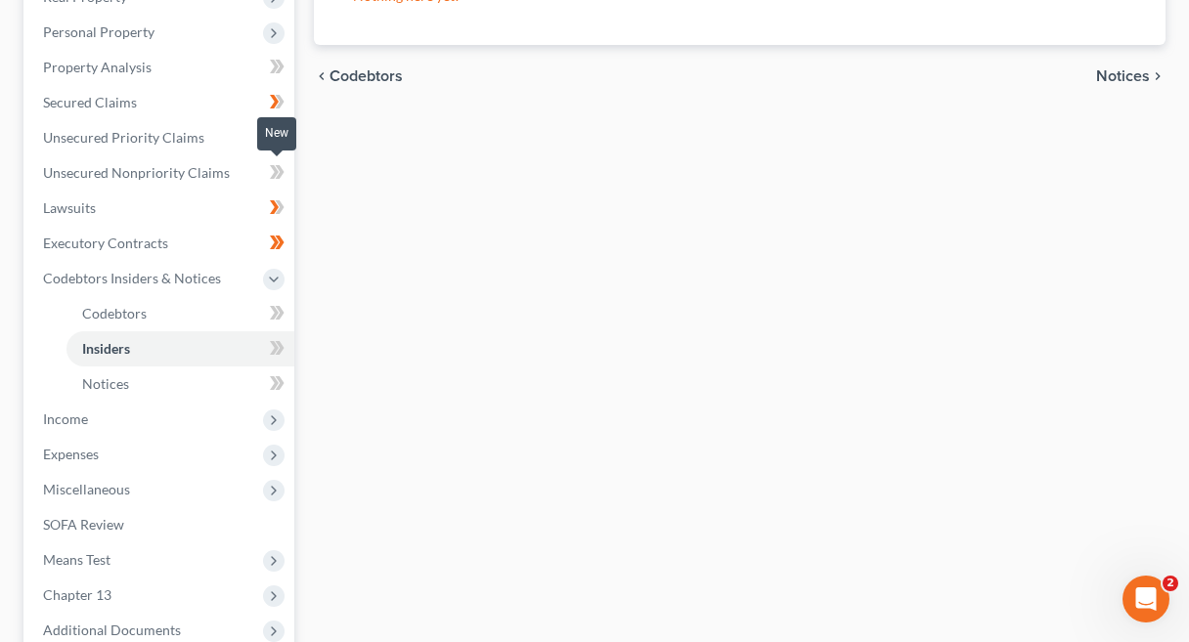
scroll to position [357, 0]
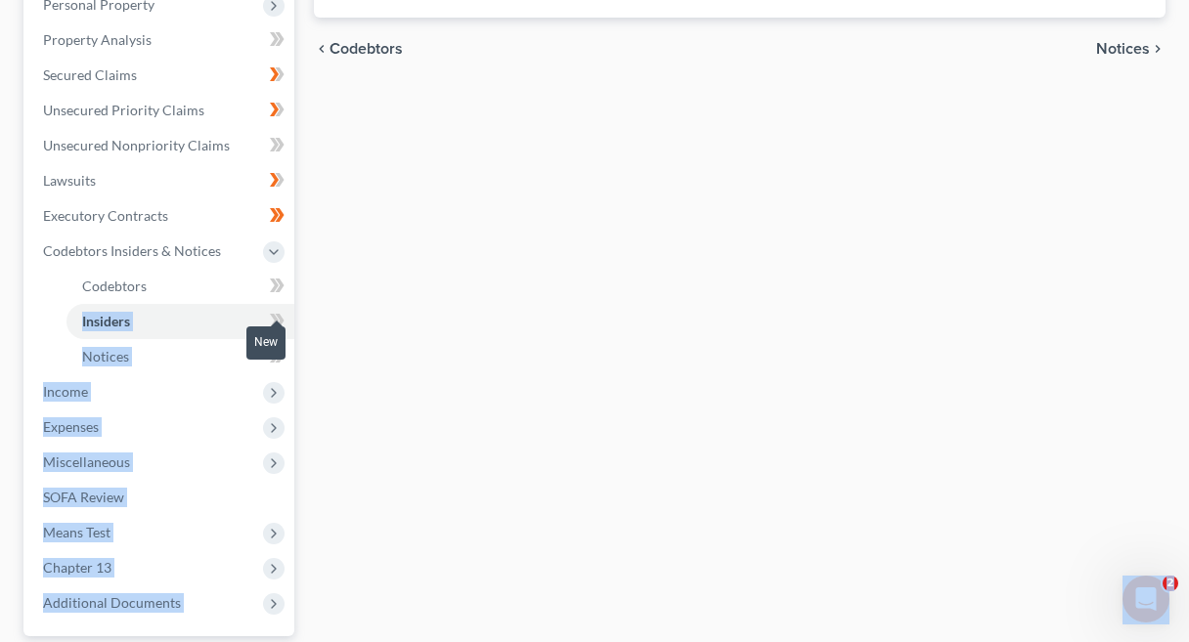
click at [281, 322] on body "Home New Case Client Portal Directory Cases Carey Law, PLLC sarah@careylawbg.co…" at bounding box center [594, 233] width 1189 height 1180
click at [288, 326] on span at bounding box center [277, 323] width 34 height 29
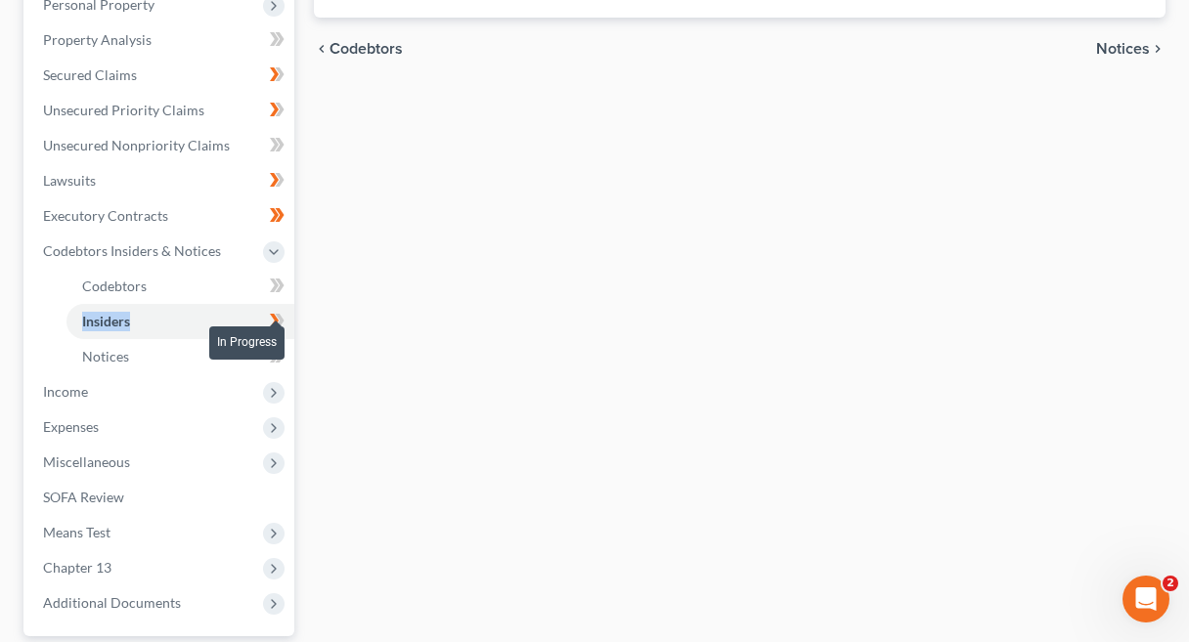
click at [288, 326] on span at bounding box center [277, 323] width 34 height 29
click at [289, 354] on span at bounding box center [277, 358] width 34 height 29
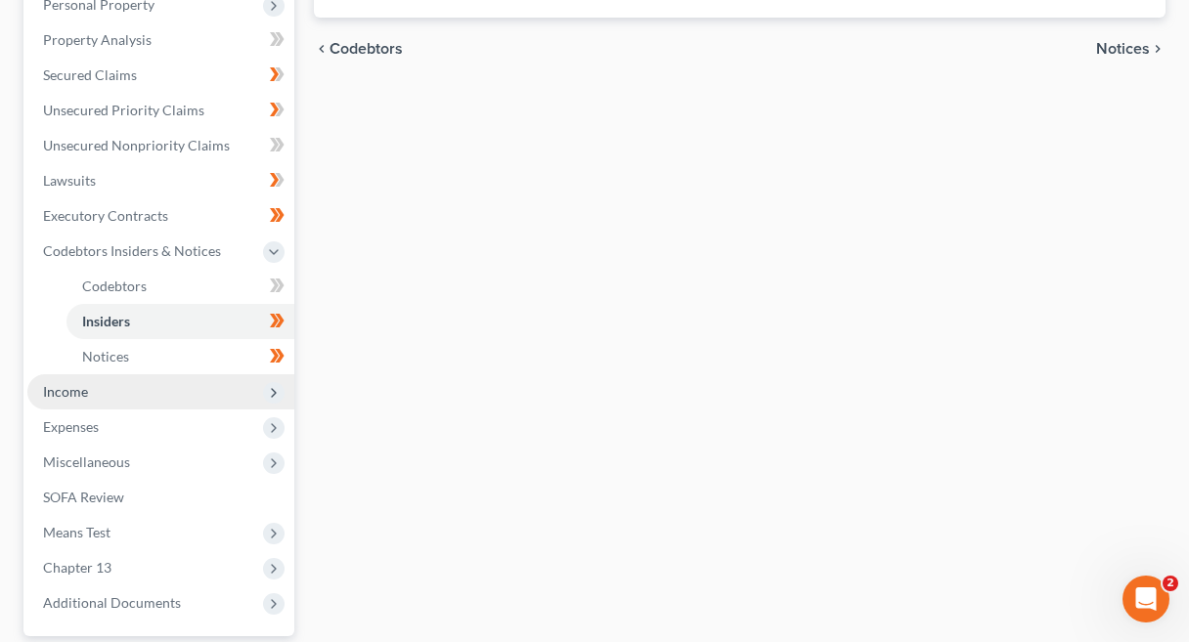
click at [233, 393] on span "Income" at bounding box center [160, 391] width 267 height 35
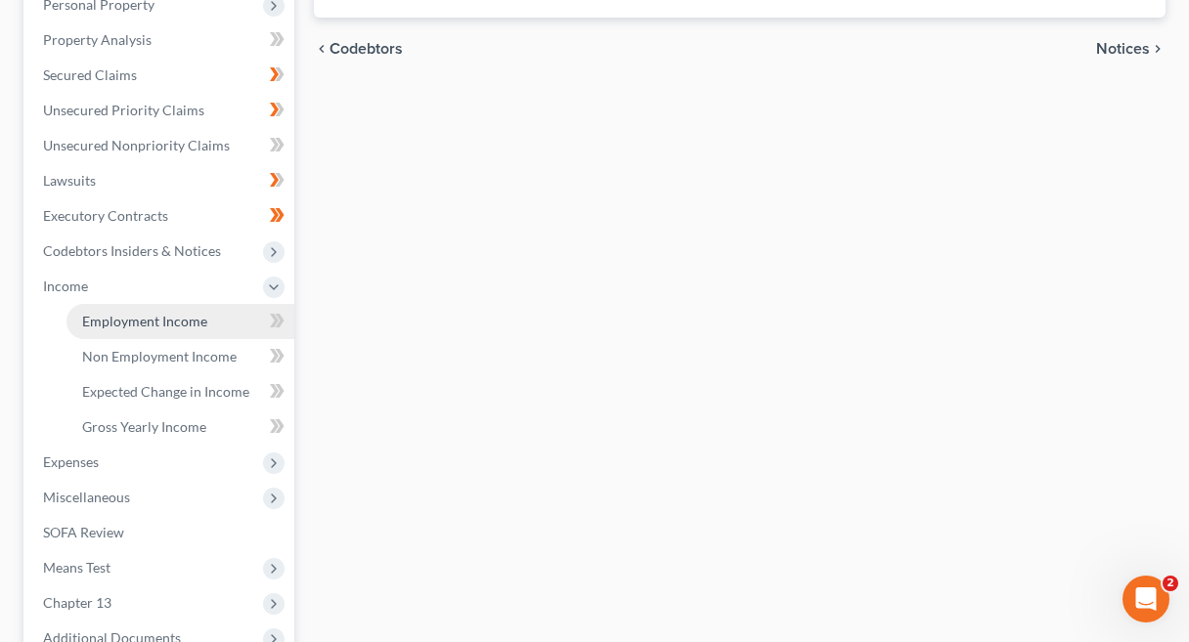
click at [213, 321] on link "Employment Income" at bounding box center [180, 321] width 228 height 35
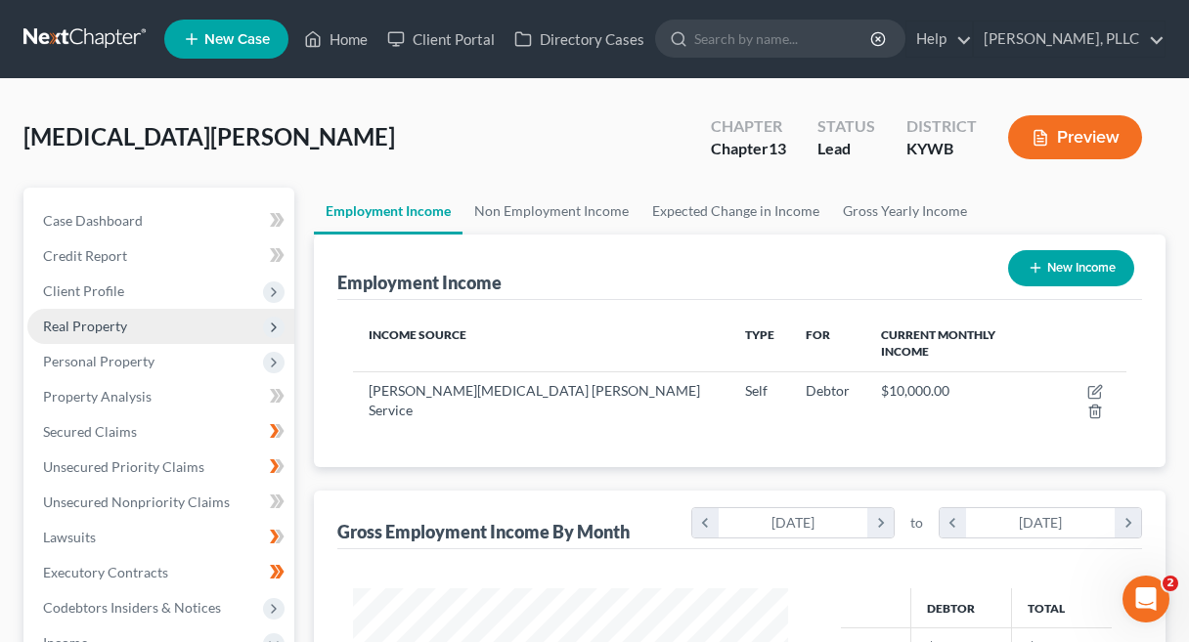
scroll to position [350, 474]
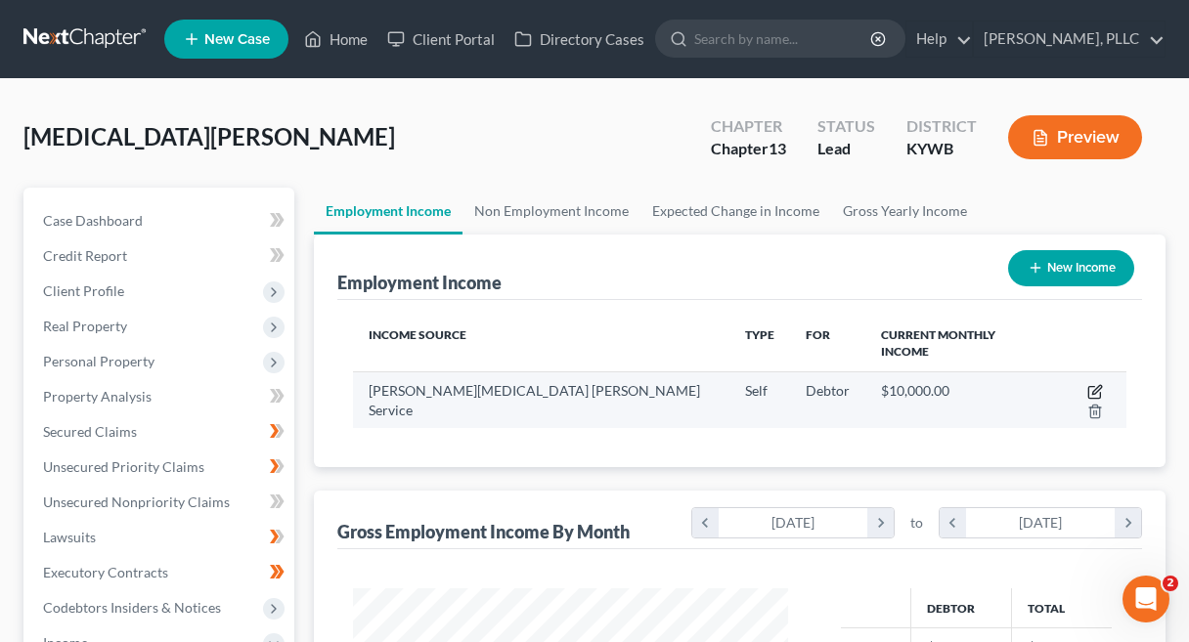
click at [1087, 384] on icon "button" at bounding box center [1095, 392] width 16 height 16
select select "1"
select select "0"
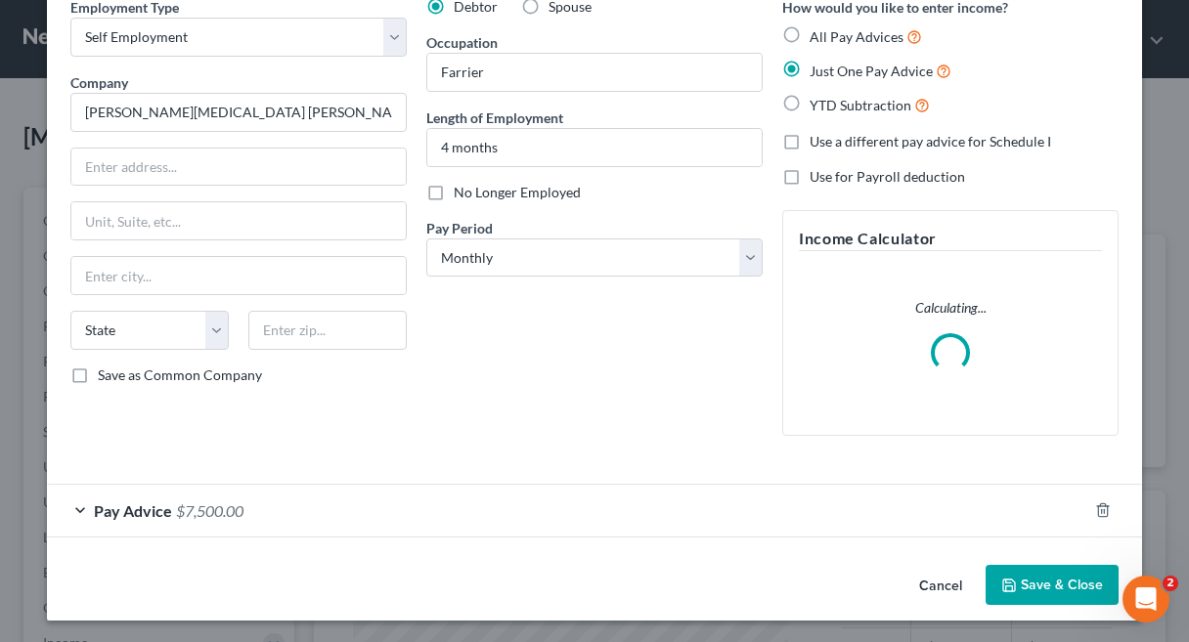
scroll to position [73, 0]
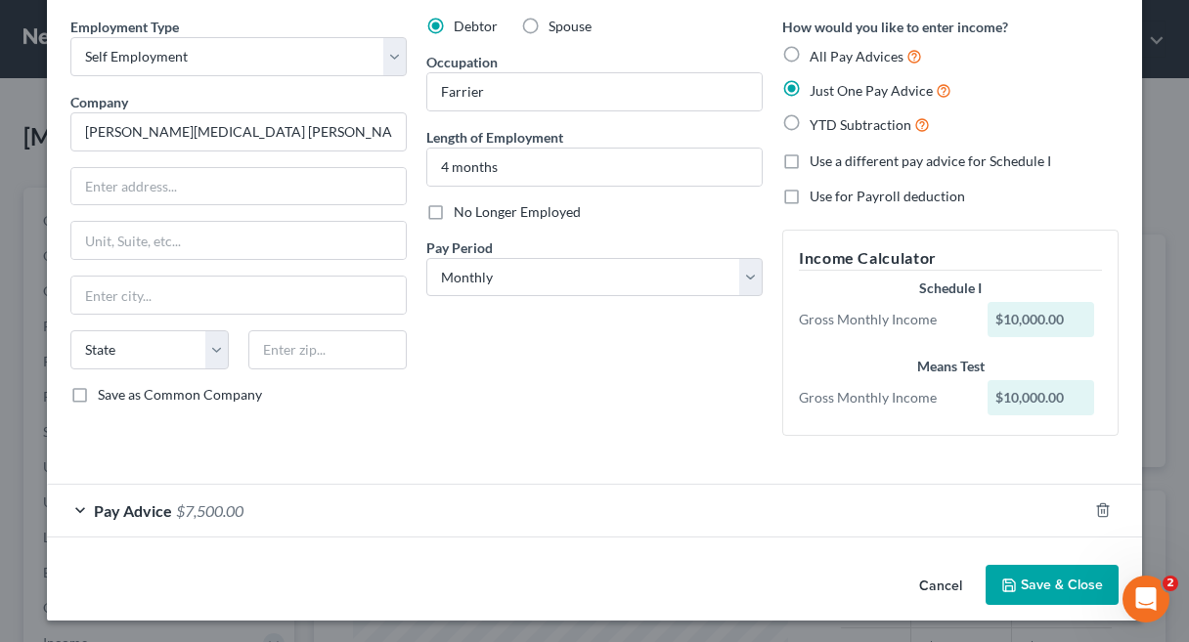
click at [159, 512] on span "Pay Advice" at bounding box center [133, 511] width 78 height 19
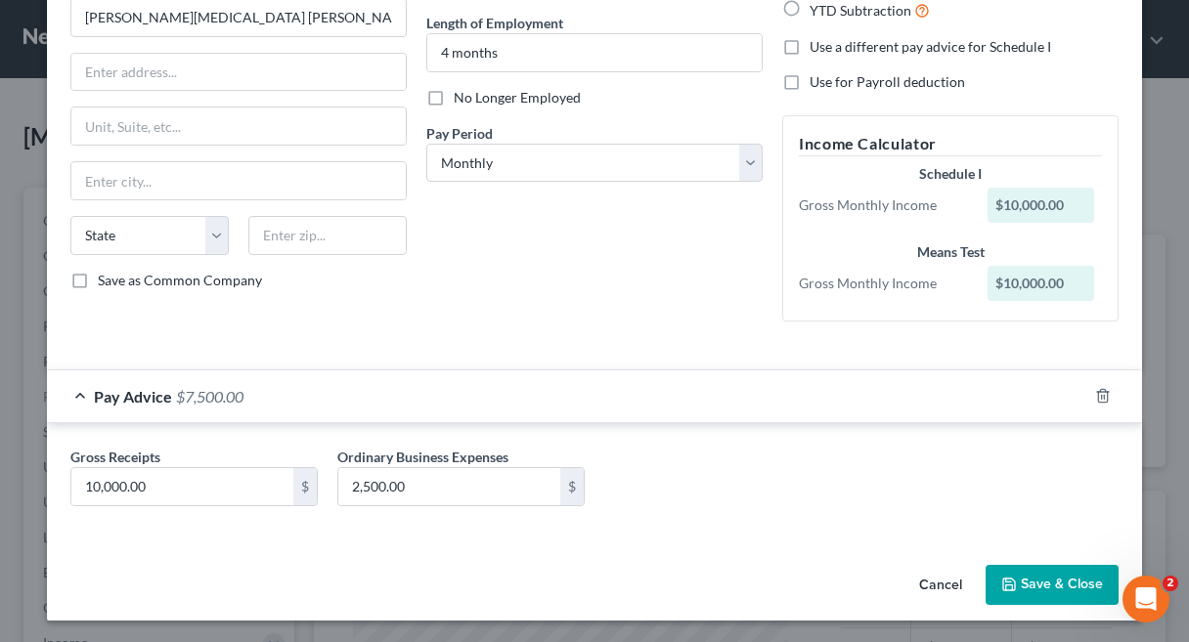
scroll to position [187, 0]
click at [1064, 576] on button "Save & Close" at bounding box center [1052, 586] width 133 height 41
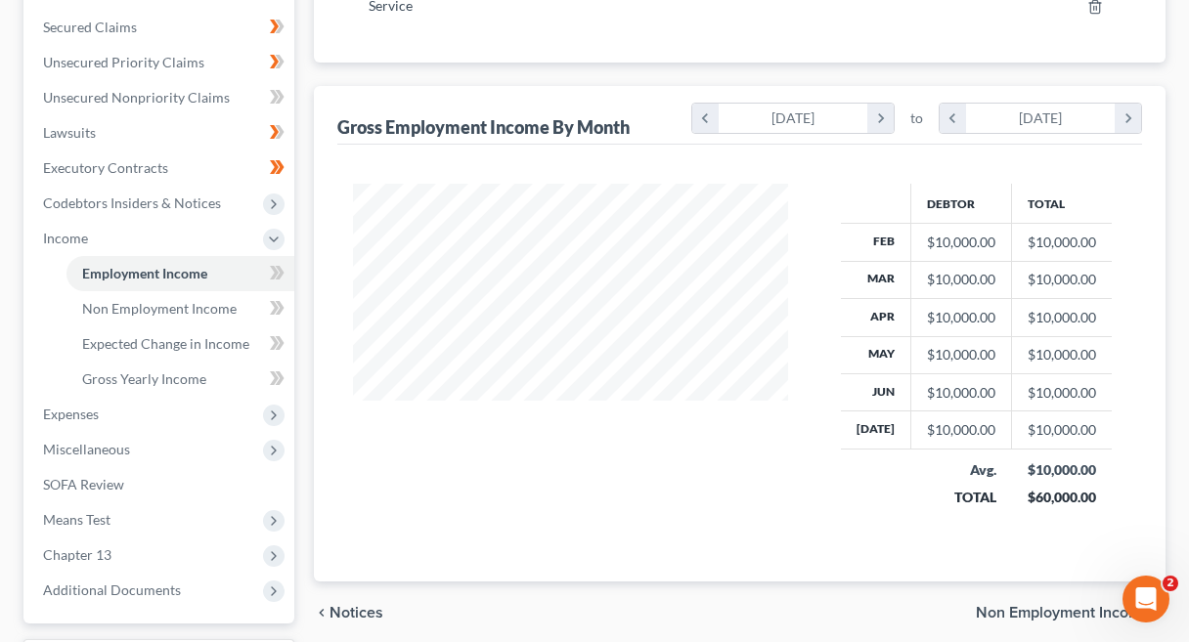
scroll to position [398, 0]
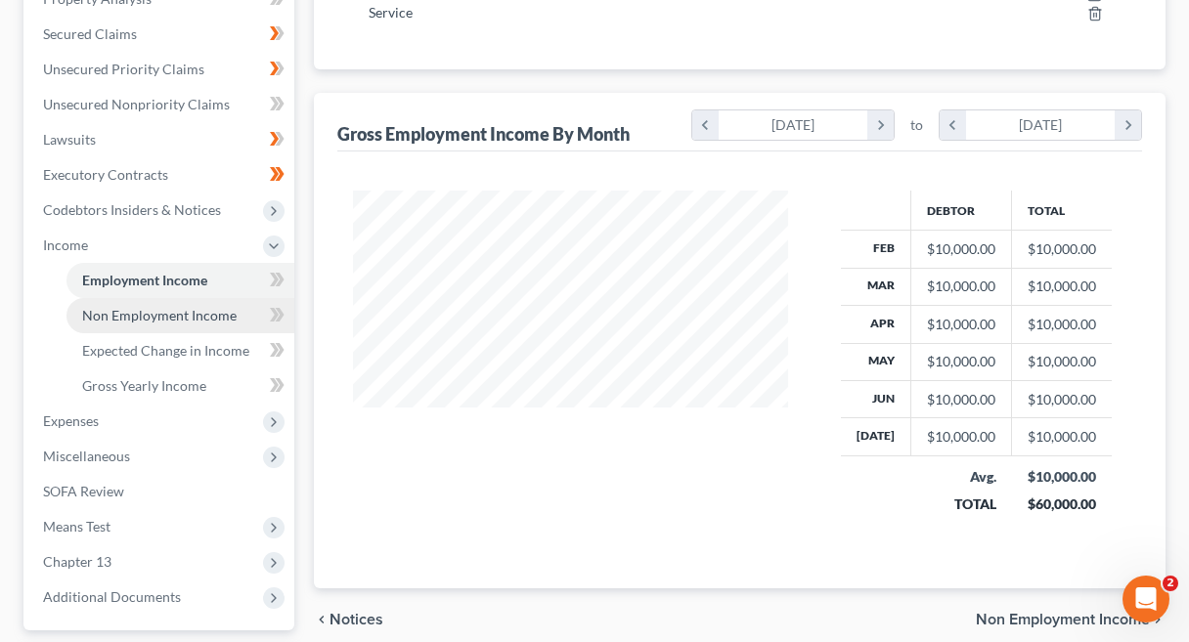
click at [228, 324] on link "Non Employment Income" at bounding box center [180, 315] width 228 height 35
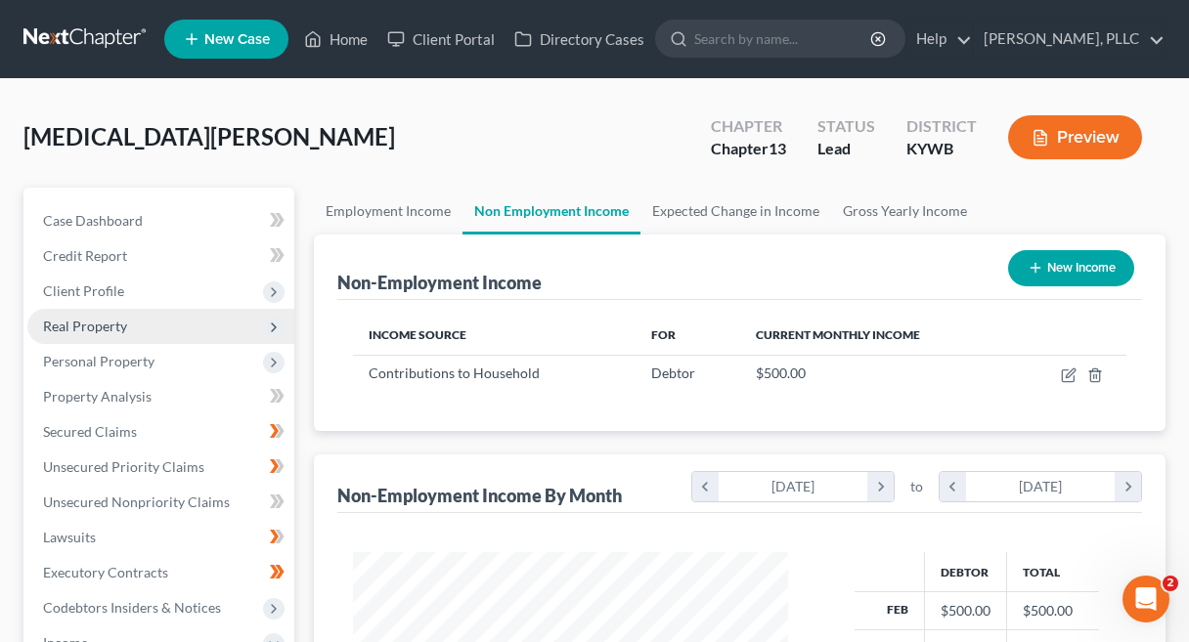
scroll to position [350, 474]
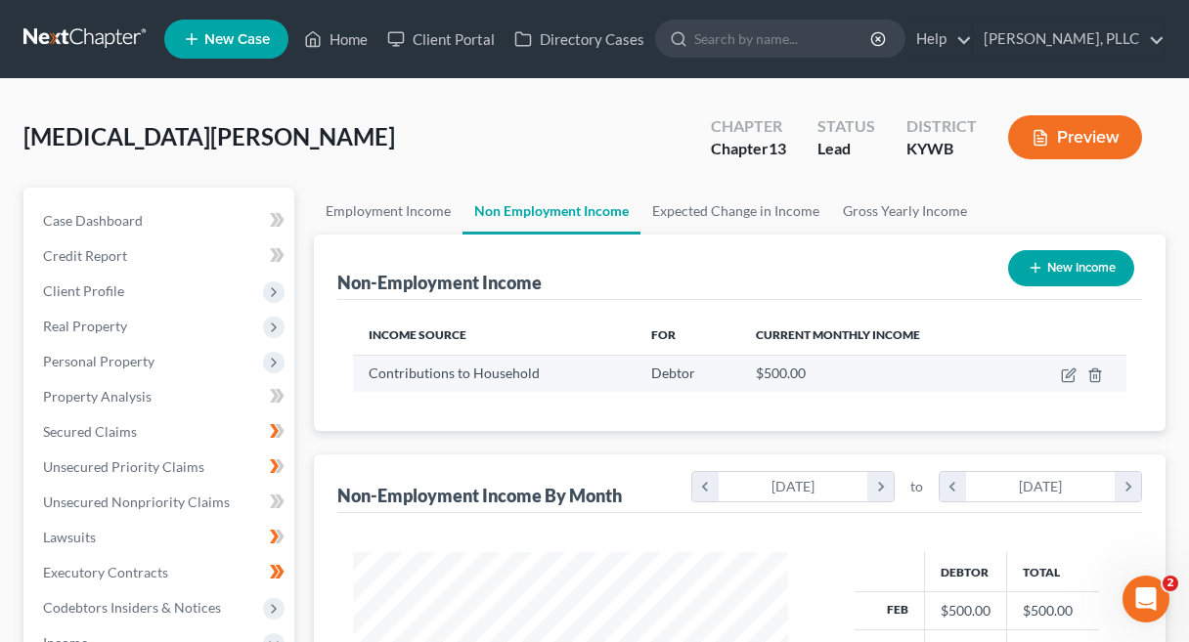
click at [1057, 382] on td at bounding box center [1069, 373] width 113 height 37
click at [1067, 377] on icon "button" at bounding box center [1070, 373] width 9 height 9
select select "8"
select select "0"
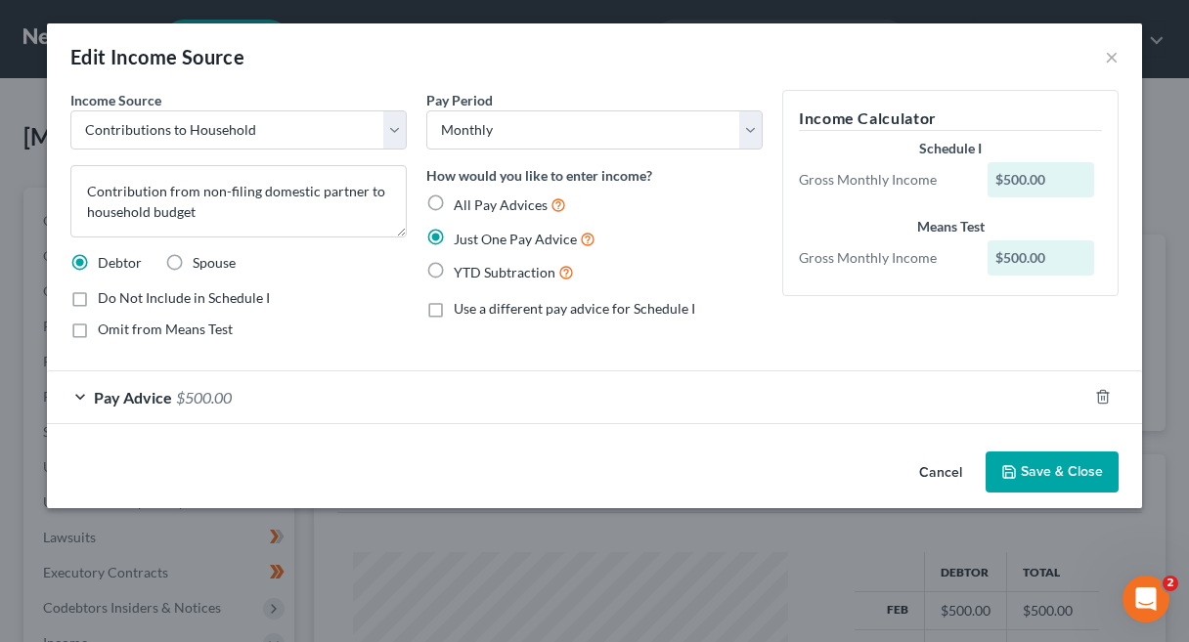
click at [1025, 462] on button "Save & Close" at bounding box center [1052, 472] width 133 height 41
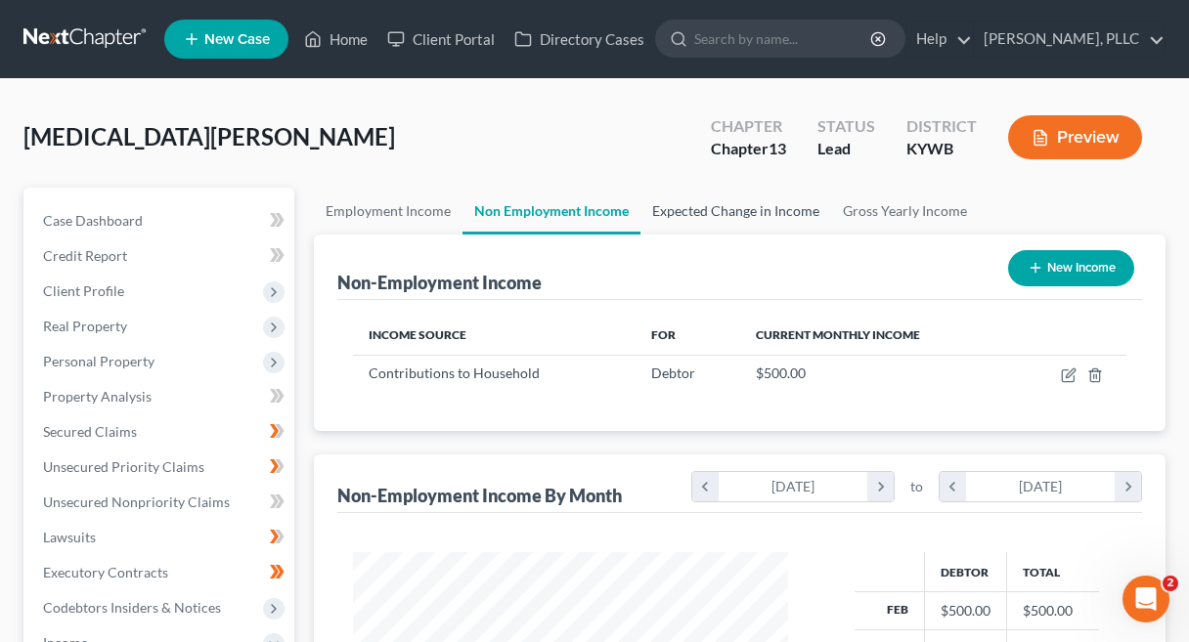
click at [721, 218] on link "Expected Change in Income" at bounding box center [735, 211] width 191 height 47
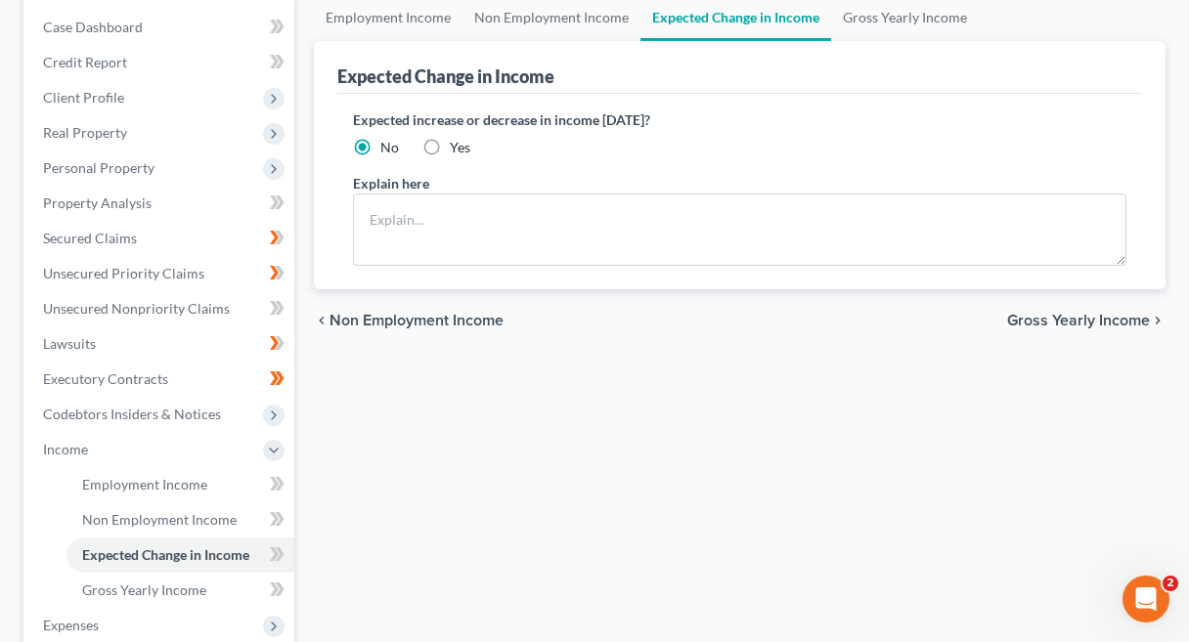
scroll to position [200, 0]
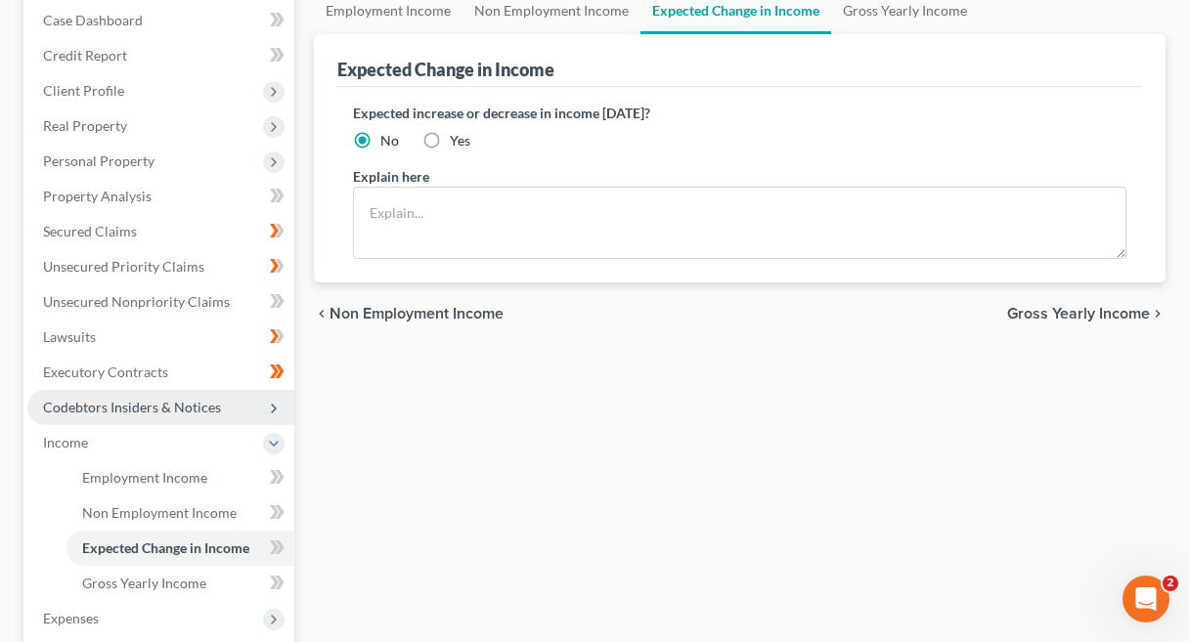
click at [234, 416] on span "Codebtors Insiders & Notices" at bounding box center [160, 407] width 267 height 35
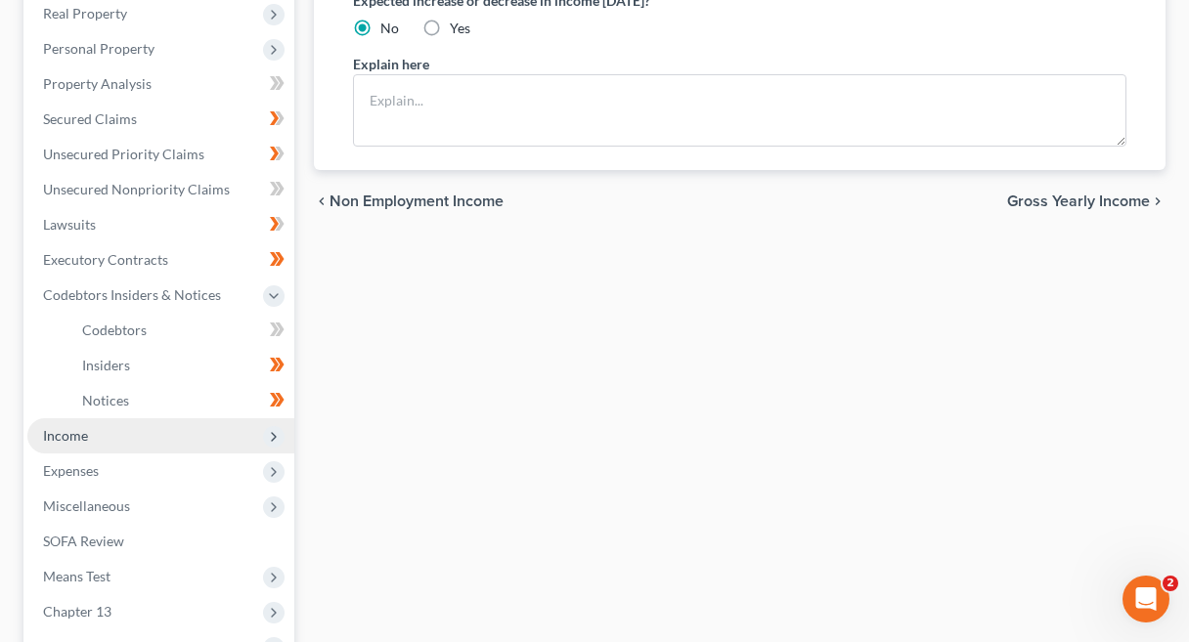
scroll to position [323, 0]
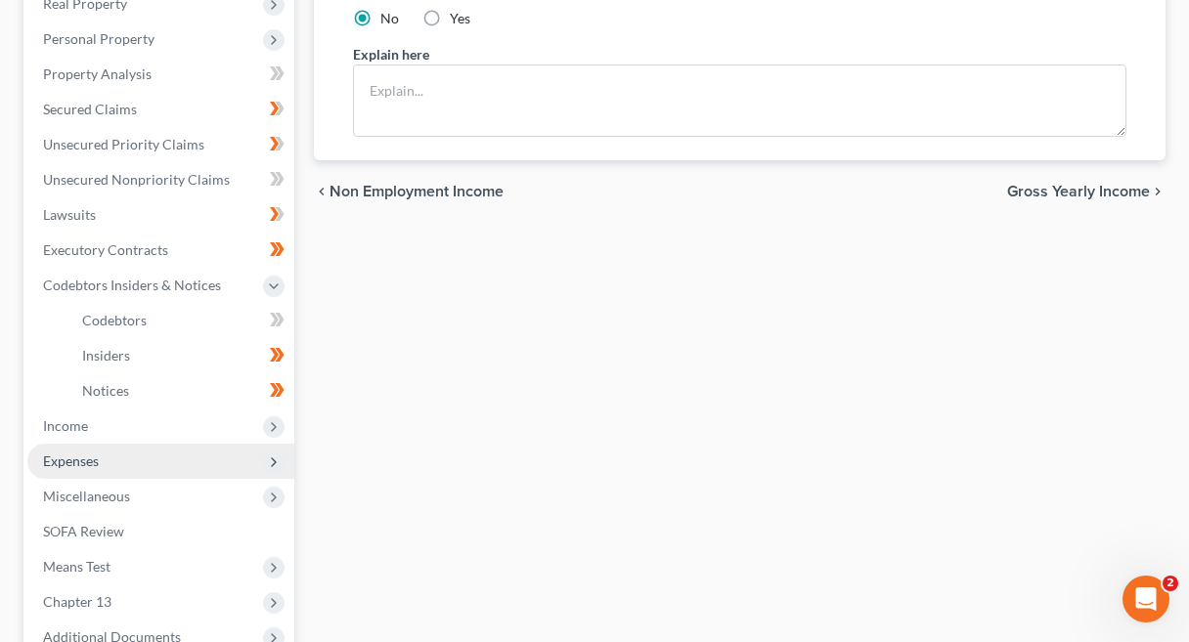
click at [183, 474] on span "Expenses" at bounding box center [160, 461] width 267 height 35
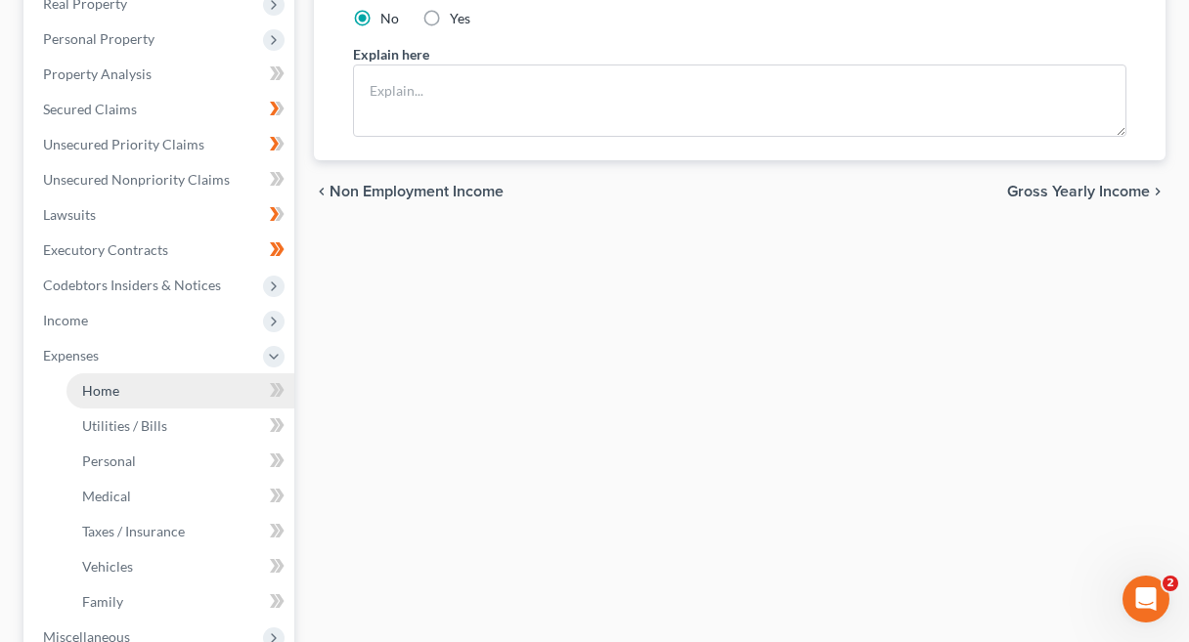
click at [148, 386] on link "Home" at bounding box center [180, 391] width 228 height 35
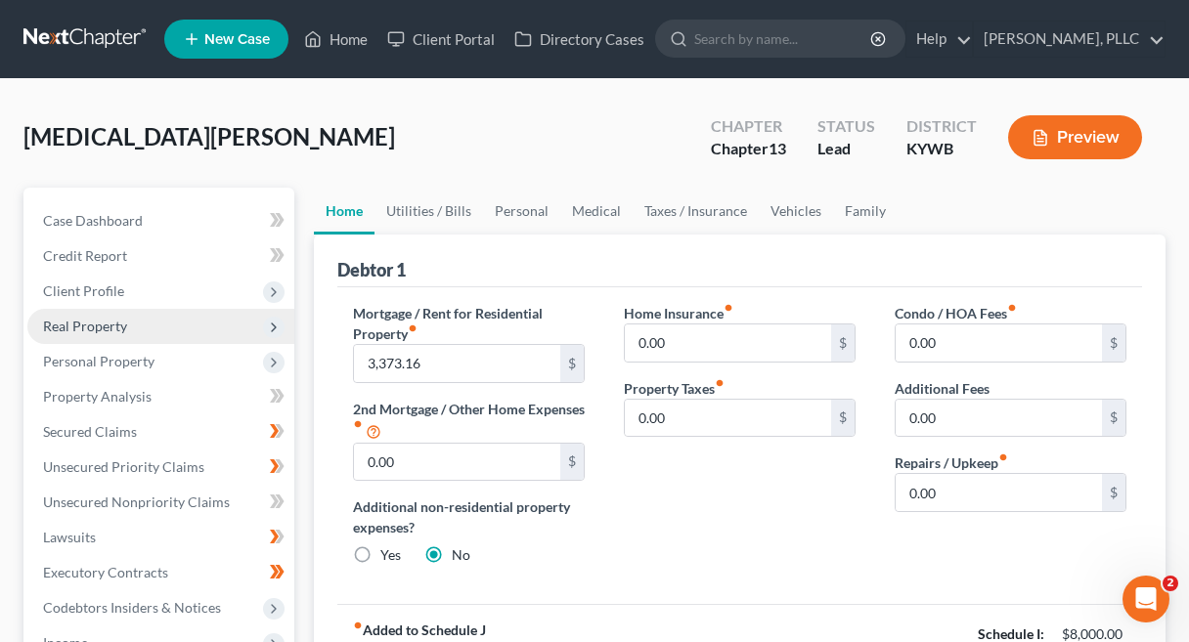
click at [136, 327] on span "Real Property" at bounding box center [160, 326] width 267 height 35
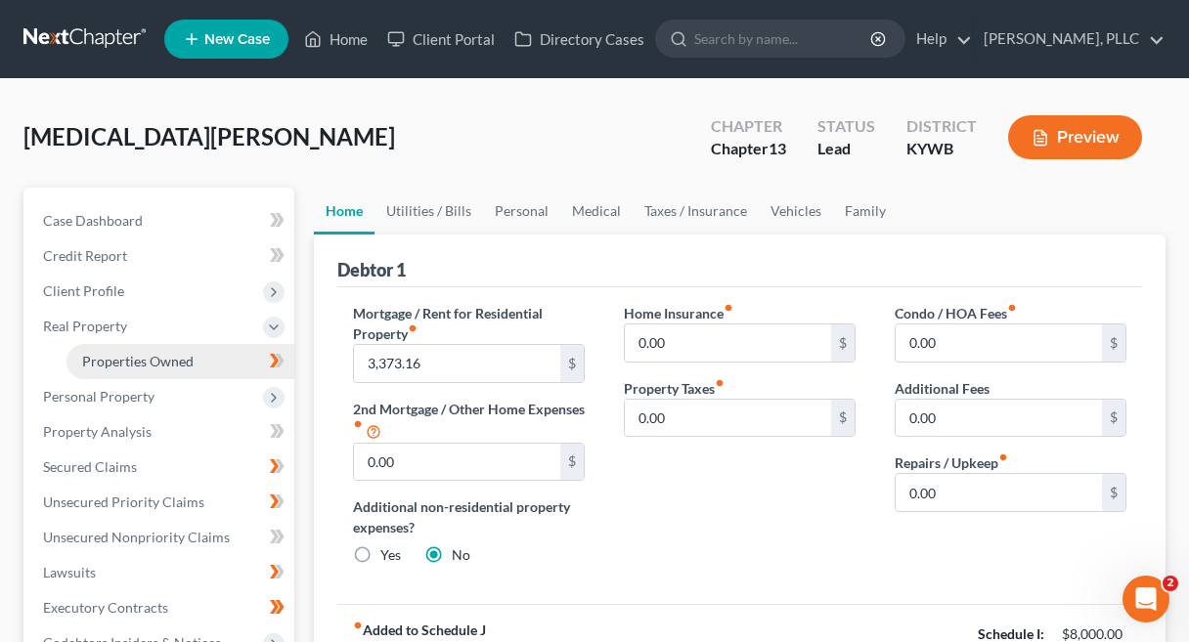
click at [149, 362] on span "Properties Owned" at bounding box center [137, 361] width 111 height 17
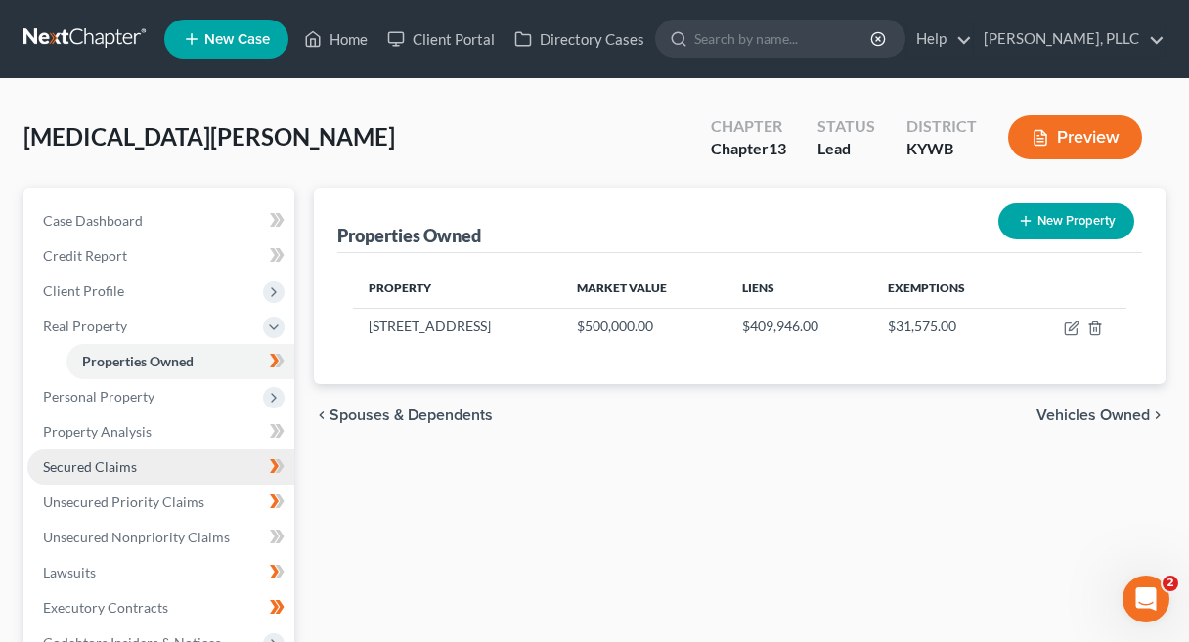
click at [143, 464] on link "Secured Claims" at bounding box center [160, 467] width 267 height 35
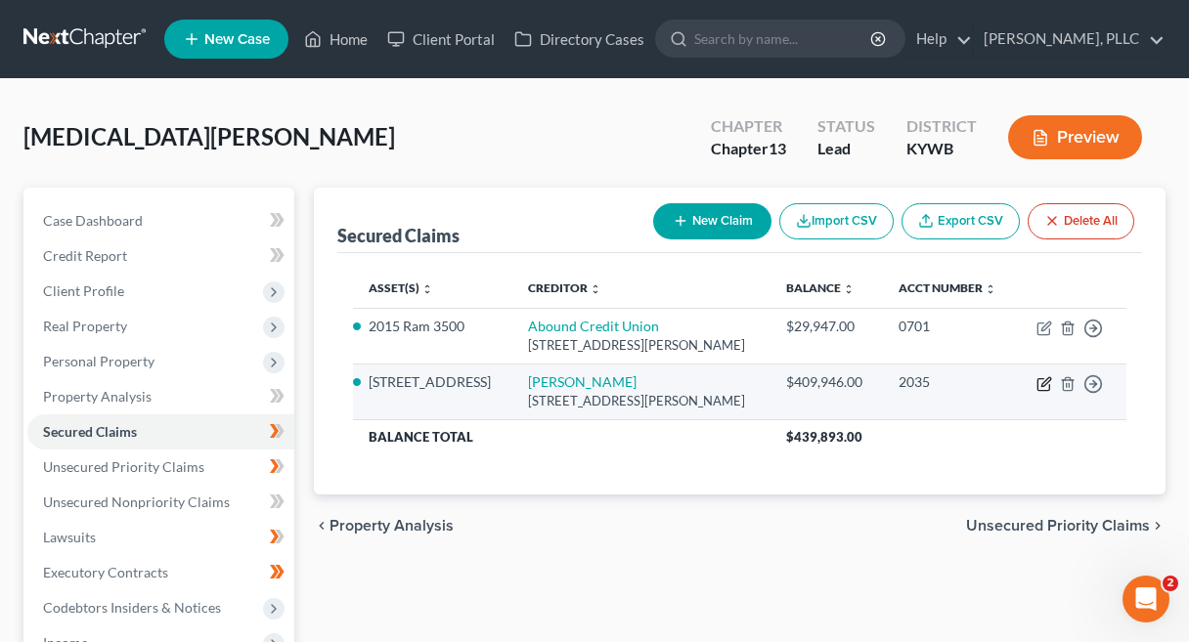
click at [1046, 379] on icon "button" at bounding box center [1045, 381] width 9 height 9
select select "18"
select select "4"
select select "0"
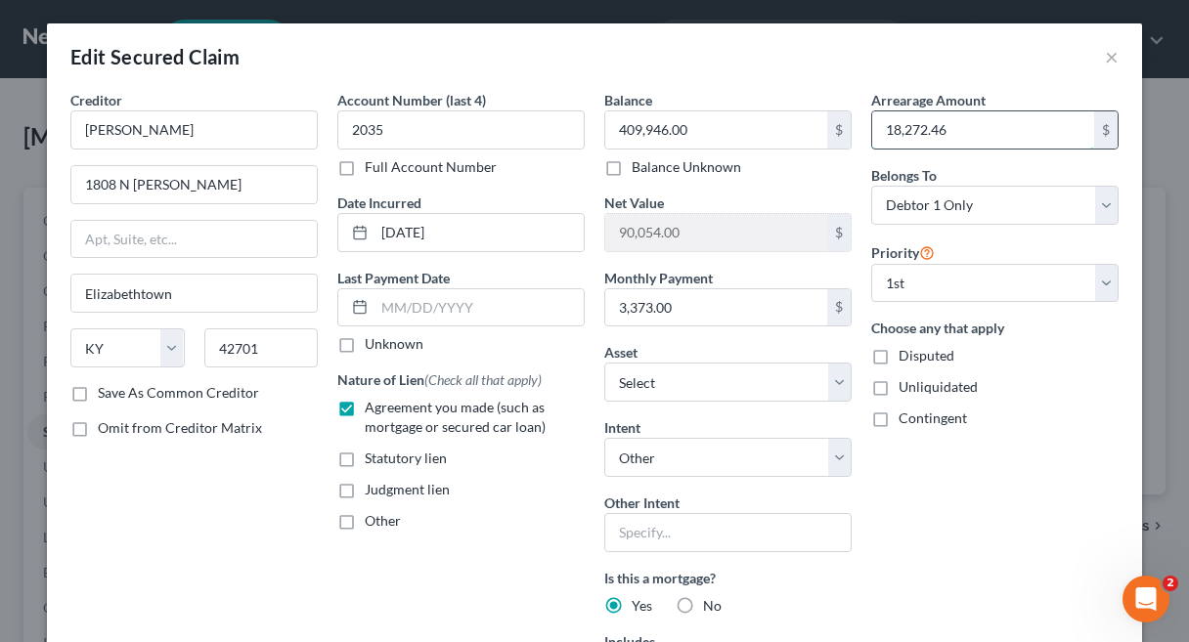
click at [961, 135] on input "18,272.46" at bounding box center [983, 129] width 222 height 37
click at [946, 118] on input "26" at bounding box center [983, 129] width 222 height 37
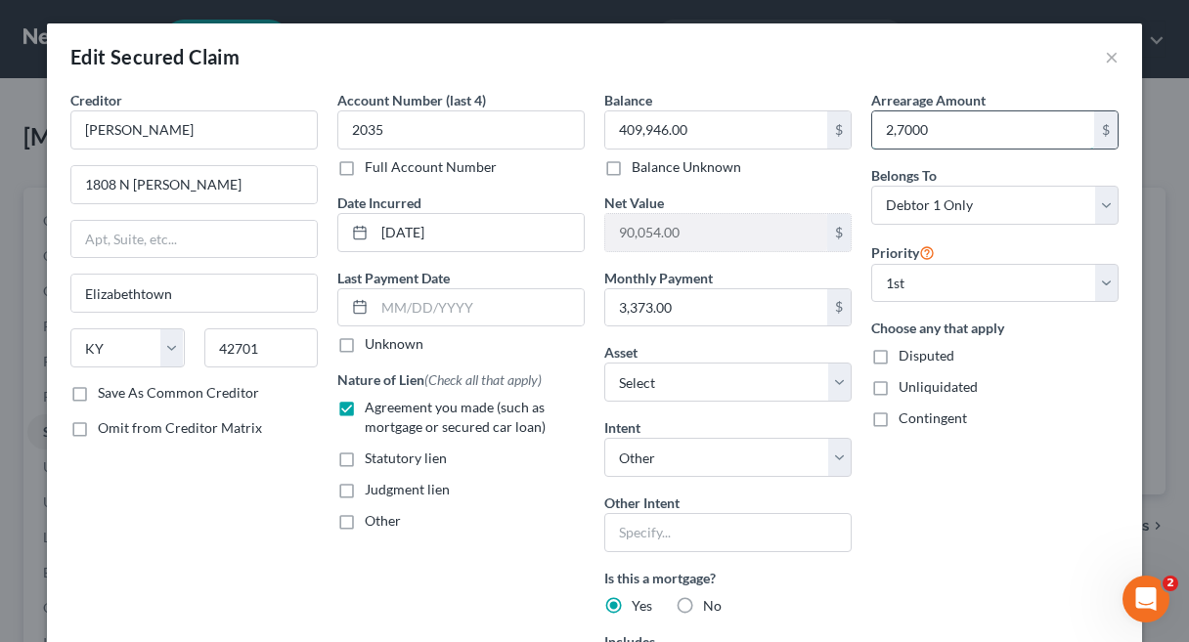
type input "27,000"
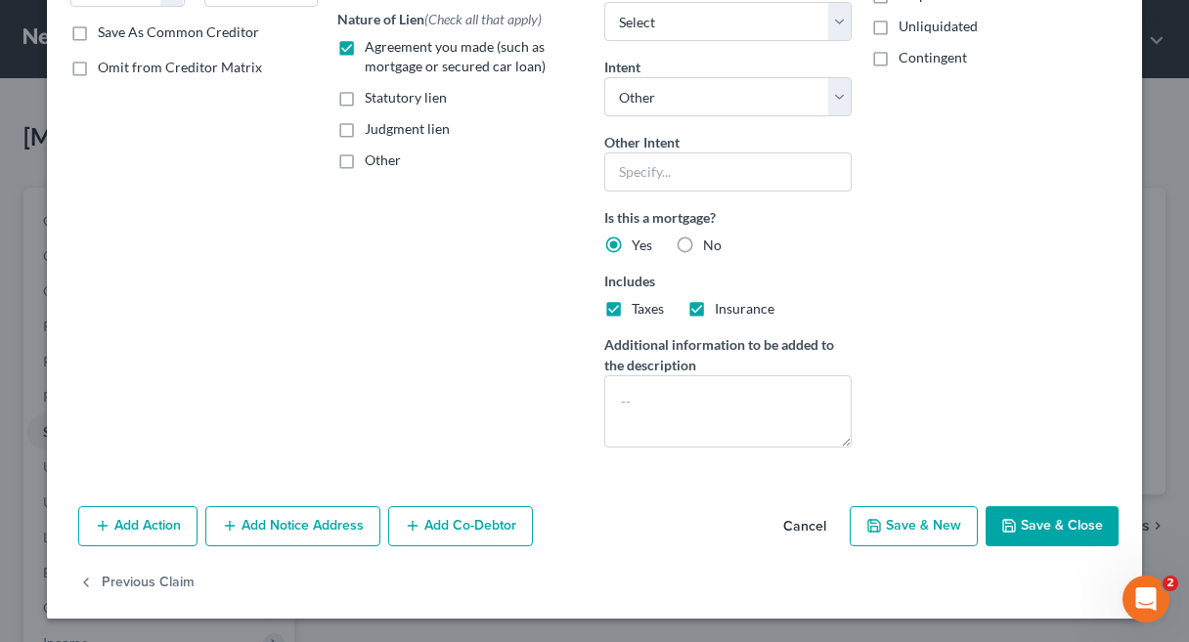
scroll to position [361, 0]
click at [1078, 535] on button "Save & Close" at bounding box center [1052, 526] width 133 height 41
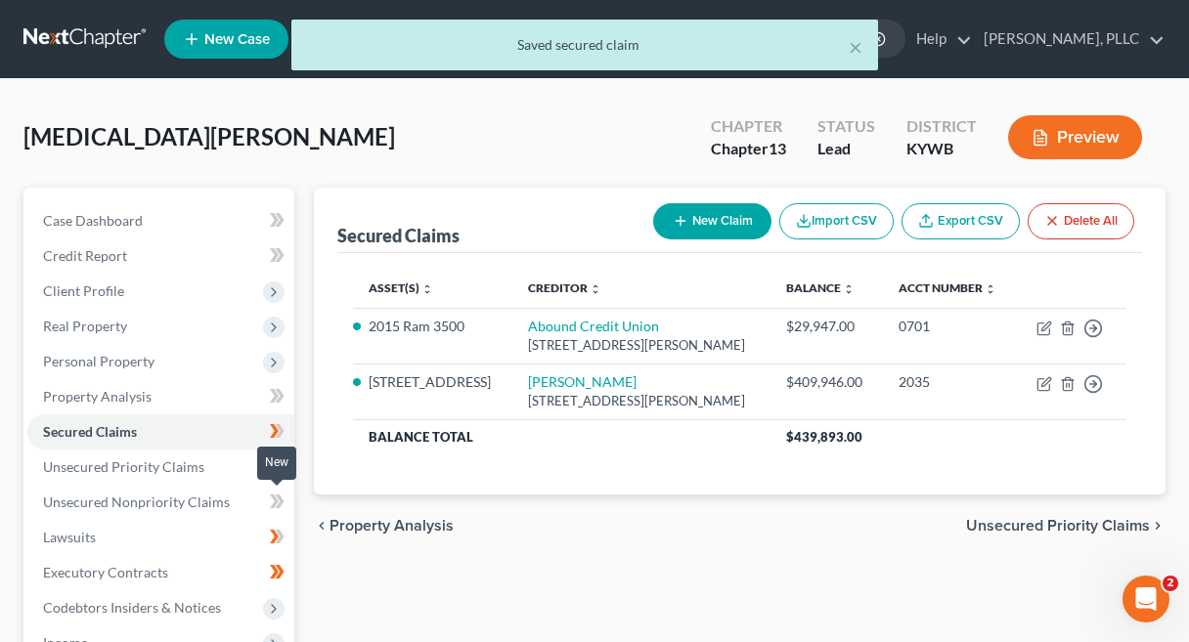
click at [282, 500] on icon at bounding box center [280, 502] width 9 height 14
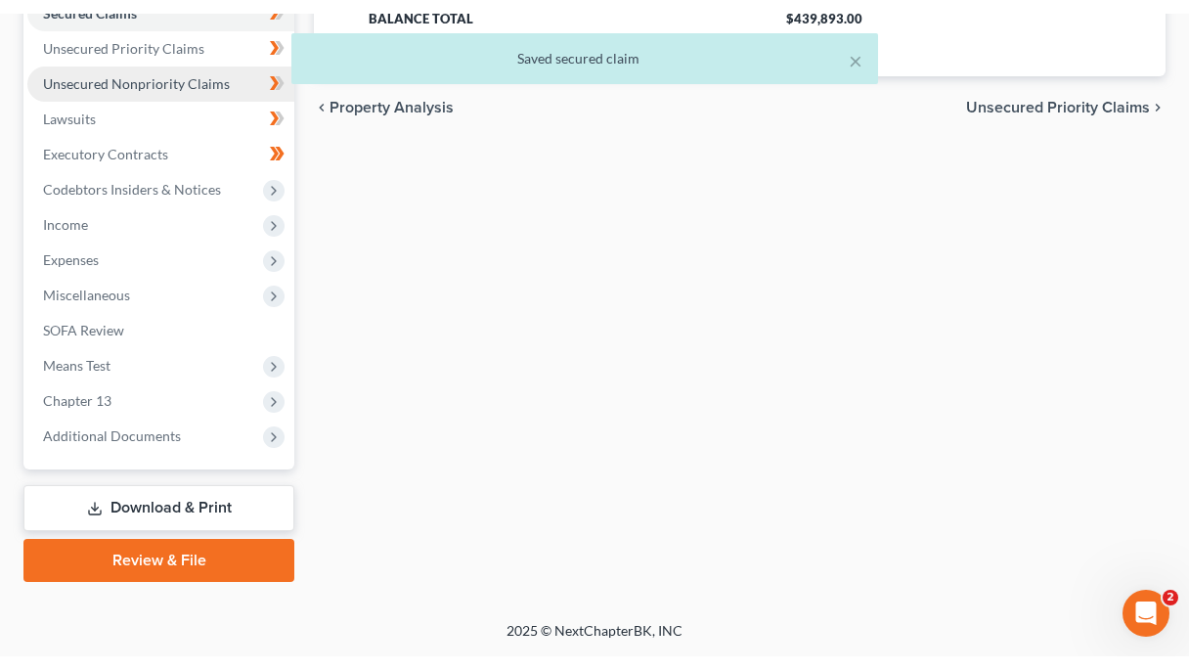
scroll to position [432, 0]
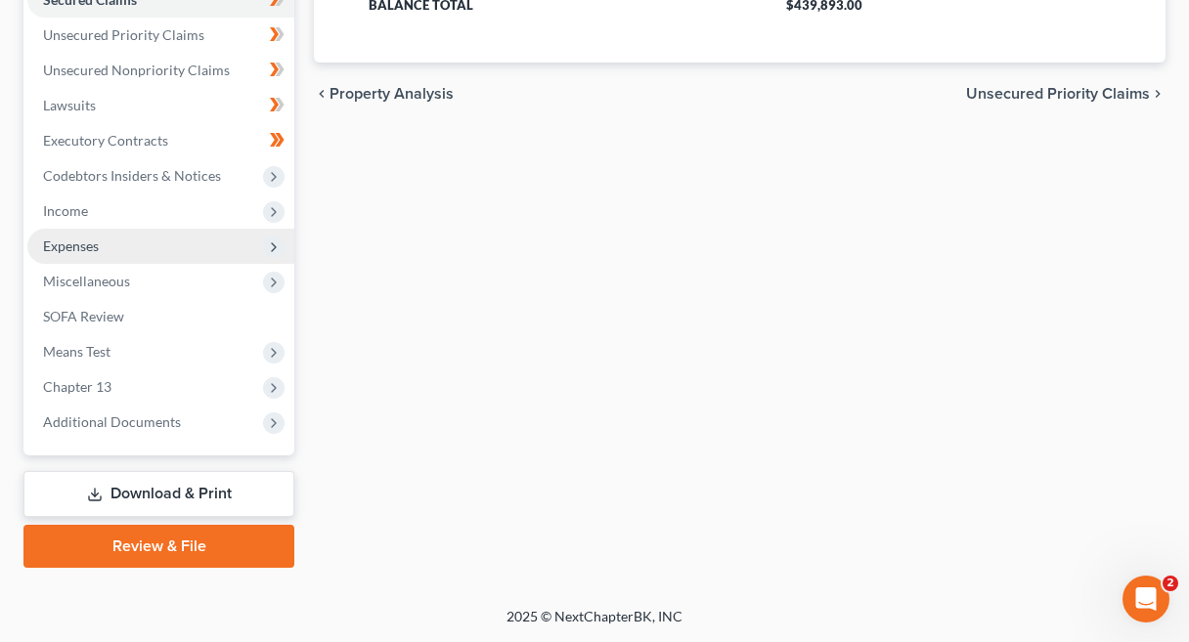
click at [98, 248] on span "Expenses" at bounding box center [71, 246] width 56 height 17
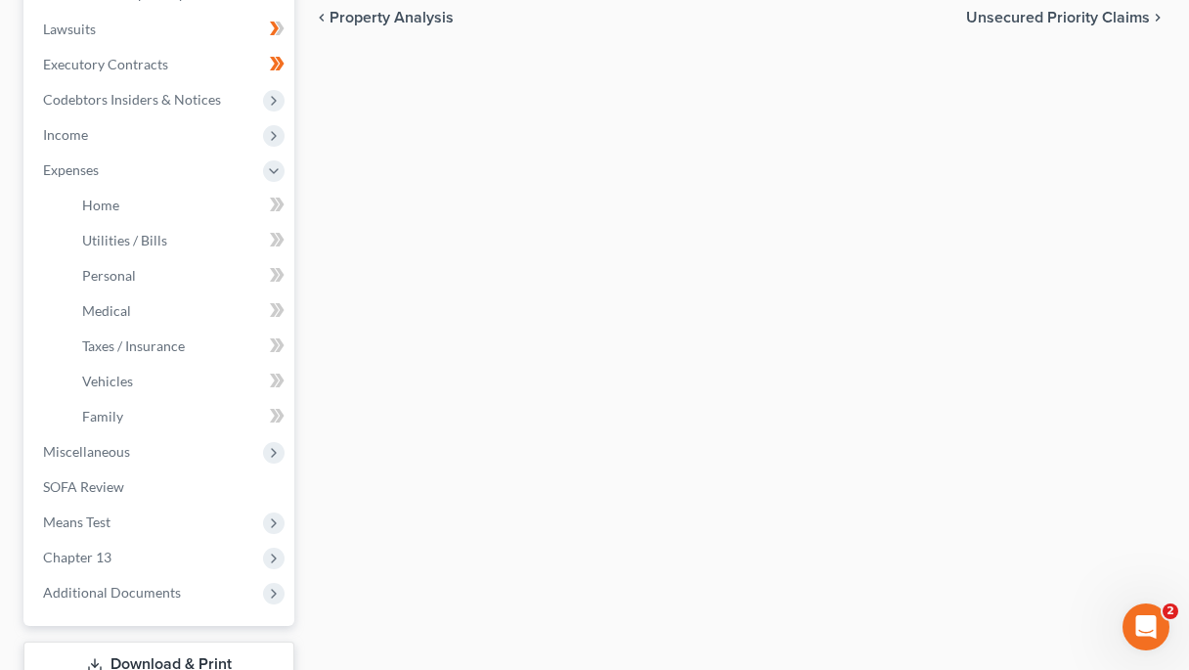
scroll to position [509, 0]
click at [185, 200] on link "Home" at bounding box center [180, 204] width 228 height 35
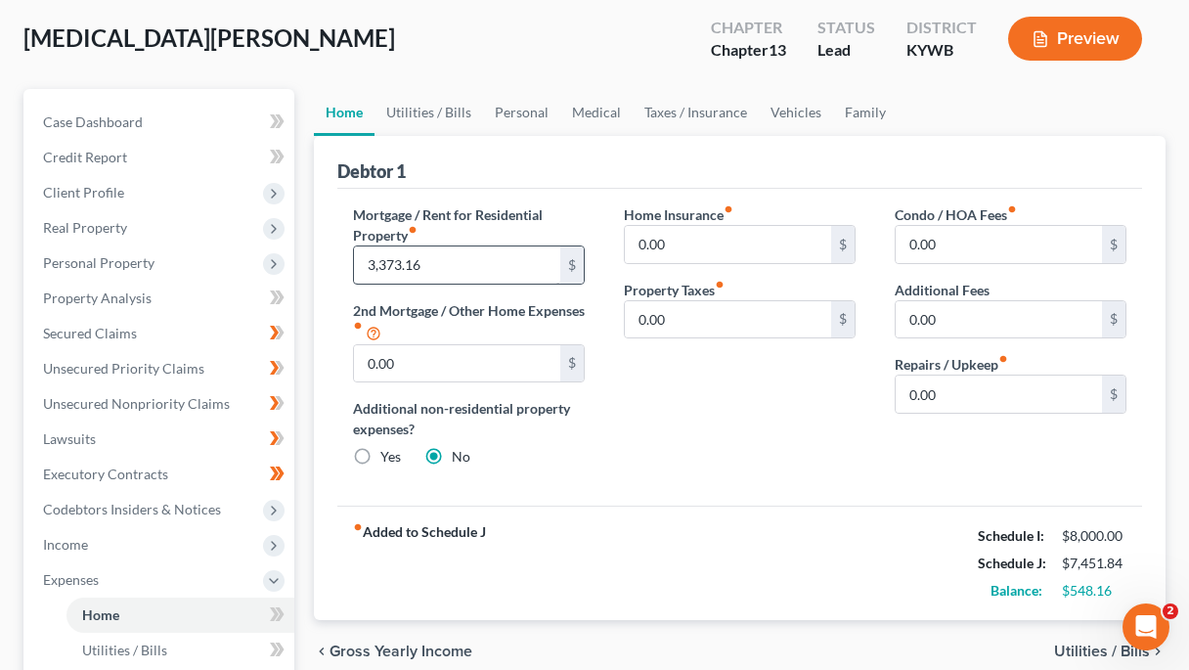
scroll to position [100, 0]
click at [410, 110] on link "Utilities / Bills" at bounding box center [428, 111] width 109 height 47
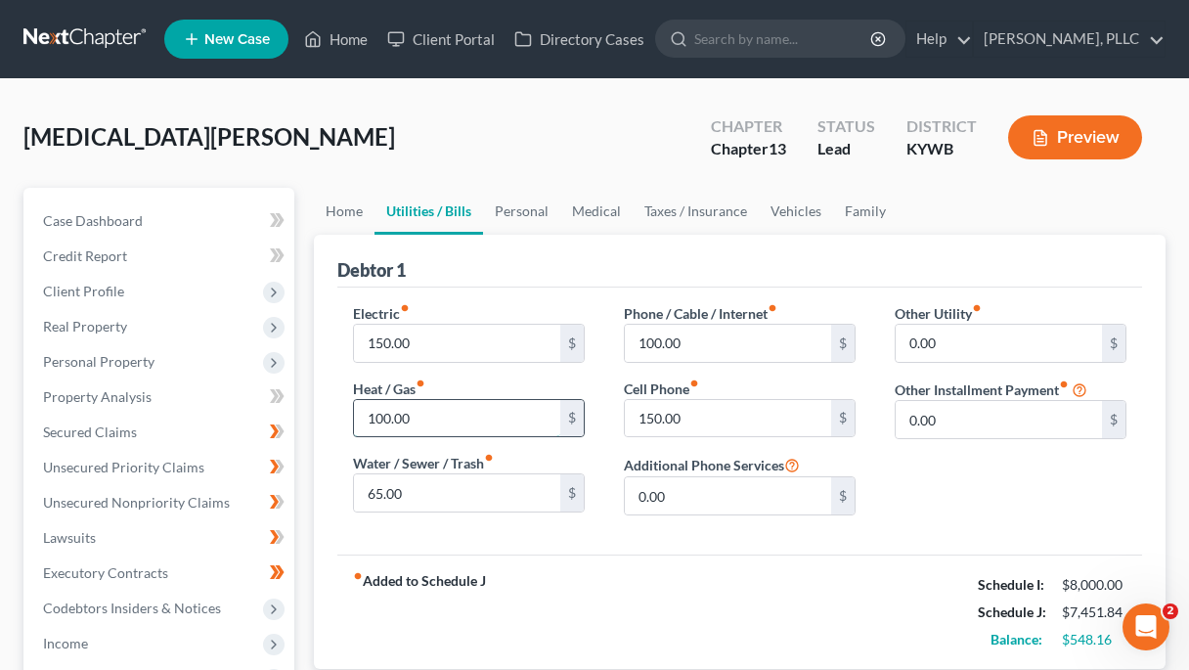
click at [455, 416] on input "100.00" at bounding box center [457, 418] width 206 height 37
type input "50"
click at [503, 198] on link "Personal" at bounding box center [521, 211] width 77 height 47
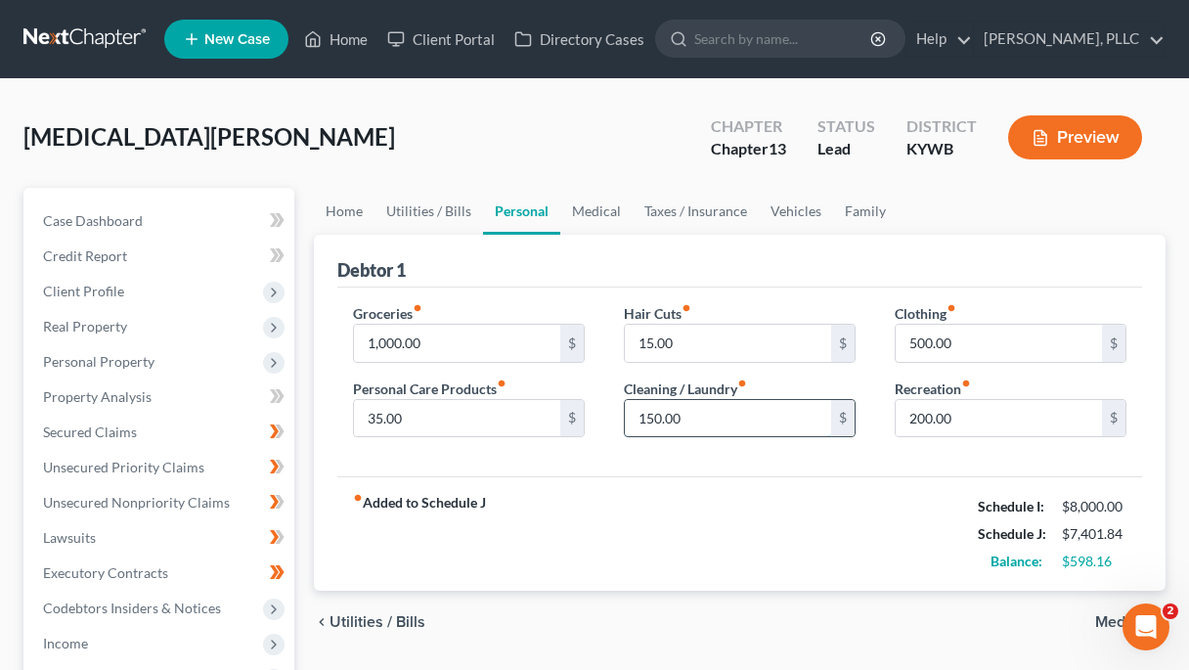
click at [690, 423] on input "150.00" at bounding box center [728, 418] width 206 height 37
type input "75"
click at [978, 346] on input "500.00" at bounding box center [999, 343] width 206 height 37
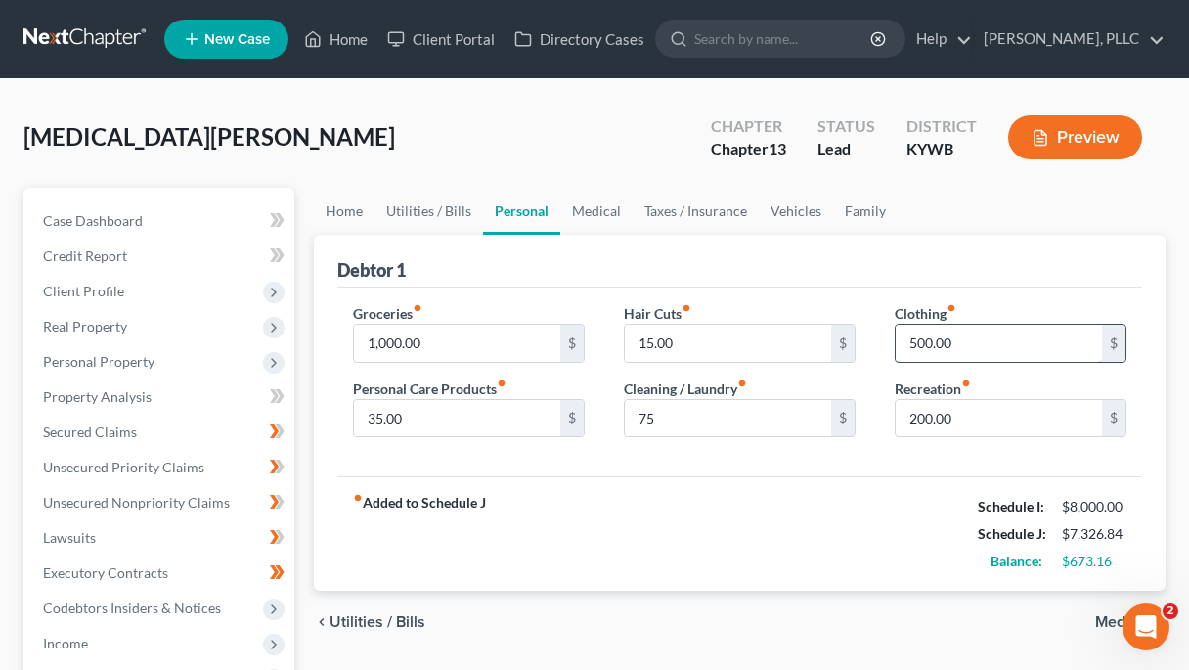
click at [978, 346] on input "500.00" at bounding box center [999, 343] width 206 height 37
type input "250"
click at [599, 213] on link "Medical" at bounding box center [596, 211] width 72 height 47
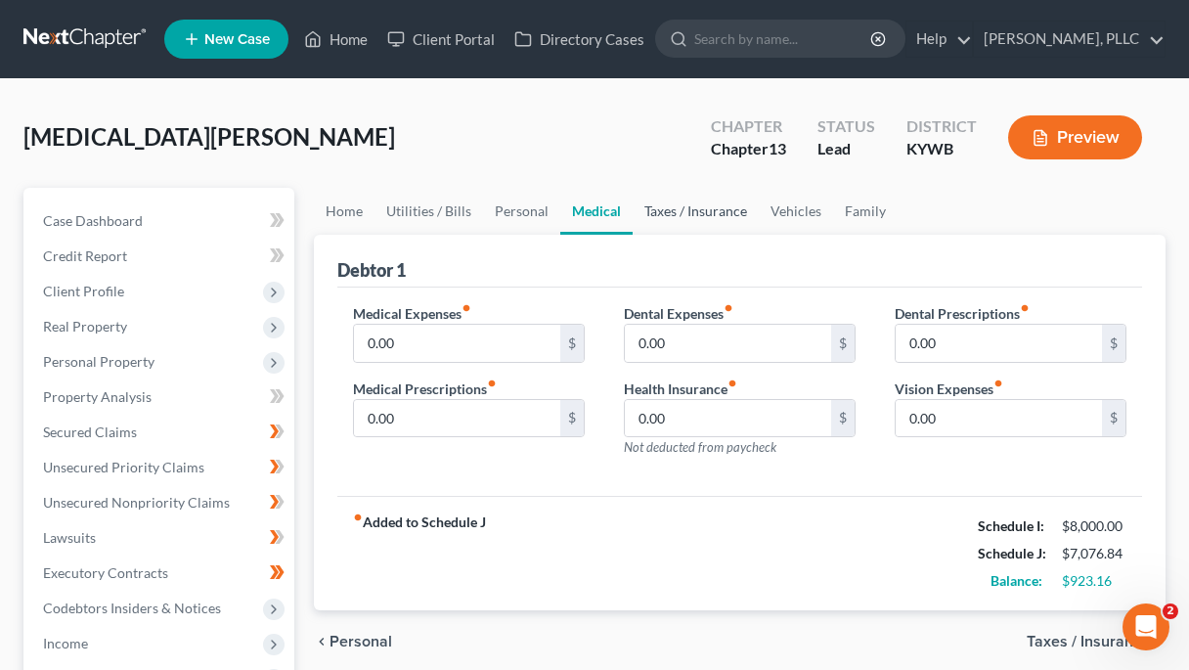
click at [675, 214] on link "Taxes / Insurance" at bounding box center [696, 211] width 126 height 47
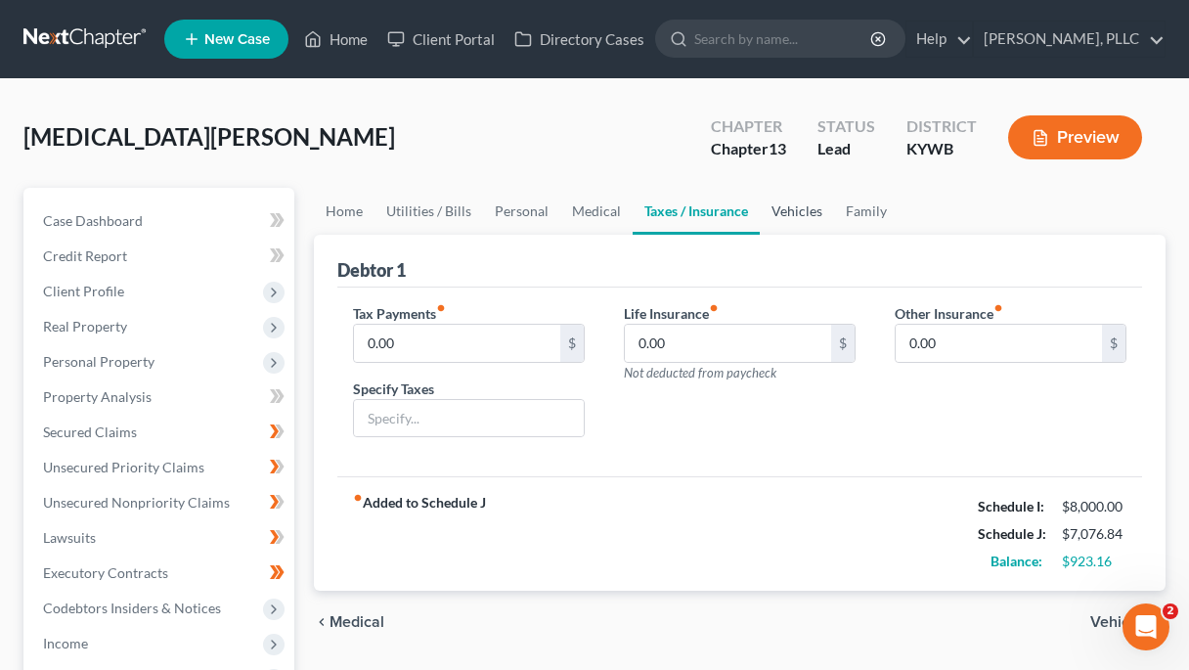
click at [802, 211] on link "Vehicles" at bounding box center [797, 211] width 74 height 47
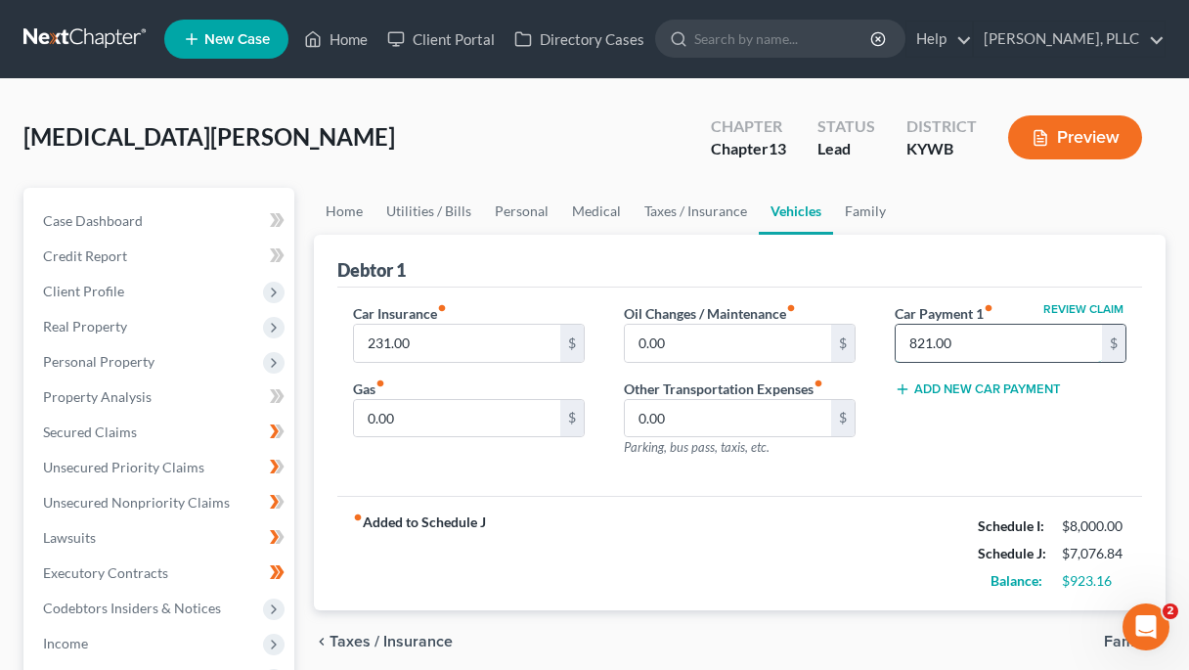
click at [975, 343] on input "821.00" at bounding box center [999, 343] width 206 height 37
click at [430, 429] on input "0.00" at bounding box center [457, 418] width 206 height 37
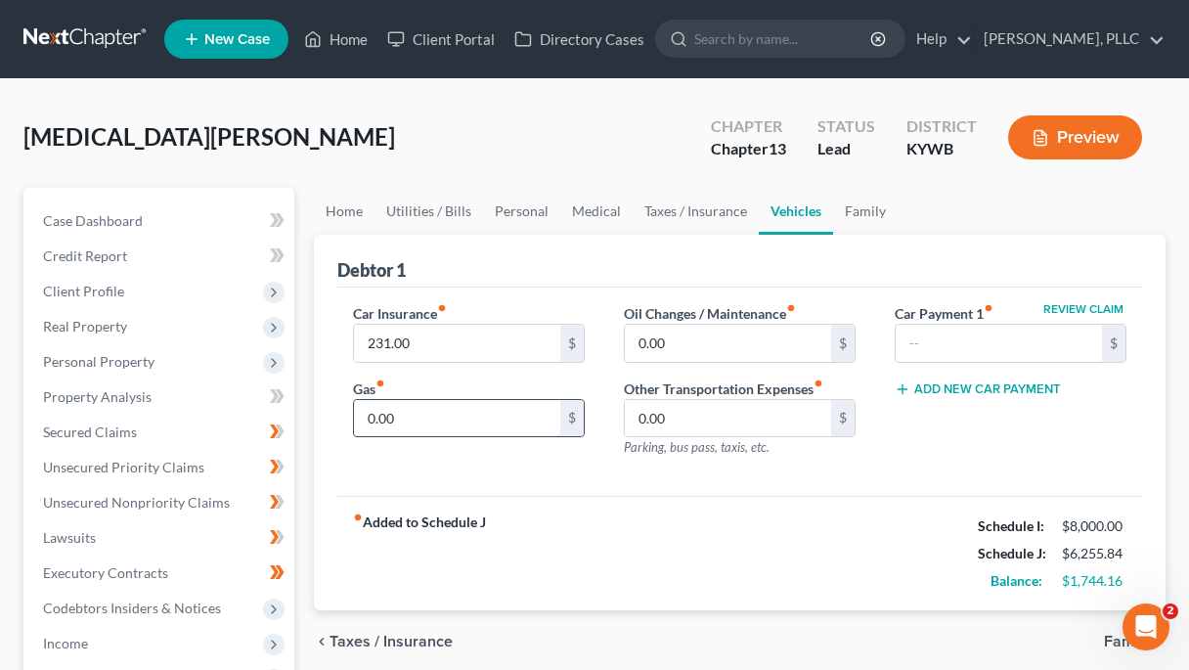
click at [430, 429] on input "0.00" at bounding box center [457, 418] width 206 height 37
type input "350"
click at [696, 358] on input "0.00" at bounding box center [728, 343] width 206 height 37
type input "5"
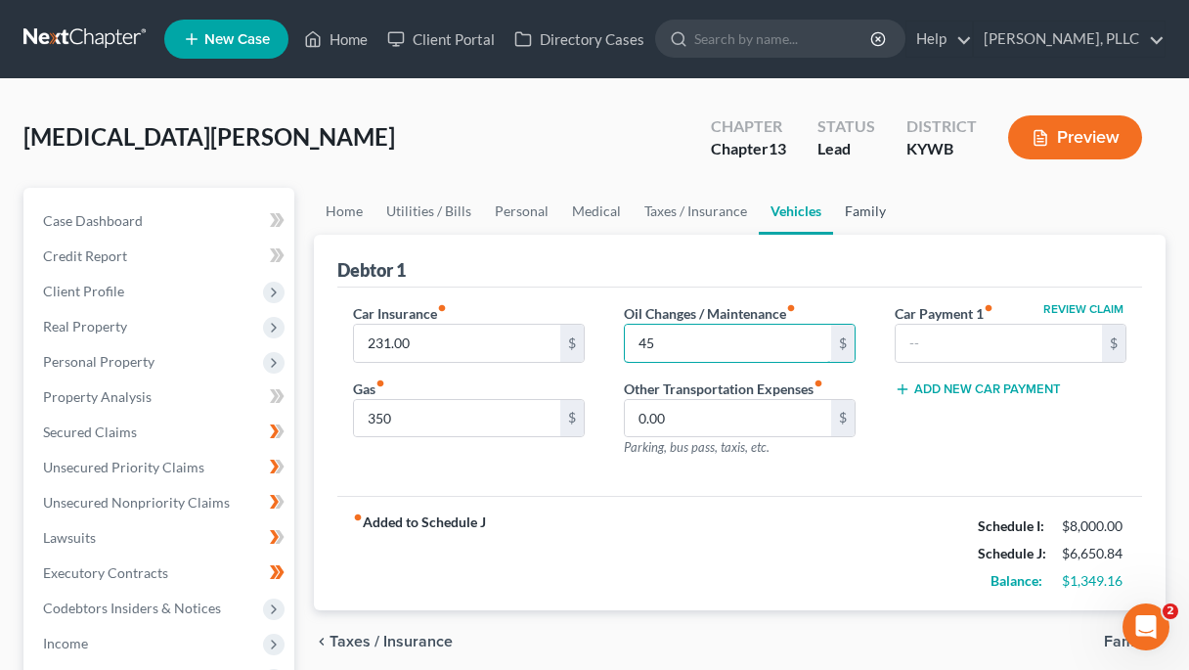
type input "45"
click at [870, 203] on link "Family" at bounding box center [865, 211] width 65 height 47
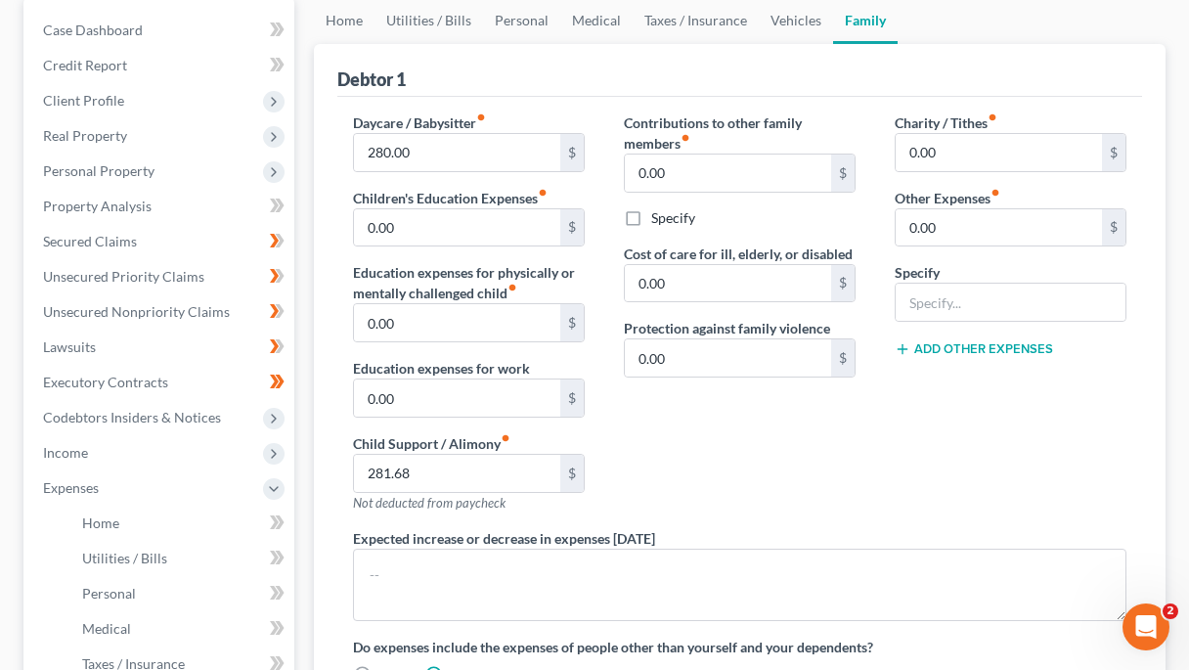
scroll to position [192, 0]
click at [181, 271] on span "Unsecured Priority Claims" at bounding box center [123, 275] width 161 height 17
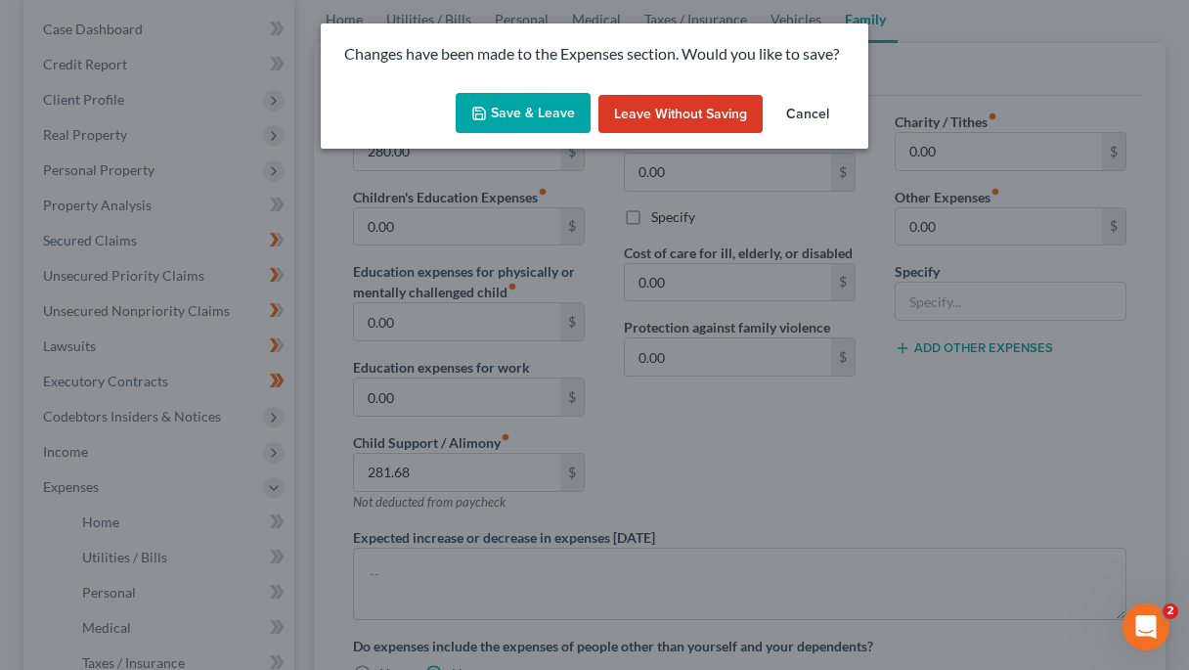
click at [546, 112] on button "Save & Leave" at bounding box center [523, 113] width 135 height 41
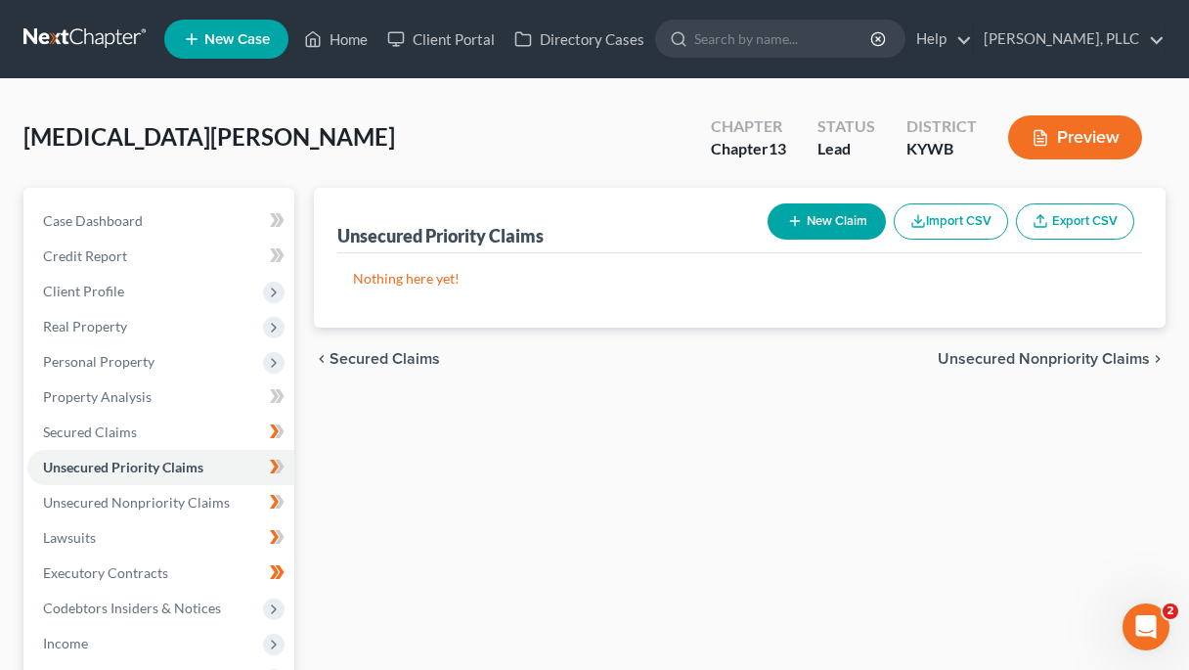
click at [834, 206] on button "New Claim" at bounding box center [827, 221] width 118 height 36
select select "0"
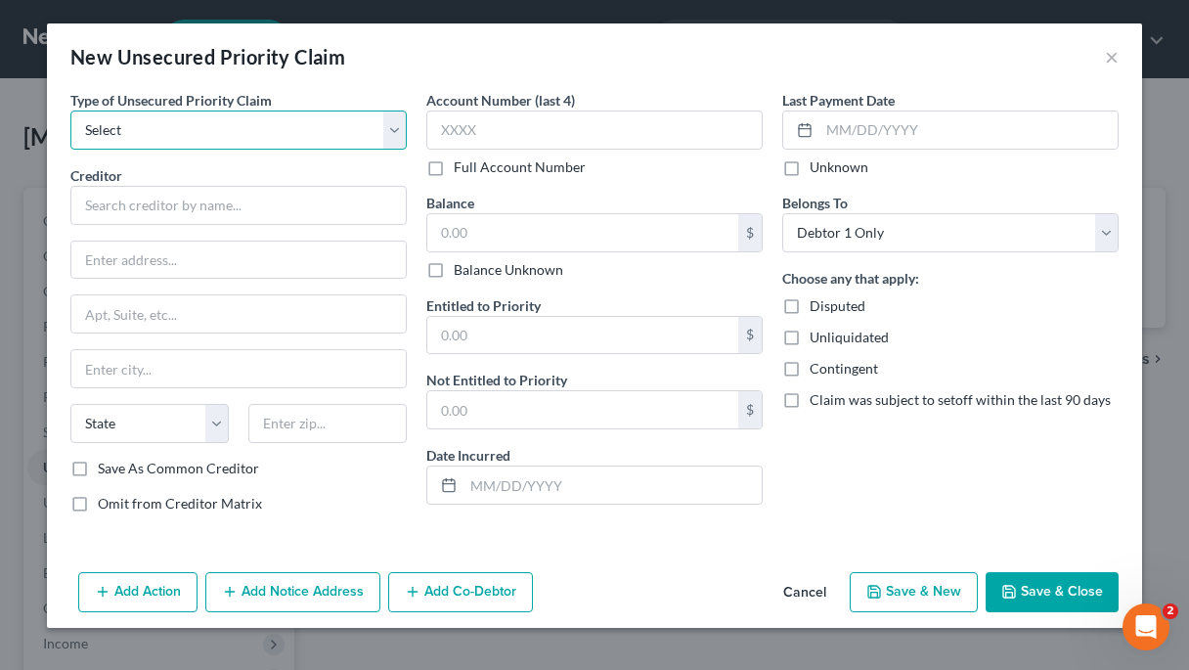
select select "1"
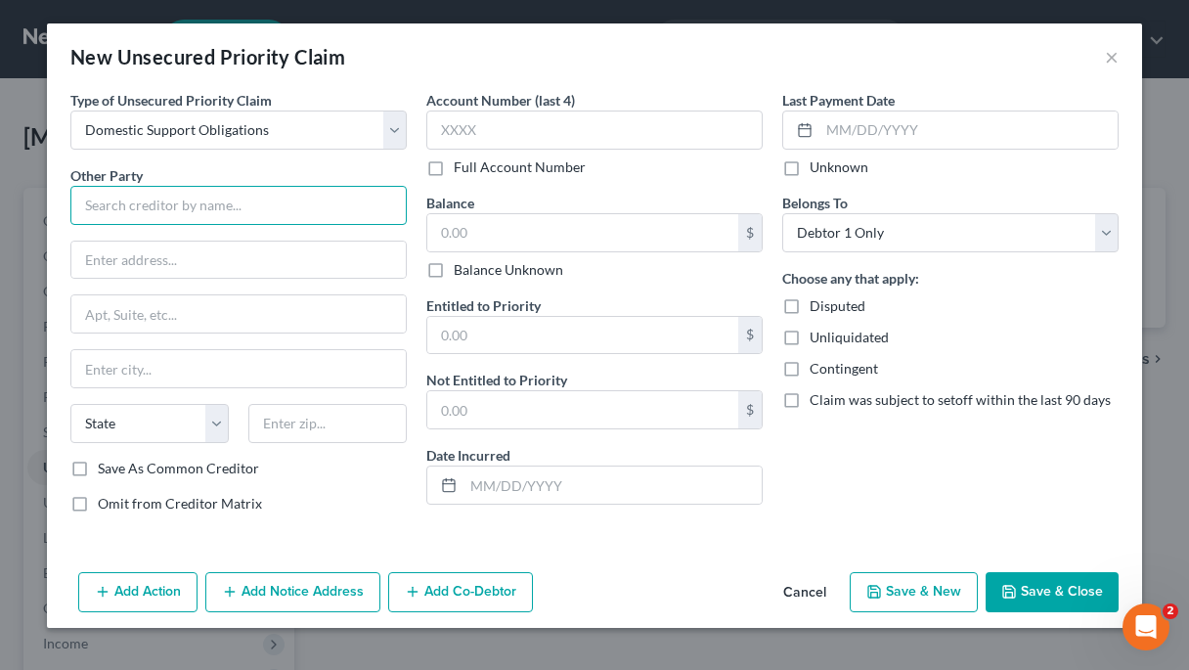
click at [347, 213] on input "text" at bounding box center [238, 205] width 336 height 39
type input "Custodial Parent Na/e"
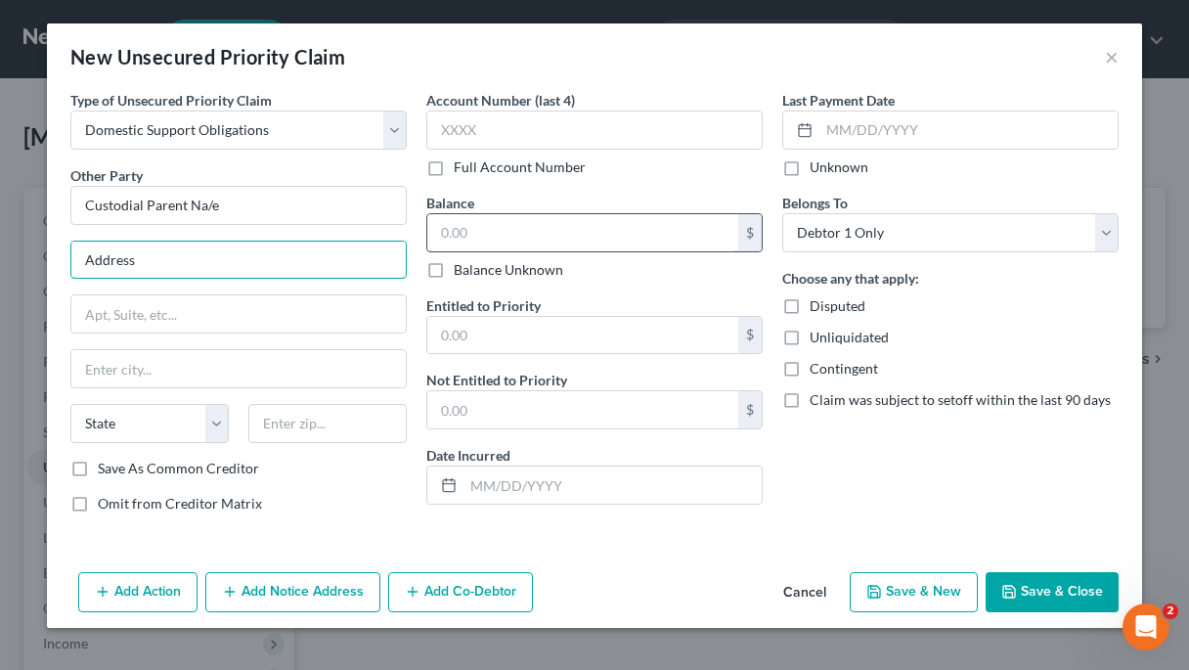
type input "Address"
click at [509, 238] on input "text" at bounding box center [582, 232] width 311 height 37
type input "0.00"
click at [1036, 594] on button "Save & Close" at bounding box center [1052, 592] width 133 height 41
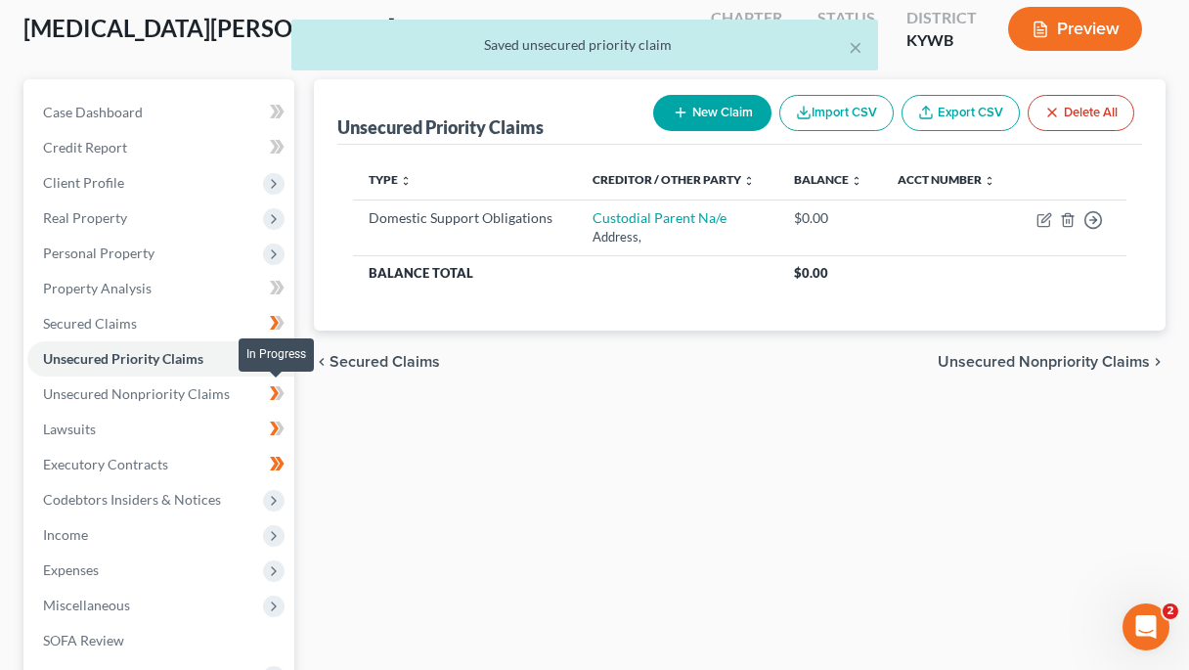
scroll to position [110, 0]
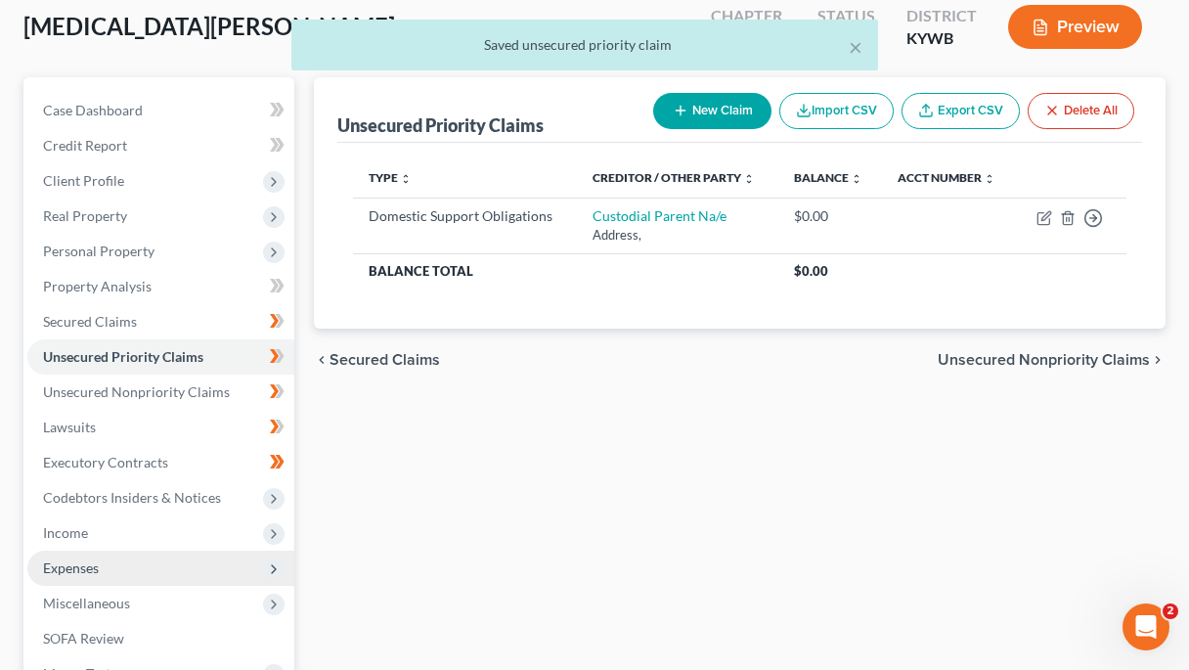
click at [200, 562] on span "Expenses" at bounding box center [160, 567] width 267 height 35
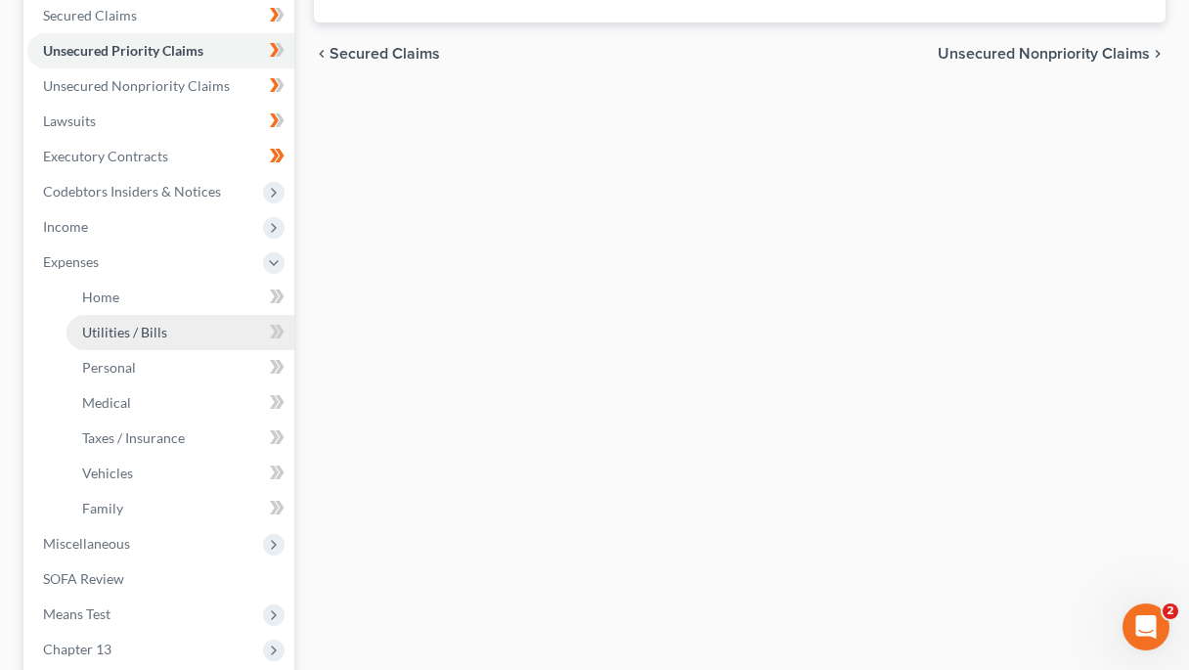
scroll to position [418, 0]
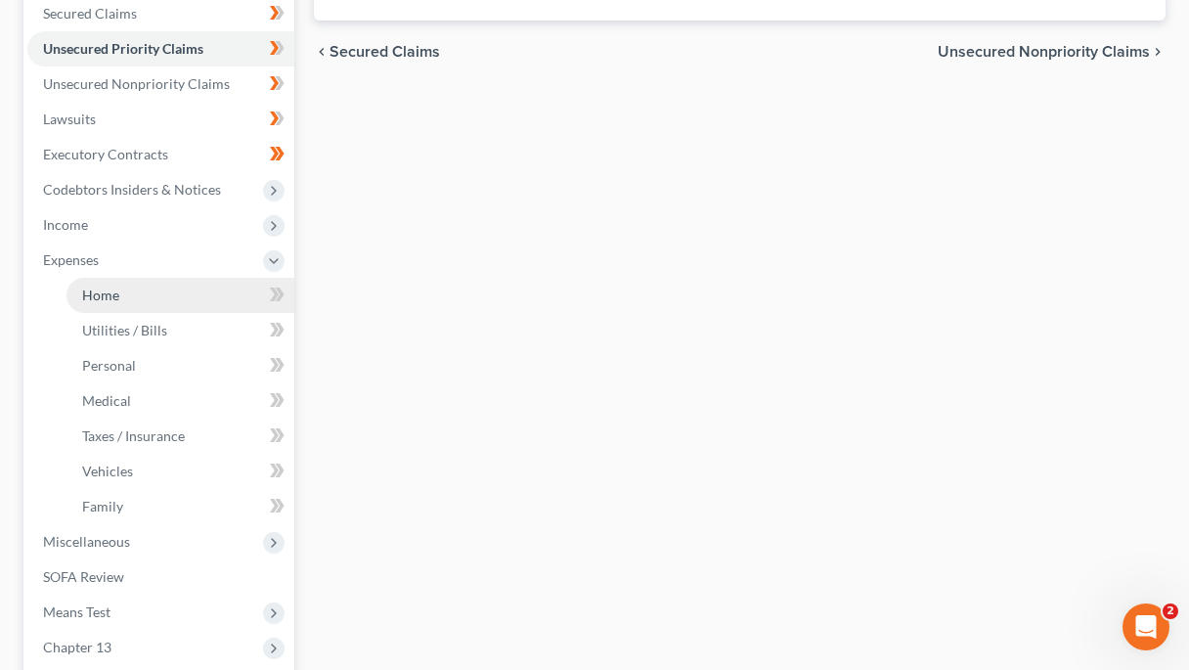
click at [196, 311] on link "Home" at bounding box center [180, 295] width 228 height 35
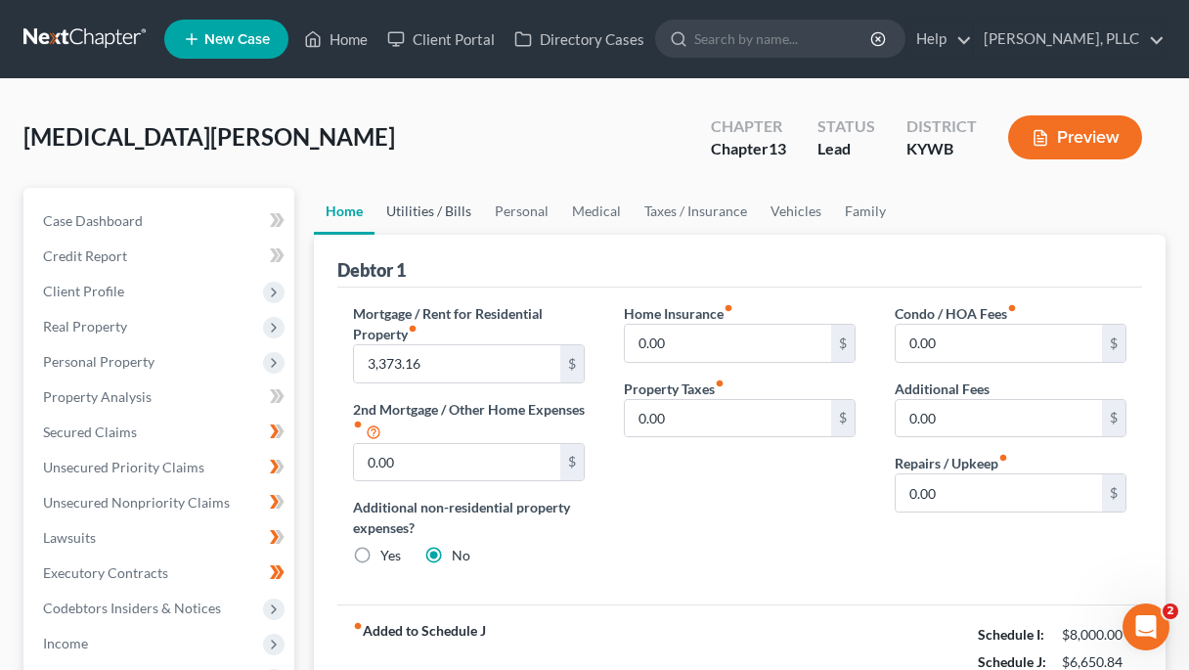
click at [450, 207] on link "Utilities / Bills" at bounding box center [428, 211] width 109 height 47
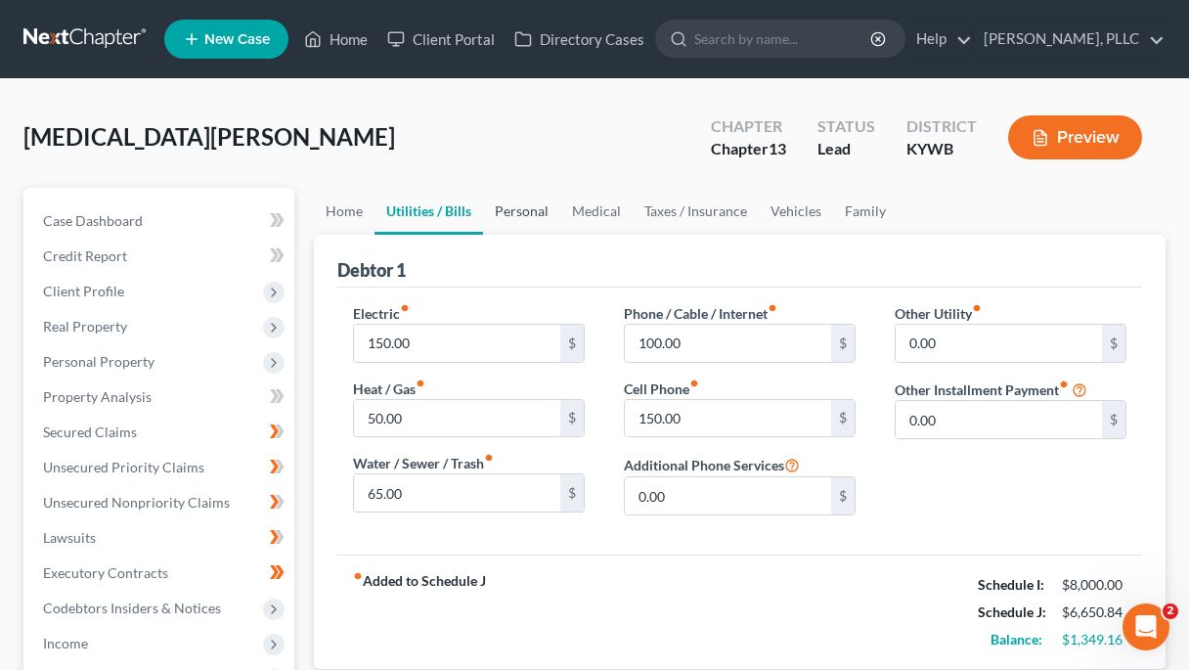
click at [537, 207] on link "Personal" at bounding box center [521, 211] width 77 height 47
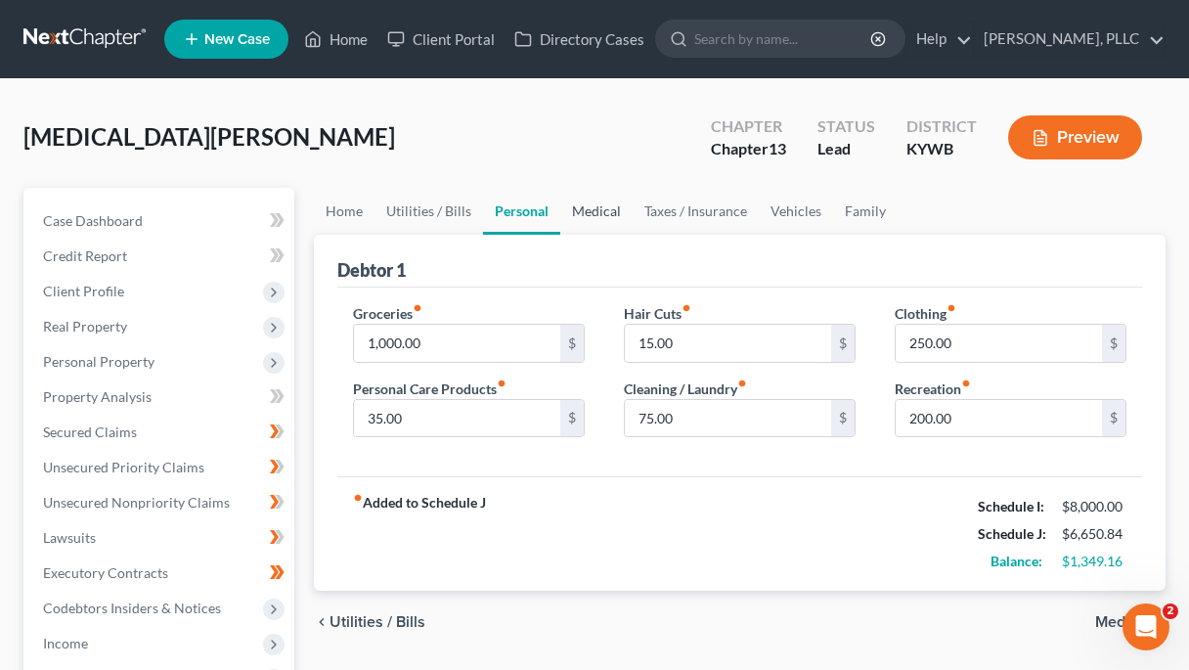
click at [609, 218] on link "Medical" at bounding box center [596, 211] width 72 height 47
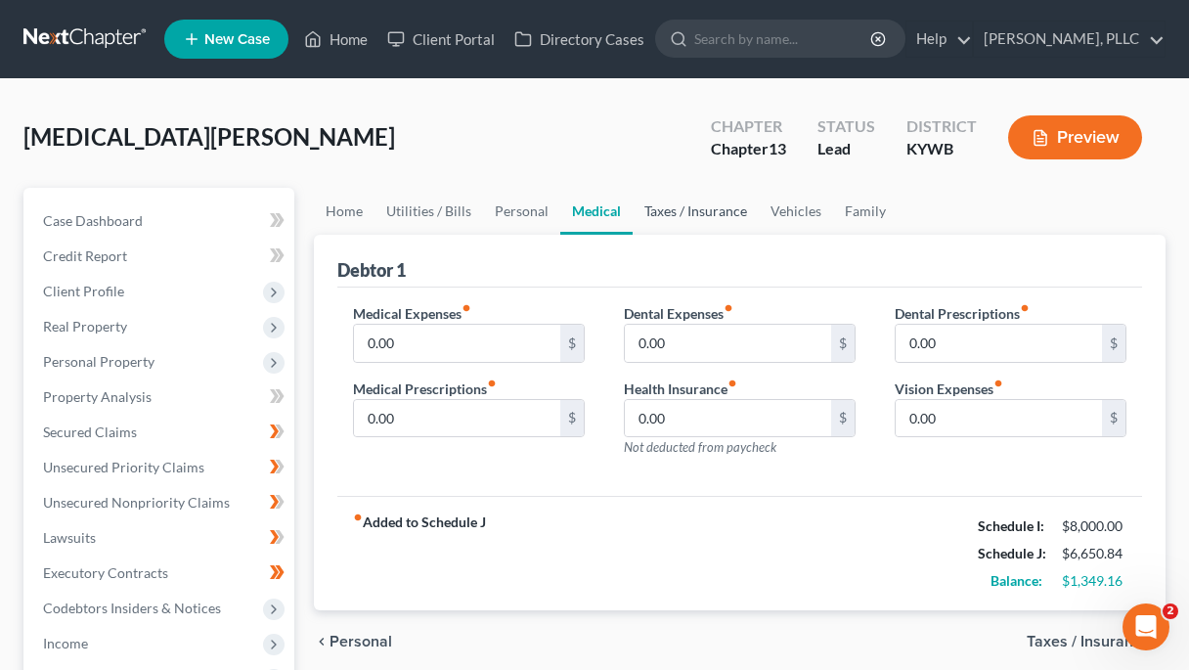
click at [676, 217] on link "Taxes / Insurance" at bounding box center [696, 211] width 126 height 47
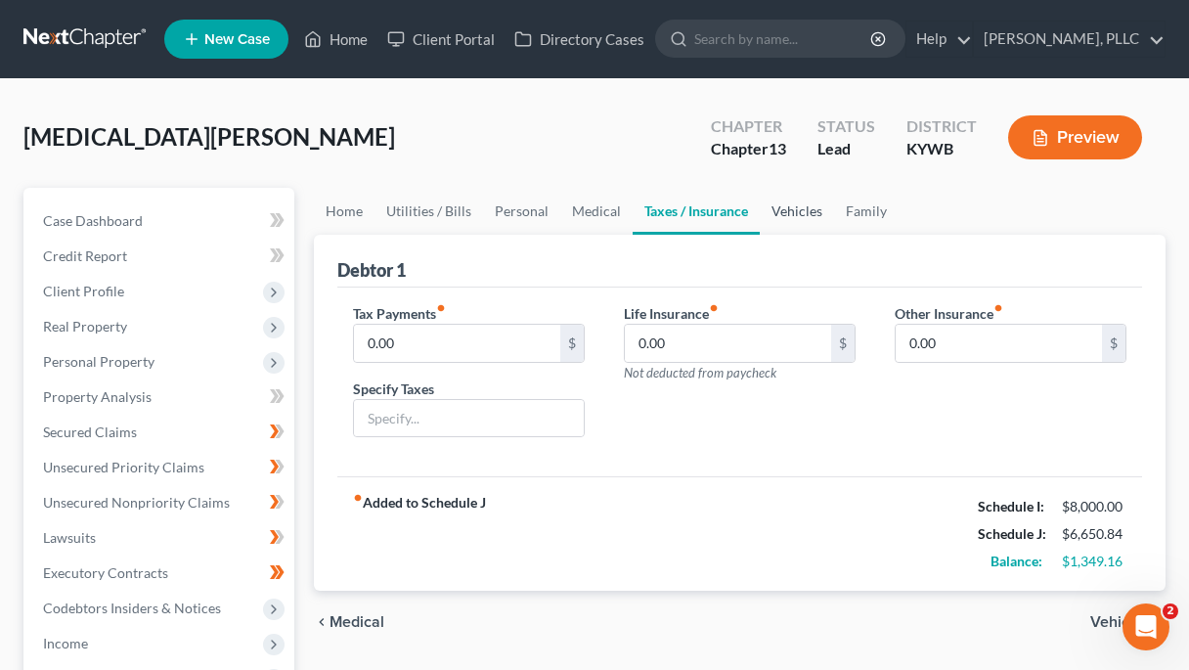
click at [805, 218] on link "Vehicles" at bounding box center [797, 211] width 74 height 47
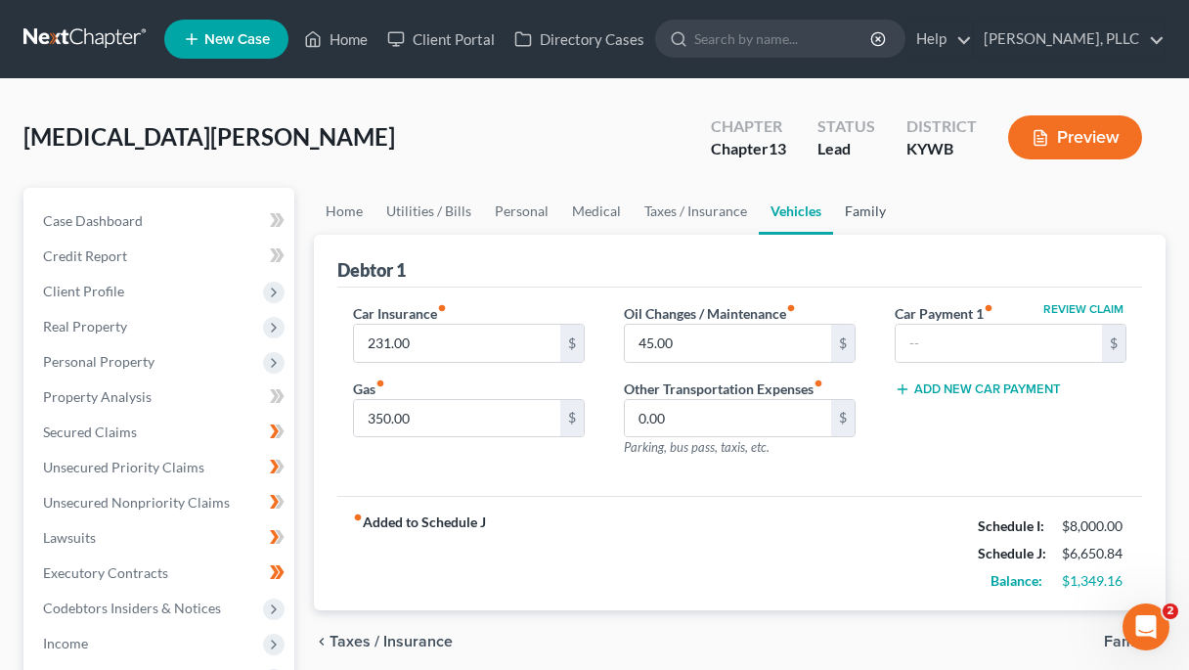
click at [851, 211] on link "Family" at bounding box center [865, 211] width 65 height 47
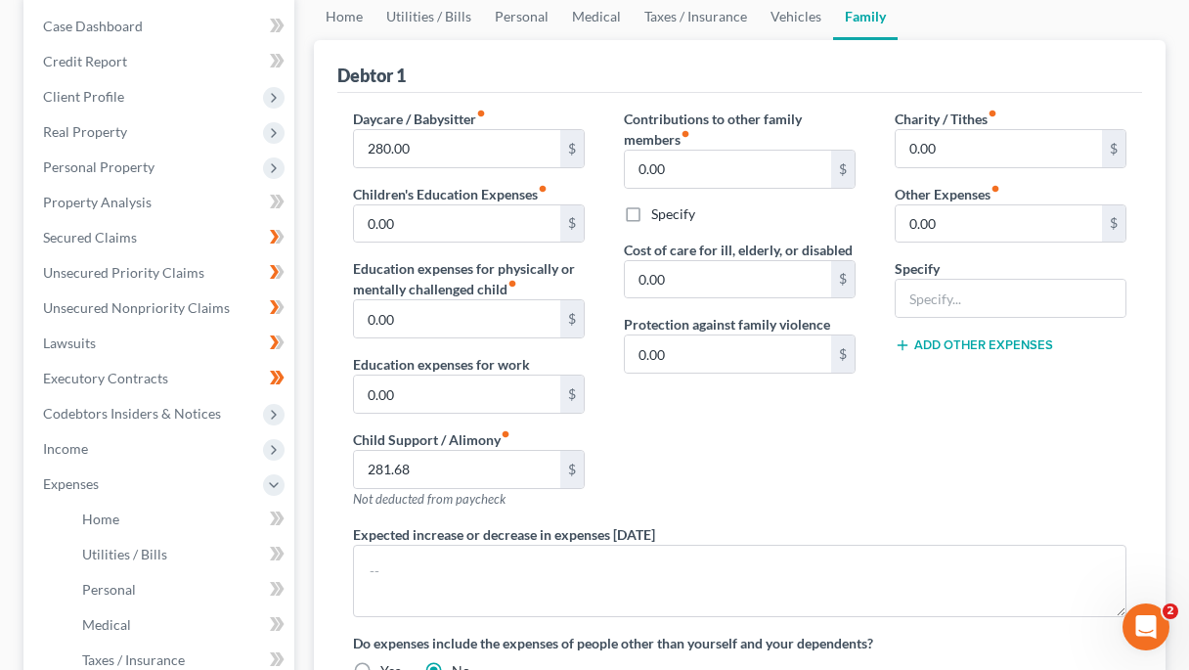
scroll to position [557, 0]
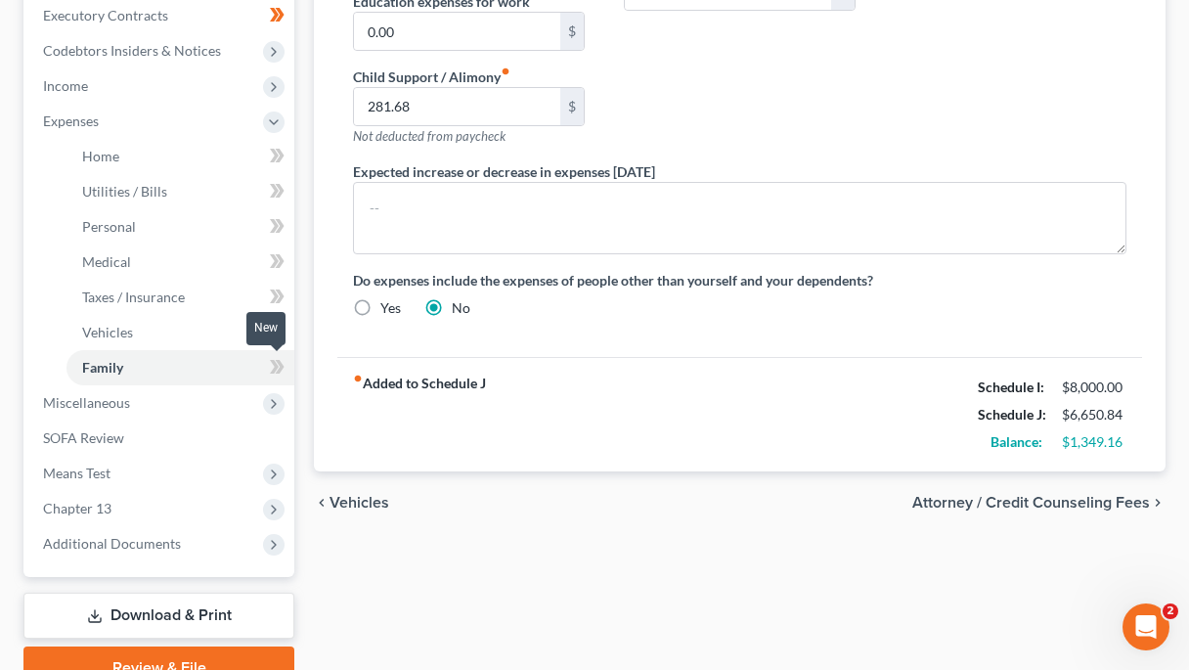
click at [279, 375] on icon at bounding box center [277, 367] width 15 height 24
click at [286, 326] on span at bounding box center [277, 334] width 34 height 29
click at [286, 292] on span at bounding box center [277, 299] width 34 height 29
click at [285, 272] on span at bounding box center [277, 263] width 34 height 29
click at [283, 221] on icon at bounding box center [277, 226] width 15 height 24
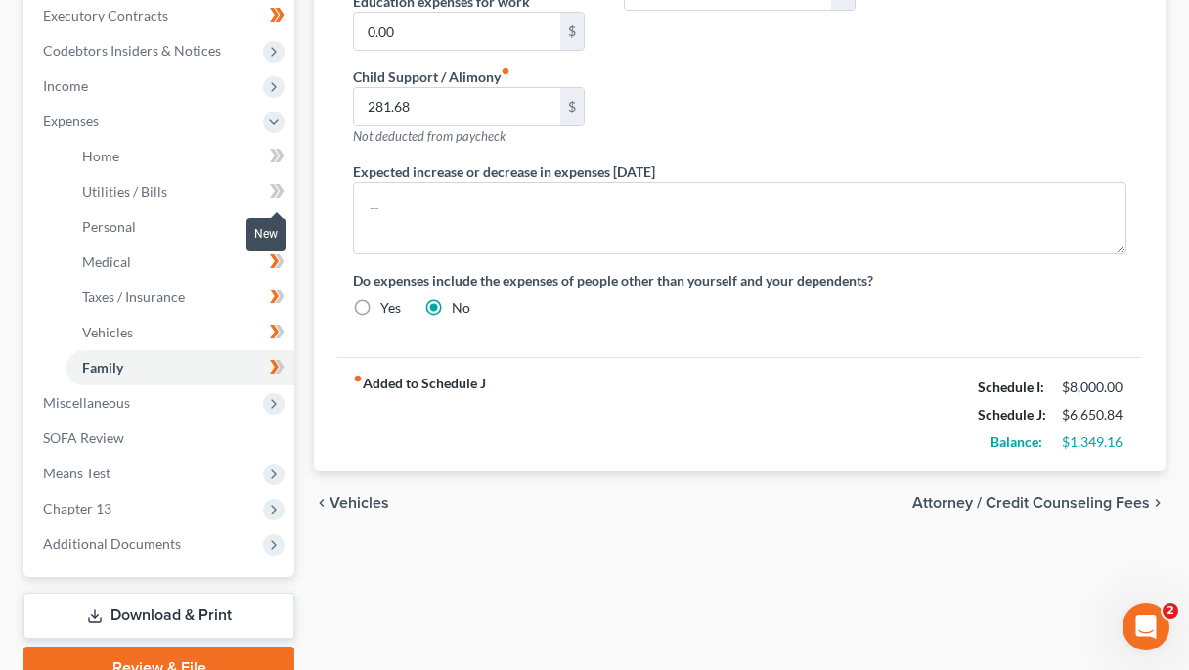
click at [283, 188] on icon at bounding box center [277, 191] width 15 height 24
click at [281, 149] on icon at bounding box center [277, 156] width 15 height 24
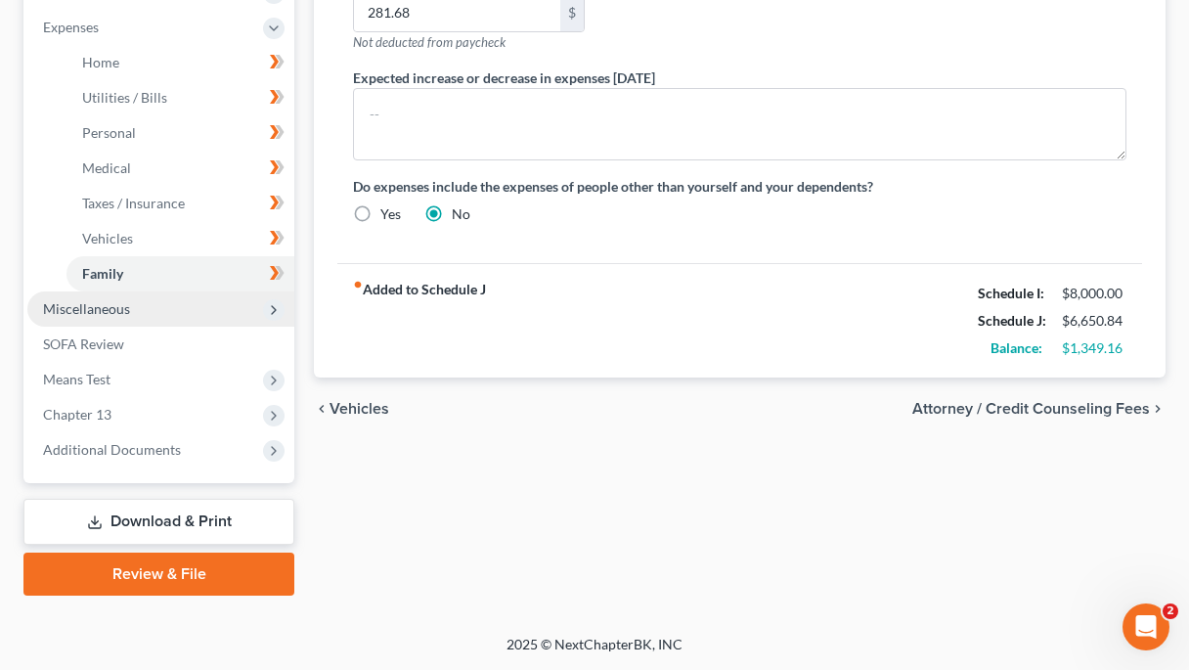
click at [228, 313] on span "Miscellaneous" at bounding box center [160, 308] width 267 height 35
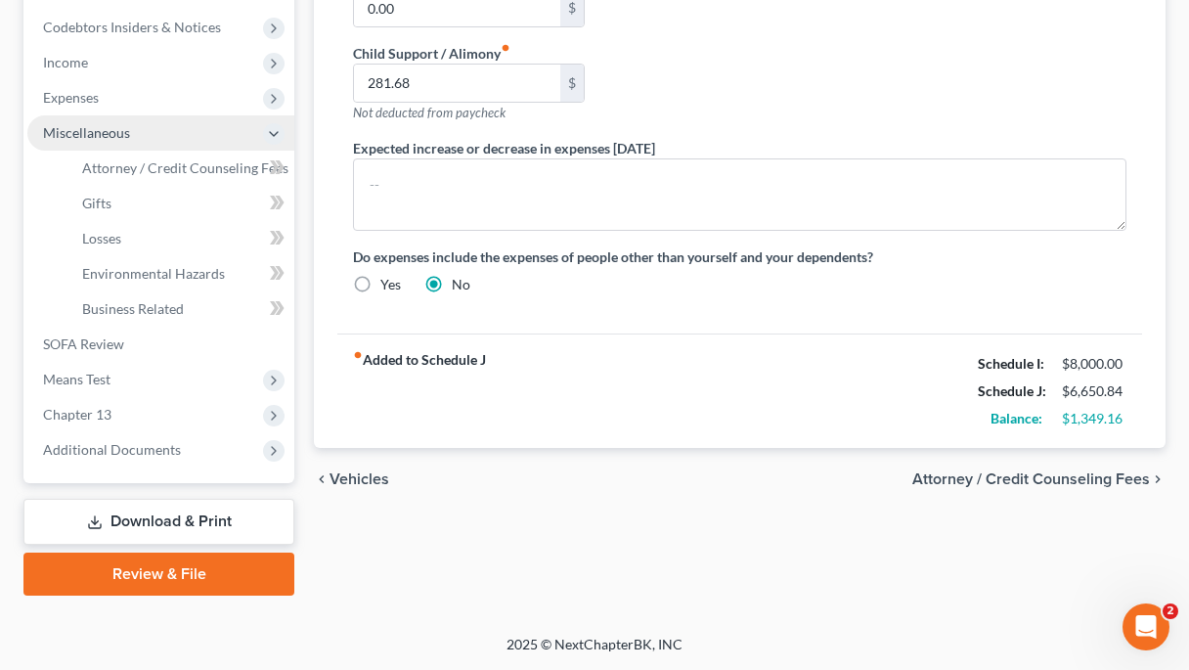
scroll to position [581, 0]
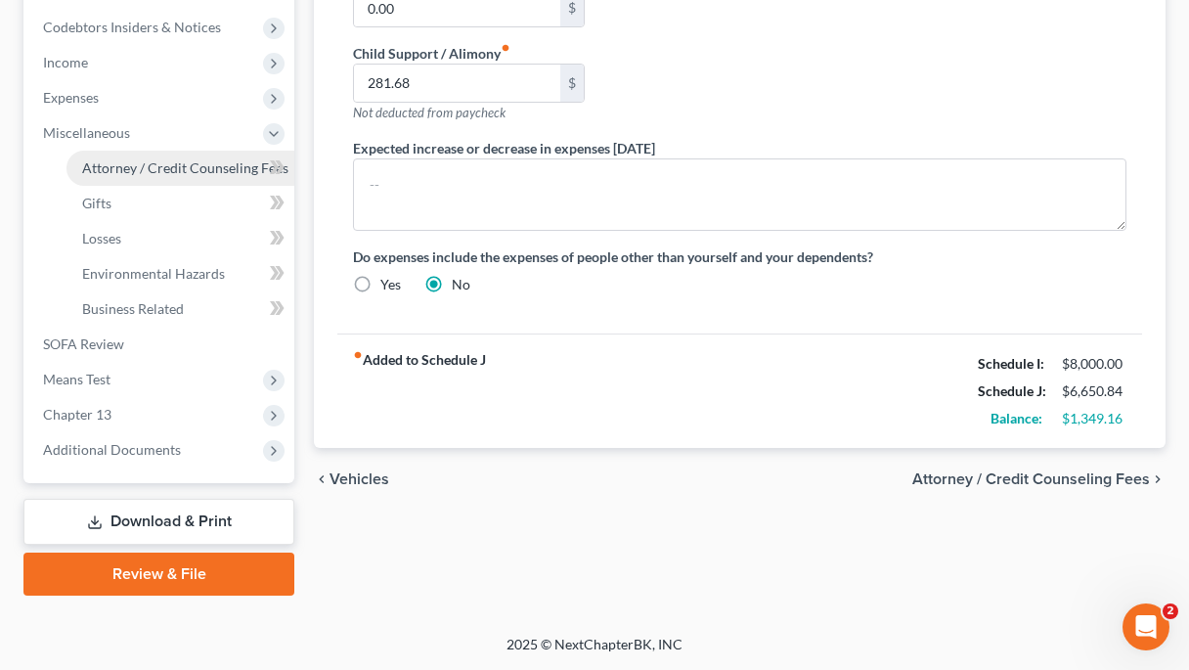
click at [199, 170] on span "Attorney / Credit Counseling Fees" at bounding box center [185, 167] width 206 height 17
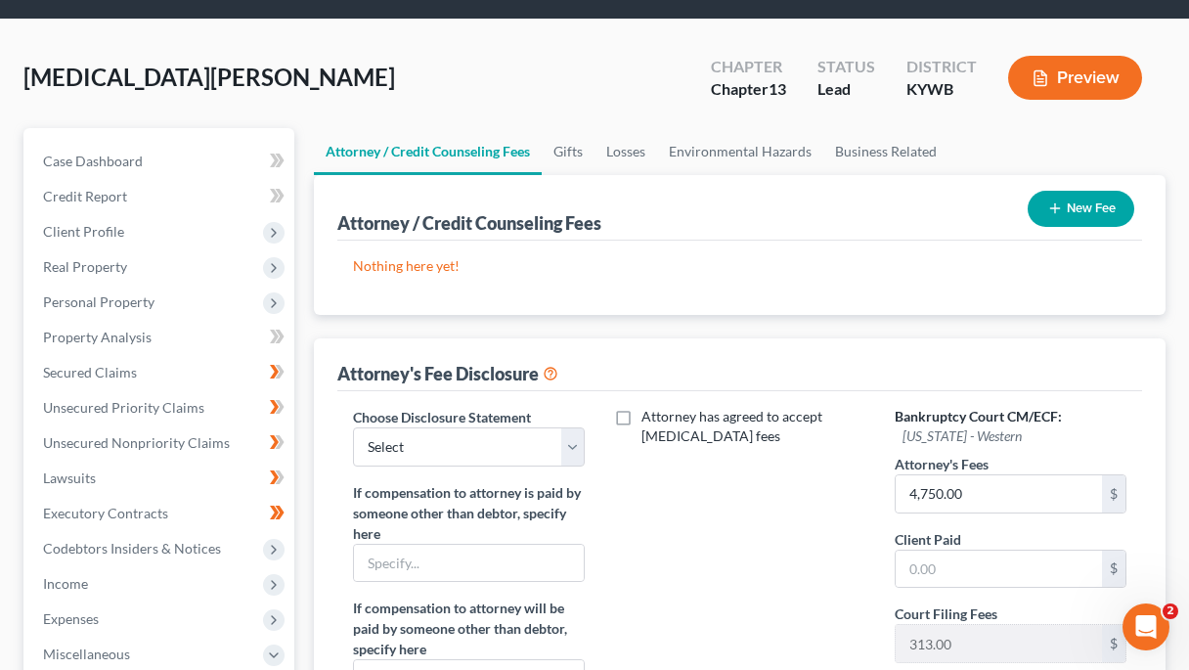
scroll to position [62, 0]
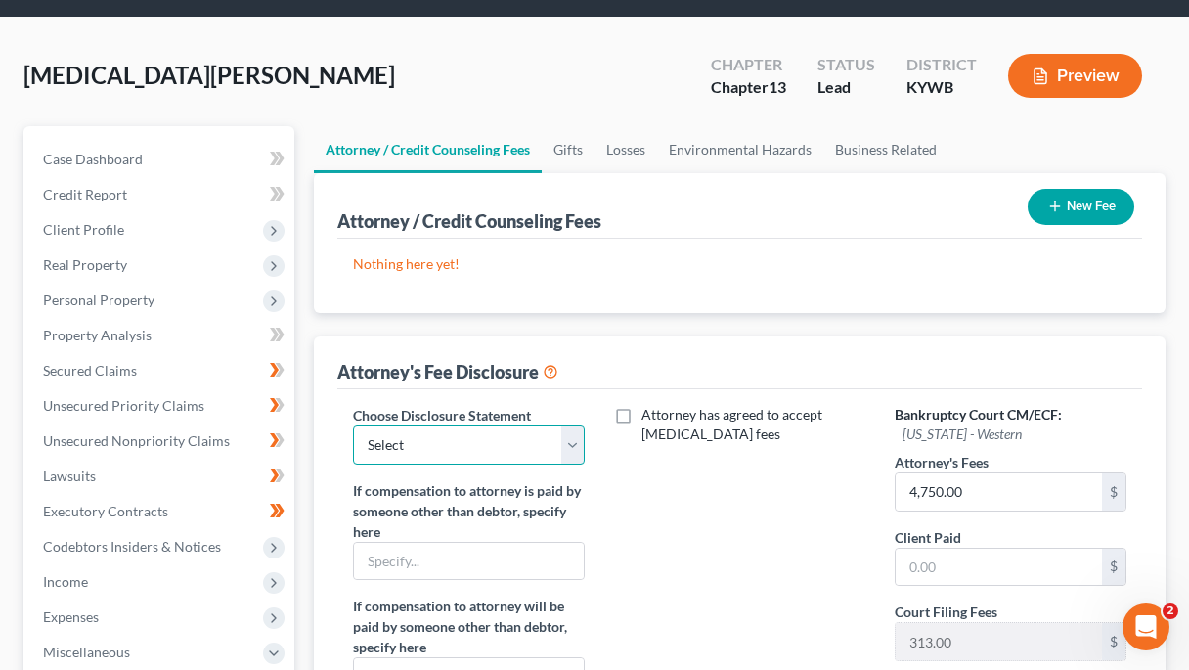
select select "0"
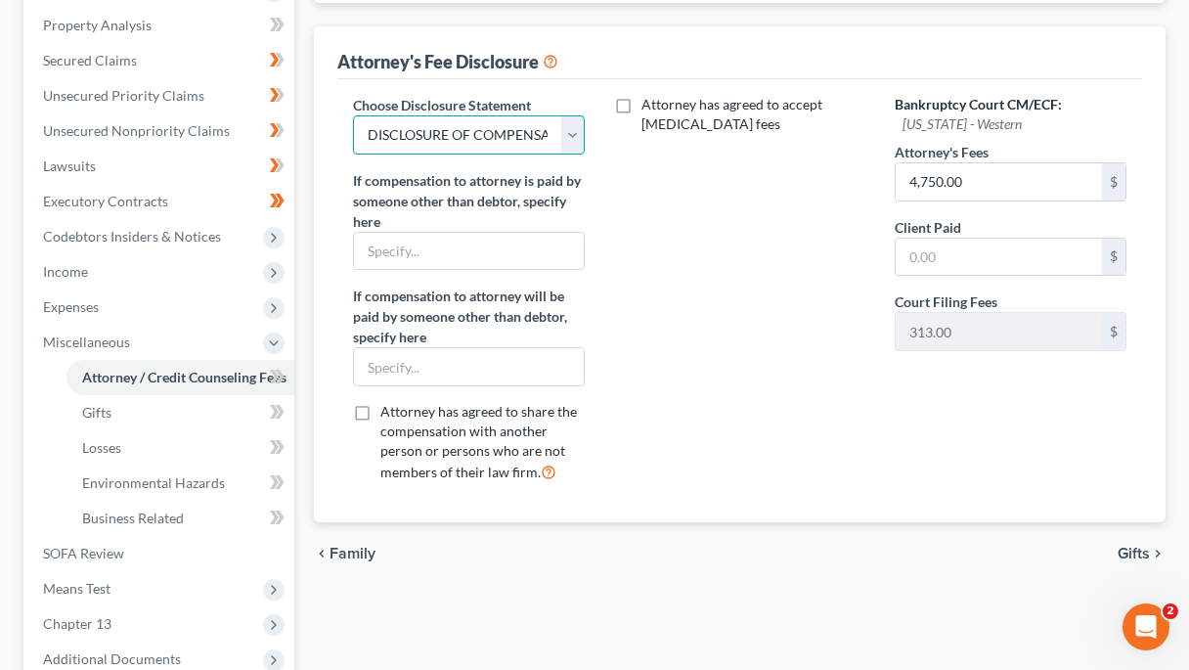
scroll to position [380, 0]
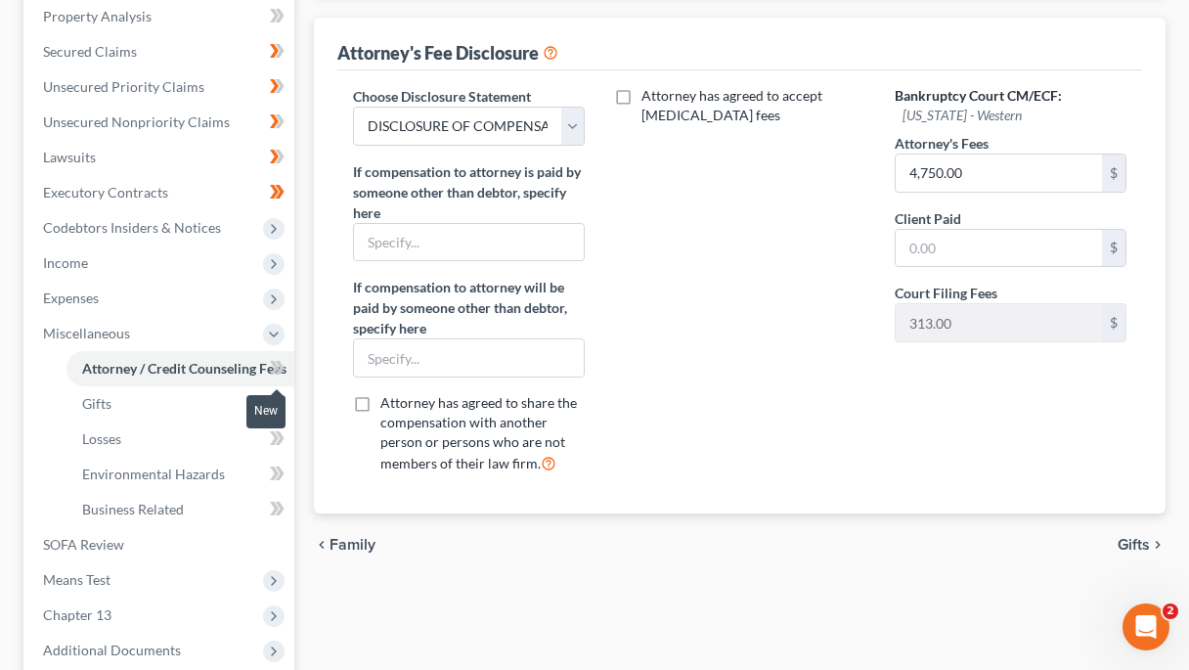
click at [281, 372] on icon at bounding box center [280, 368] width 9 height 14
click at [286, 398] on span at bounding box center [277, 405] width 34 height 29
click at [289, 438] on span at bounding box center [277, 440] width 34 height 29
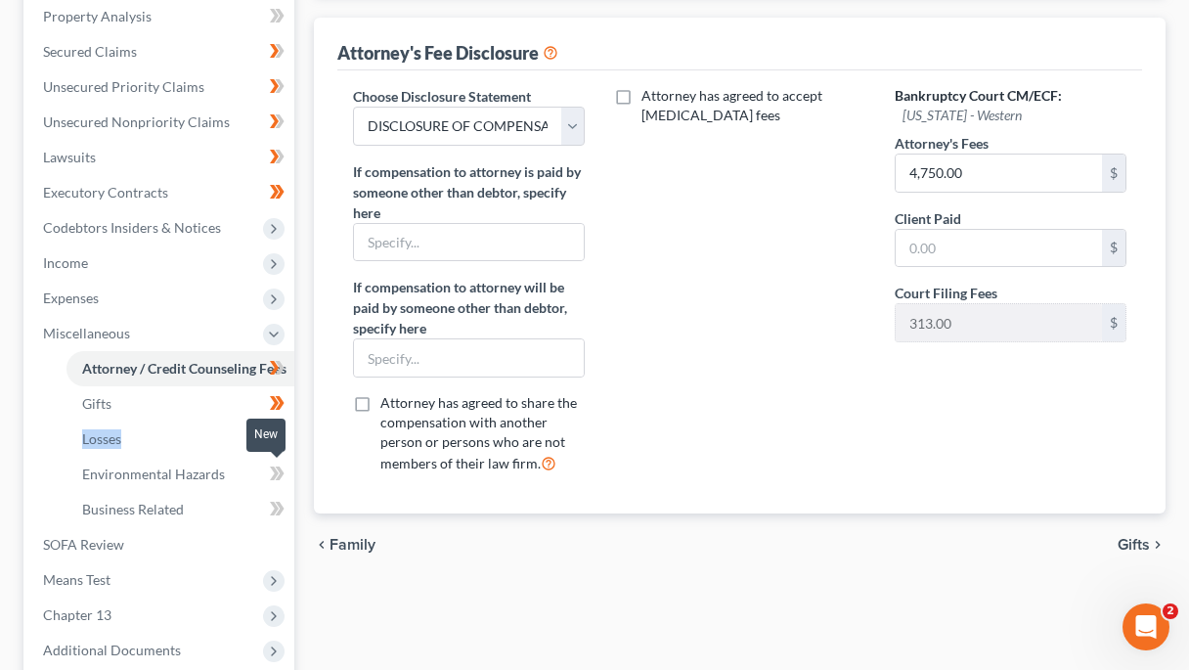
click at [286, 478] on span at bounding box center [277, 476] width 34 height 29
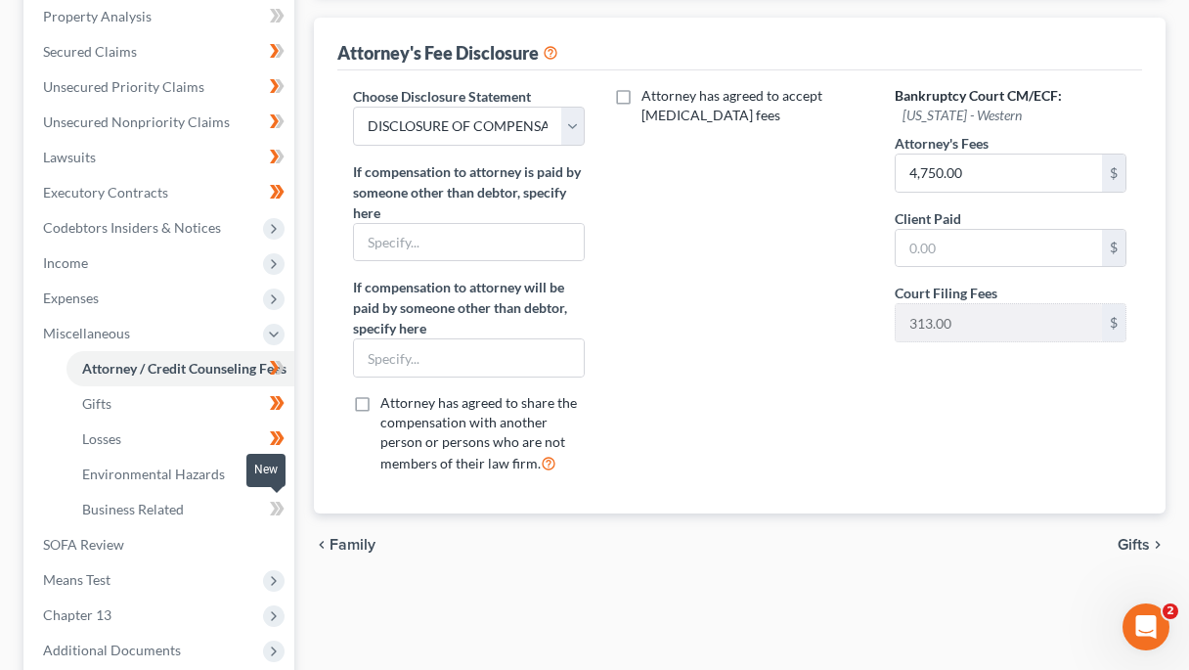
click at [286, 502] on span at bounding box center [277, 511] width 34 height 29
click at [193, 508] on link "Business Related" at bounding box center [180, 509] width 228 height 35
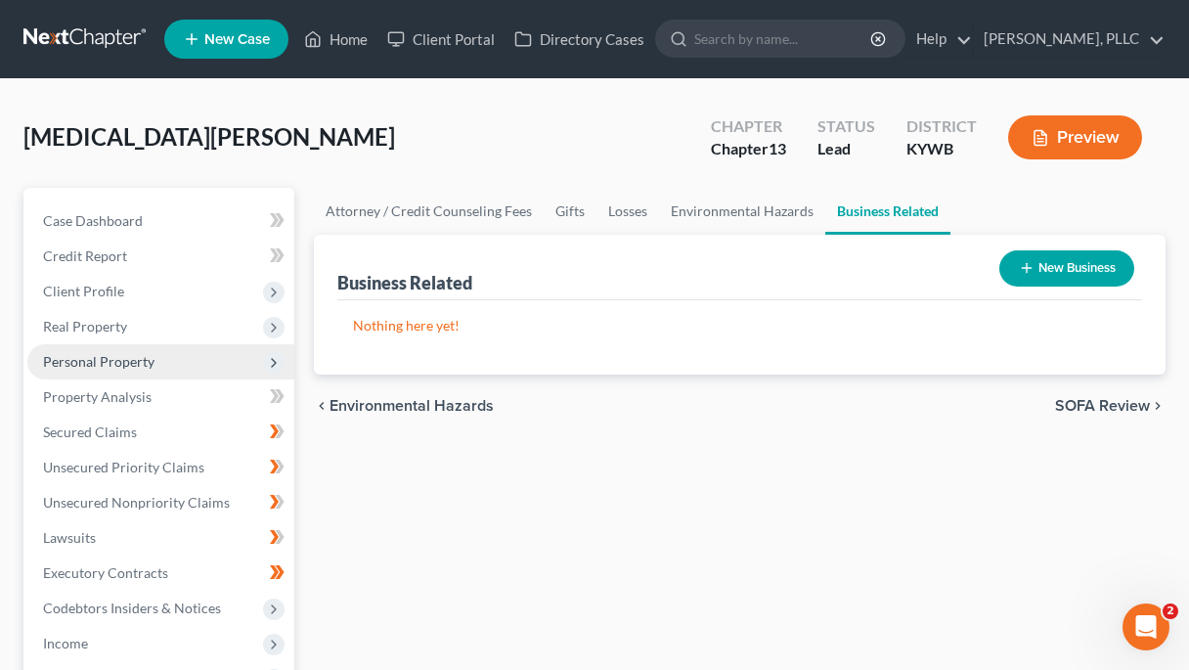
click at [127, 358] on span "Personal Property" at bounding box center [98, 361] width 111 height 17
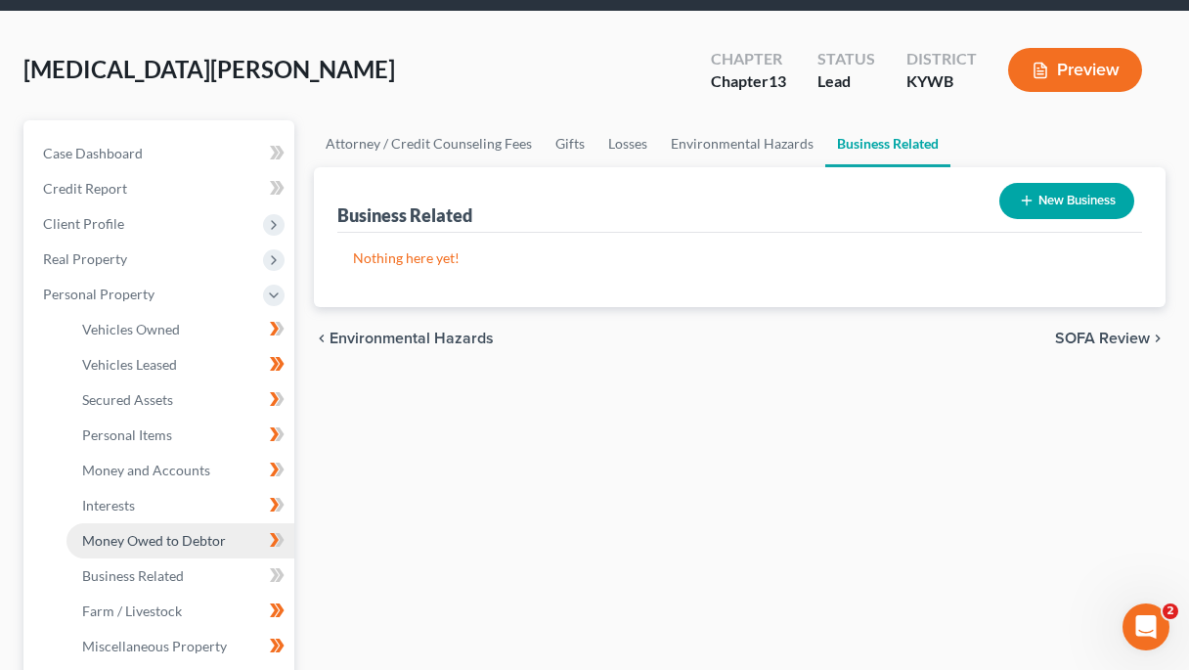
scroll to position [68, 0]
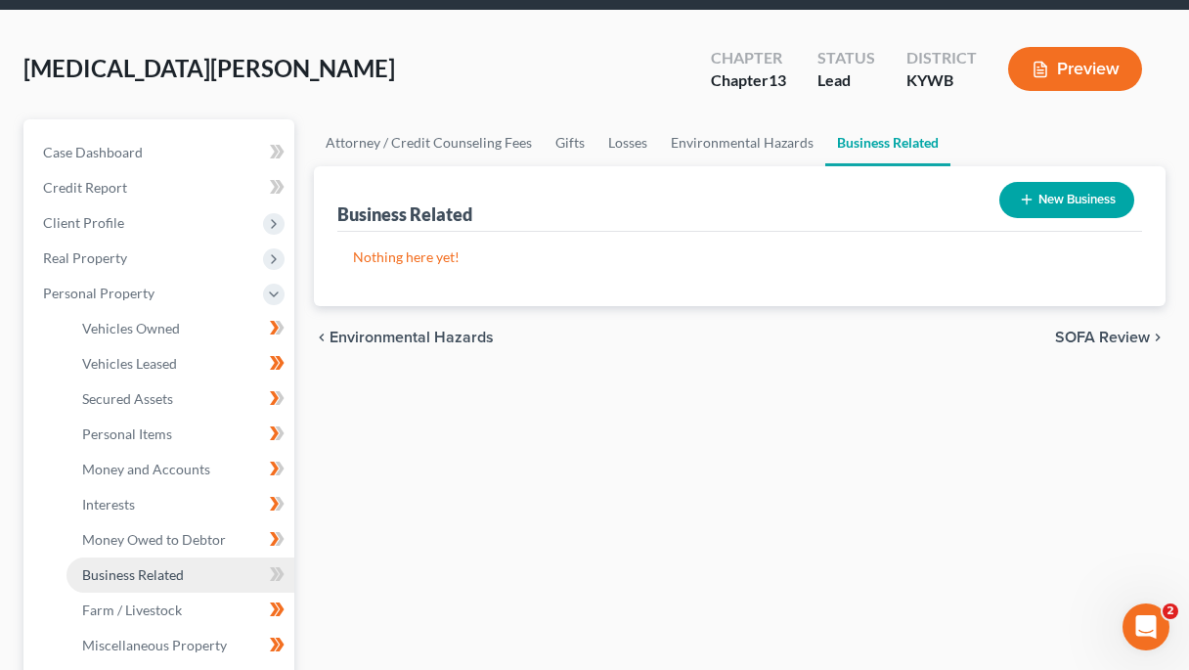
click at [168, 573] on span "Business Related" at bounding box center [133, 574] width 102 height 17
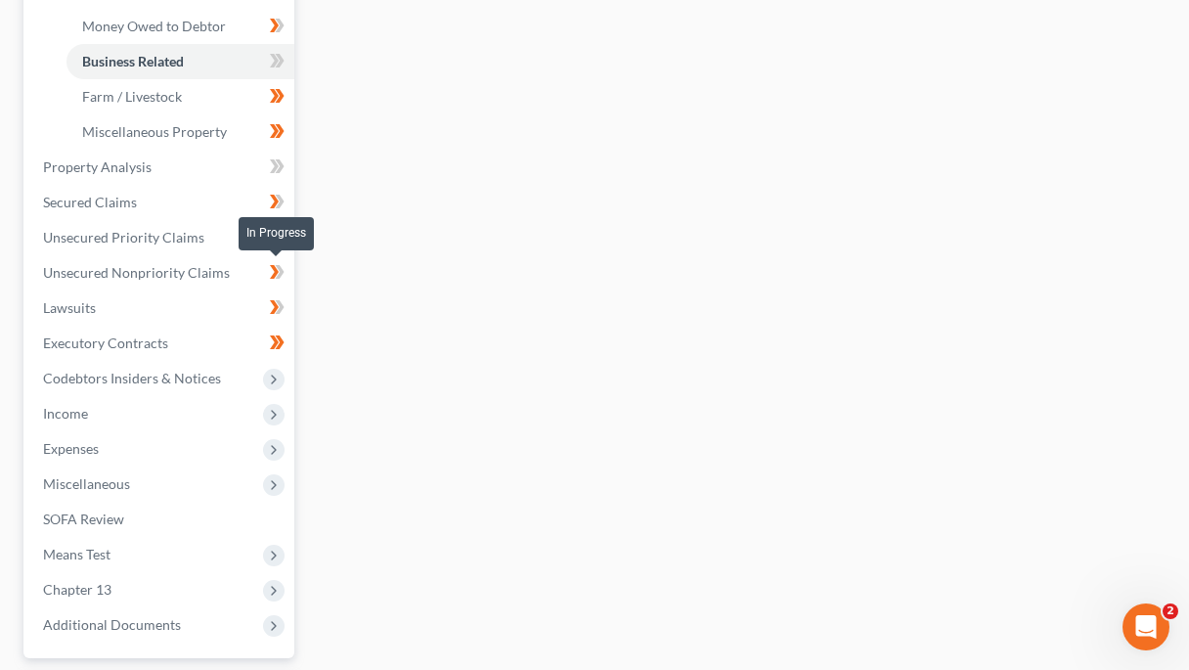
scroll to position [614, 0]
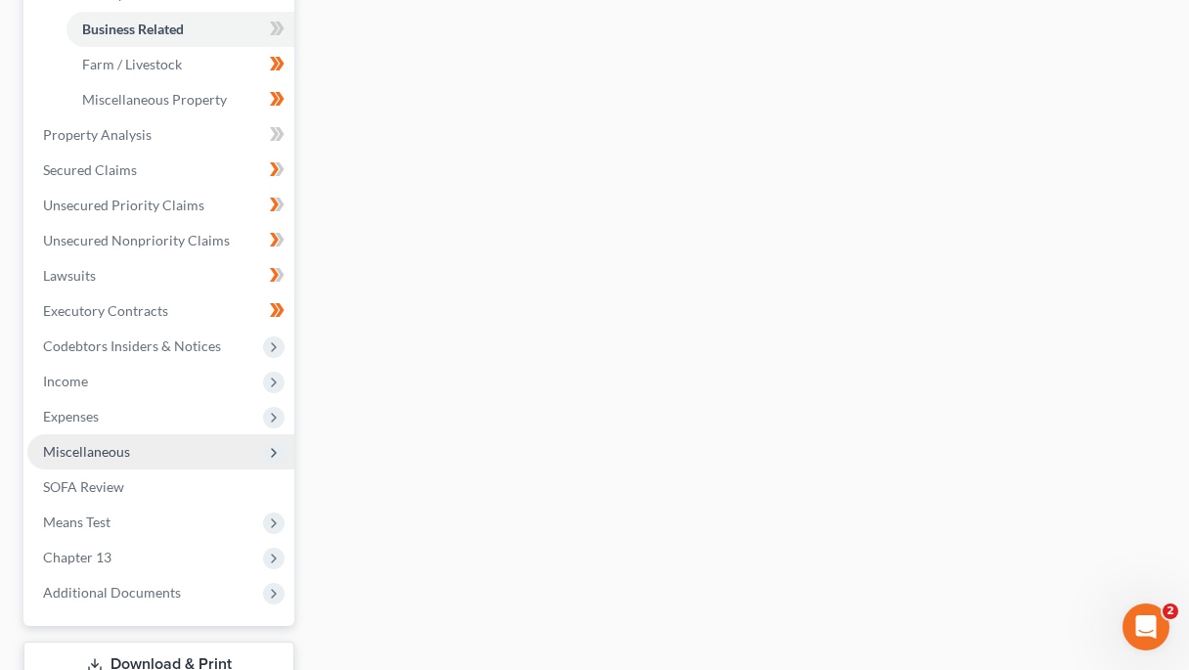
click at [236, 449] on span "Miscellaneous" at bounding box center [160, 451] width 267 height 35
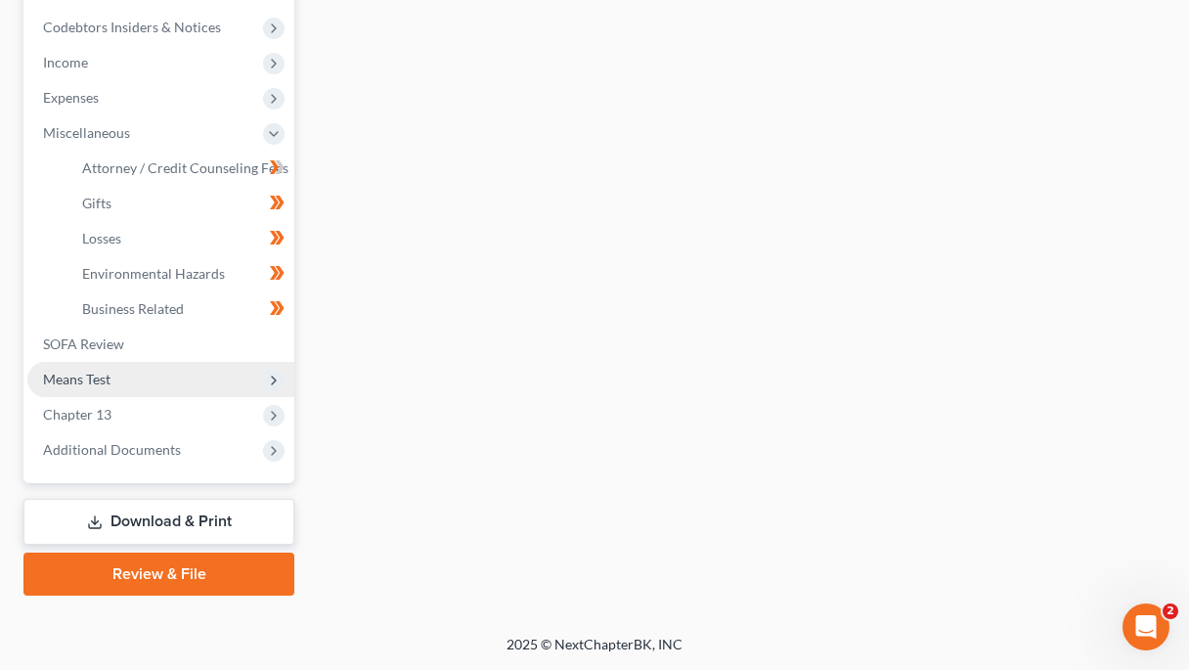
scroll to position [581, 0]
click at [176, 384] on span "Means Test" at bounding box center [160, 379] width 267 height 35
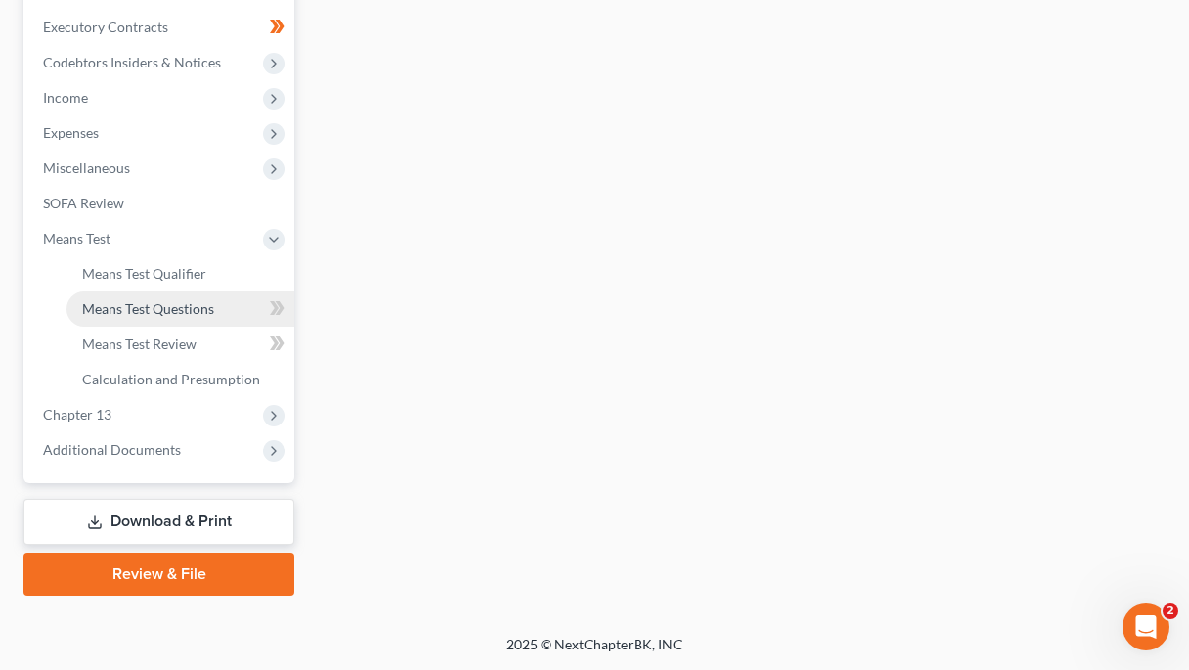
click at [163, 304] on span "Means Test Questions" at bounding box center [148, 308] width 132 height 17
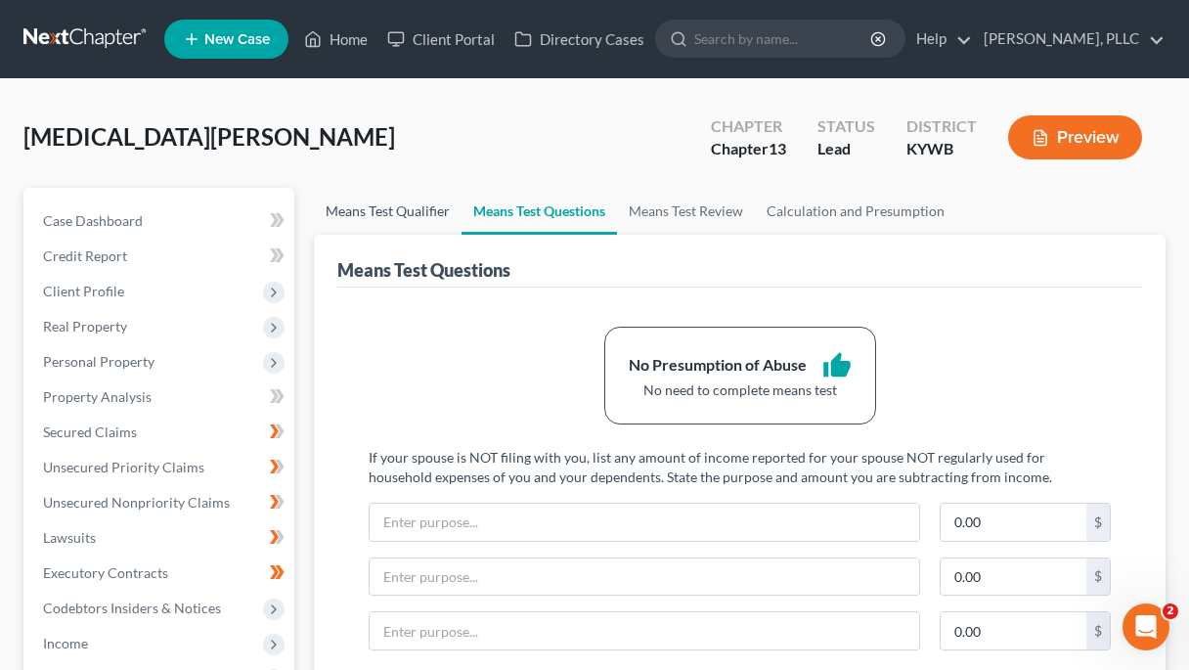
click at [412, 220] on link "Means Test Qualifier" at bounding box center [388, 211] width 148 height 47
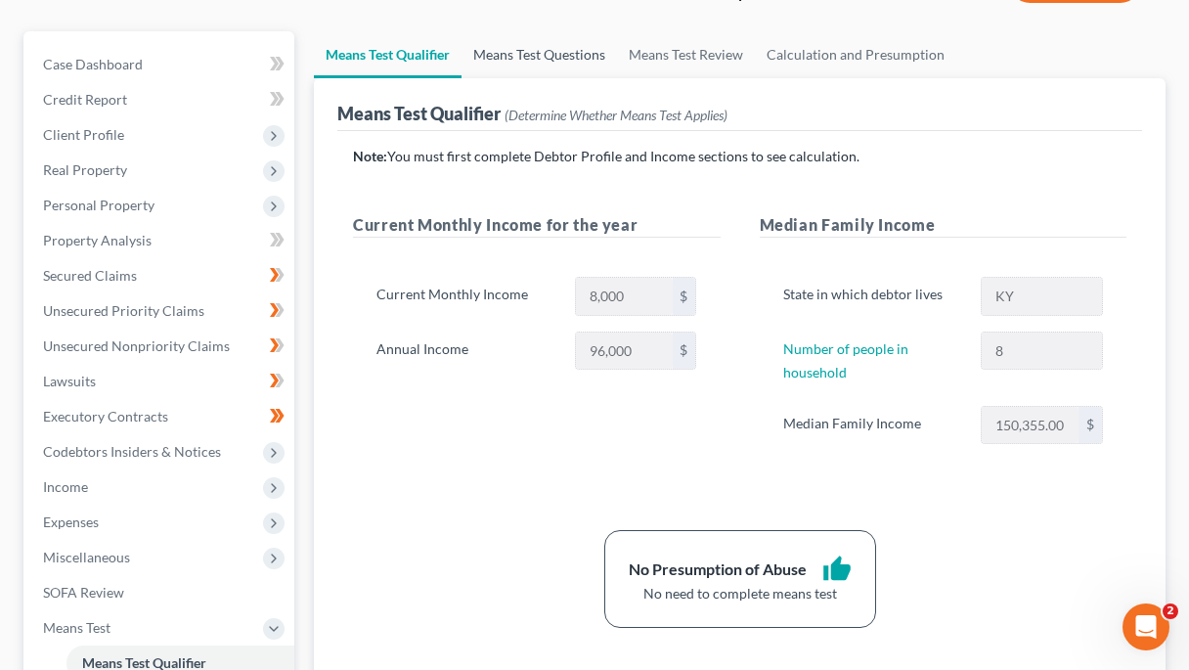
scroll to position [295, 0]
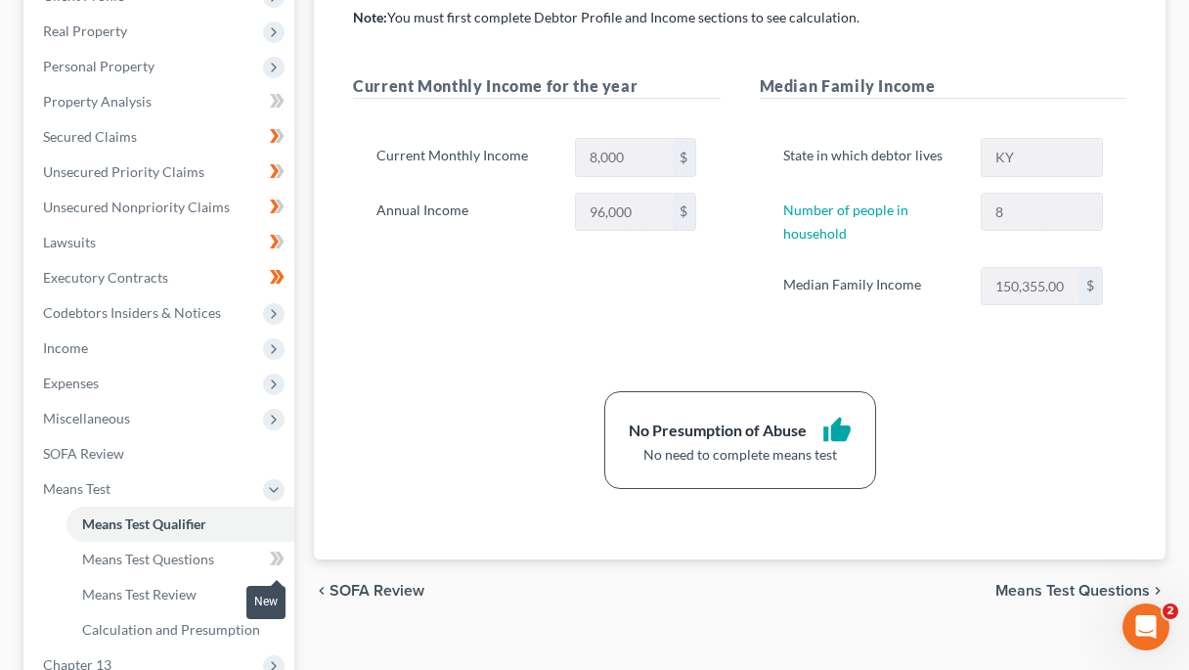
click at [286, 548] on span at bounding box center [277, 561] width 34 height 29
click at [287, 580] on link "Means Test Review" at bounding box center [180, 594] width 228 height 35
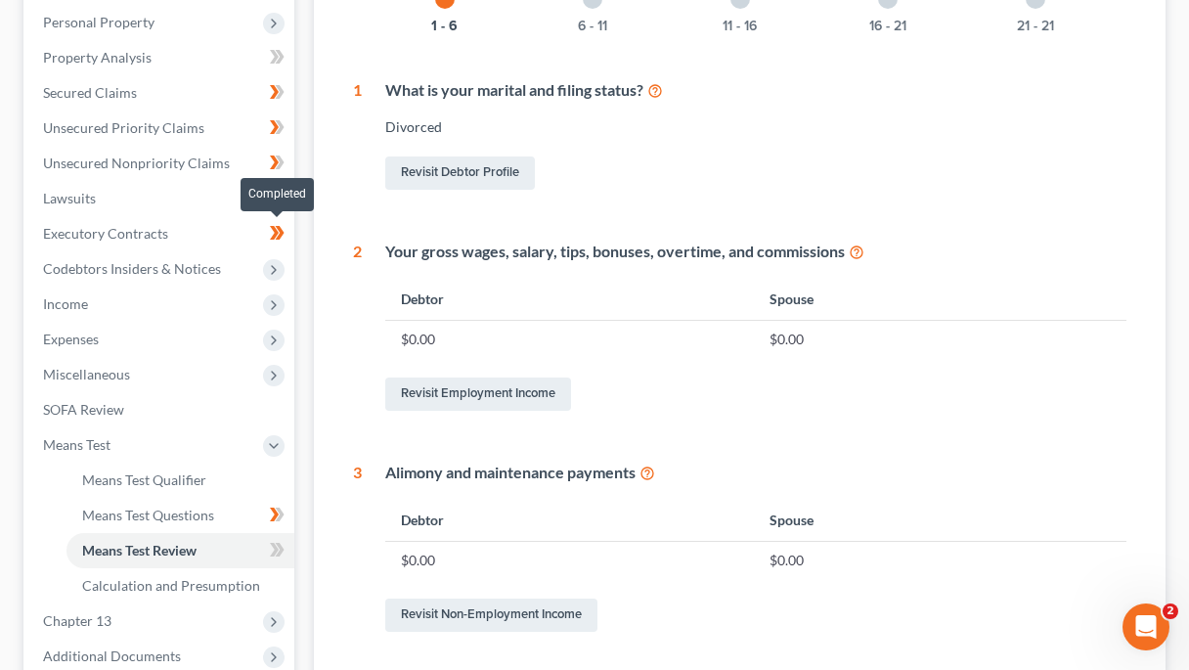
scroll to position [374, 0]
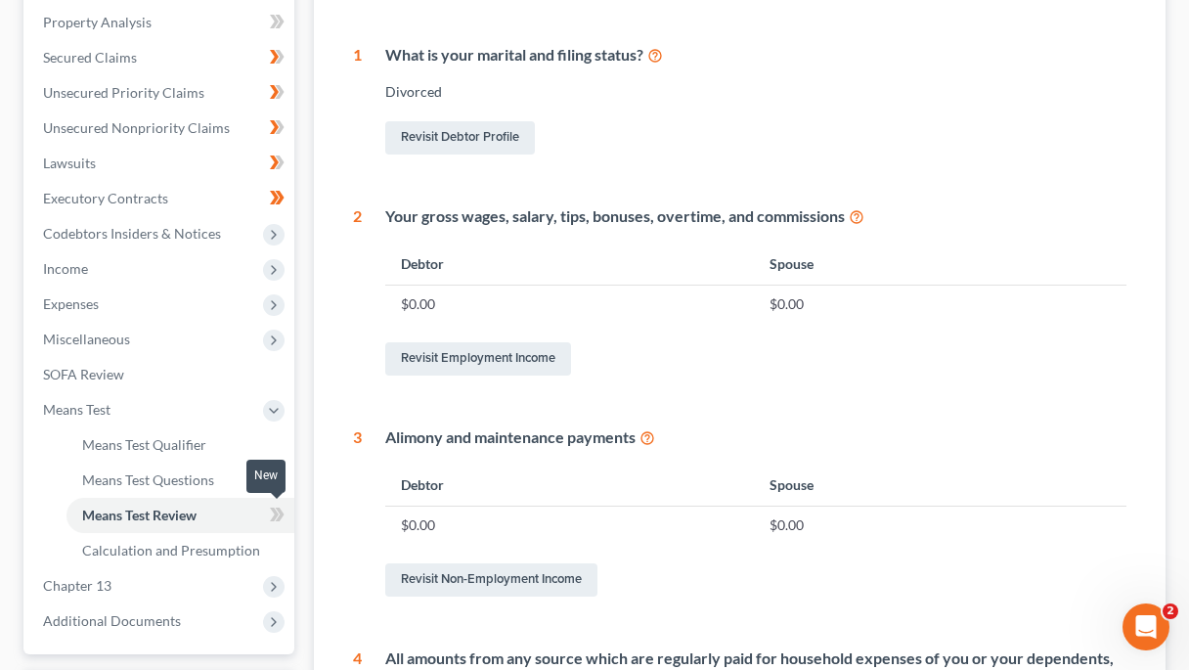
click at [278, 513] on icon at bounding box center [274, 514] width 9 height 14
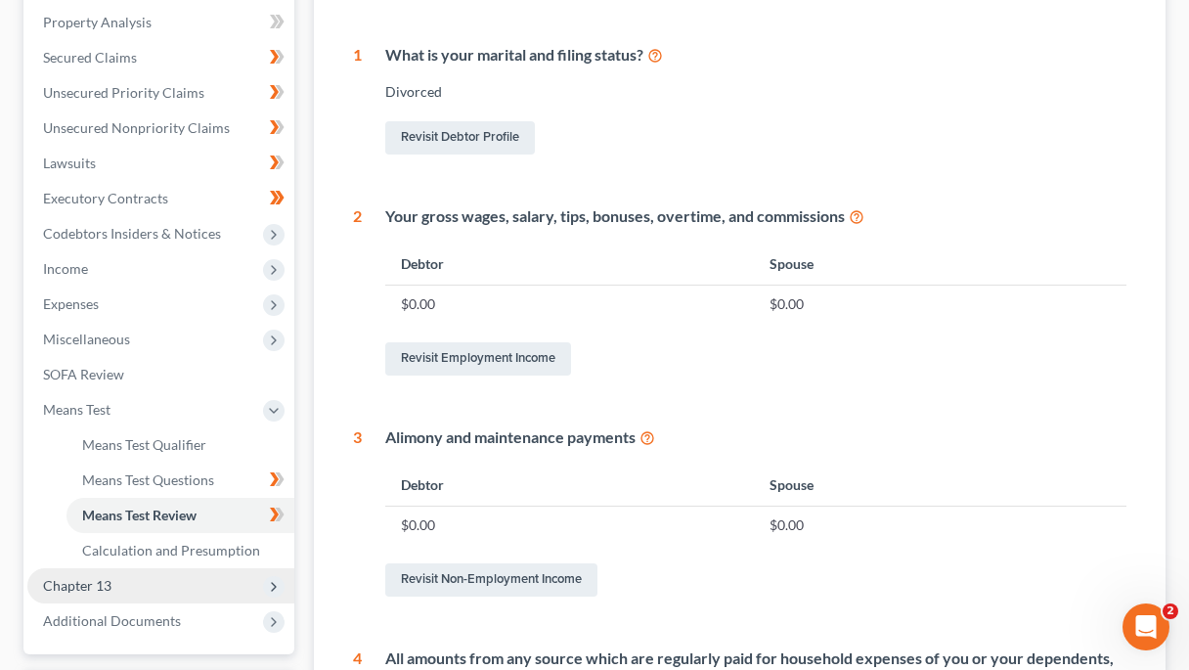
click at [226, 579] on span "Chapter 13" at bounding box center [160, 585] width 267 height 35
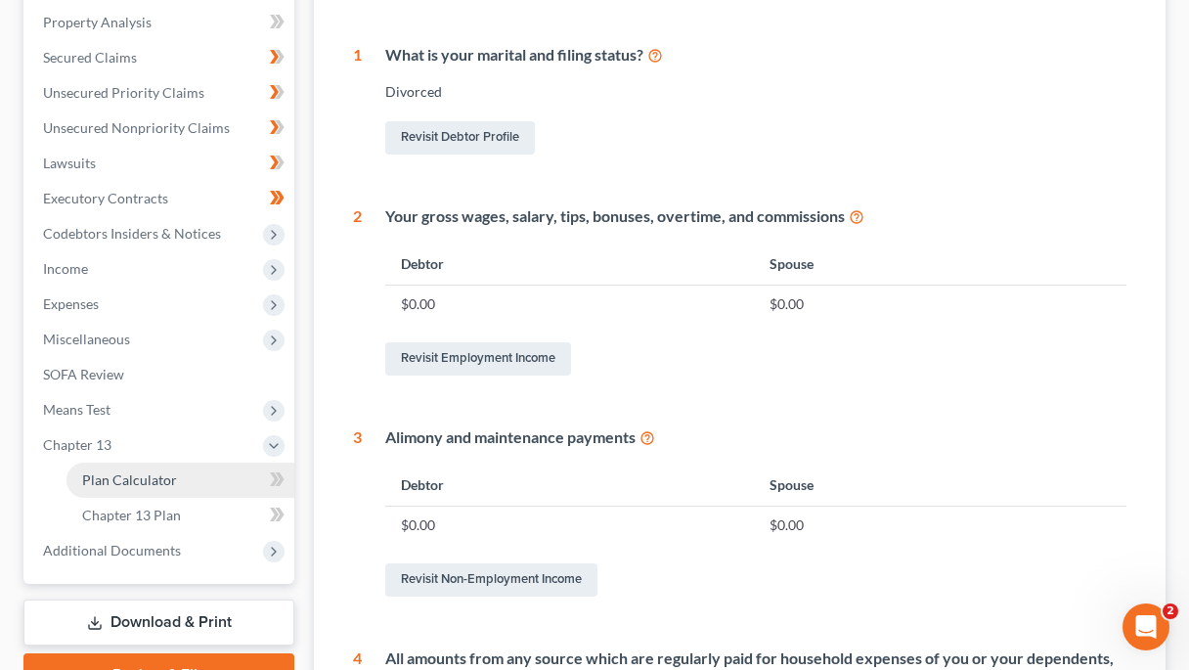
click at [200, 484] on link "Plan Calculator" at bounding box center [180, 479] width 228 height 35
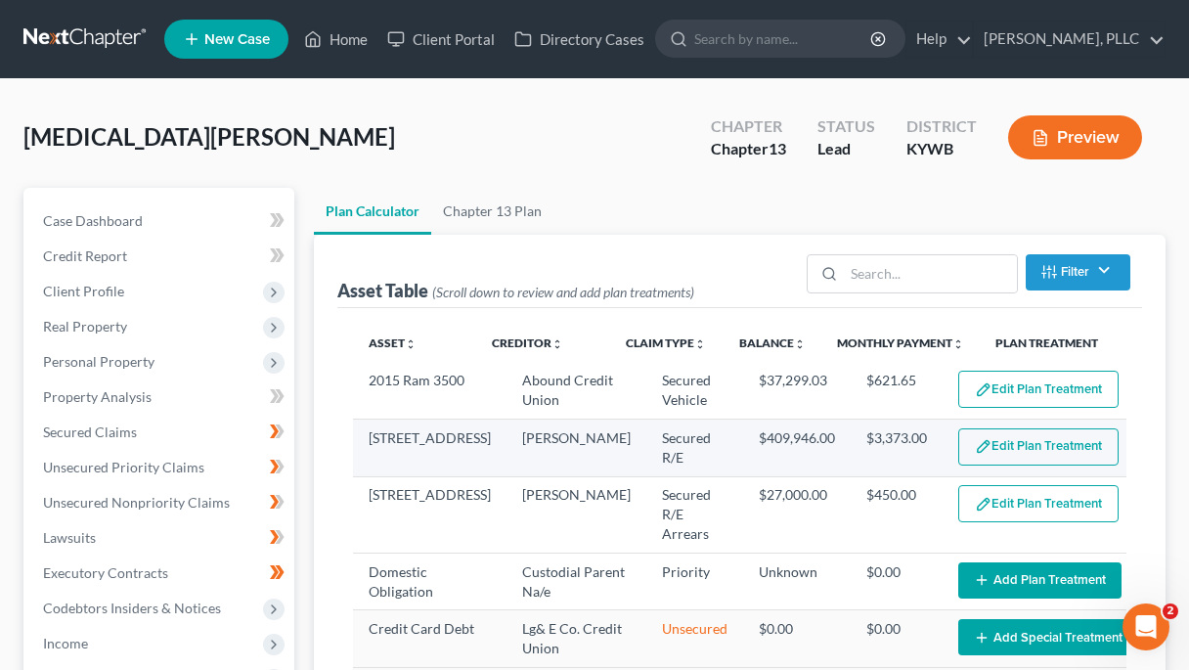
select select "59"
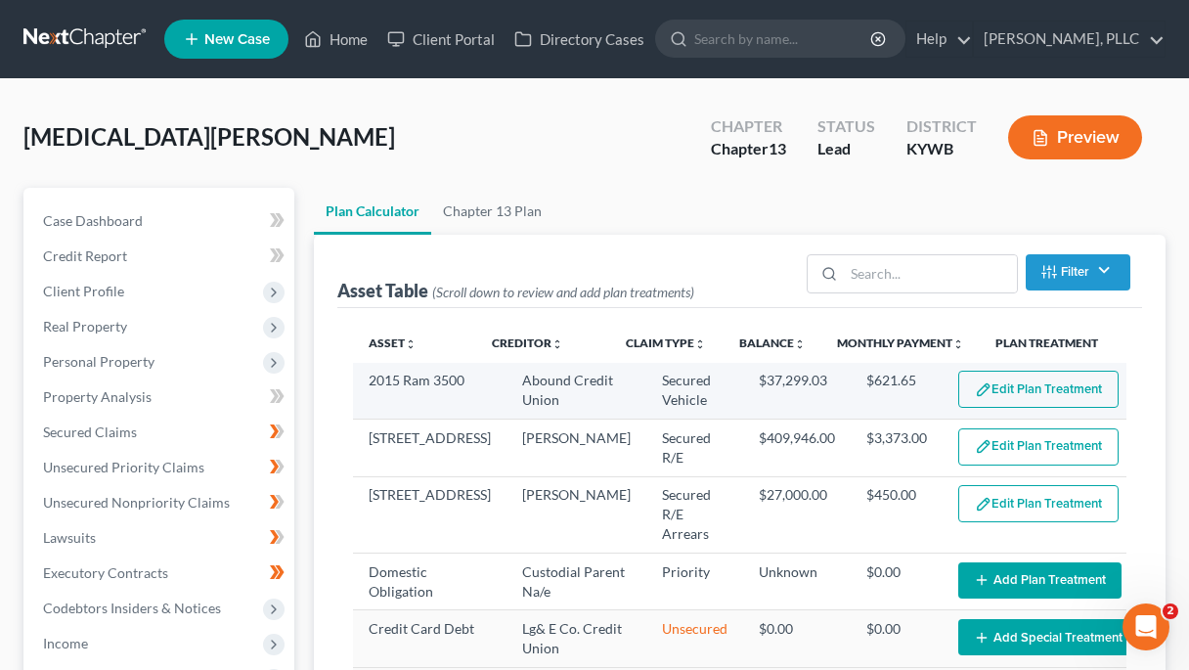
click at [1001, 411] on td "Edit Plan Treatment Add Plan Treatment" at bounding box center [1048, 391] width 211 height 57
click at [1009, 386] on button "Edit Plan Treatment" at bounding box center [1038, 389] width 160 height 37
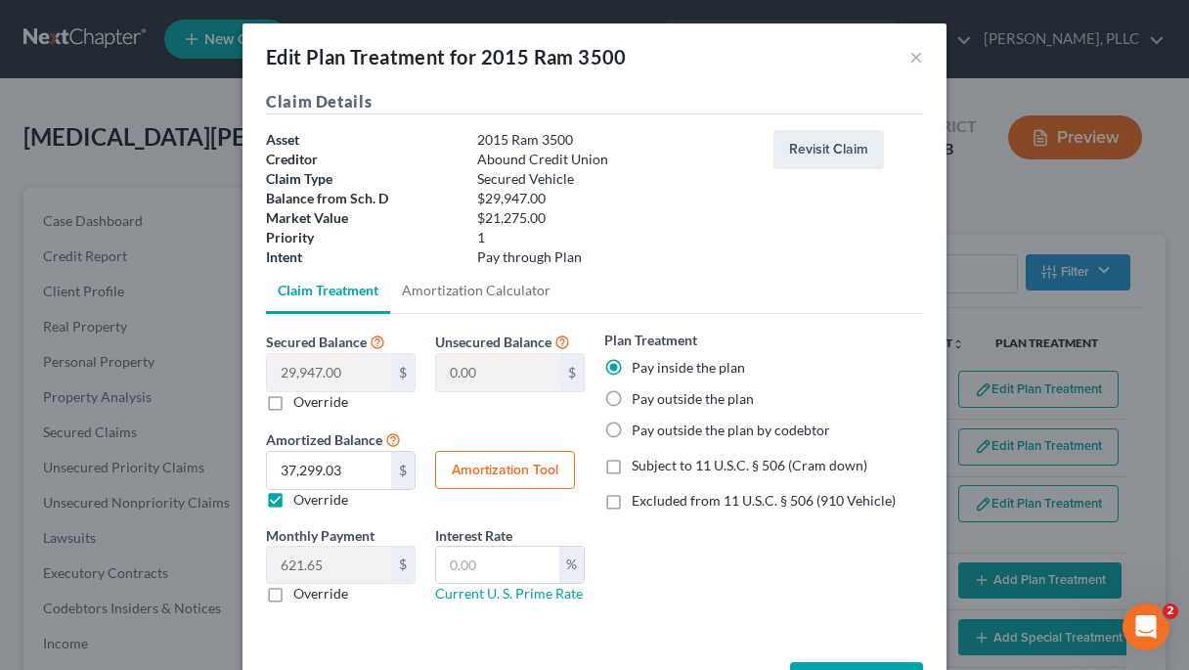
click at [492, 467] on button "Amortization Tool" at bounding box center [505, 470] width 140 height 39
type input "29,947.00"
type input "60"
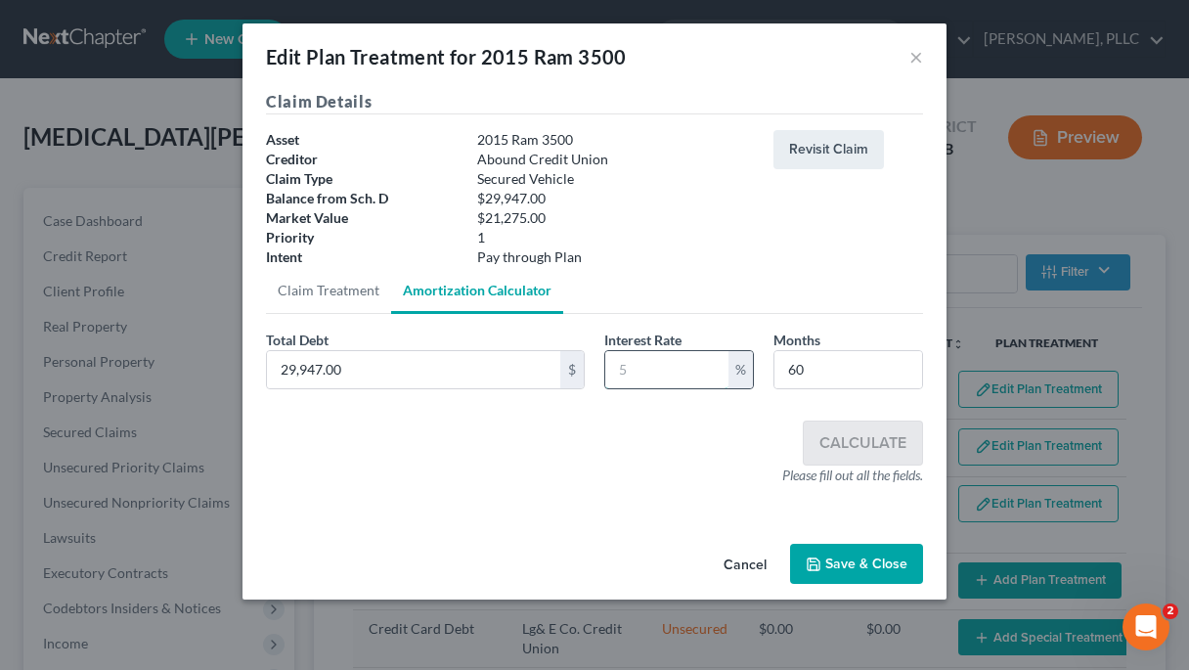
click at [646, 380] on input "text" at bounding box center [666, 369] width 123 height 37
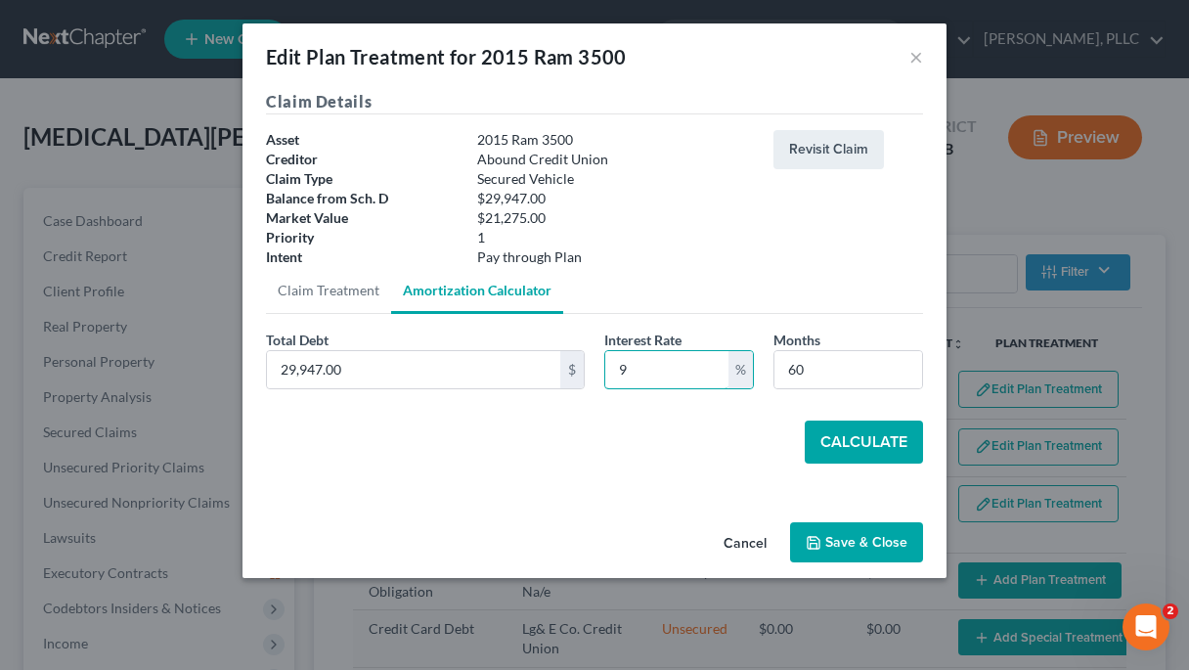
type input "9"
click at [902, 444] on button "Calculate" at bounding box center [864, 441] width 118 height 43
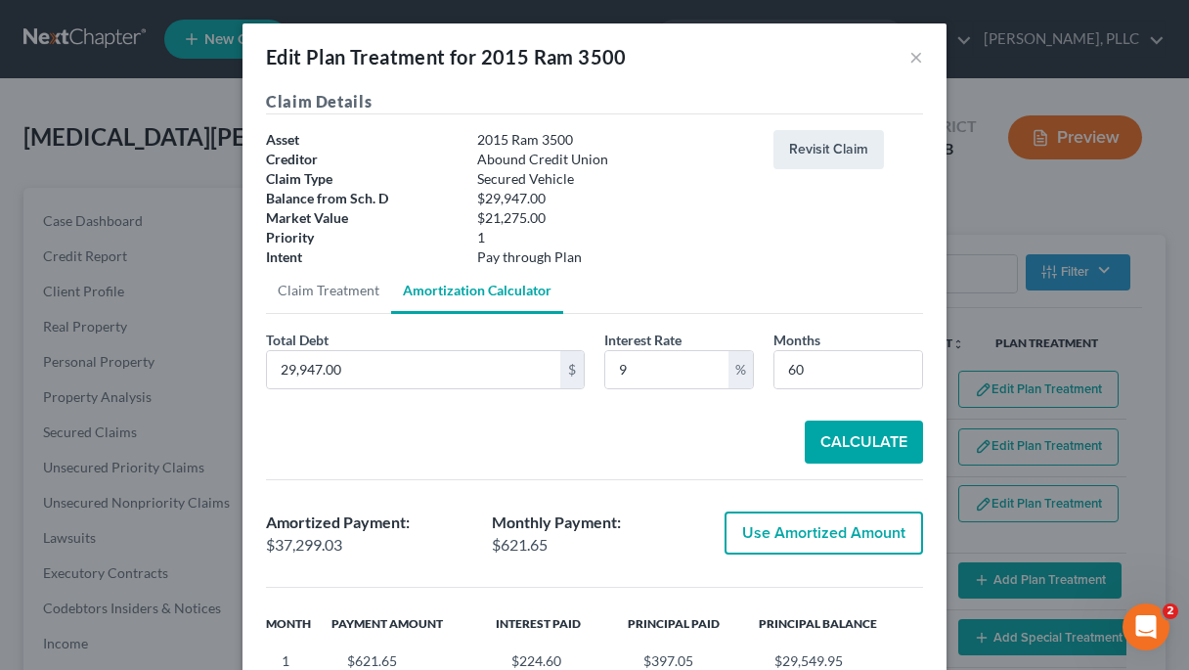
click at [858, 540] on button "Use Amortized Amount" at bounding box center [824, 532] width 198 height 43
type input "37,299.02"
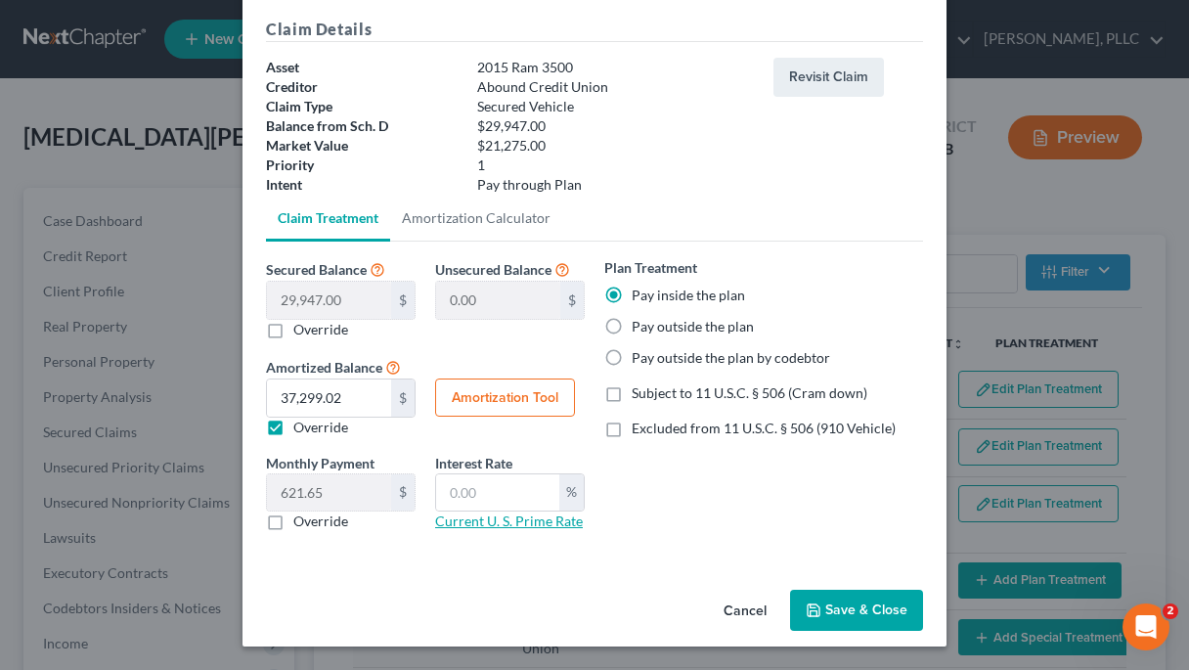
scroll to position [72, 0]
click at [480, 504] on input "text" at bounding box center [497, 492] width 123 height 37
type input "9"
click at [870, 610] on button "Save & Close" at bounding box center [856, 610] width 133 height 41
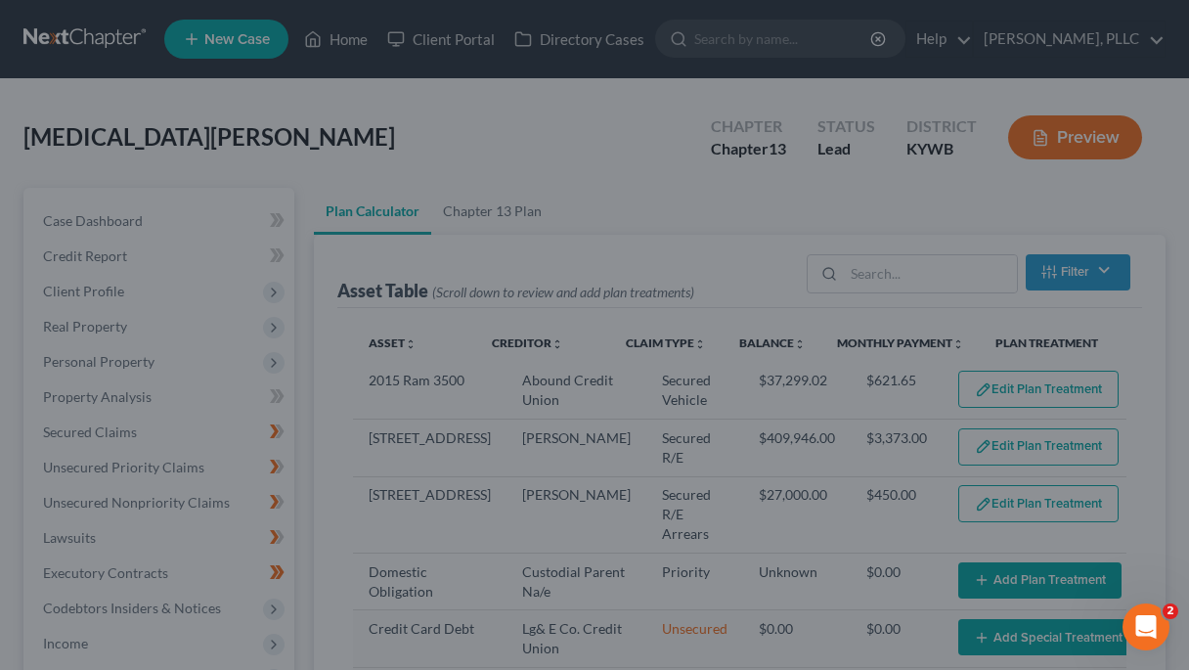
select select "59"
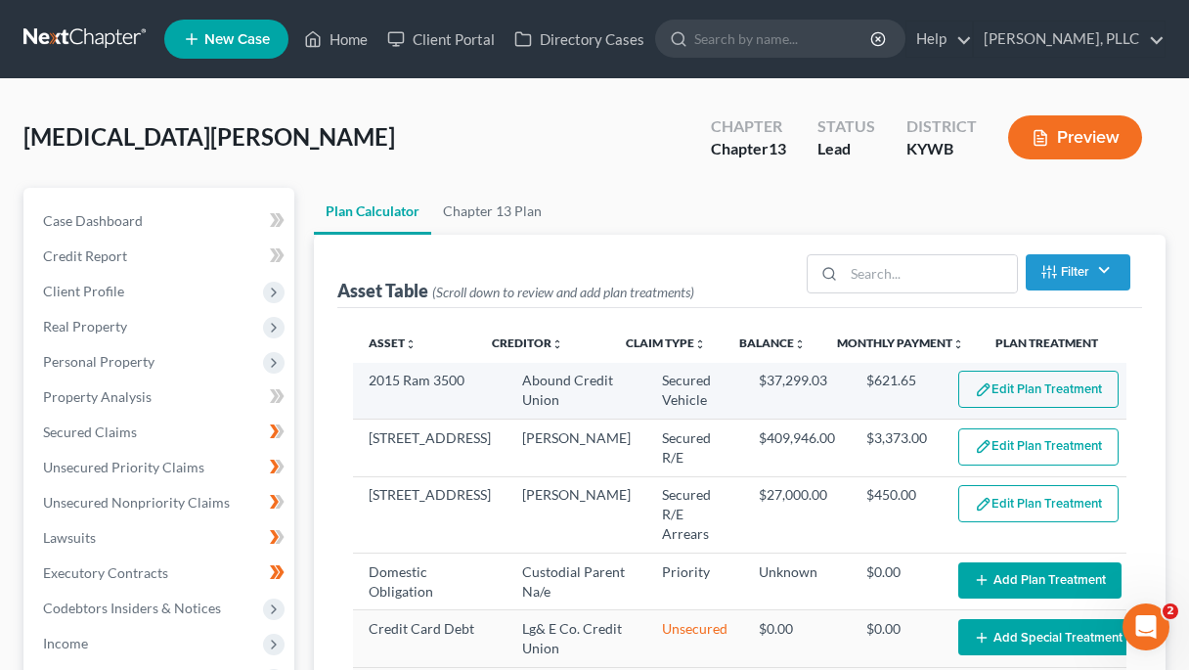
click at [972, 390] on button "Edit Plan Treatment" at bounding box center [1038, 389] width 160 height 37
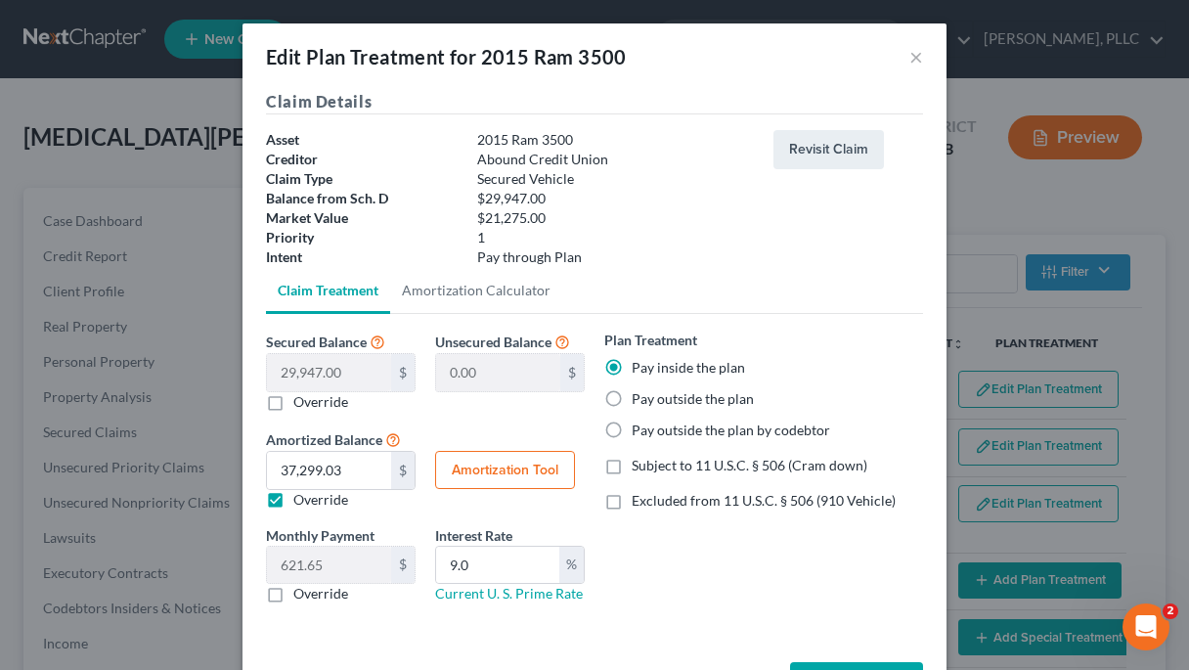
click at [632, 500] on label "Excluded from 11 U.S.C. § 506 (910 Vehicle)" at bounding box center [764, 501] width 264 height 20
click at [639, 500] on input "Excluded from 11 U.S.C. § 506 (910 Vehicle)" at bounding box center [645, 497] width 13 height 13
checkbox input "true"
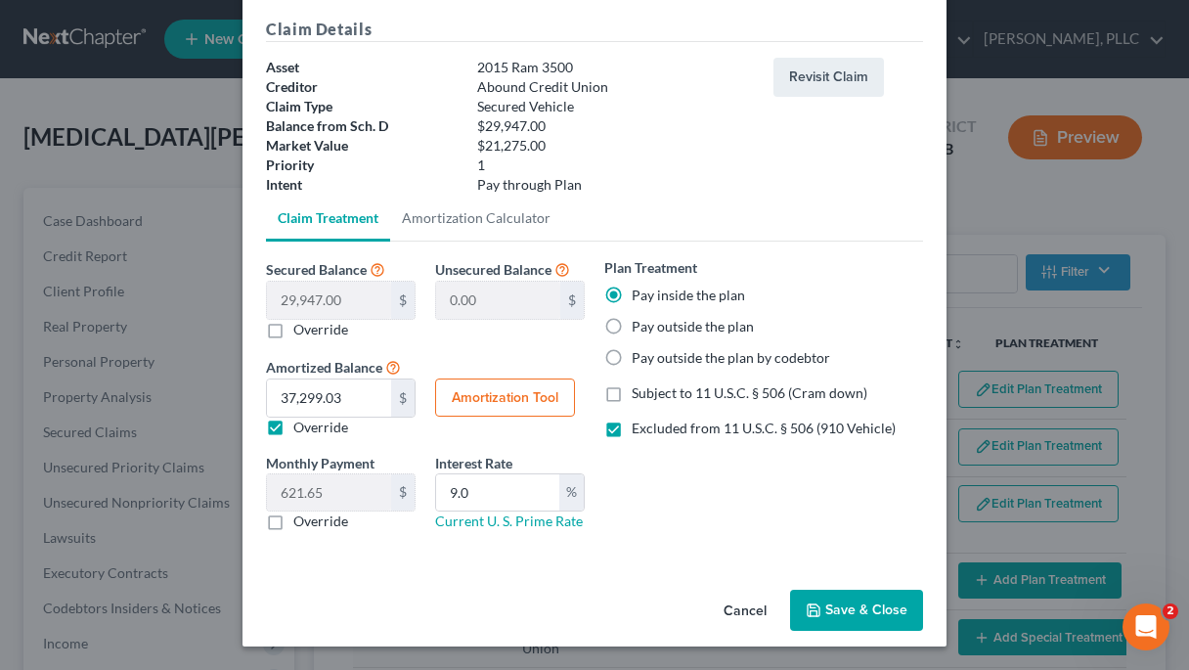
click at [847, 591] on button "Save & Close" at bounding box center [856, 610] width 133 height 41
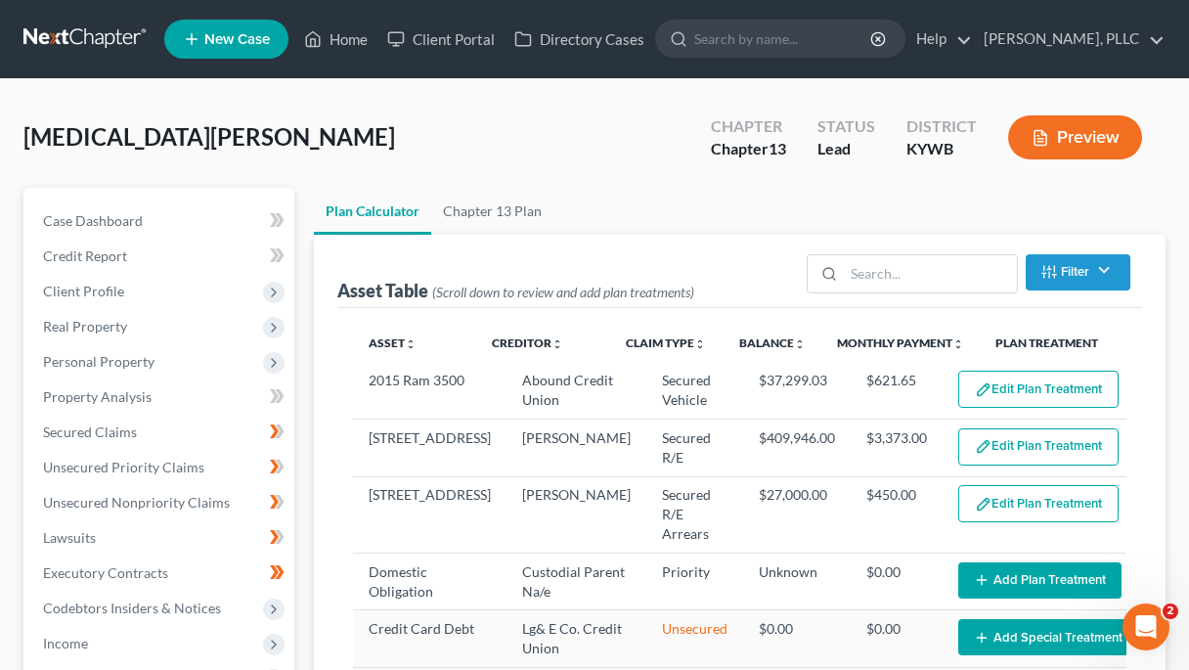
select select "59"
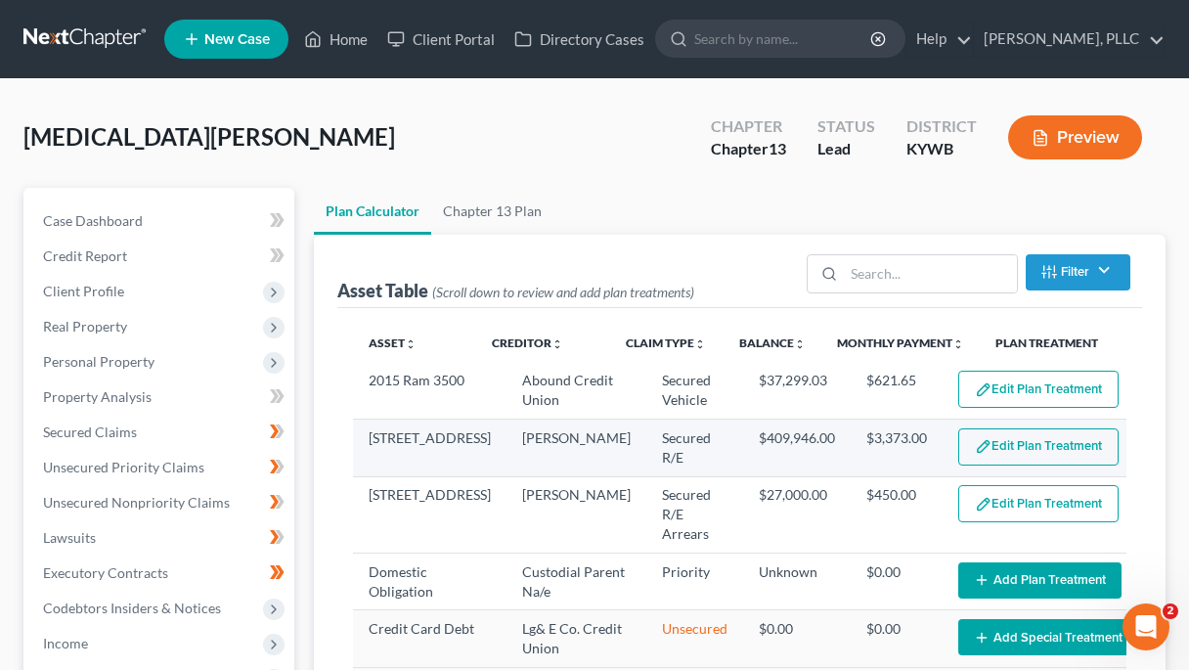
click at [1009, 457] on button "Edit Plan Treatment" at bounding box center [1038, 446] width 160 height 37
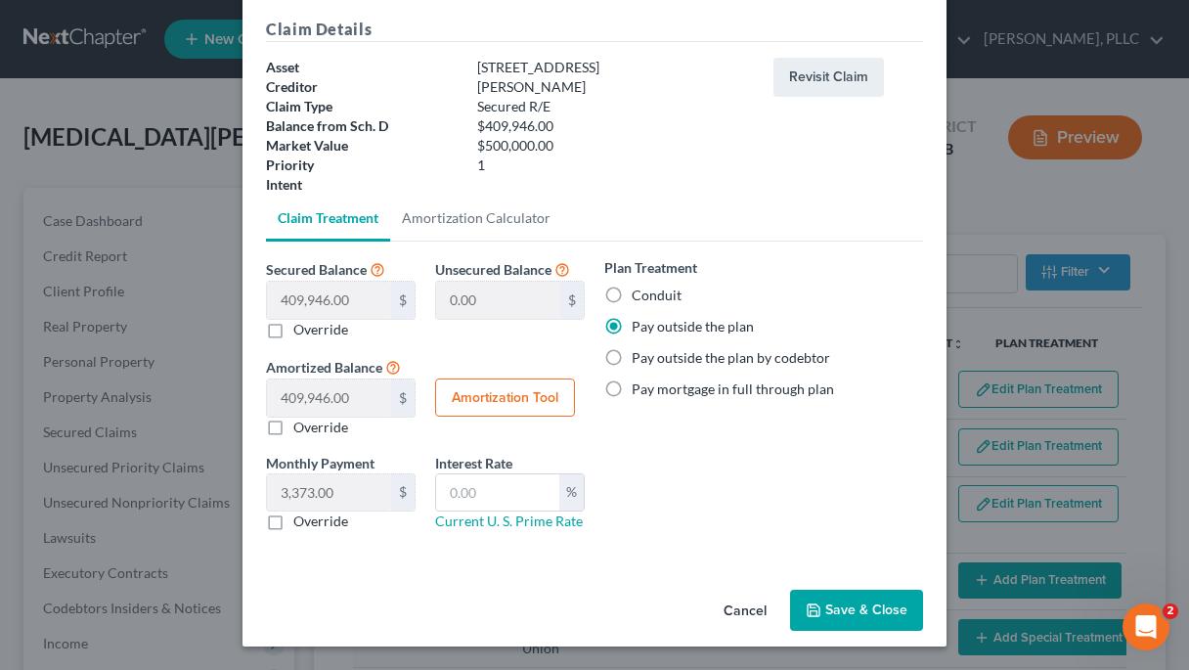
click at [849, 601] on button "Save & Close" at bounding box center [856, 610] width 133 height 41
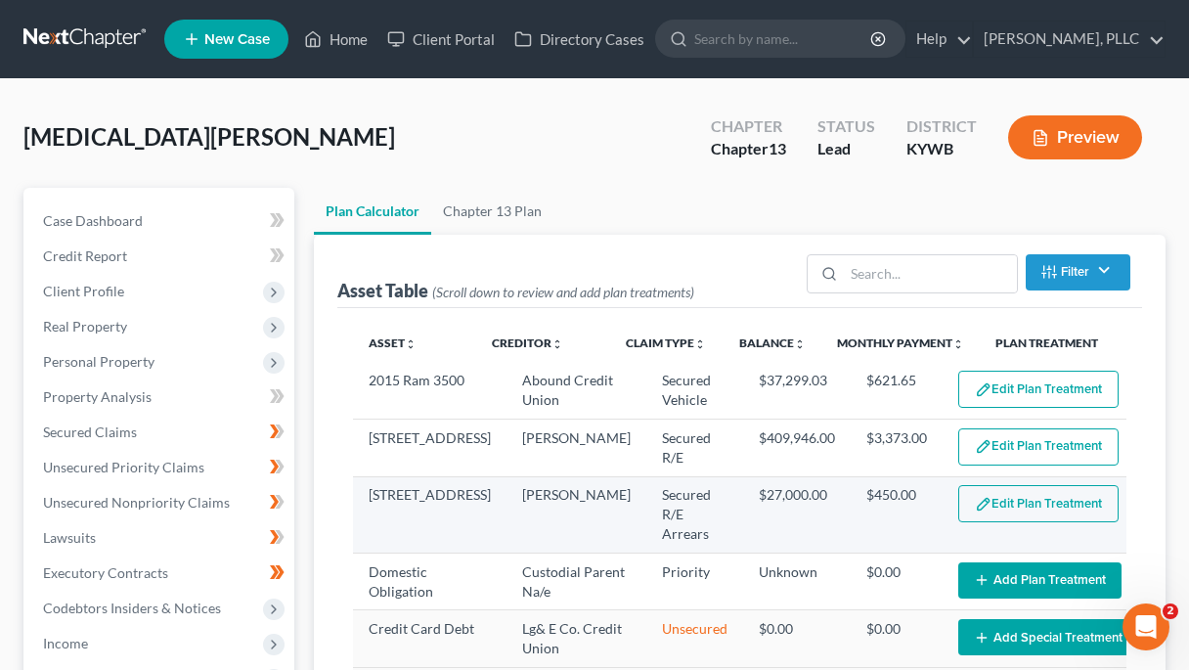
select select "59"
click at [972, 522] on button "Edit Plan Treatment" at bounding box center [1038, 503] width 160 height 37
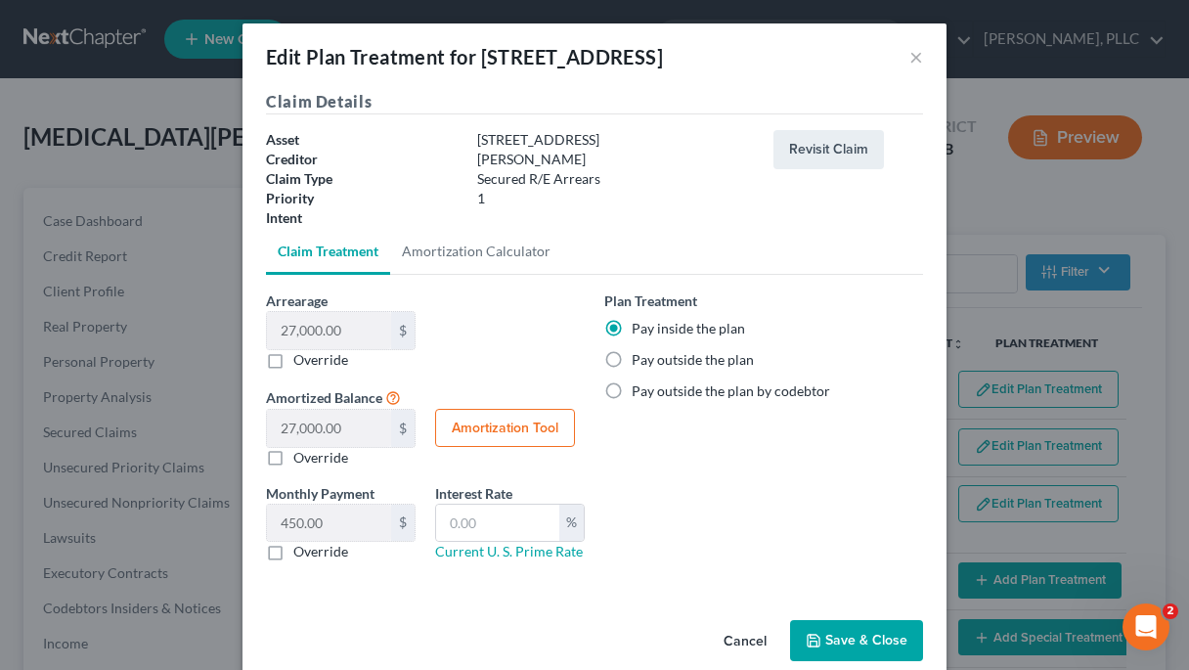
click at [853, 636] on button "Save & Close" at bounding box center [856, 640] width 133 height 41
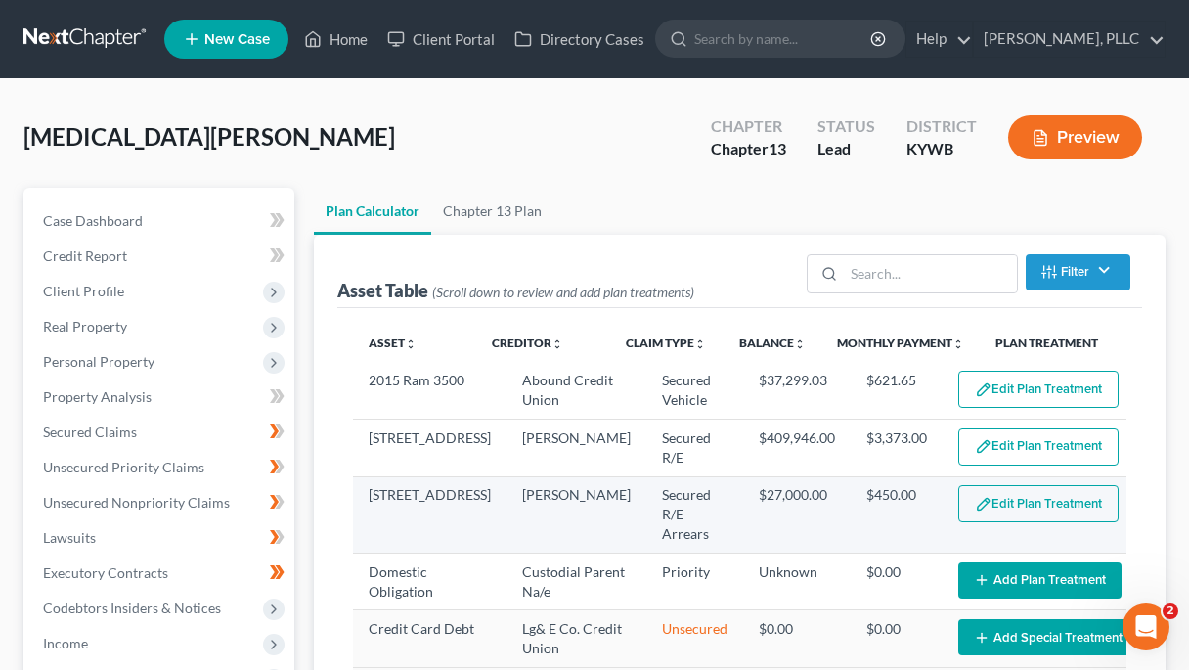
select select "59"
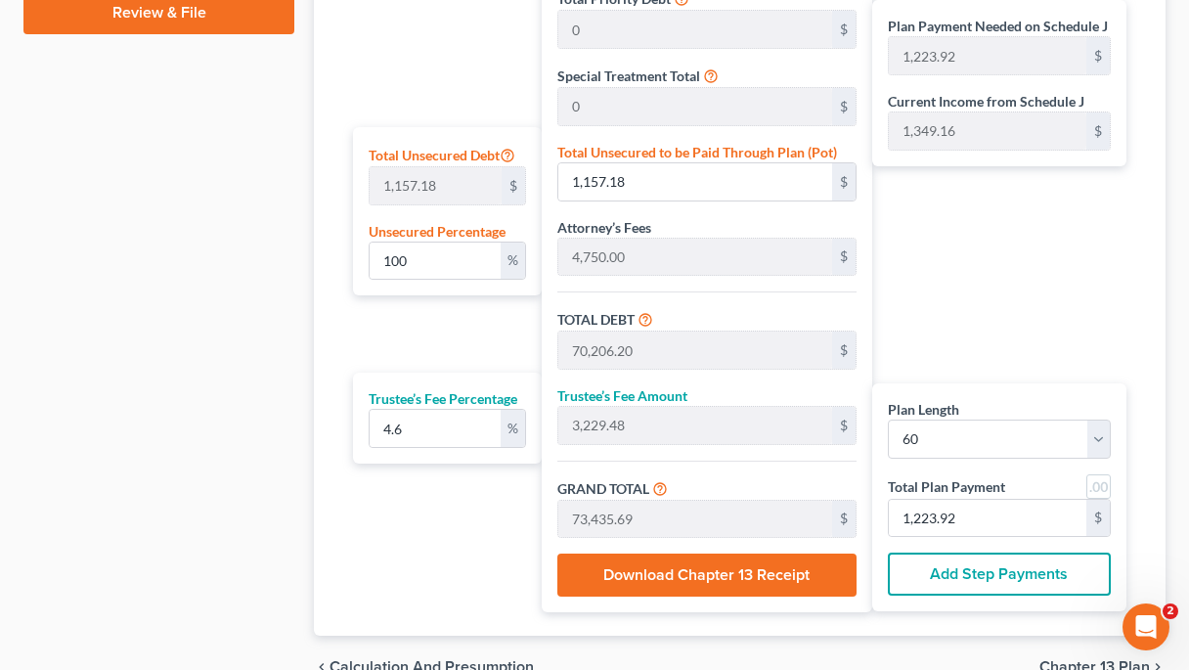
scroll to position [1039, 0]
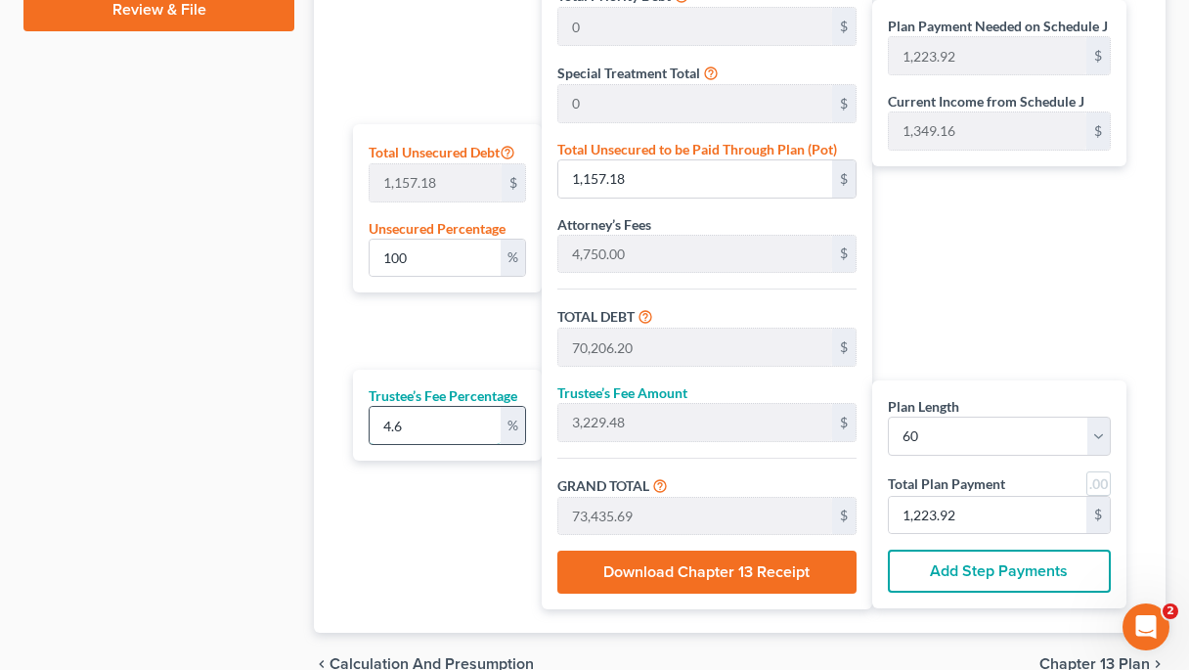
click at [431, 444] on input "4.6" at bounding box center [435, 425] width 131 height 37
type input "4."
type input "2,808.24"
type input "73,014.45"
type input "1,216.90"
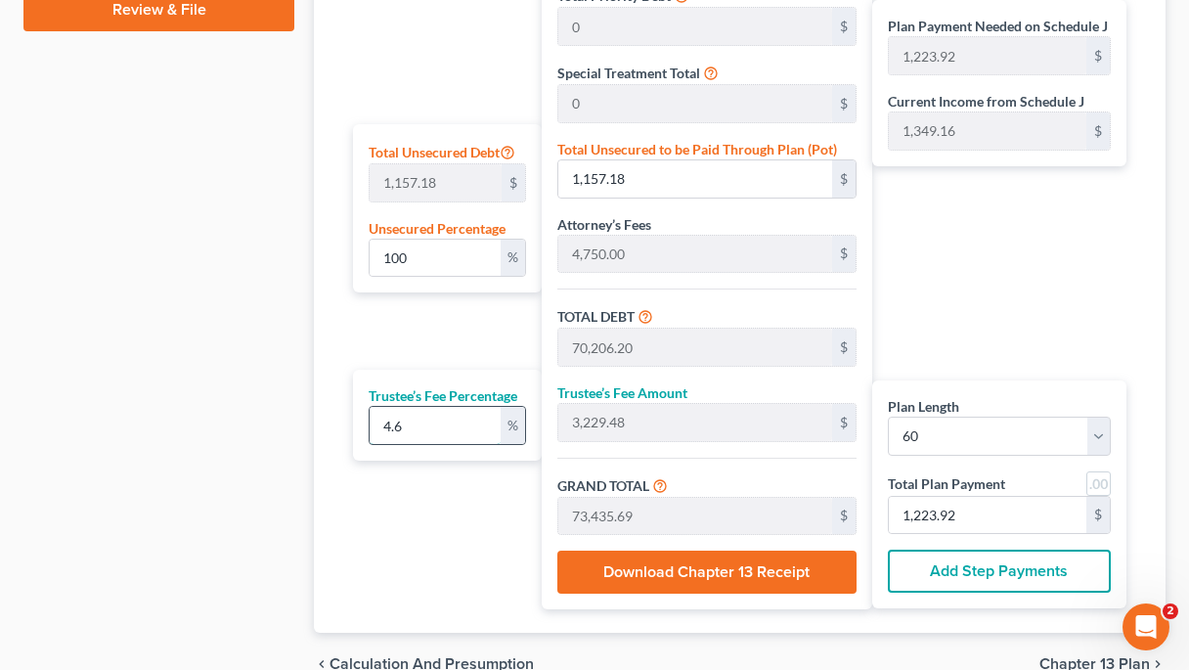
type input "1,216.90"
type input "4.7"
type input "3,299.69"
type input "73,505.90"
type input "1,225.09"
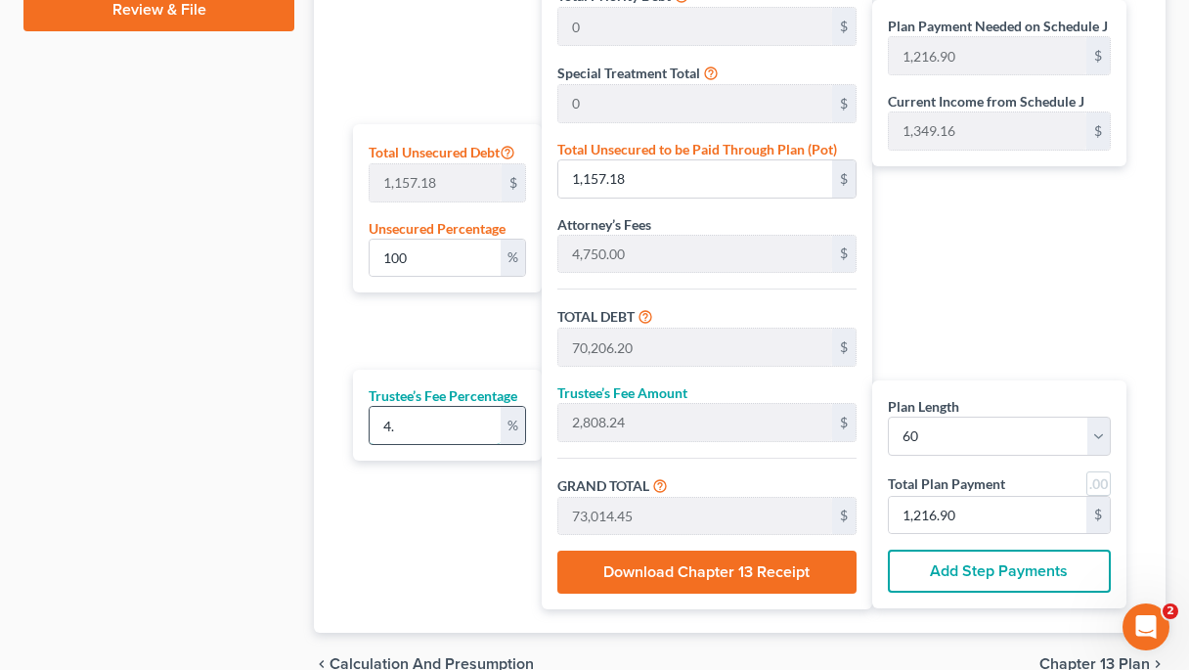
type input "1,225.09"
type input "4.75"
type input "3,334.79"
type input "73,541.00"
type input "1,225.68"
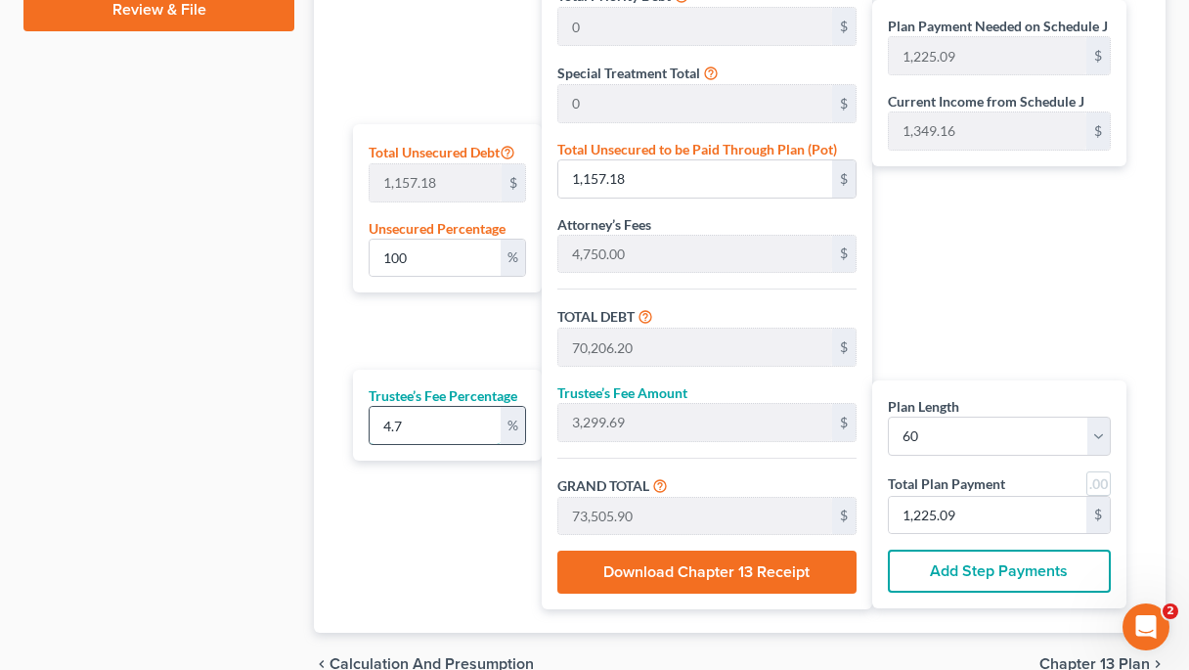
type input "1,225.68"
type input "4.75"
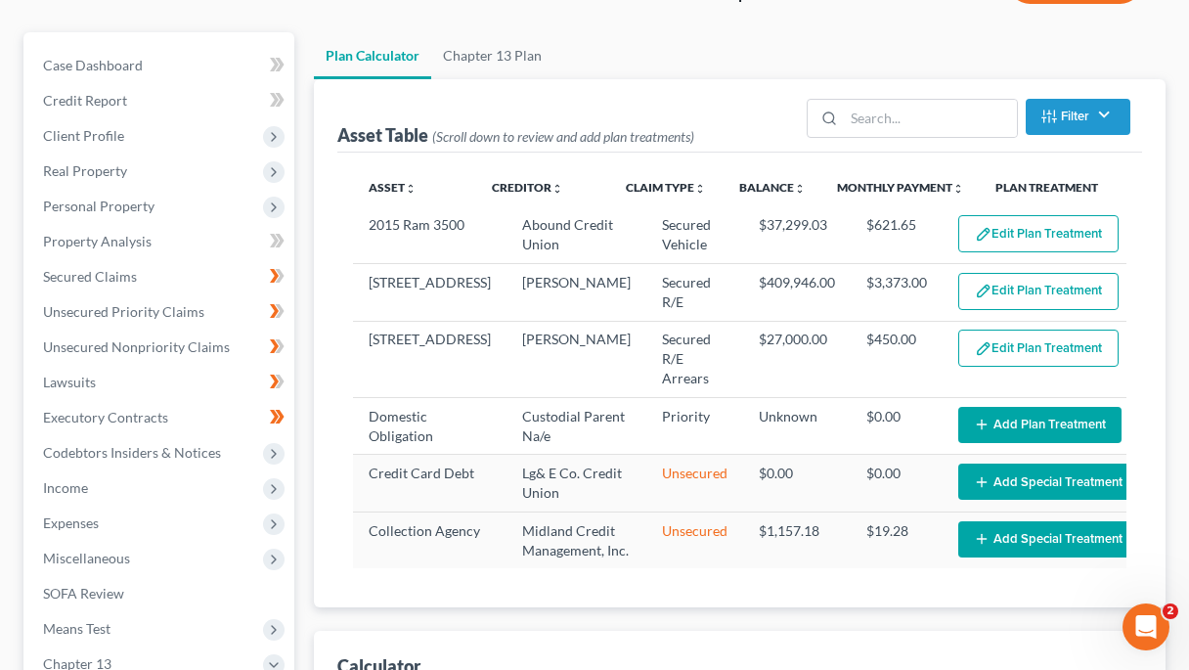
scroll to position [187, 0]
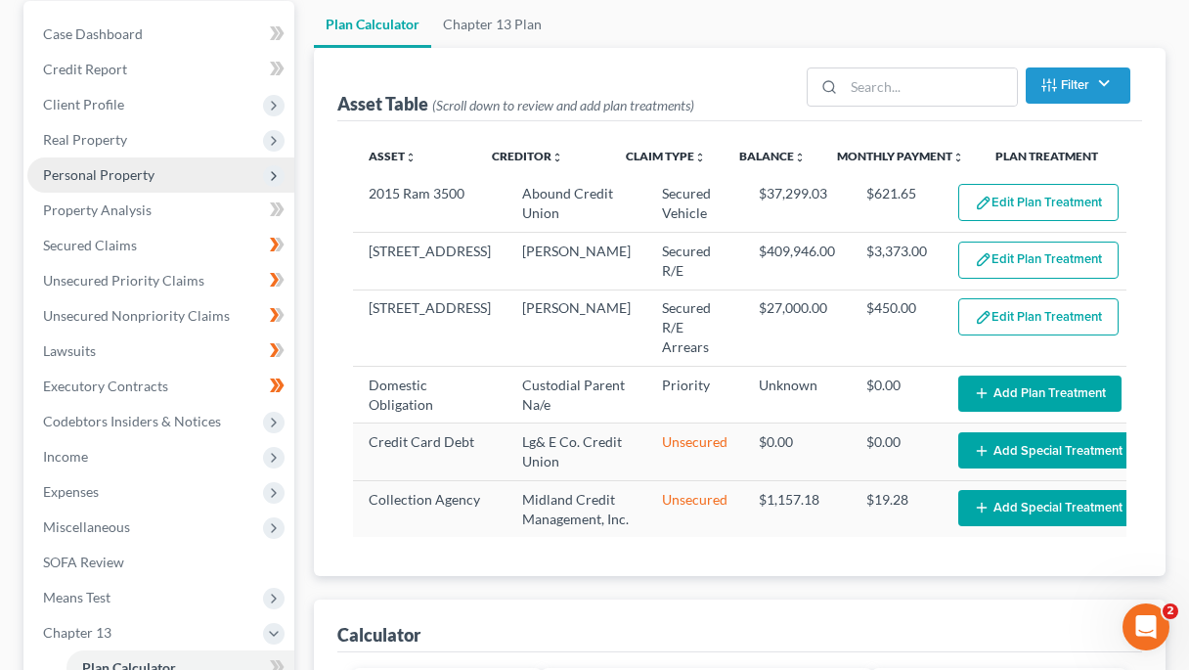
click at [109, 184] on span "Personal Property" at bounding box center [160, 174] width 267 height 35
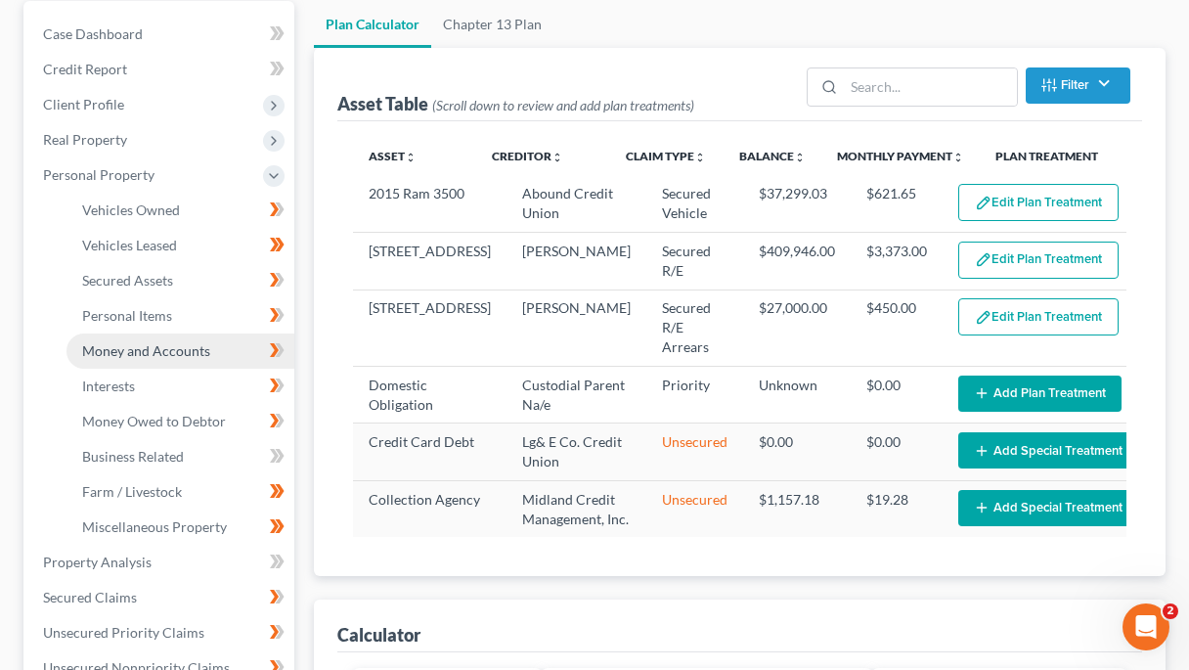
click at [143, 353] on span "Money and Accounts" at bounding box center [146, 350] width 128 height 17
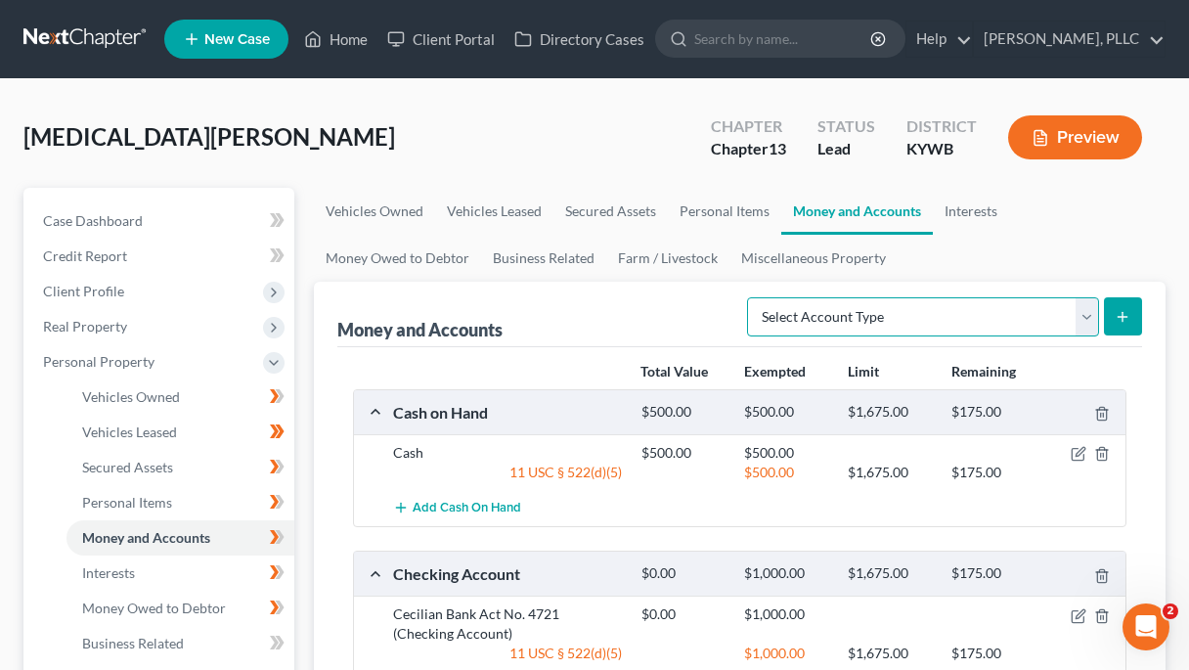
select select "other"
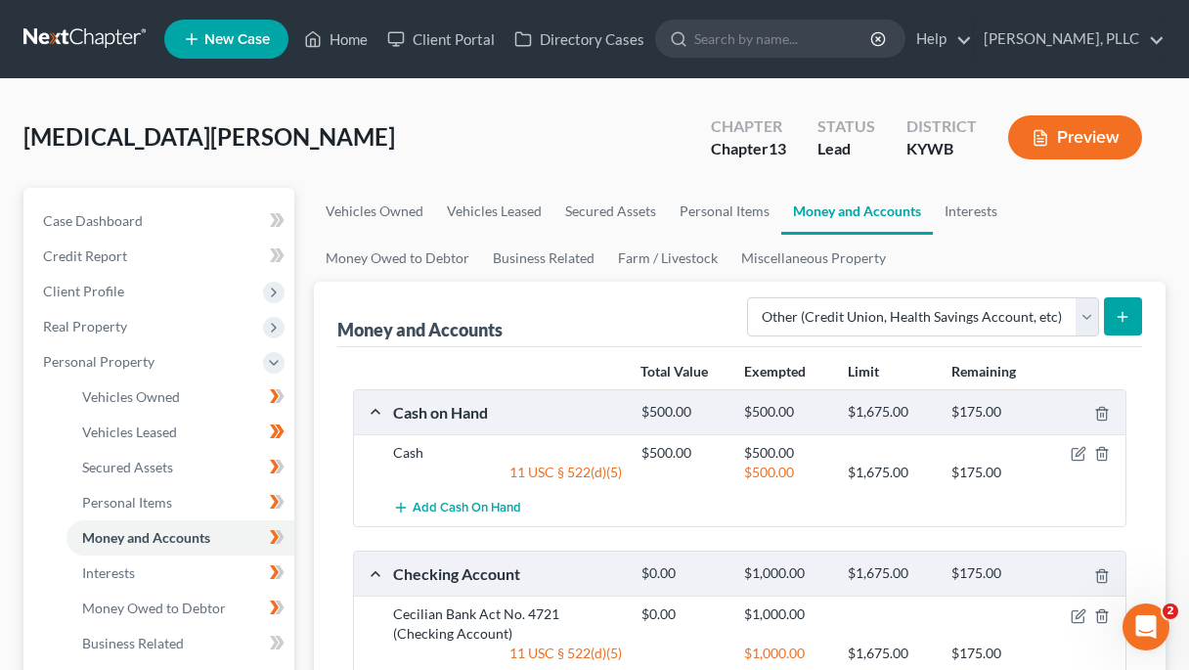
click at [1122, 321] on line "submit" at bounding box center [1122, 316] width 0 height 9
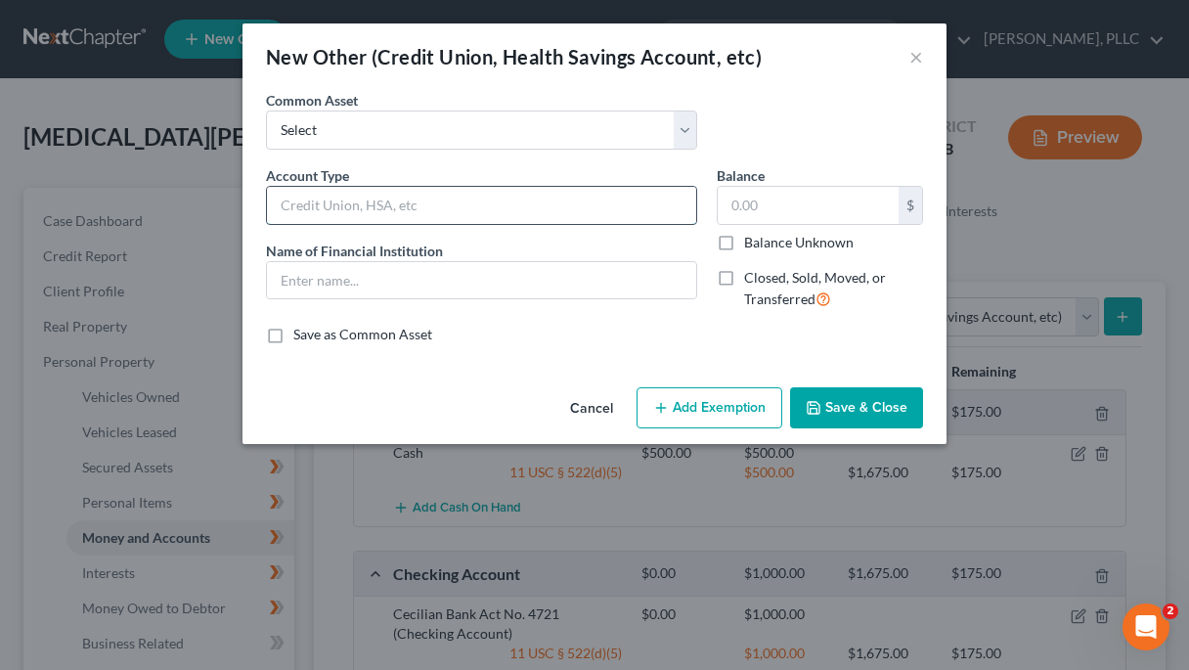
click at [559, 201] on input "text" at bounding box center [481, 205] width 429 height 37
type input "Savings Account No. ***1807"
click at [290, 276] on input "text" at bounding box center [481, 280] width 429 height 37
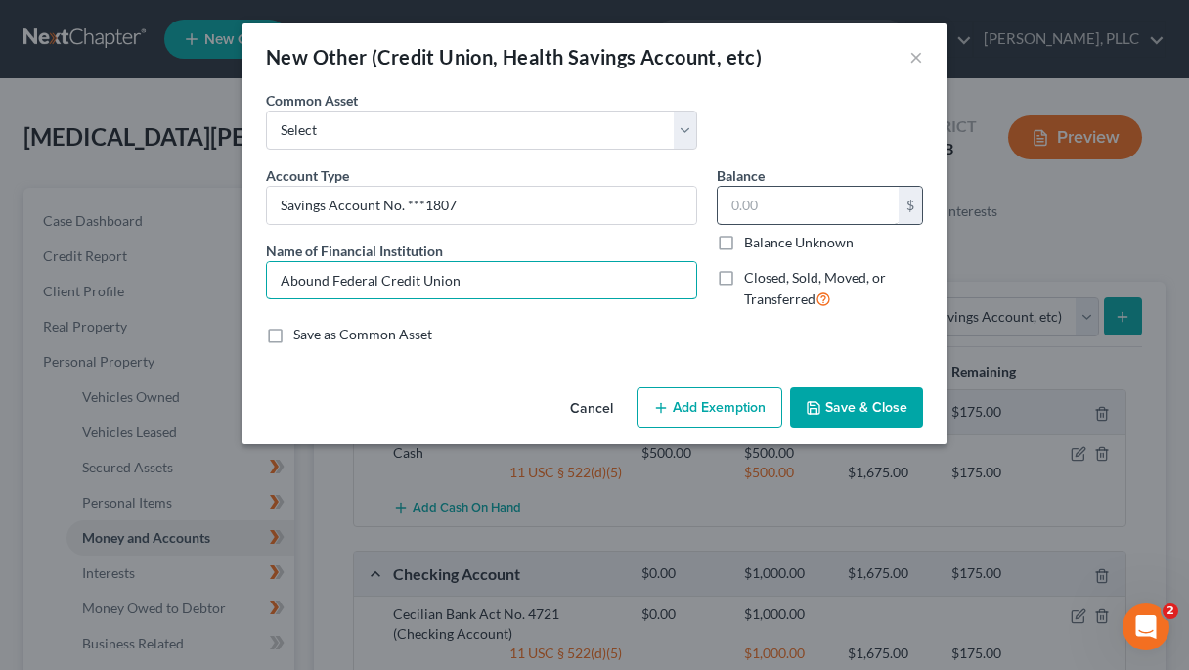
type input "Abound Federal Credit Union"
click at [757, 208] on input "text" at bounding box center [808, 205] width 181 height 37
type input "150"
click at [734, 402] on button "Add Exemption" at bounding box center [710, 407] width 146 height 41
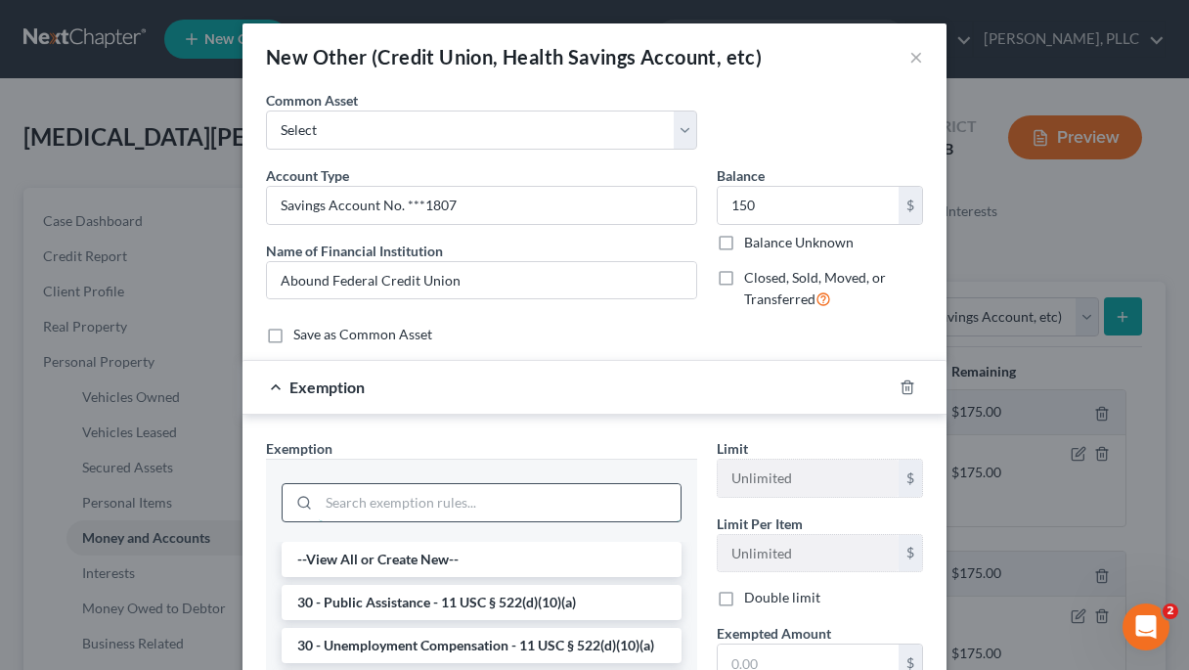
click at [523, 505] on input "search" at bounding box center [500, 502] width 362 height 37
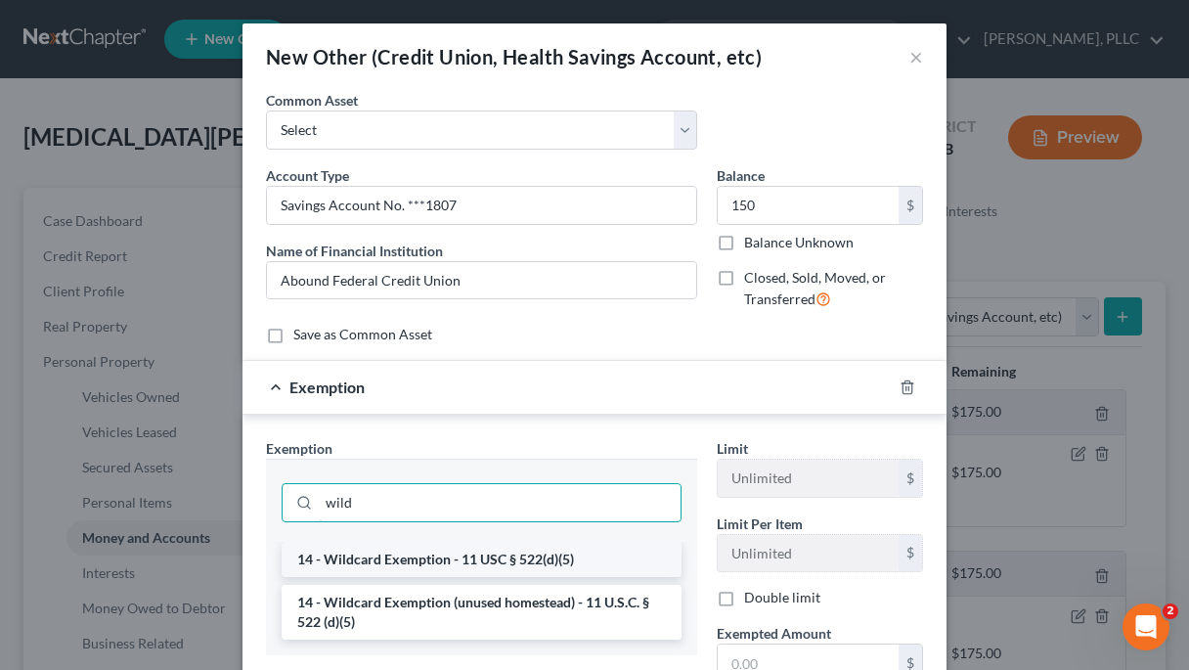
type input "wild"
click at [471, 562] on li "14 - Wildcard Exemption - 11 USC § 522(d)(5)" at bounding box center [482, 559] width 400 height 35
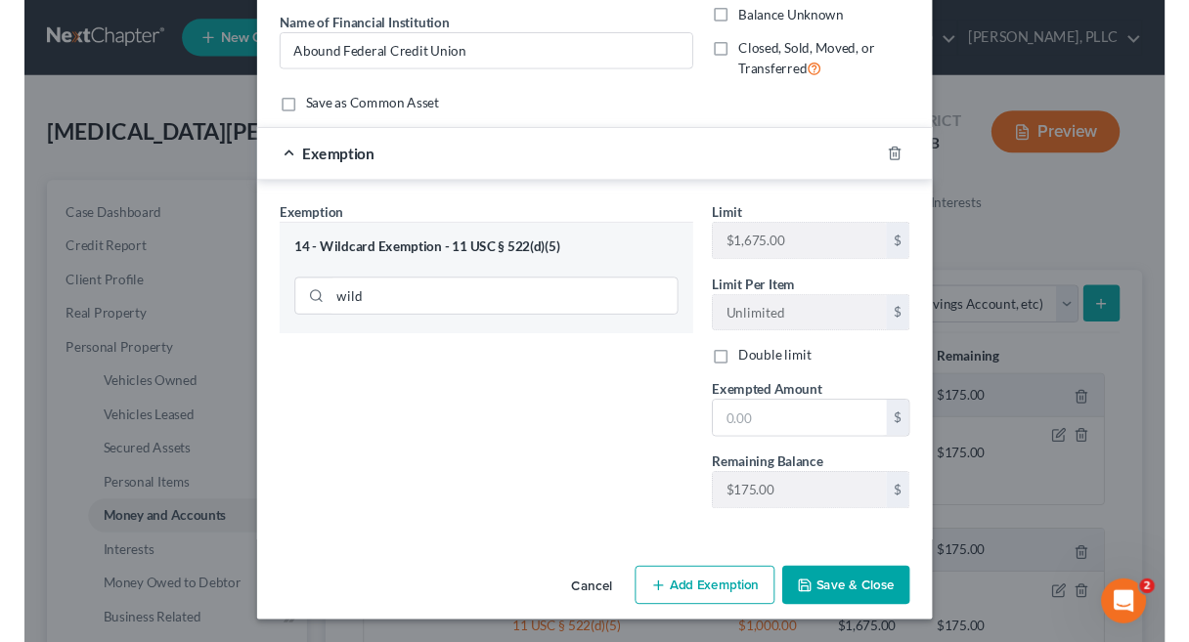
scroll to position [226, 0]
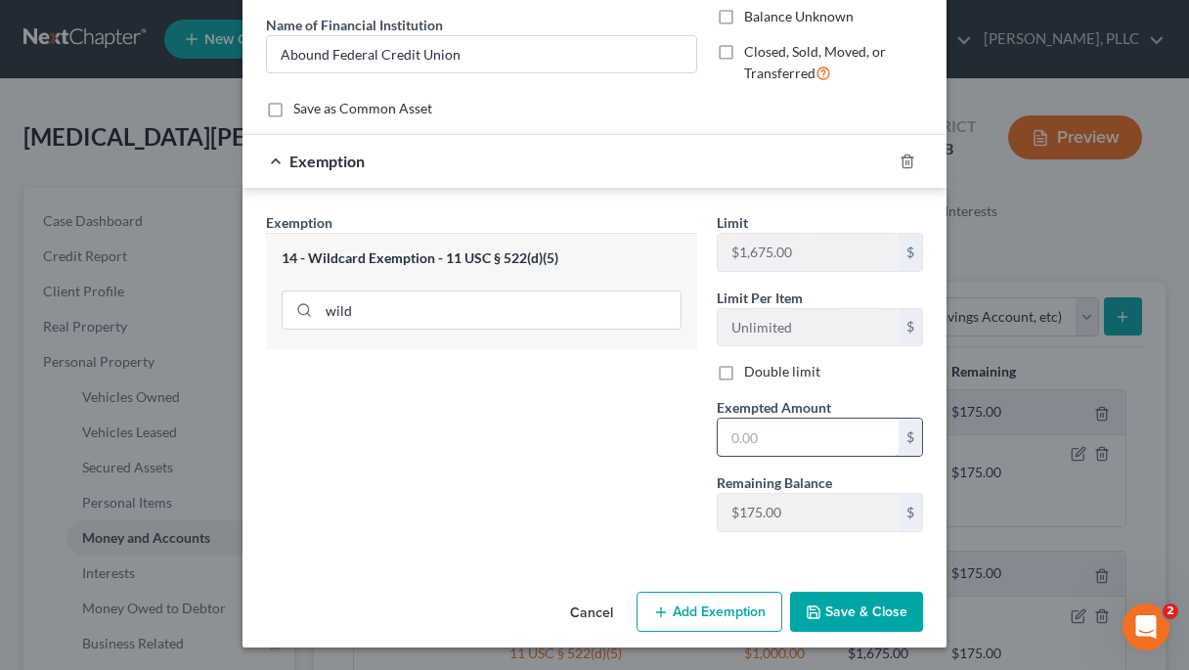
click at [767, 441] on input "text" at bounding box center [808, 436] width 181 height 37
type input "150"
click at [884, 615] on button "Save & Close" at bounding box center [856, 612] width 133 height 41
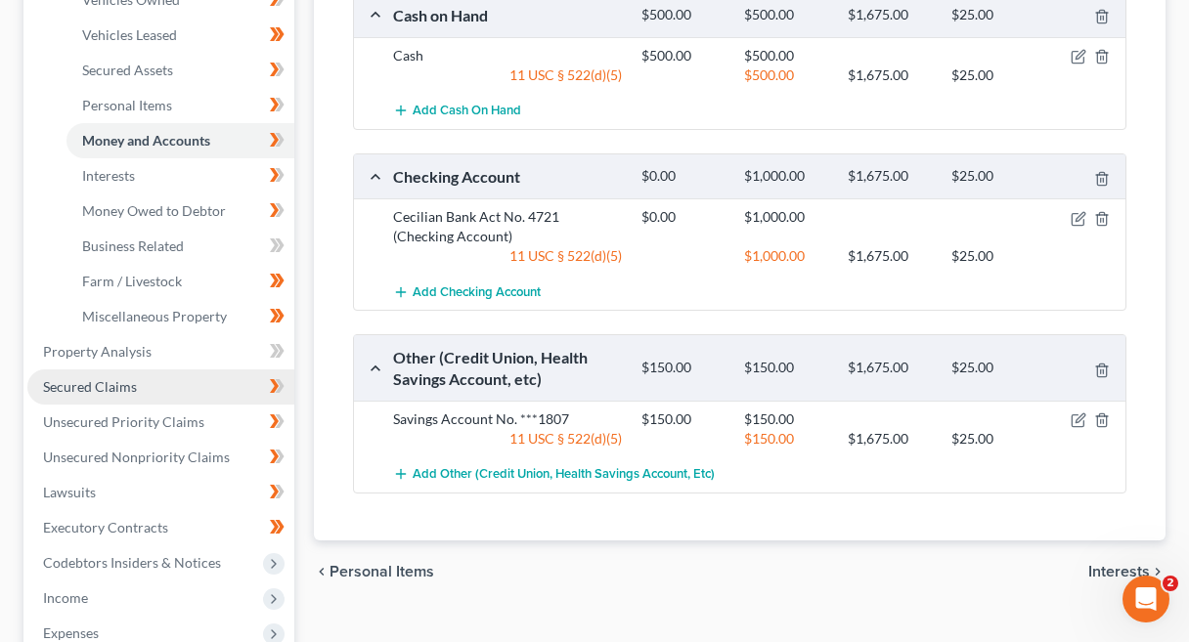
scroll to position [426, 0]
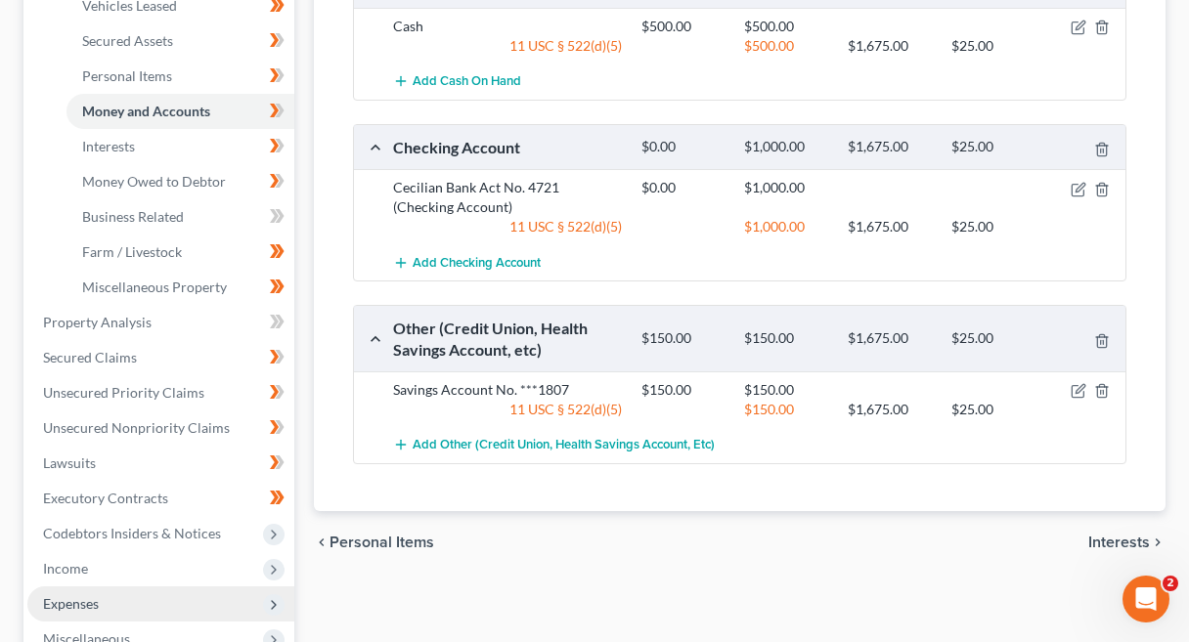
click at [146, 594] on span "Expenses" at bounding box center [160, 604] width 267 height 35
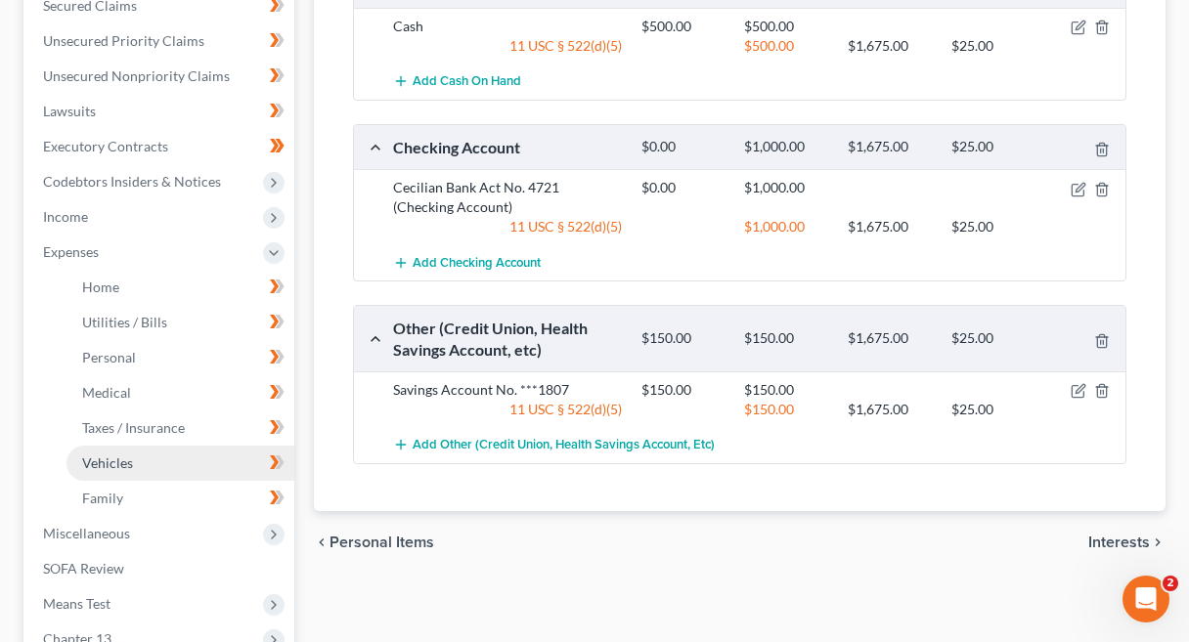
click at [116, 464] on span "Vehicles" at bounding box center [107, 463] width 51 height 17
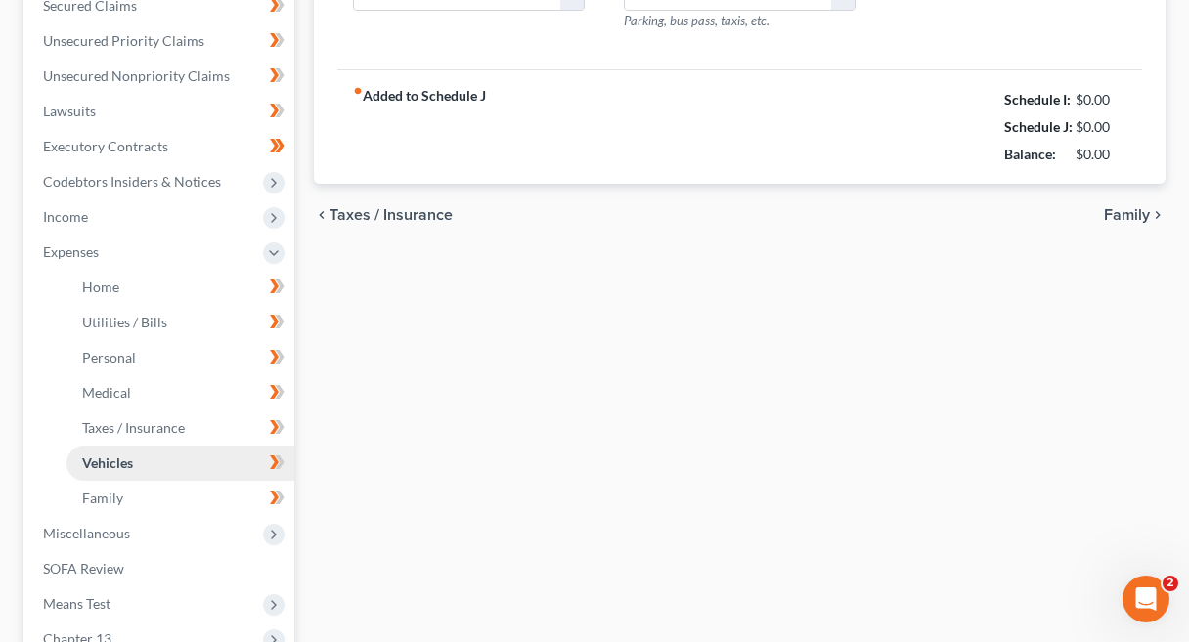
scroll to position [92, 0]
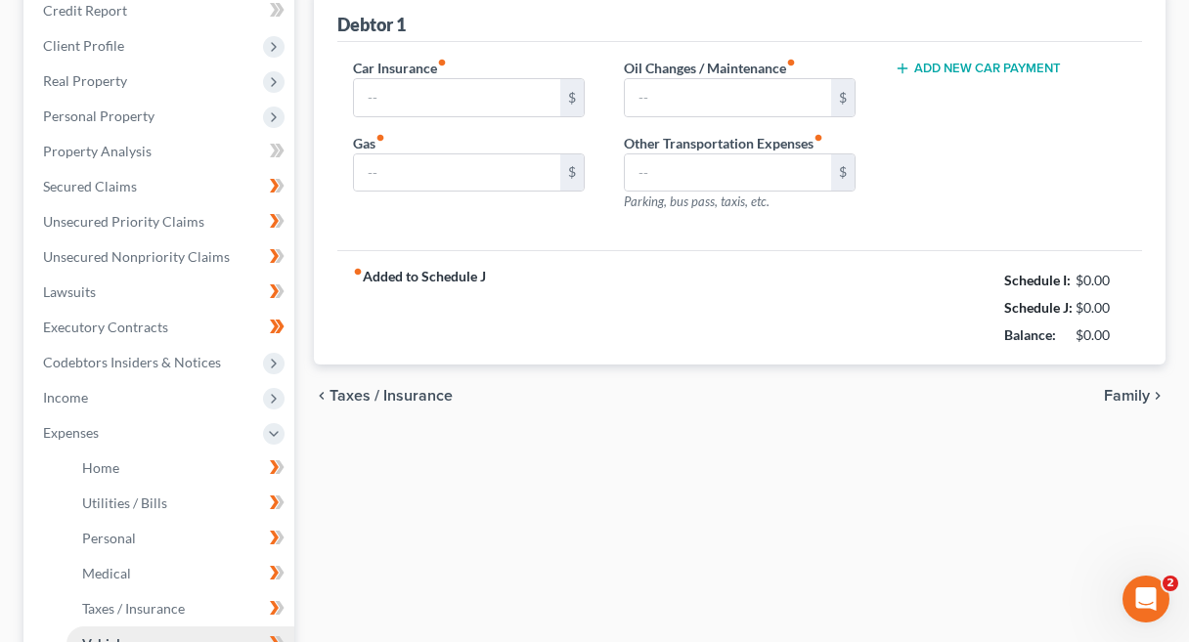
type input "231.00"
type input "350.00"
type input "45.00"
type input "0.00"
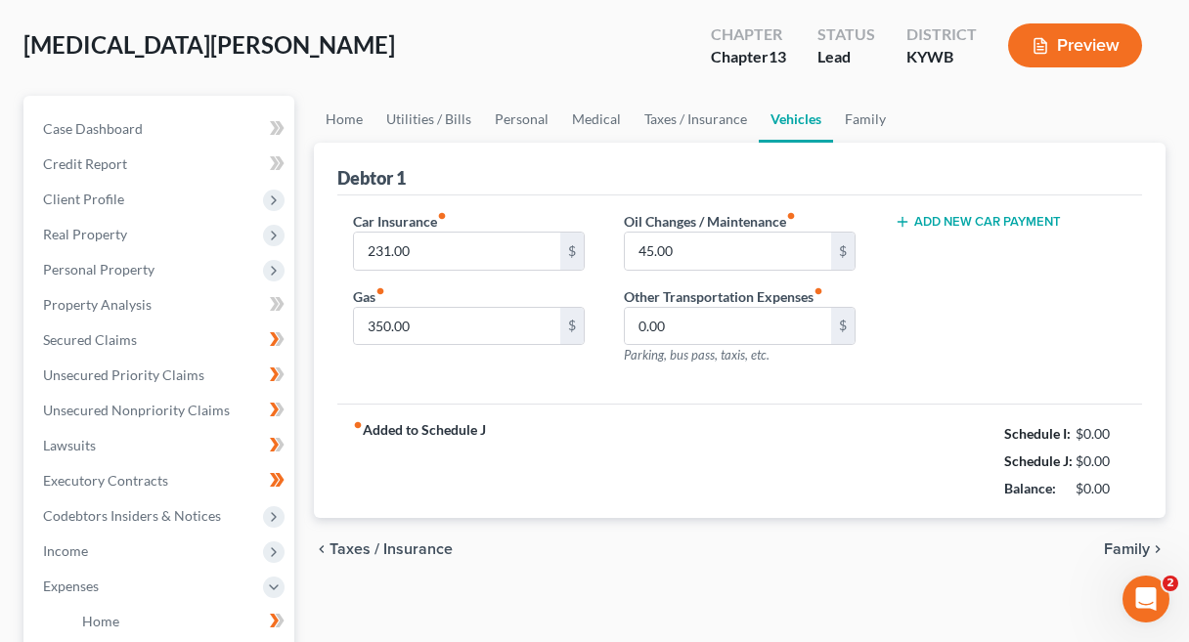
scroll to position [0, 0]
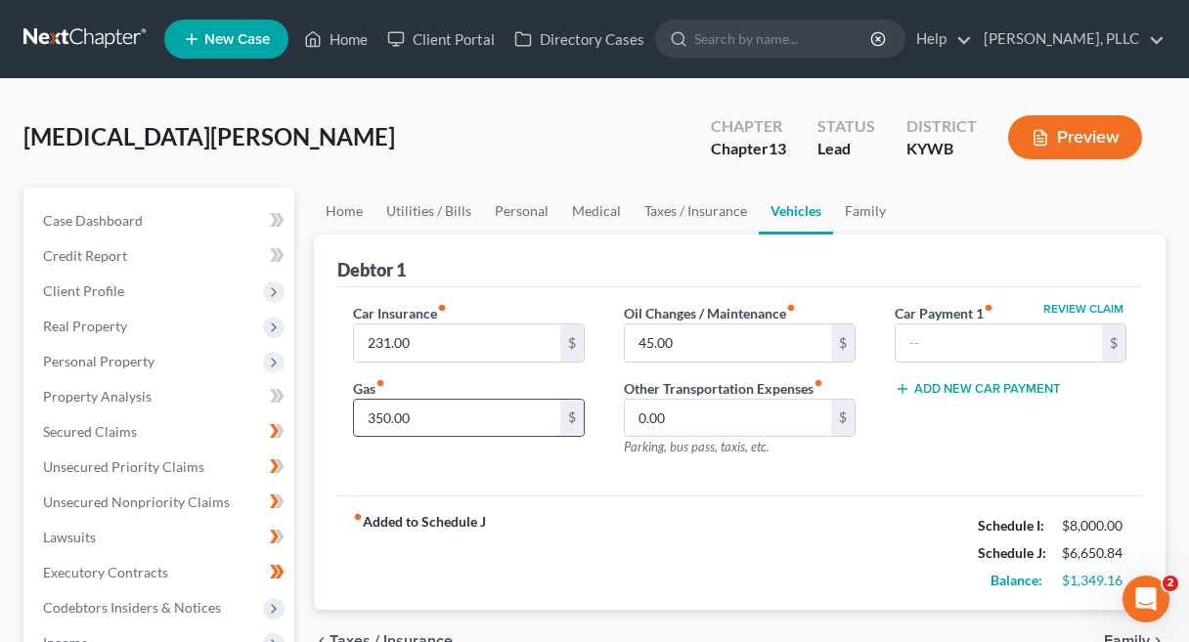
click at [445, 414] on input "350.00" at bounding box center [457, 418] width 206 height 37
type input "150"
click at [696, 201] on link "Taxes / Insurance" at bounding box center [696, 211] width 126 height 47
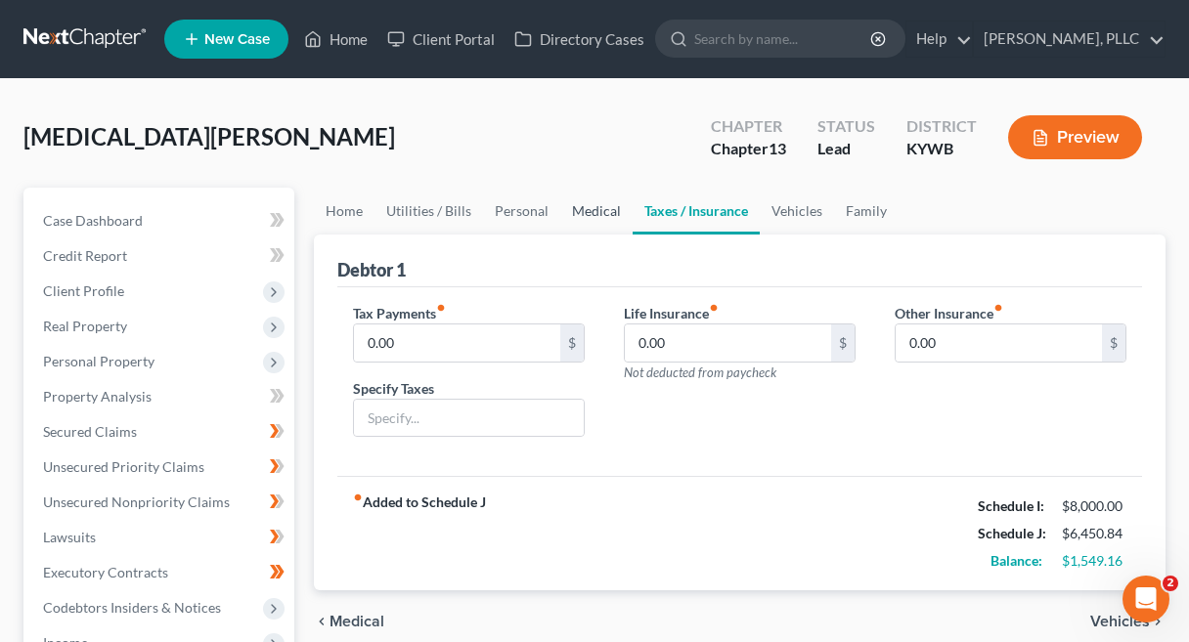
click at [612, 212] on link "Medical" at bounding box center [596, 211] width 72 height 47
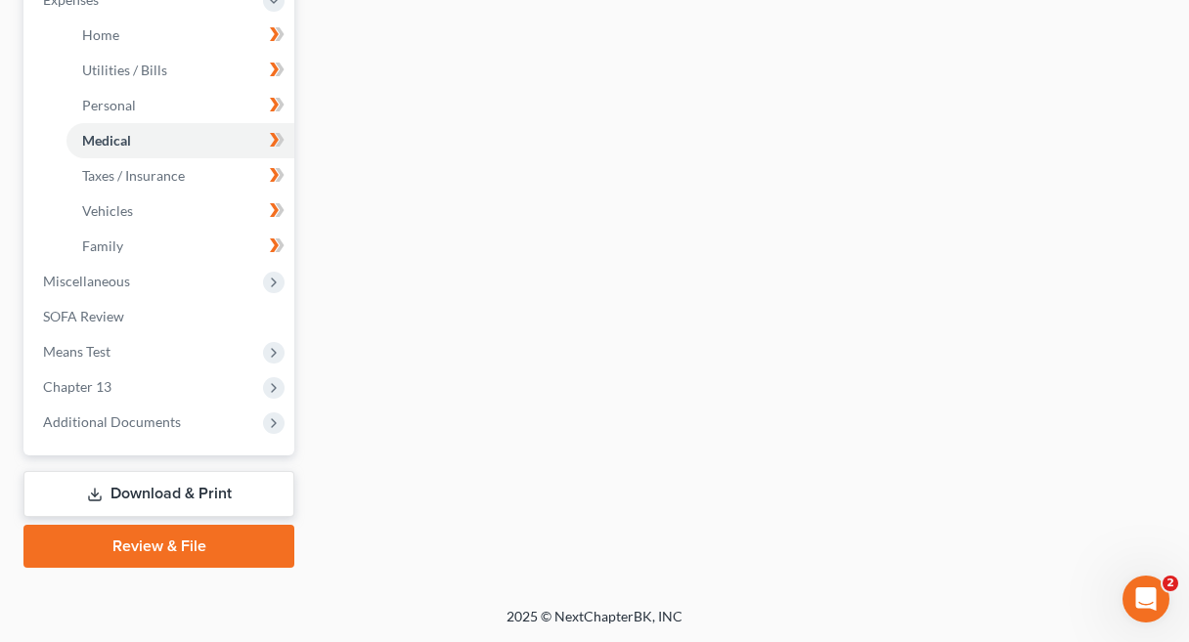
scroll to position [679, 0]
click at [206, 280] on span "Miscellaneous" at bounding box center [160, 281] width 267 height 35
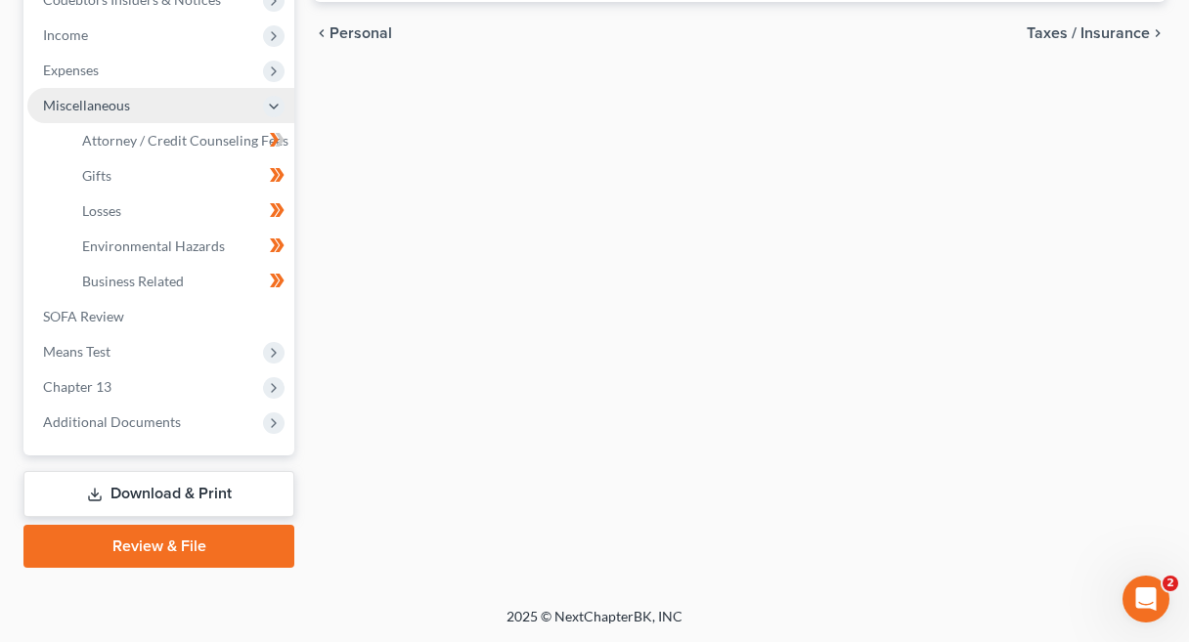
scroll to position [608, 0]
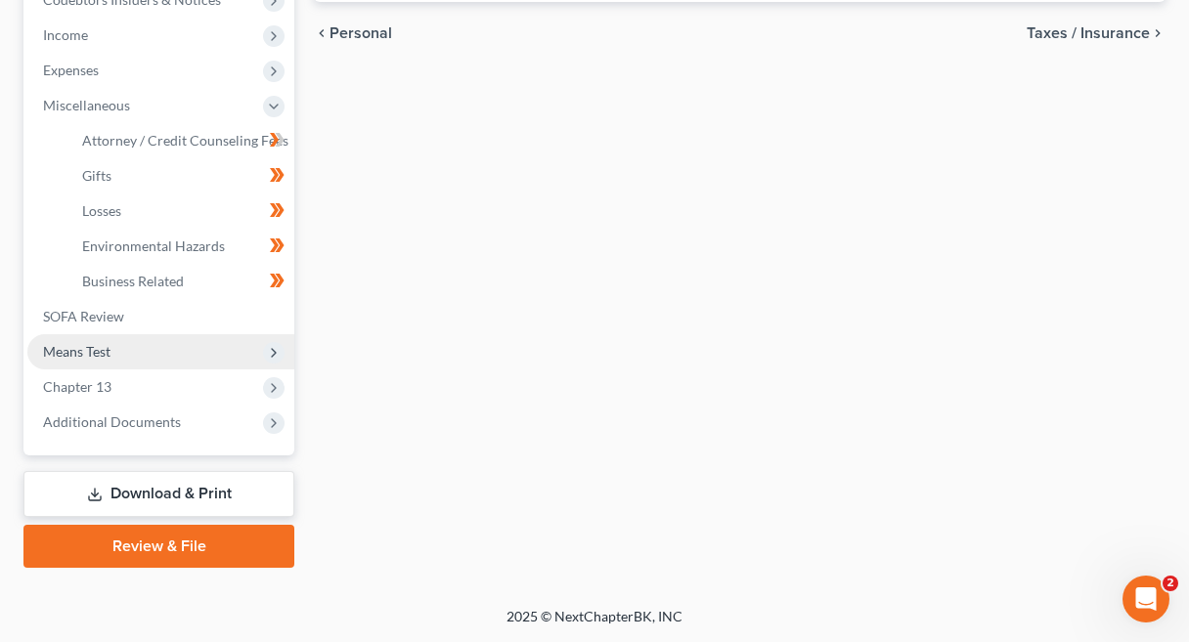
click at [186, 353] on span "Means Test" at bounding box center [160, 351] width 267 height 35
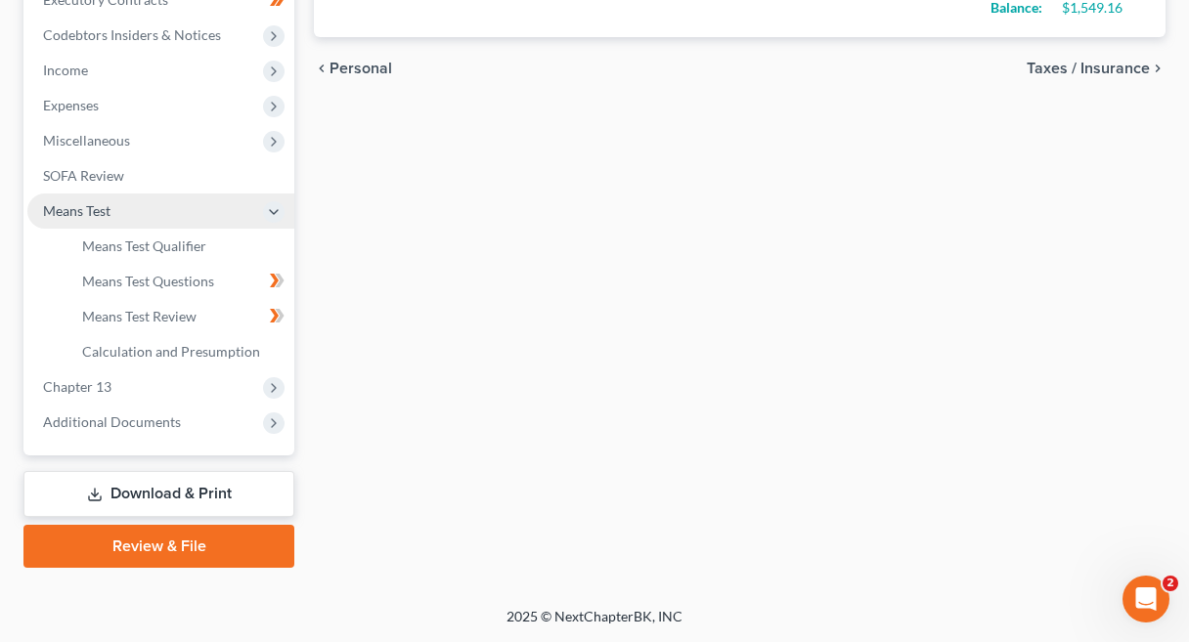
scroll to position [573, 0]
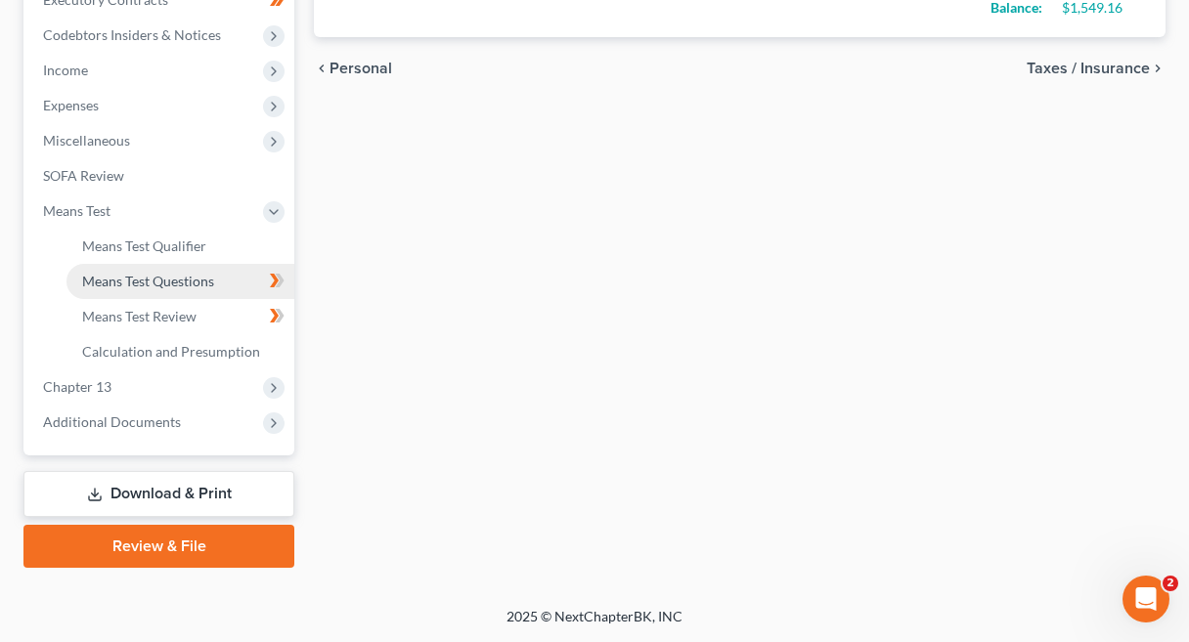
click at [187, 286] on span "Means Test Questions" at bounding box center [148, 281] width 132 height 17
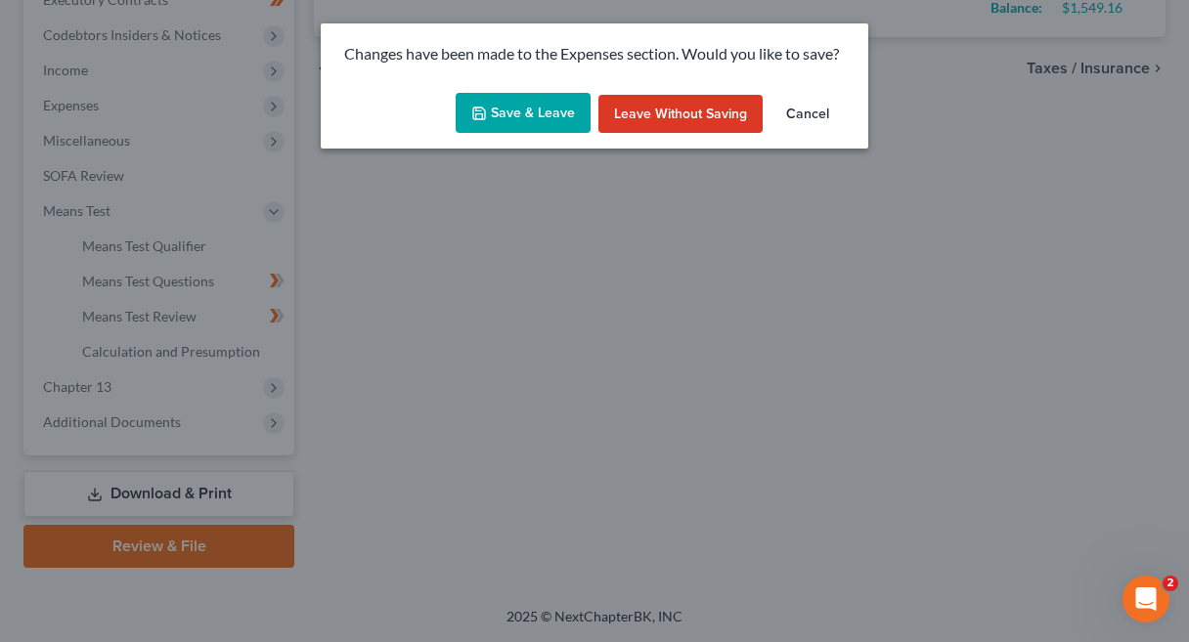
click at [523, 104] on button "Save & Leave" at bounding box center [523, 113] width 135 height 41
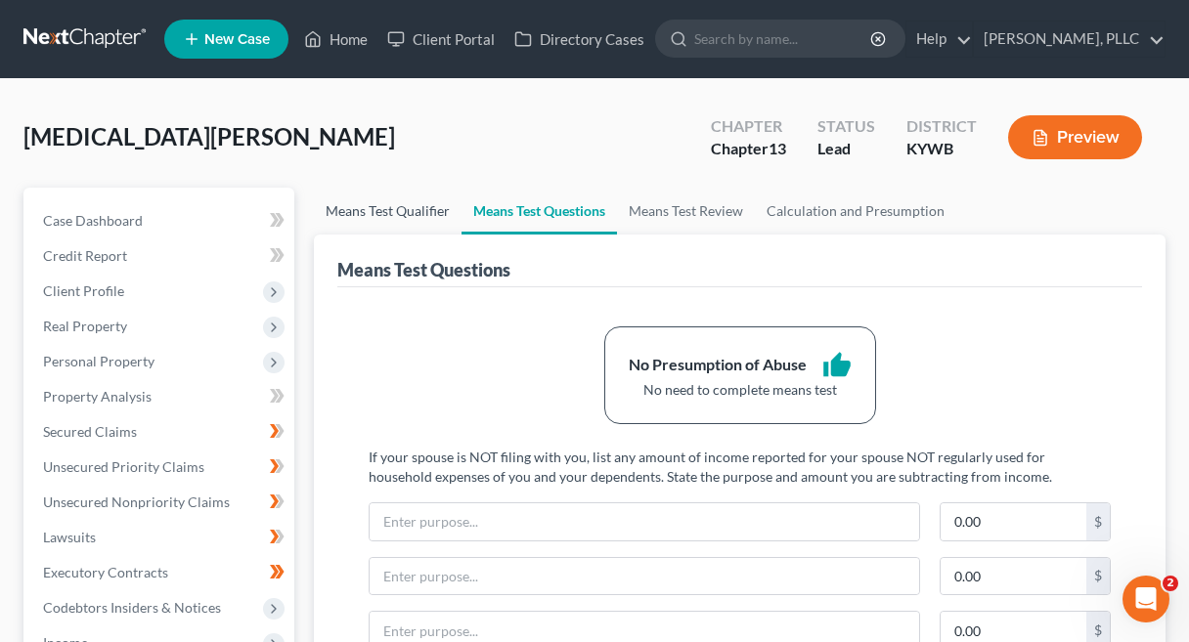
click at [368, 223] on link "Means Test Qualifier" at bounding box center [388, 211] width 148 height 47
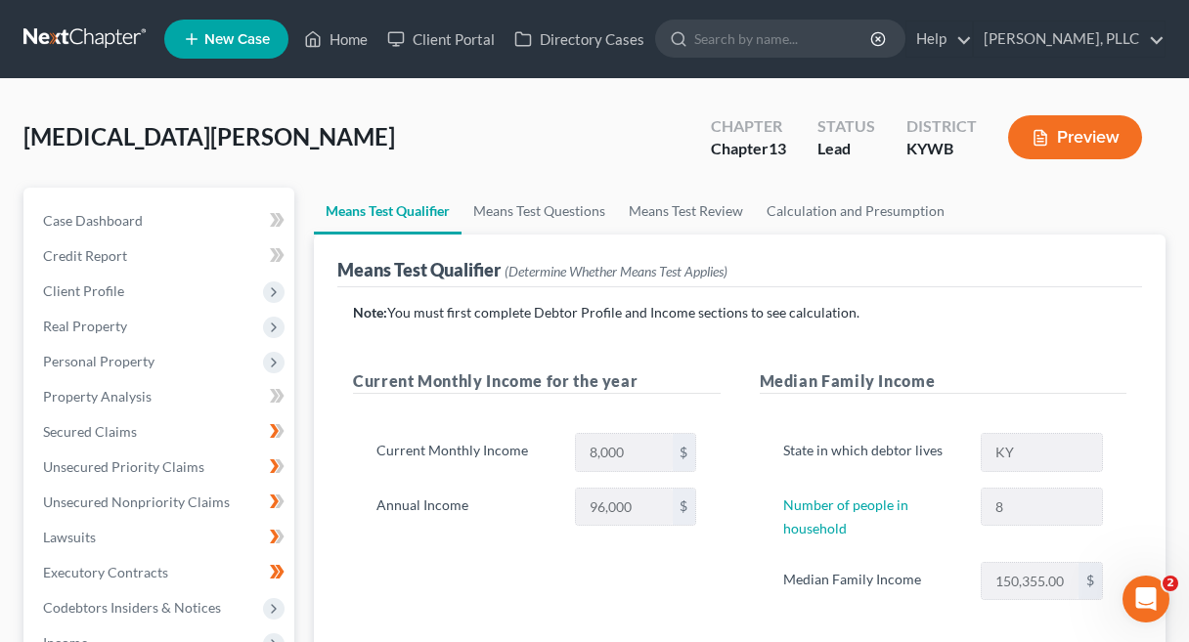
click at [393, 211] on link "Means Test Qualifier" at bounding box center [388, 211] width 148 height 47
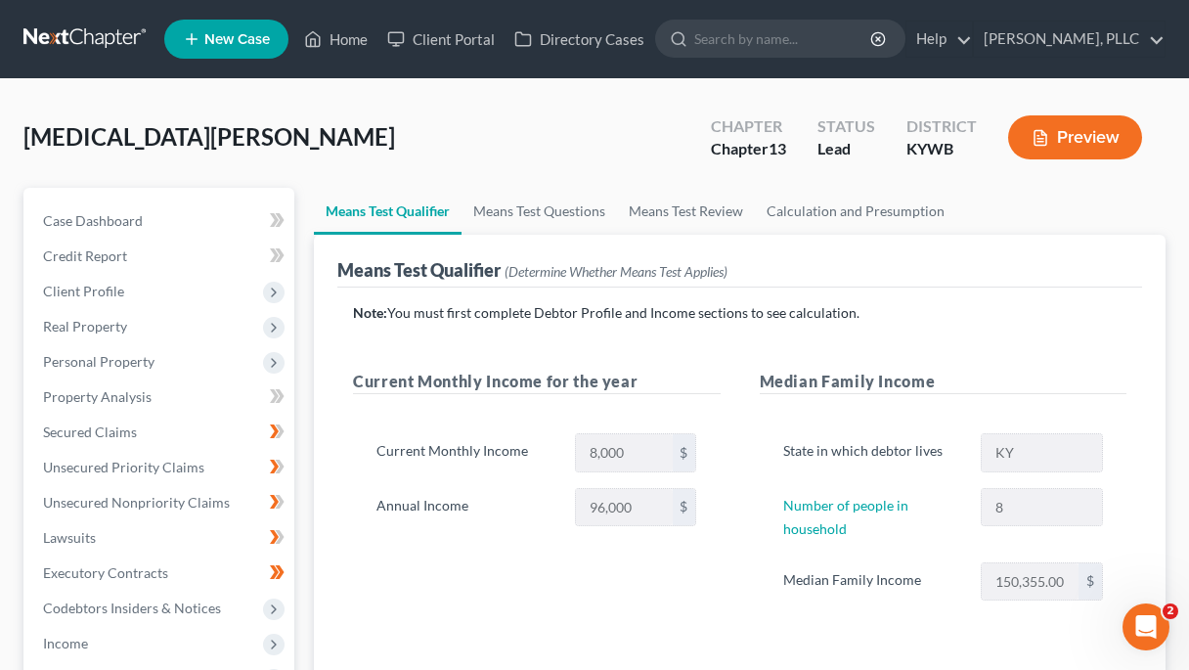
click at [67, 33] on link at bounding box center [85, 39] width 125 height 35
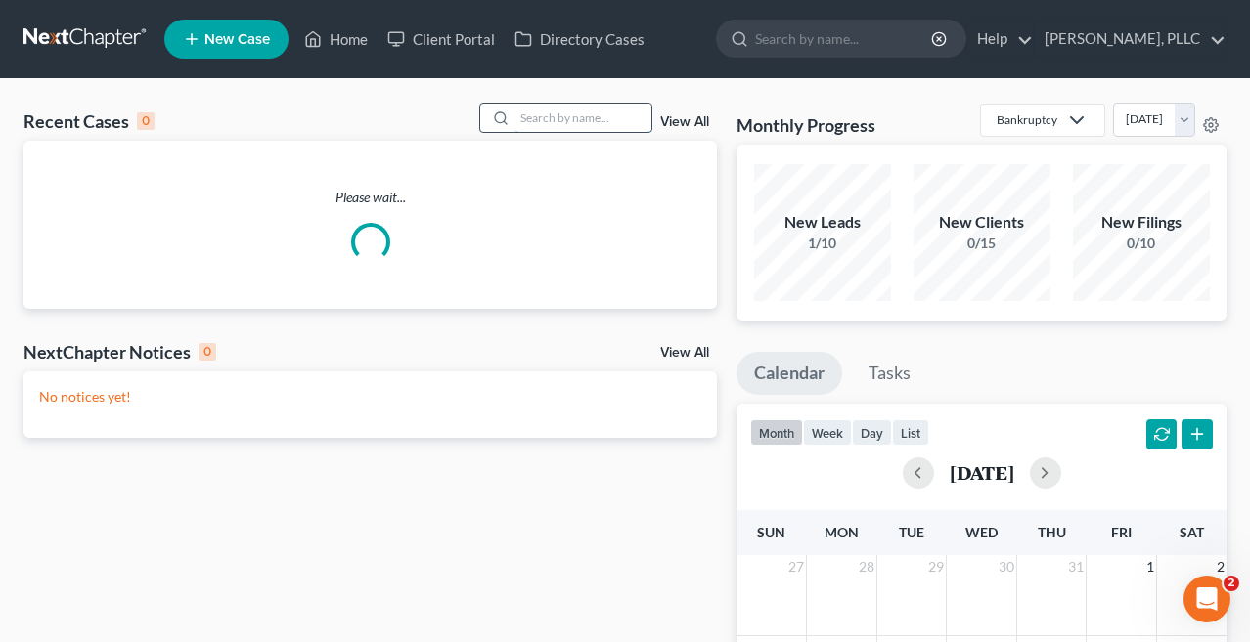
click at [597, 128] on input "search" at bounding box center [582, 118] width 137 height 28
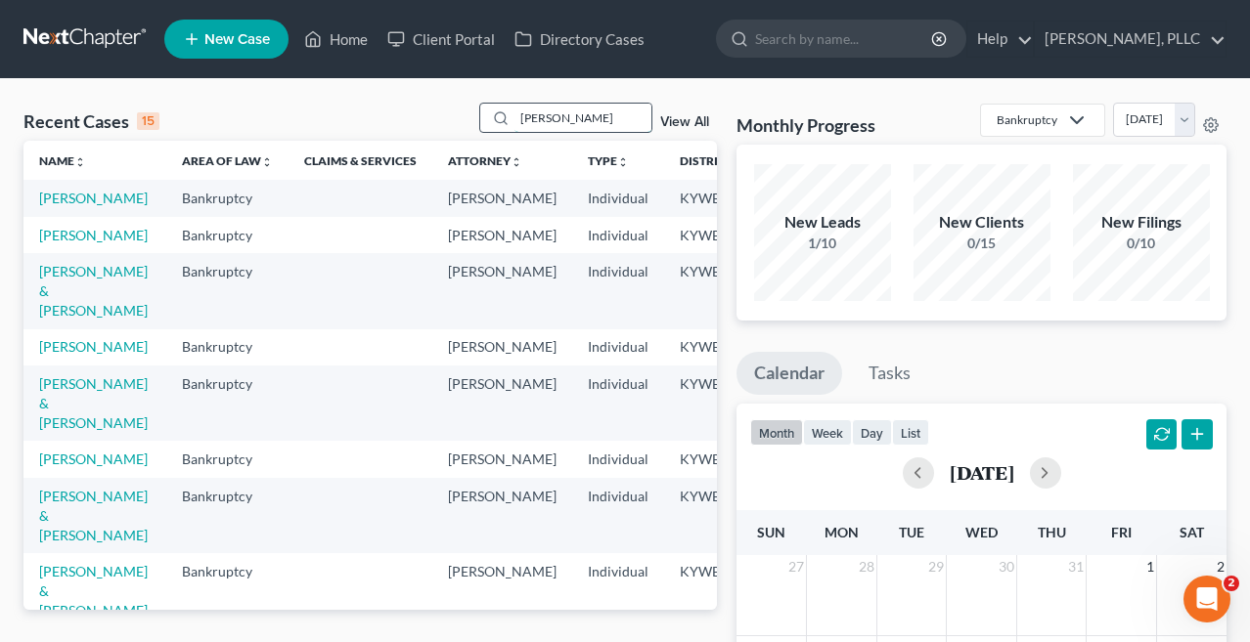
type input "[PERSON_NAME]"
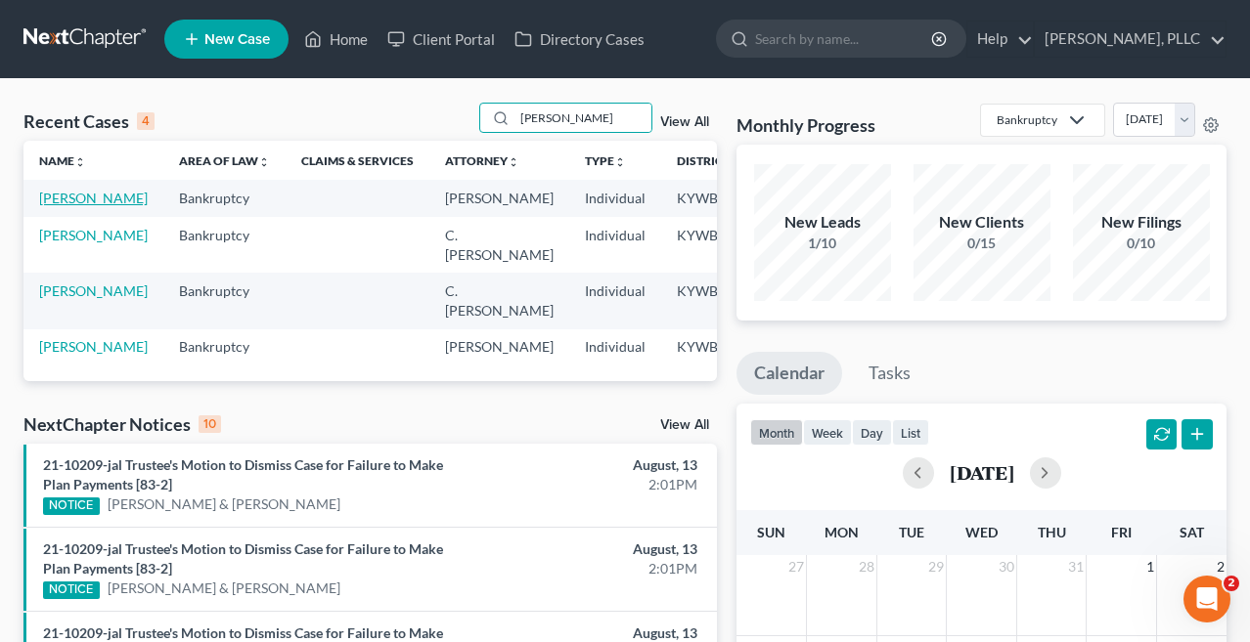
click at [82, 205] on link "[PERSON_NAME]" at bounding box center [93, 198] width 109 height 17
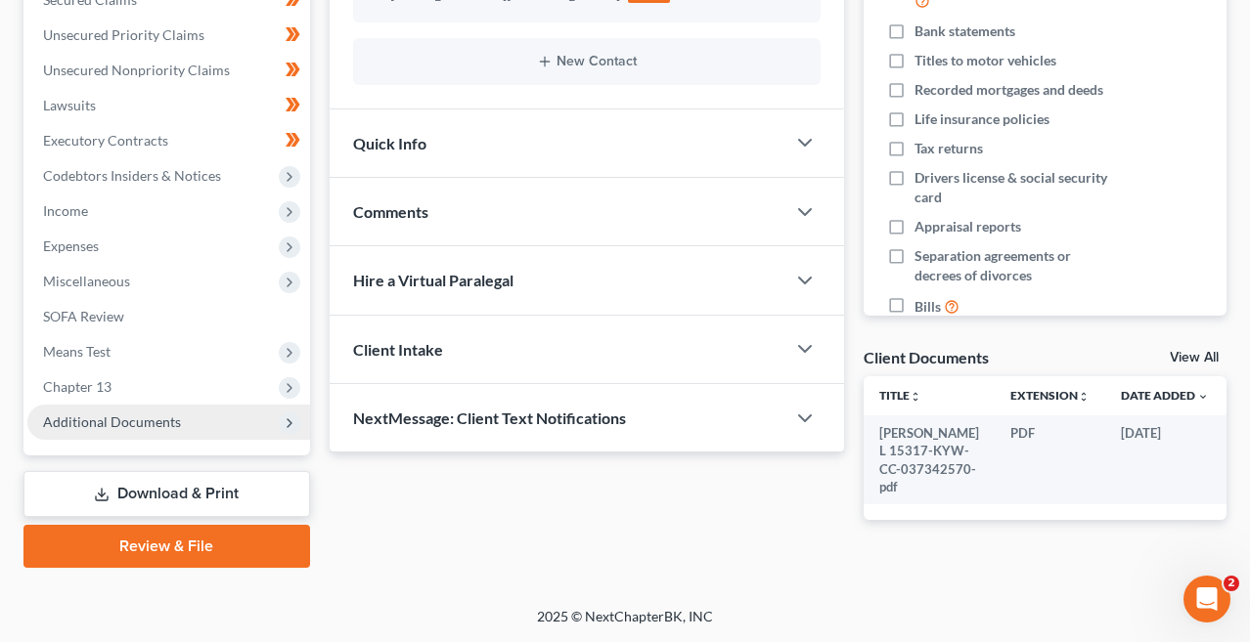
scroll to position [447, 0]
click at [91, 414] on span "Additional Documents" at bounding box center [112, 422] width 138 height 17
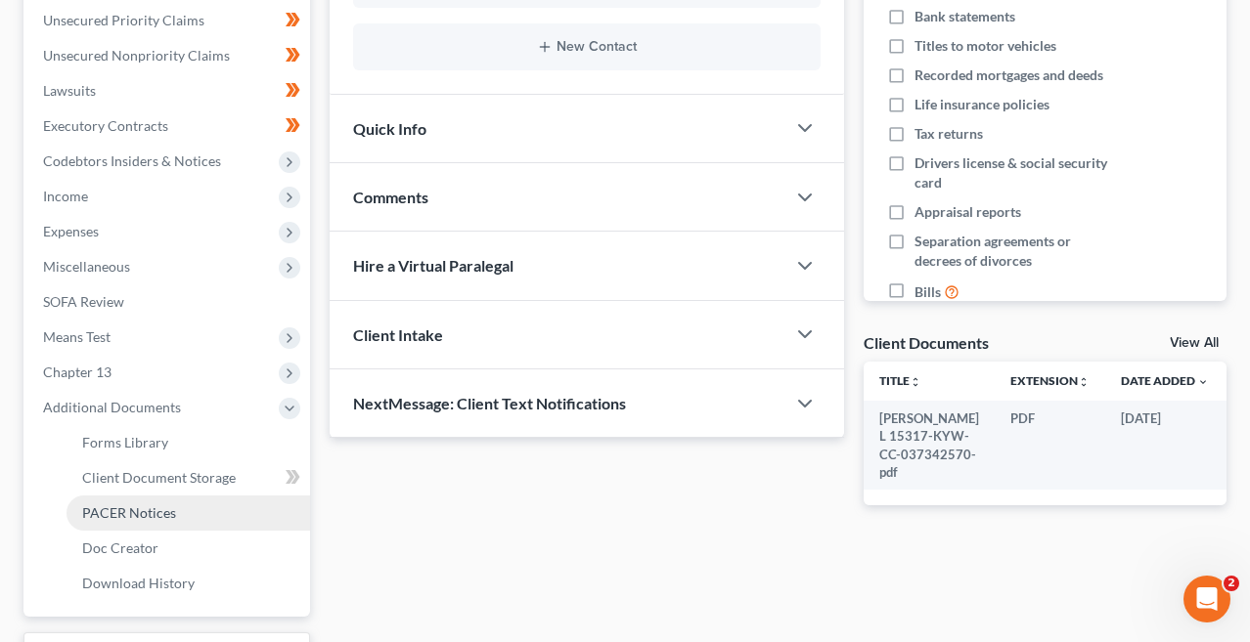
click at [141, 526] on link "PACER Notices" at bounding box center [187, 513] width 243 height 35
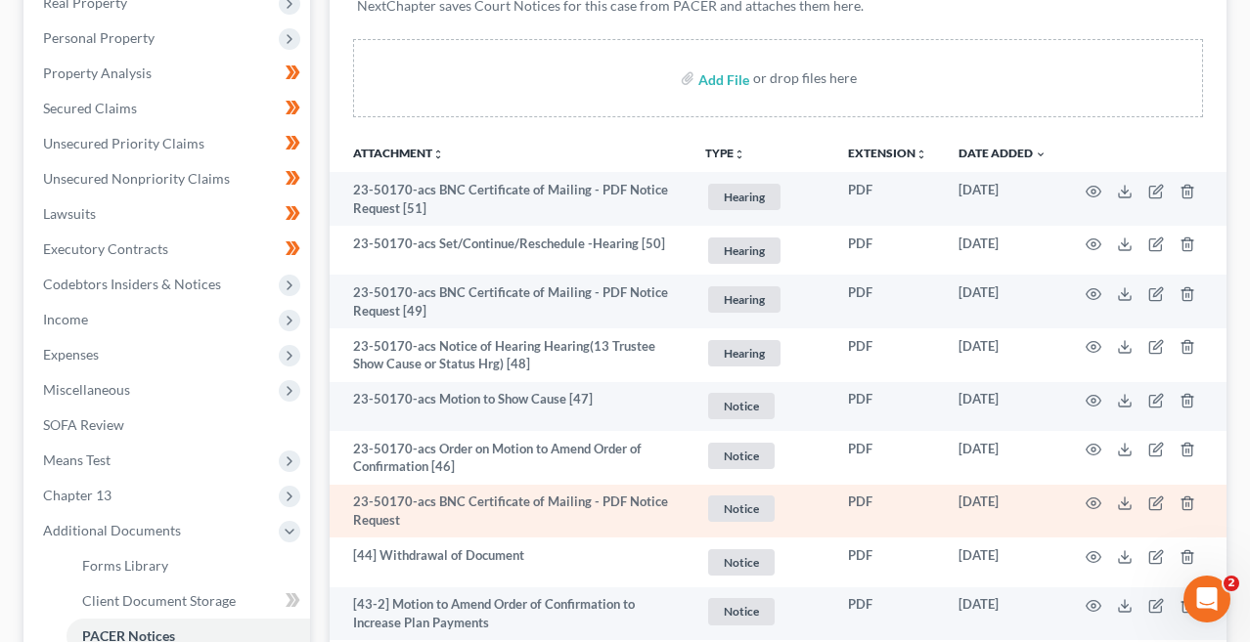
scroll to position [325, 0]
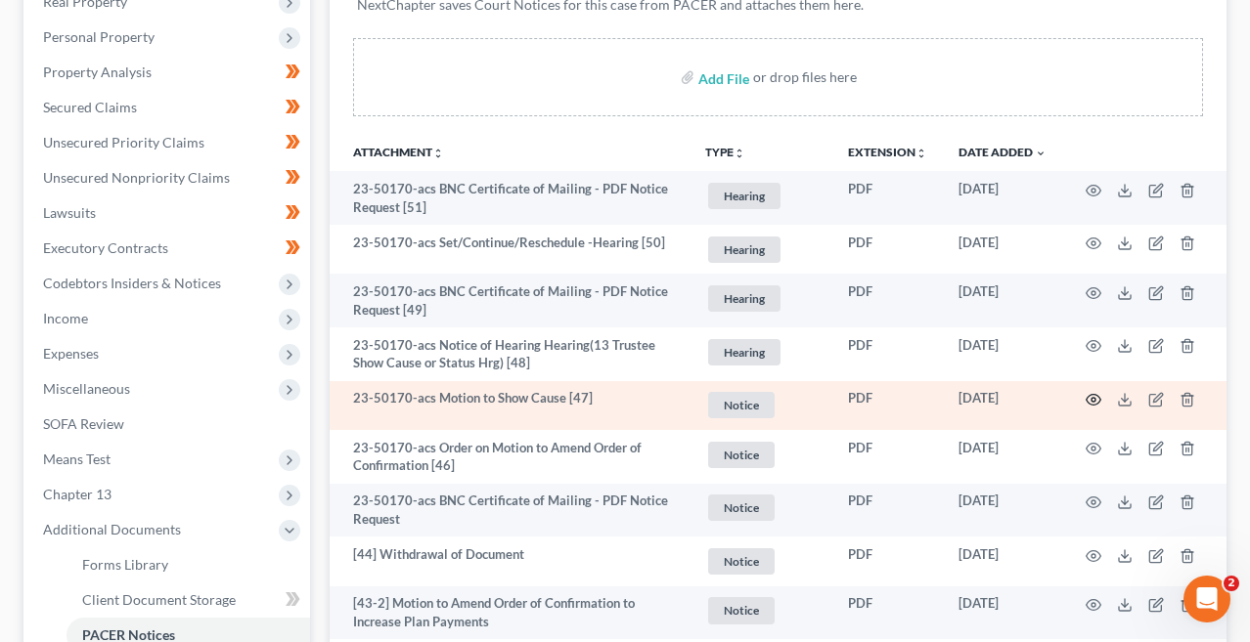
click at [1091, 398] on circle "button" at bounding box center [1093, 400] width 4 height 4
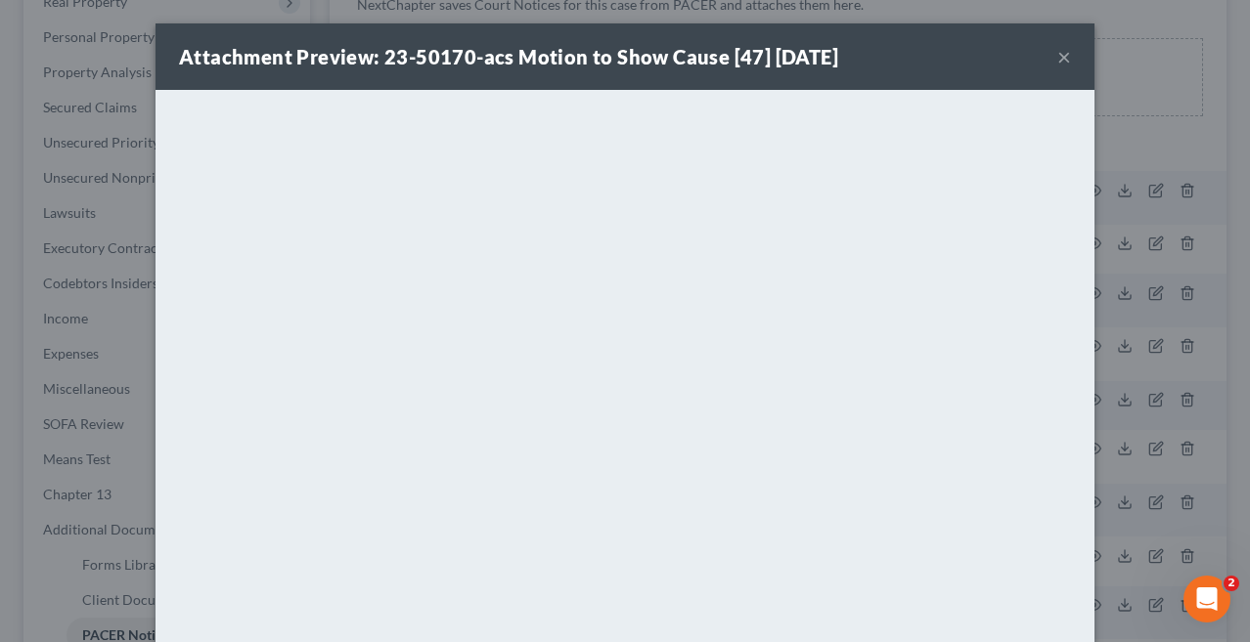
click at [1069, 59] on button "×" at bounding box center [1064, 56] width 14 height 23
